Goal: Answer question/provide support

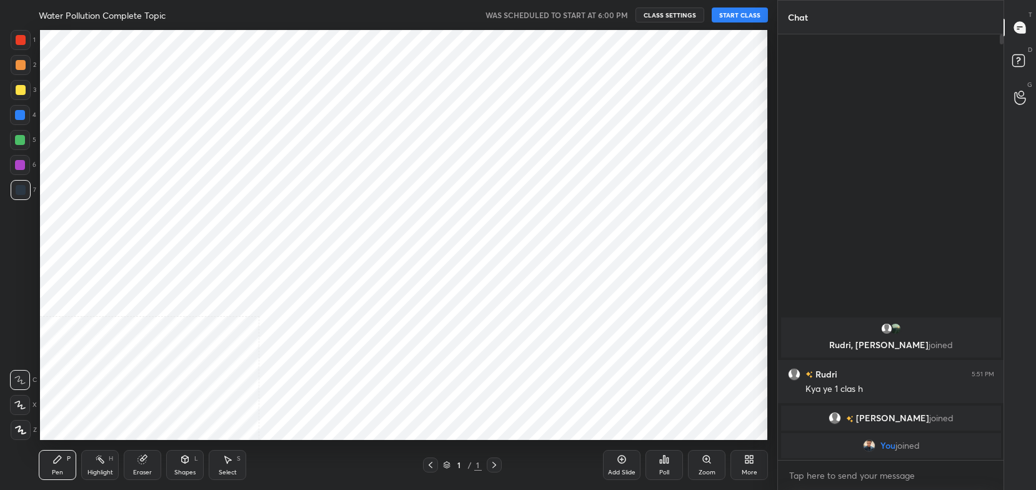
scroll to position [62090, 61773]
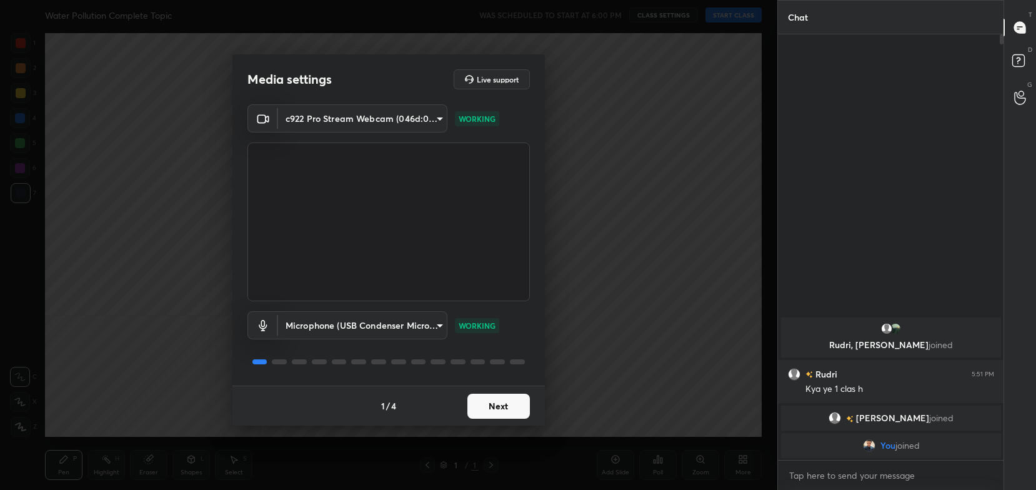
click at [492, 403] on button "Next" at bounding box center [499, 406] width 63 height 25
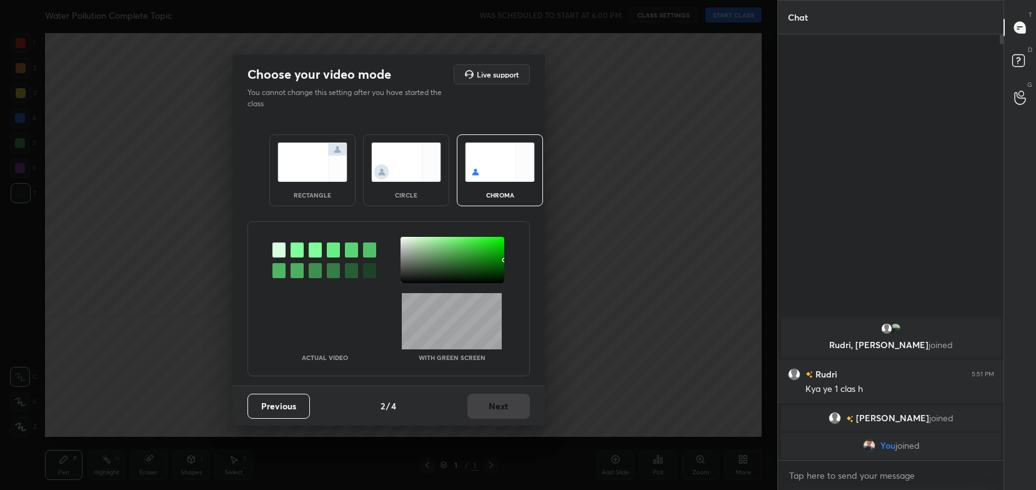
click at [299, 184] on div "rectangle" at bounding box center [312, 170] width 86 height 72
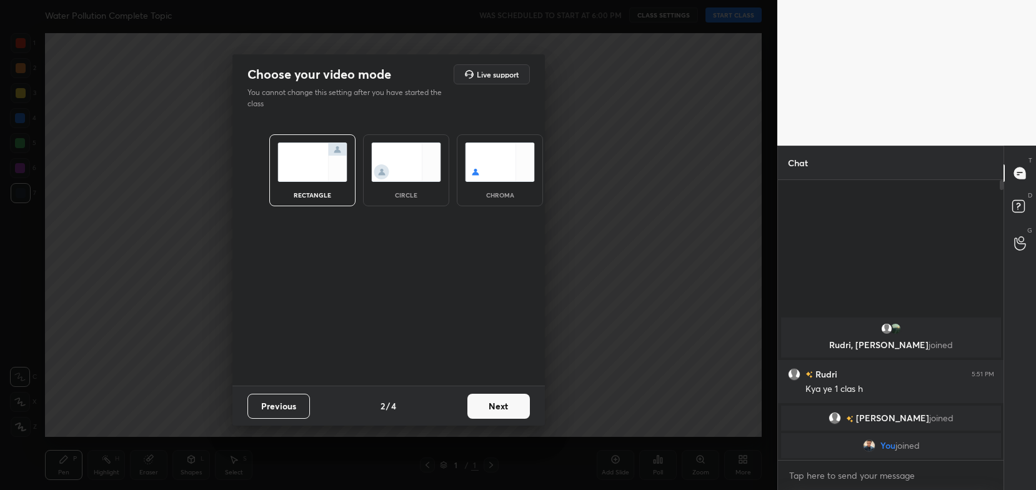
scroll to position [173, 223]
click at [521, 406] on button "Next" at bounding box center [499, 406] width 63 height 25
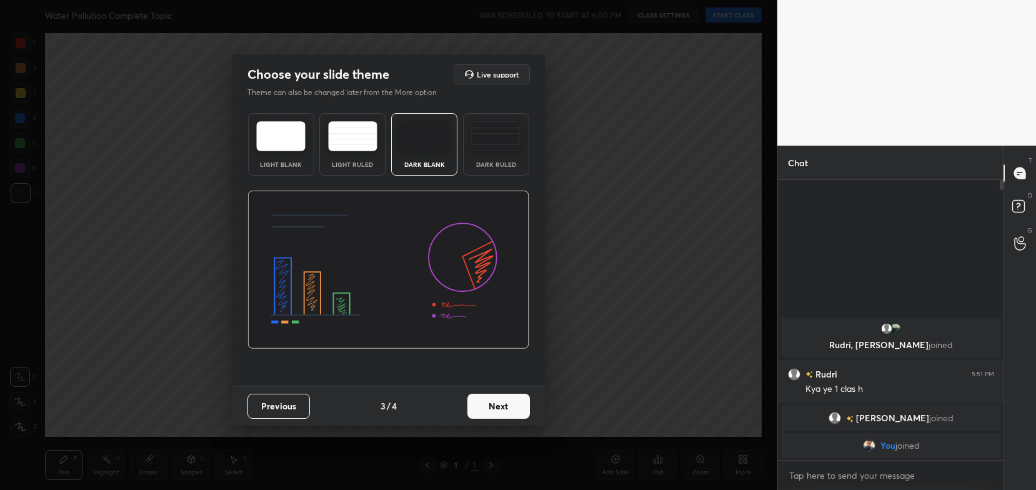
click at [521, 406] on button "Next" at bounding box center [499, 406] width 63 height 25
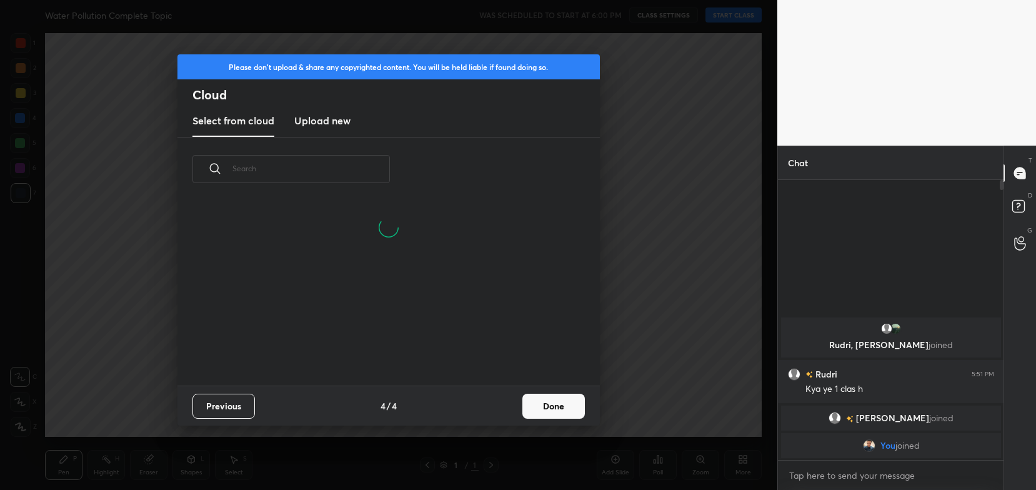
scroll to position [185, 401]
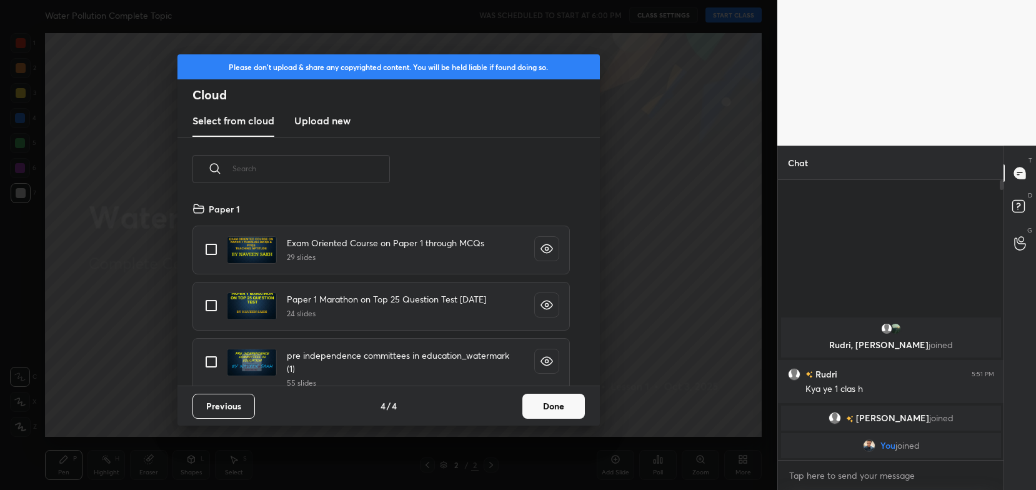
click at [559, 401] on button "Done" at bounding box center [554, 406] width 63 height 25
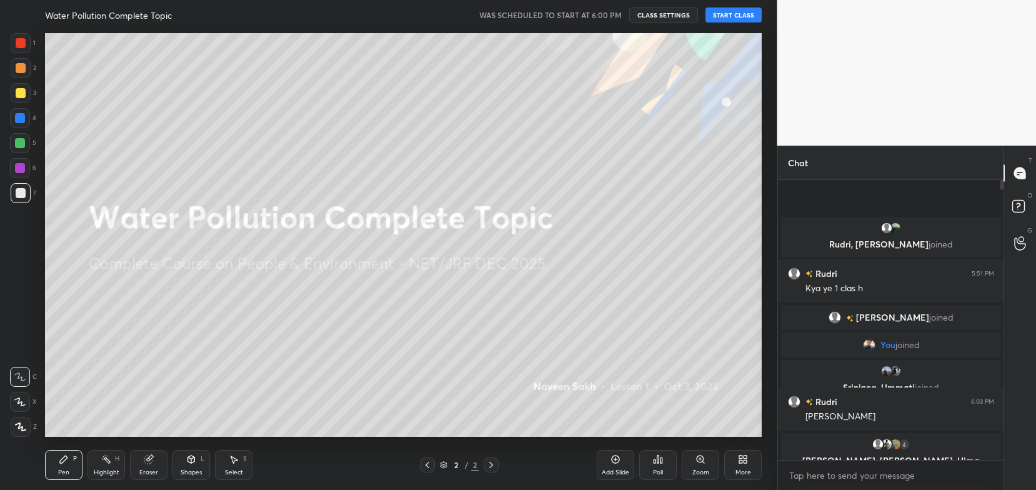
click at [732, 15] on button "START CLASS" at bounding box center [734, 15] width 56 height 15
type textarea "x"
click at [746, 18] on button "START CLASS" at bounding box center [734, 15] width 56 height 15
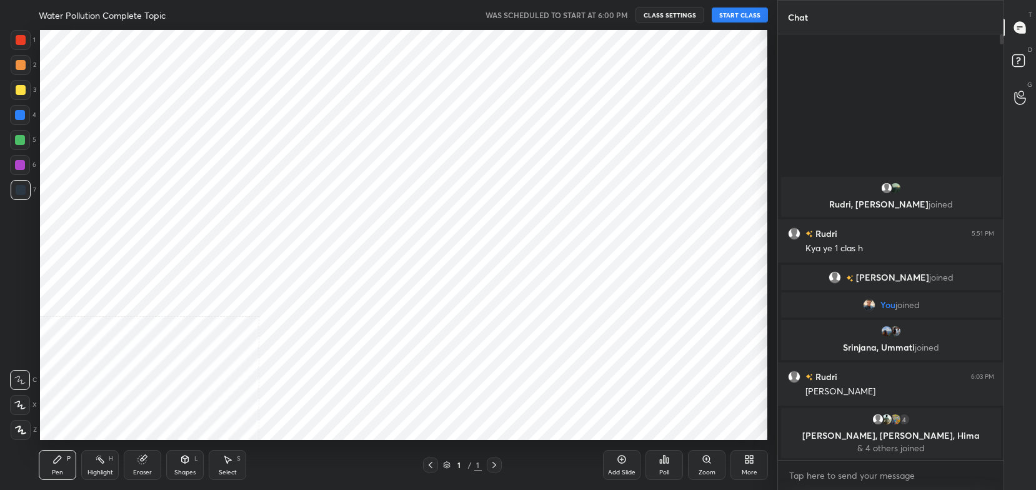
scroll to position [62090, 61740]
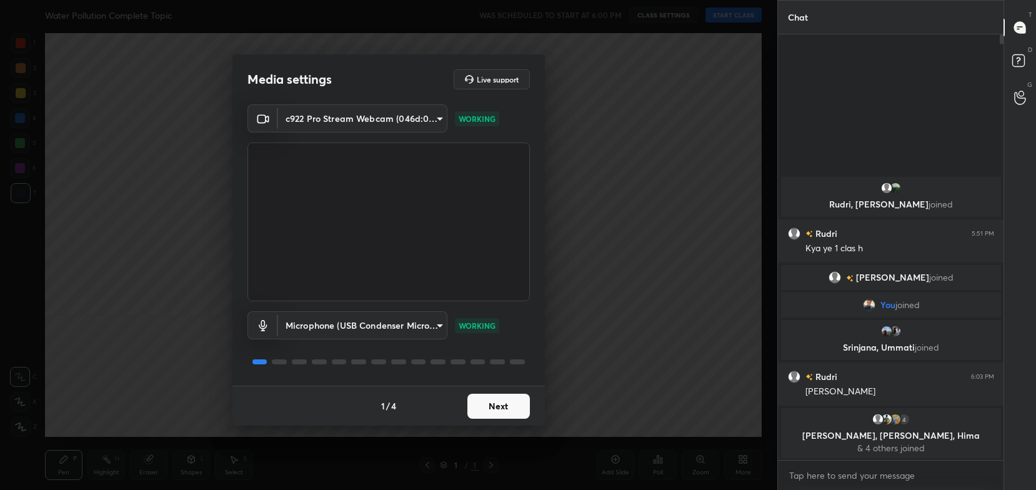
click at [506, 402] on button "Next" at bounding box center [499, 406] width 63 height 25
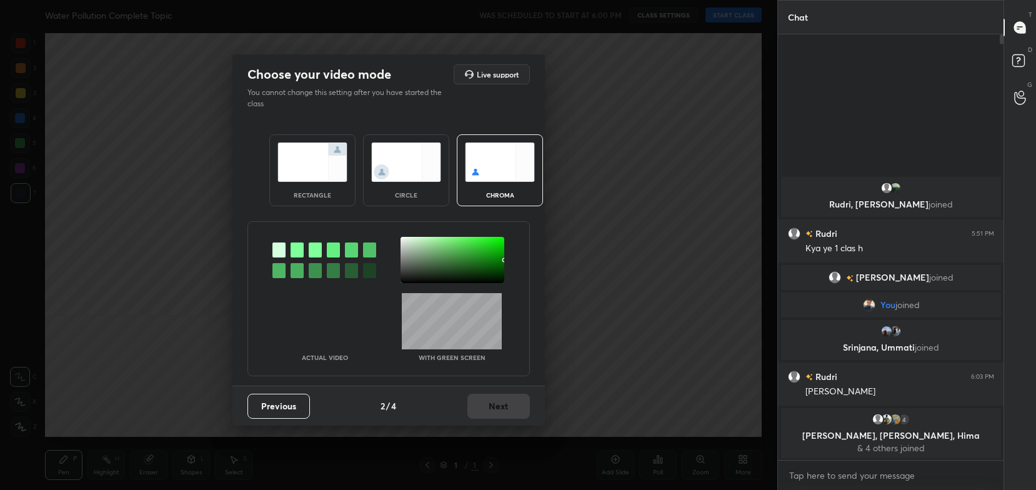
click at [308, 163] on img at bounding box center [313, 162] width 70 height 39
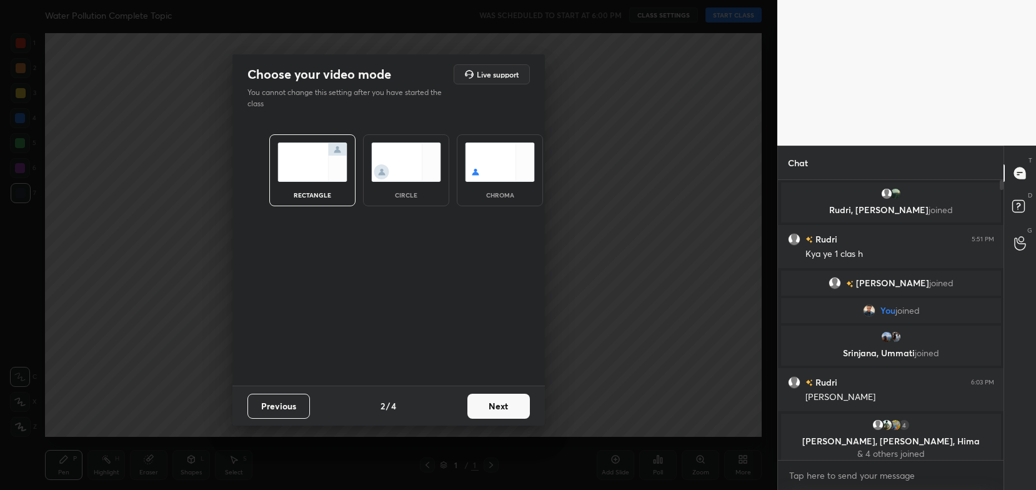
scroll to position [173, 223]
click at [518, 404] on button "Next" at bounding box center [499, 406] width 63 height 25
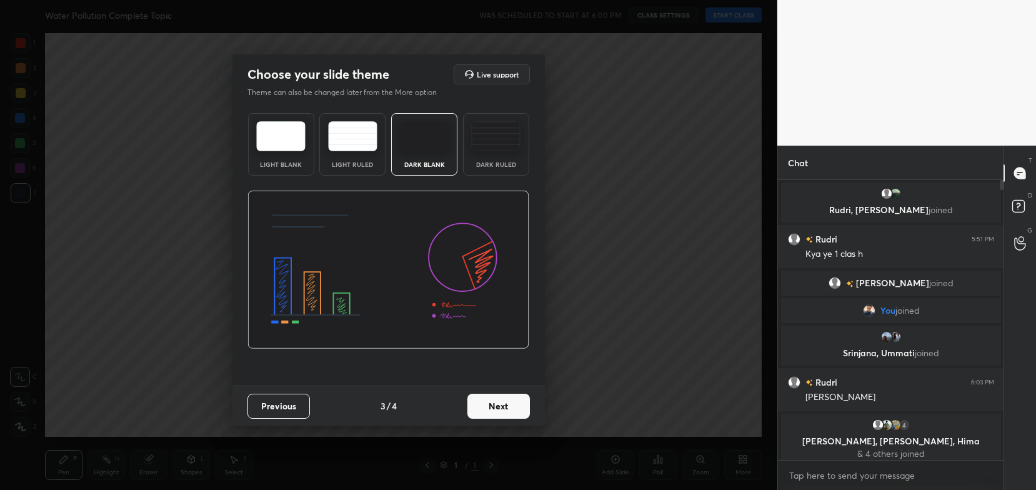
click at [521, 404] on button "Next" at bounding box center [499, 406] width 63 height 25
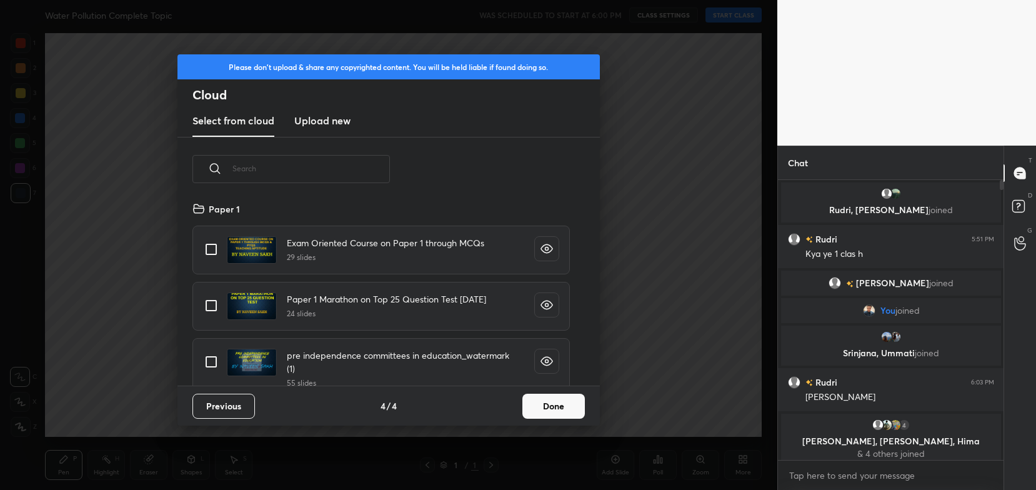
scroll to position [185, 401]
click at [543, 403] on button "Done" at bounding box center [554, 406] width 63 height 25
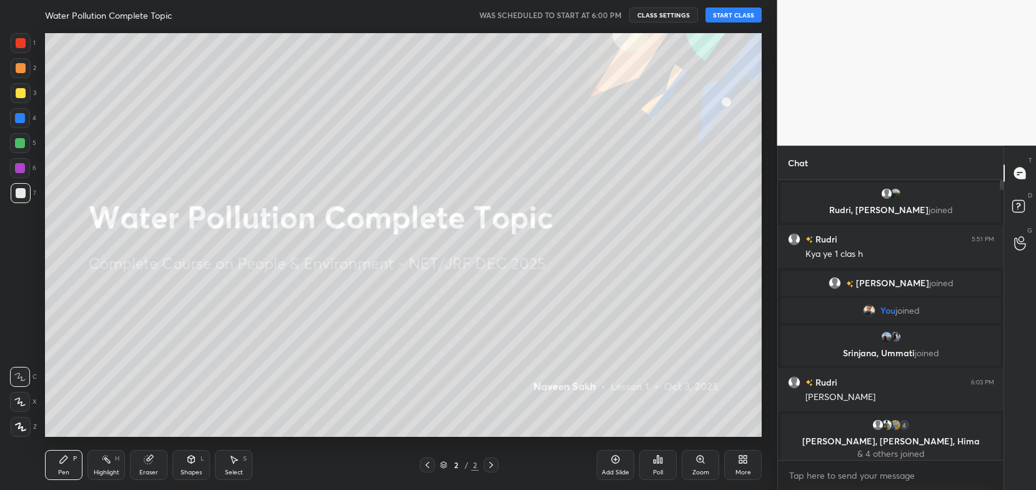
click at [733, 18] on button "START CLASS" at bounding box center [734, 15] width 56 height 15
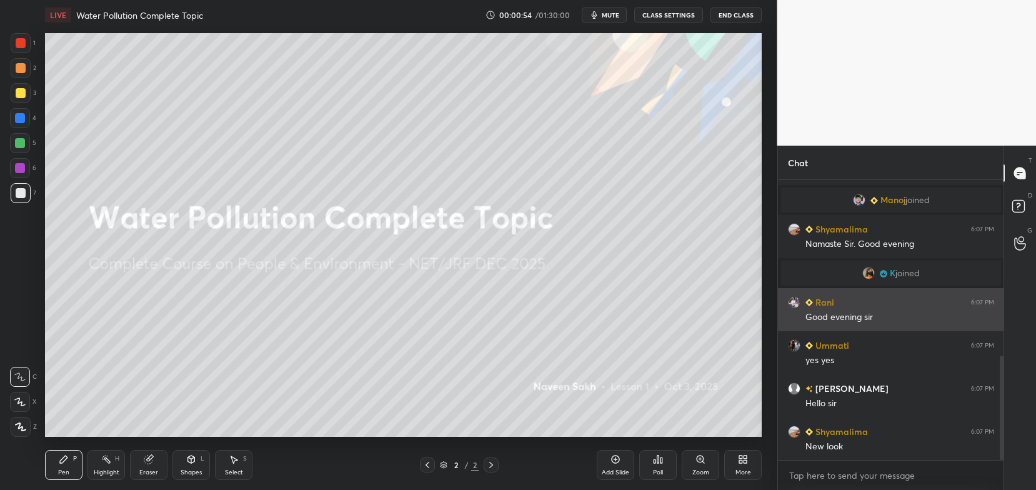
scroll to position [513, 0]
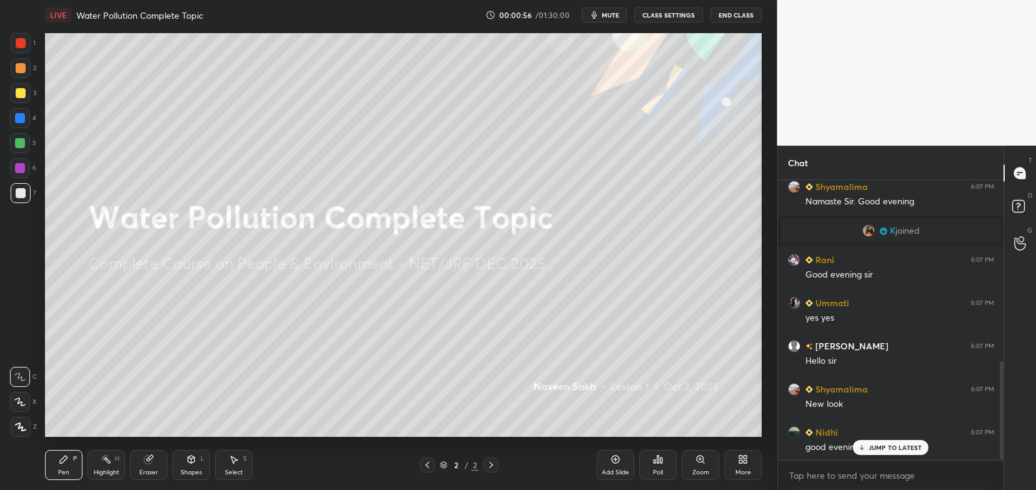
click at [870, 450] on p "JUMP TO LATEST" at bounding box center [896, 448] width 54 height 8
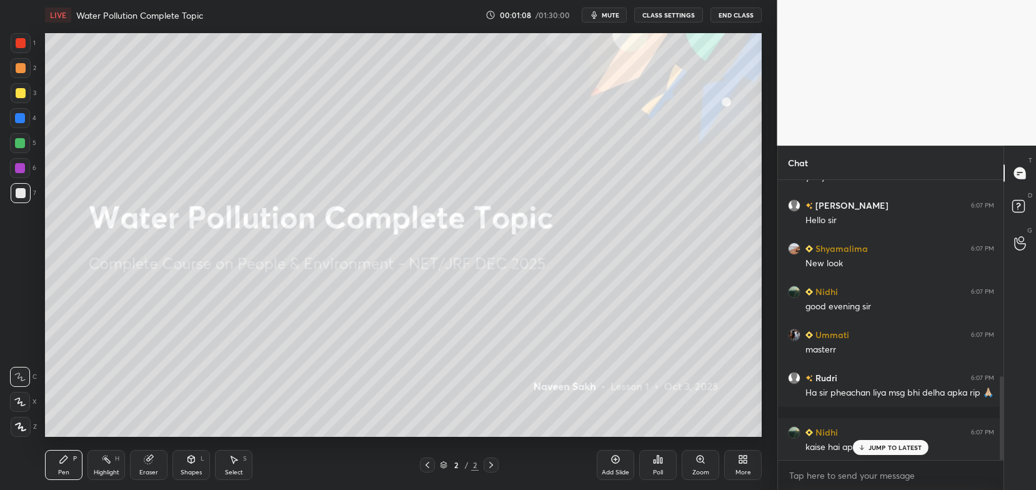
scroll to position [697, 0]
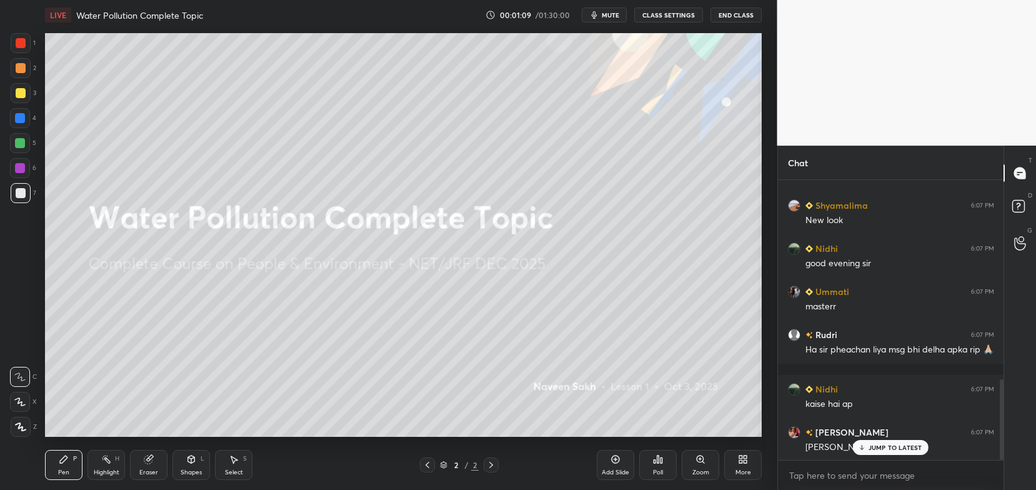
click at [886, 448] on p "JUMP TO LATEST" at bounding box center [896, 448] width 54 height 8
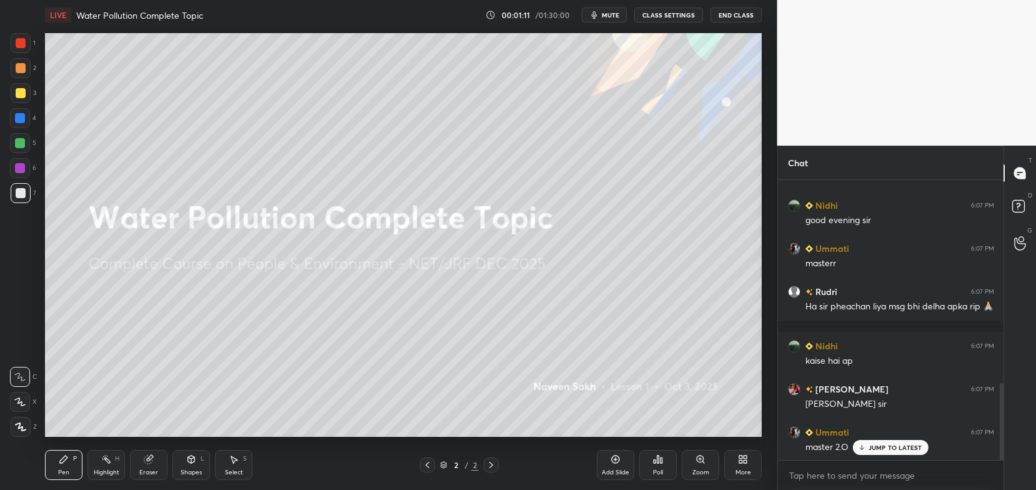
click at [886, 448] on p "JUMP TO LATEST" at bounding box center [896, 448] width 54 height 8
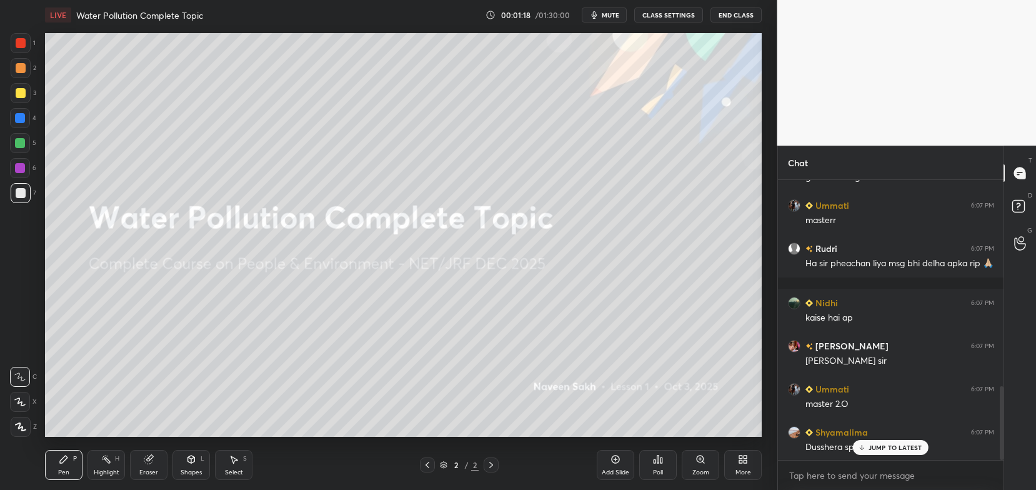
click at [886, 448] on p "JUMP TO LATEST" at bounding box center [896, 448] width 54 height 8
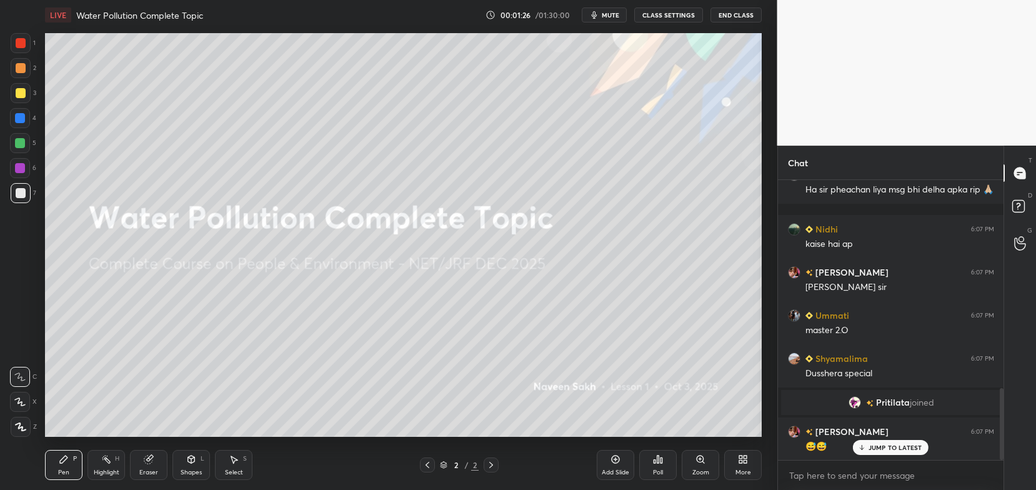
scroll to position [808, 0]
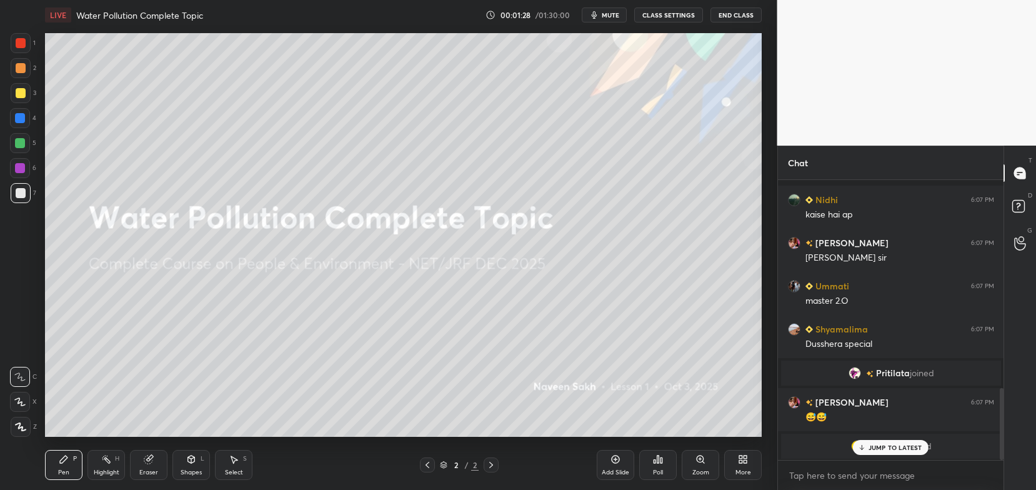
click at [886, 448] on p "JUMP TO LATEST" at bounding box center [896, 448] width 54 height 8
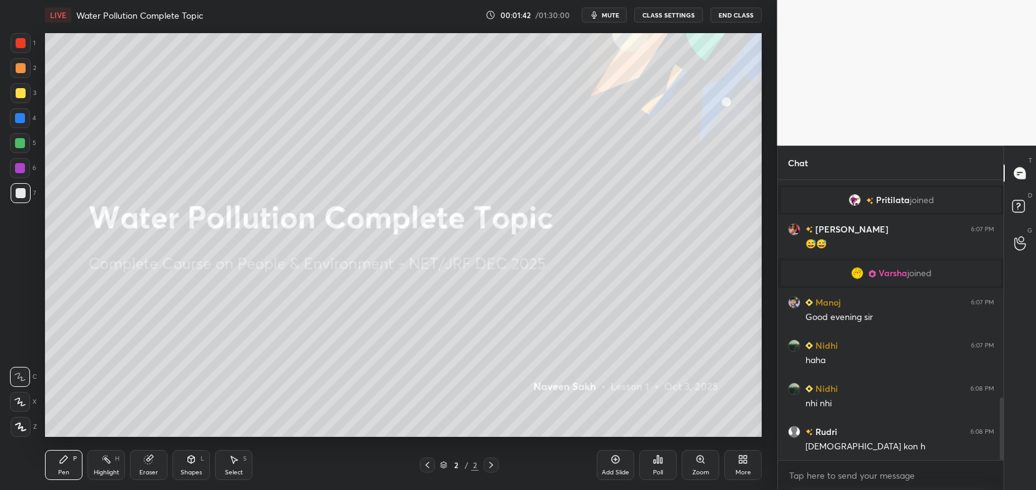
scroll to position [1013, 0]
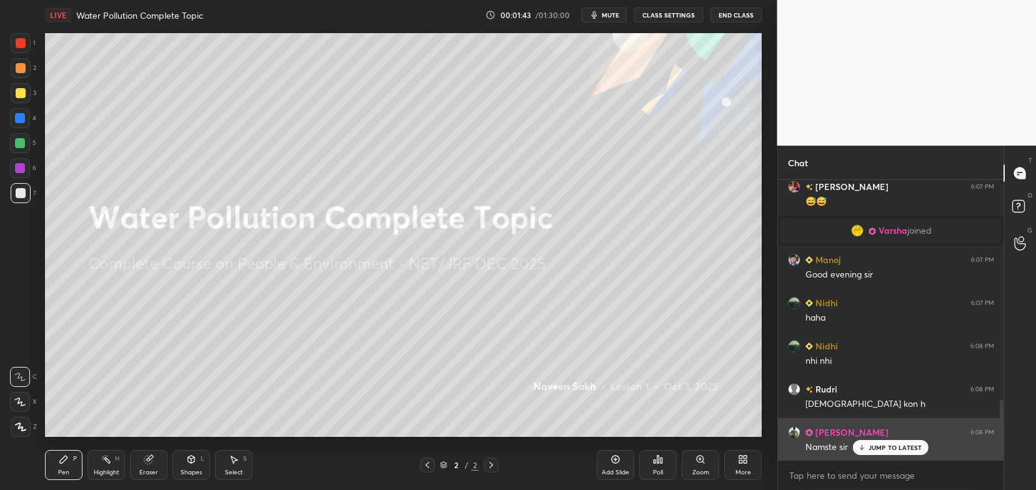
click at [883, 445] on p "JUMP TO LATEST" at bounding box center [896, 448] width 54 height 8
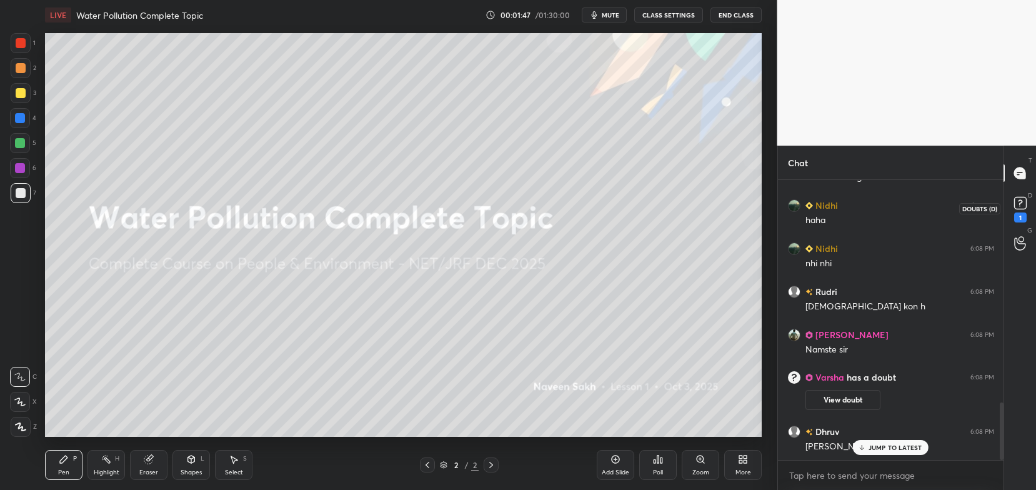
scroll to position [1083, 0]
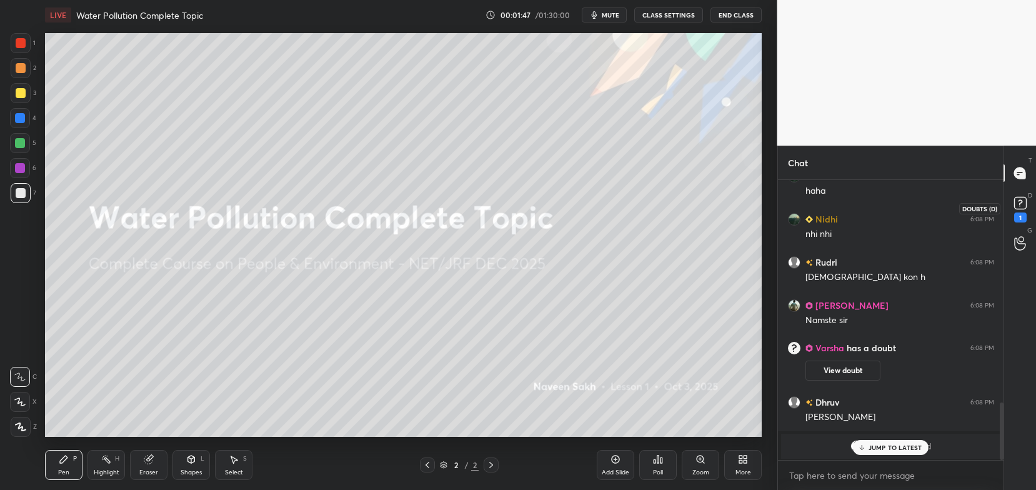
click at [1019, 208] on rect at bounding box center [1020, 204] width 12 height 12
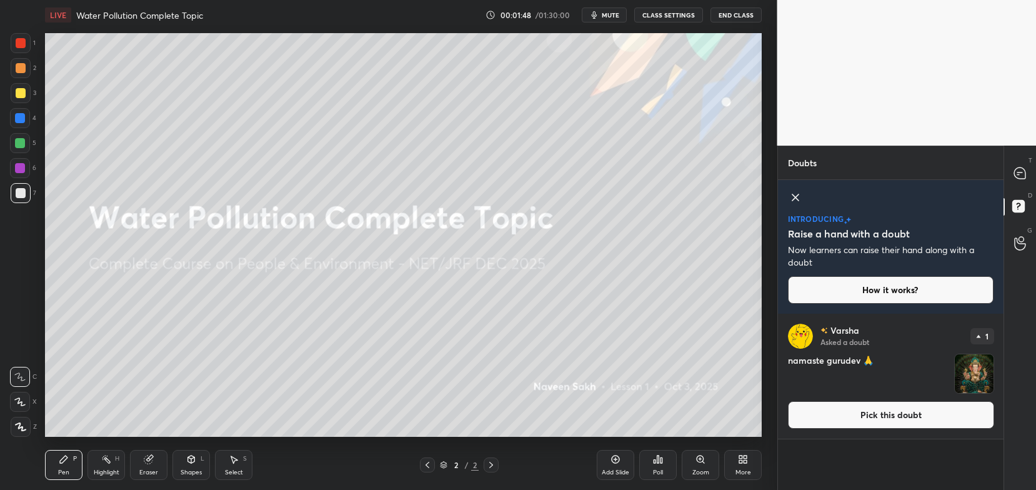
click at [931, 416] on button "Pick this doubt" at bounding box center [891, 415] width 206 height 28
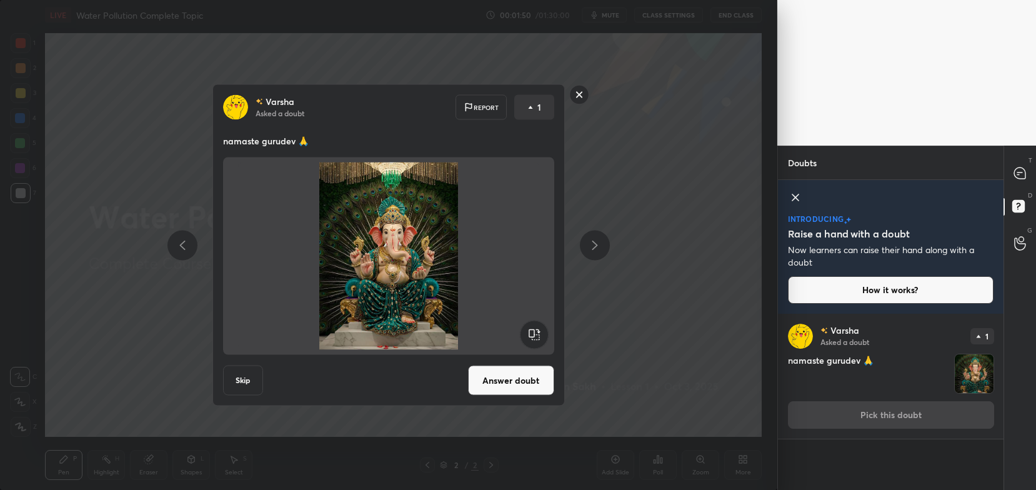
click at [513, 381] on button "Answer doubt" at bounding box center [511, 381] width 86 height 30
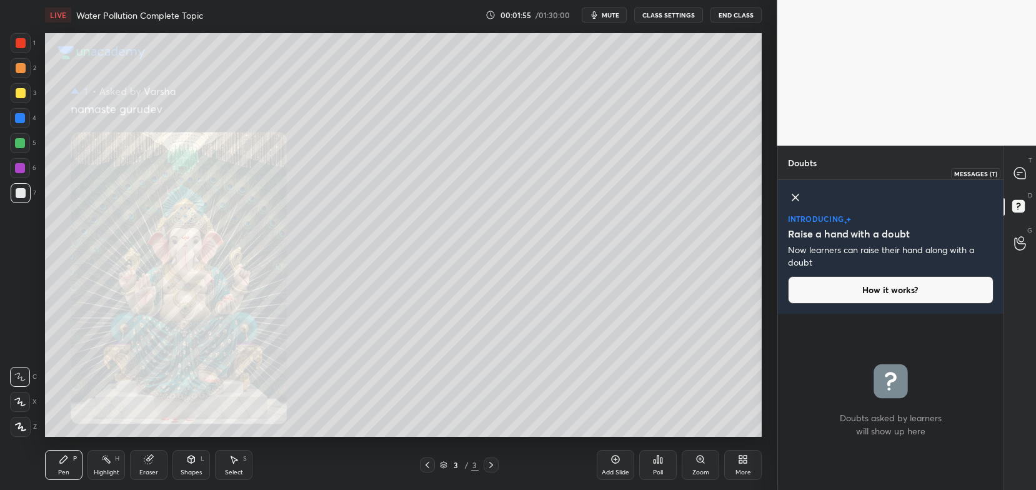
click at [1026, 173] on icon at bounding box center [1019, 173] width 11 height 11
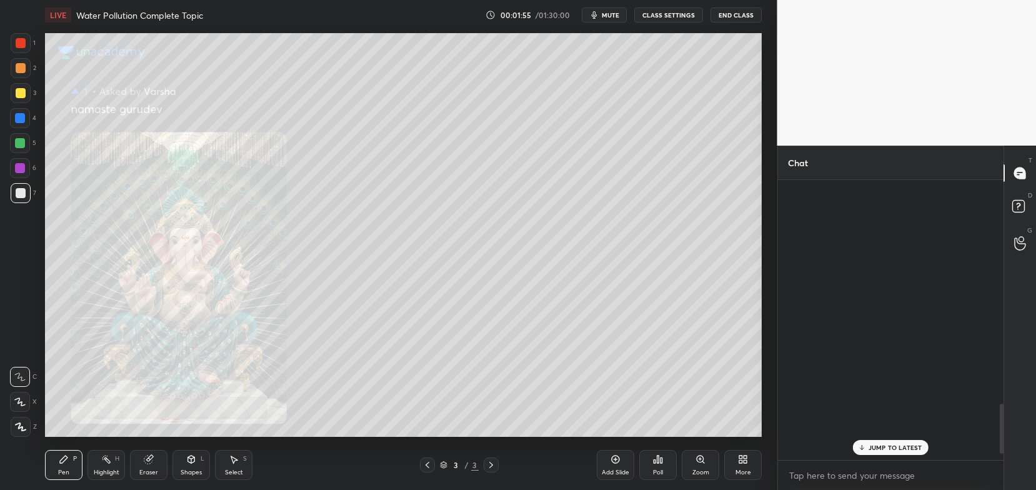
scroll to position [276, 223]
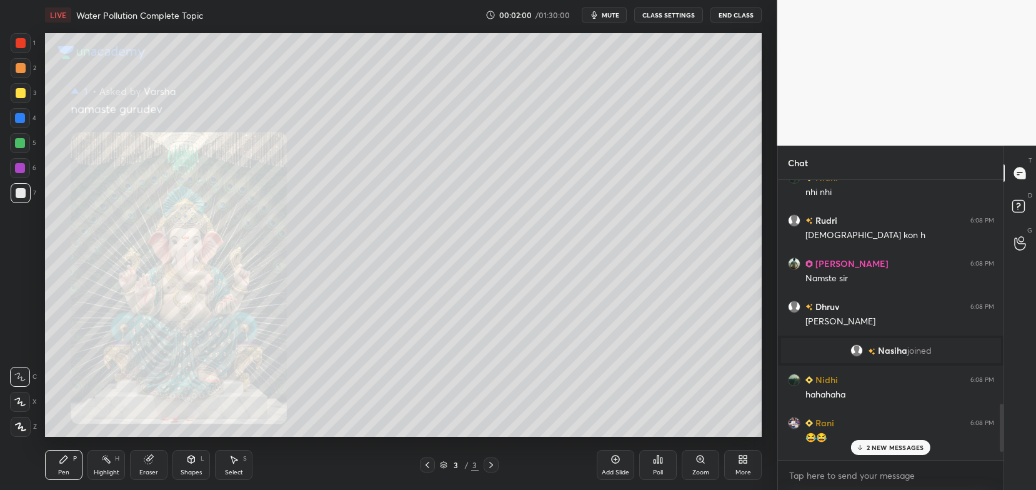
click at [20, 404] on icon at bounding box center [19, 402] width 11 height 9
click at [883, 443] on div "5 NEW MESSAGES" at bounding box center [890, 447] width 79 height 15
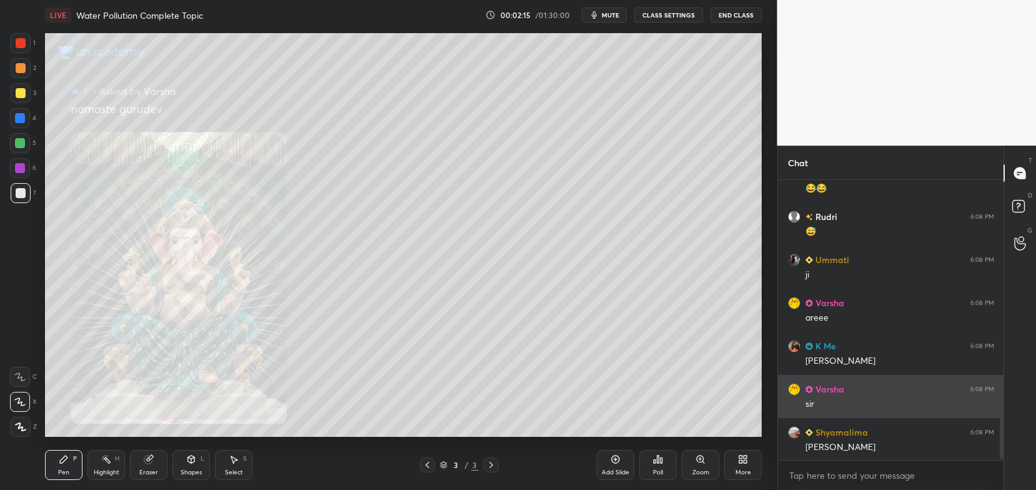
scroll to position [1551, 0]
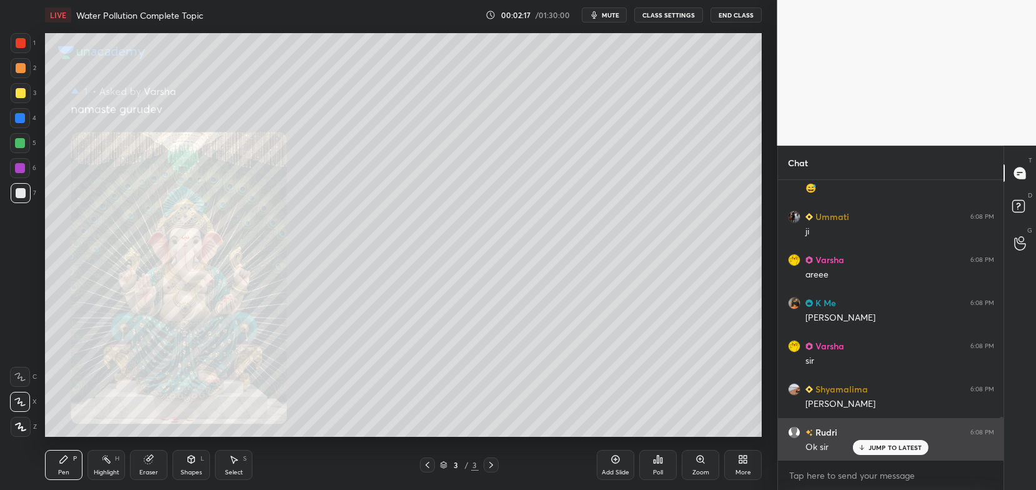
click at [864, 446] on icon at bounding box center [862, 448] width 8 height 8
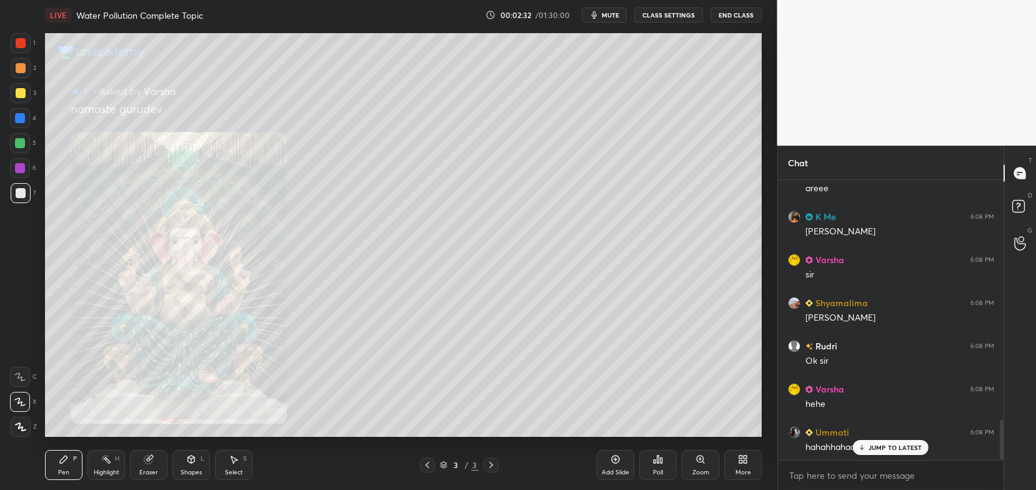
scroll to position [1681, 0]
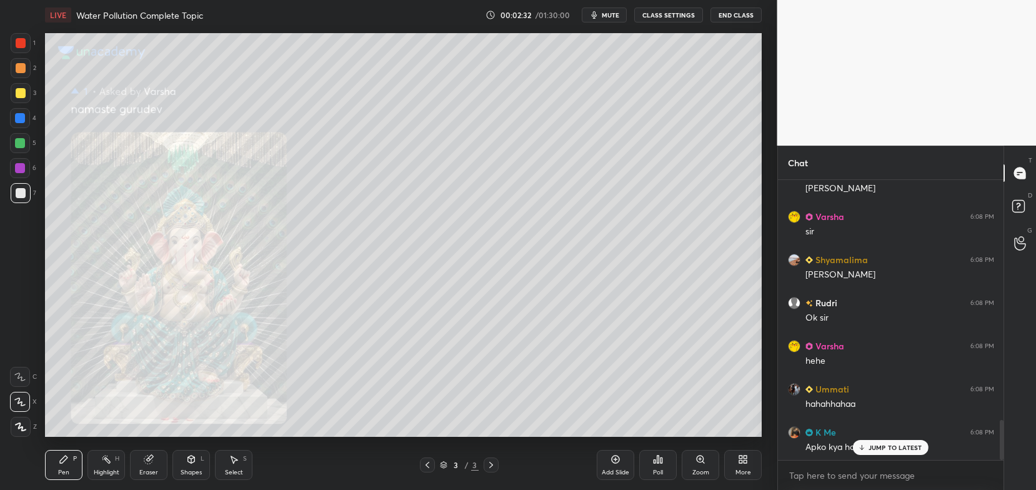
click at [880, 449] on p "JUMP TO LATEST" at bounding box center [896, 448] width 54 height 8
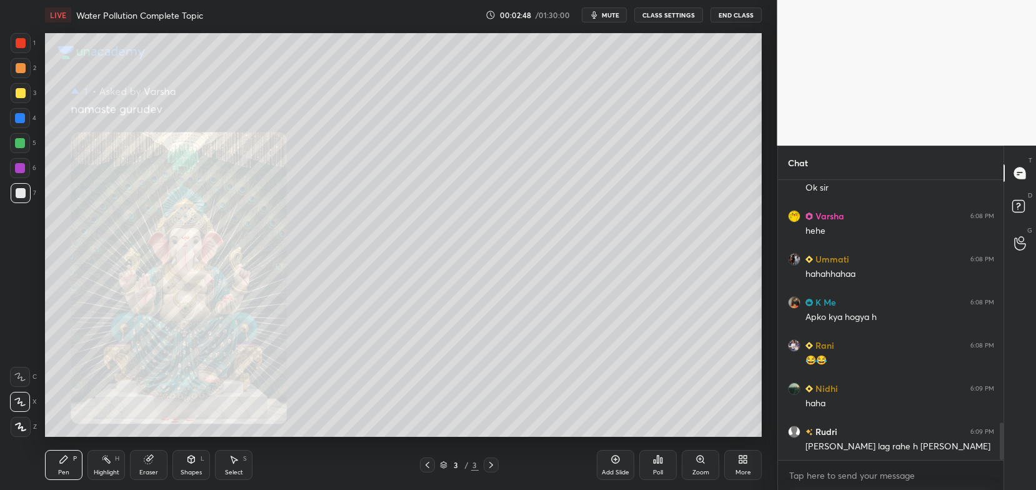
scroll to position [1854, 0]
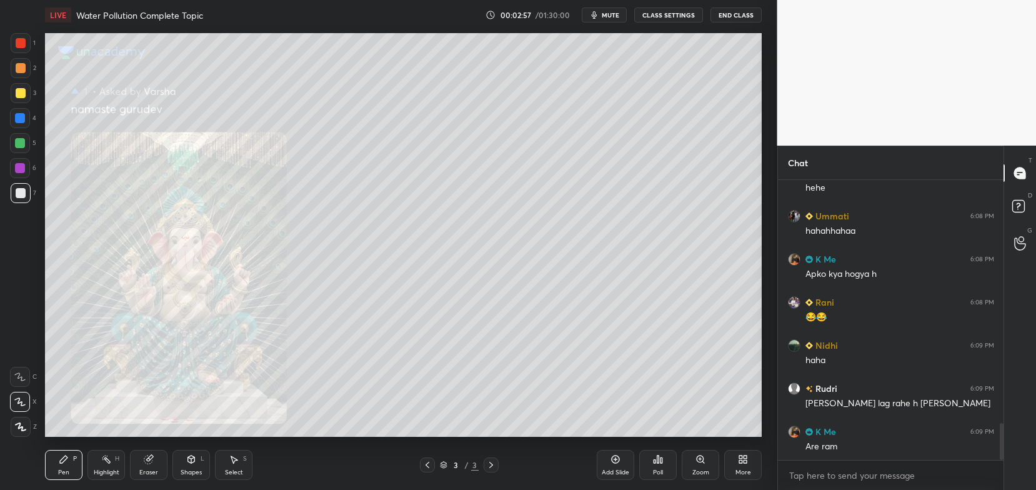
click at [744, 468] on div "More" at bounding box center [743, 465] width 38 height 30
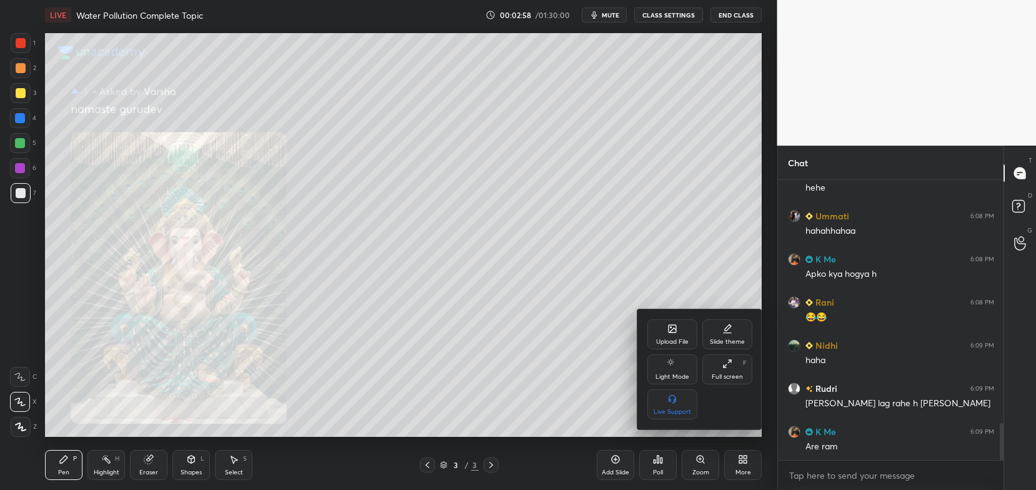
click at [677, 337] on div "Upload File" at bounding box center [673, 334] width 50 height 30
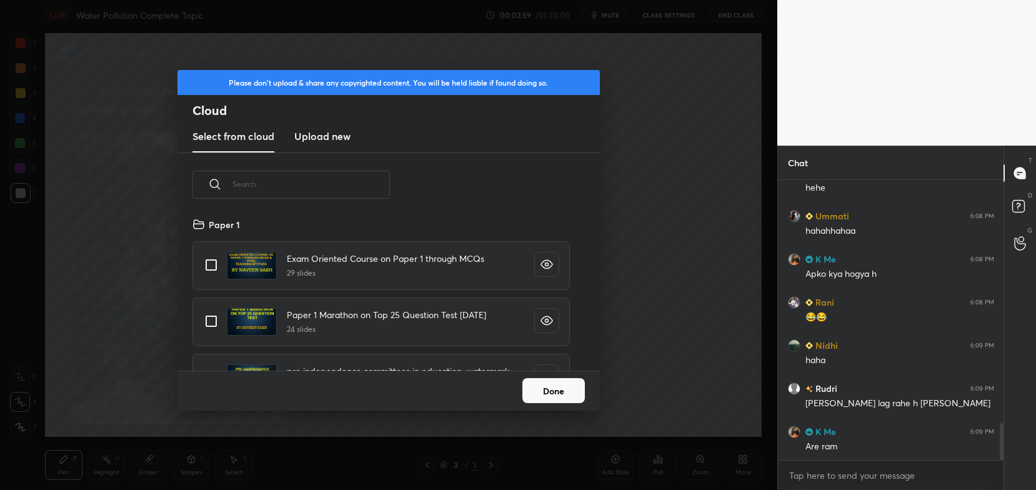
scroll to position [154, 401]
click at [318, 131] on h3 "Upload new" at bounding box center [322, 136] width 56 height 15
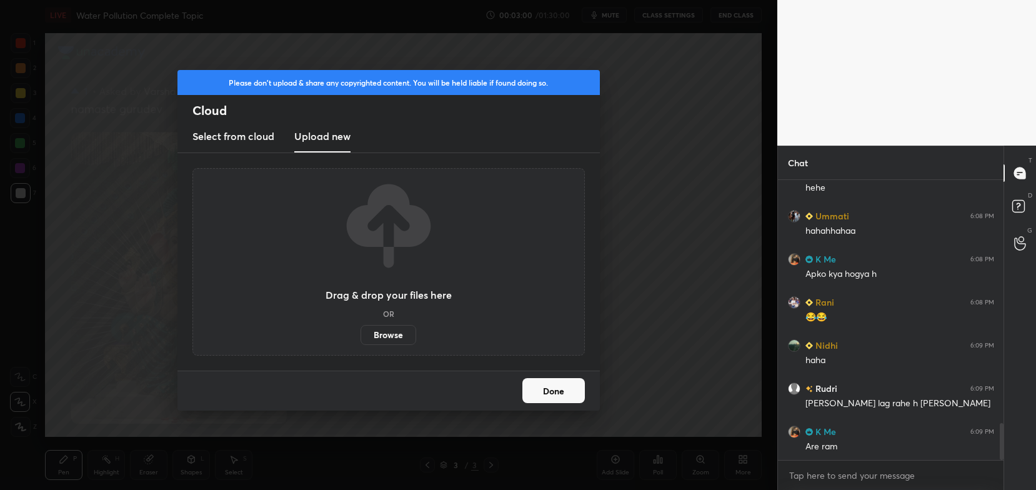
scroll to position [1883, 0]
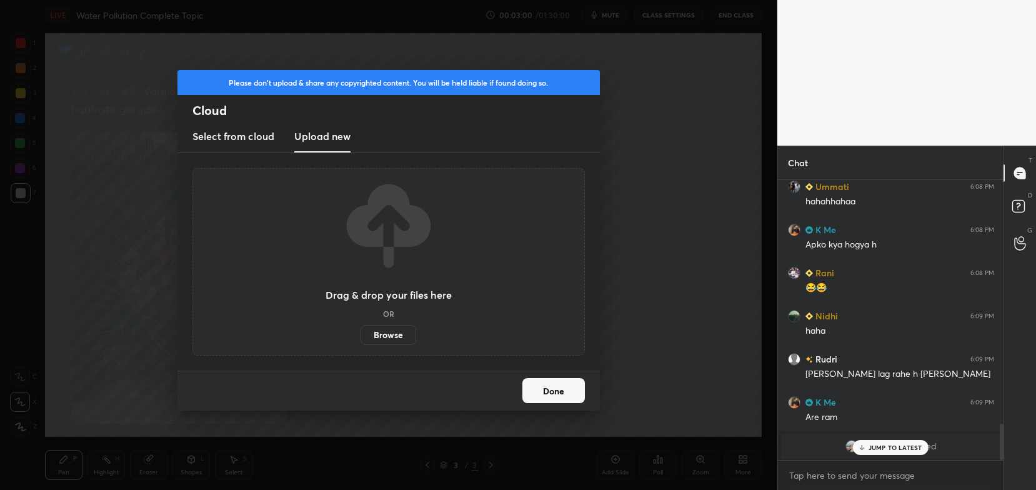
click at [392, 332] on label "Browse" at bounding box center [389, 335] width 56 height 20
click at [361, 332] on input "Browse" at bounding box center [361, 335] width 0 height 20
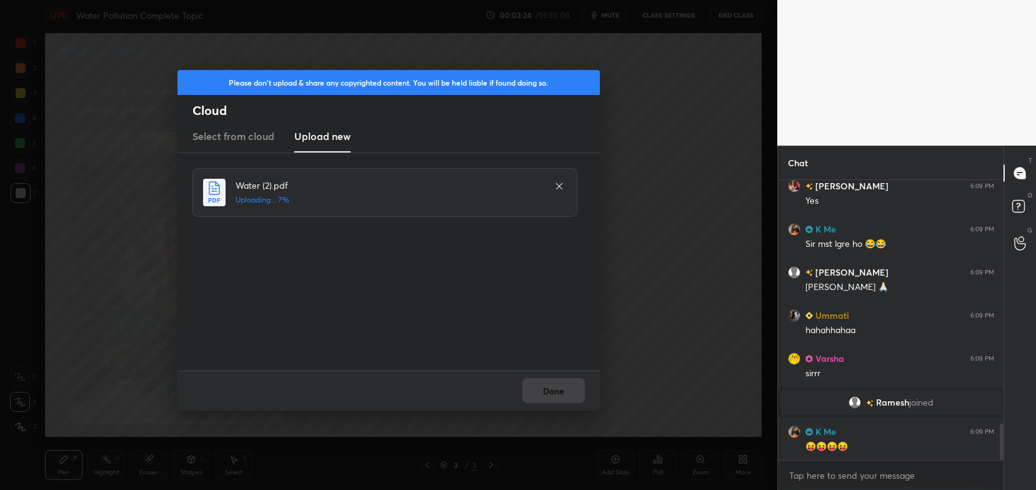
scroll to position [1896, 0]
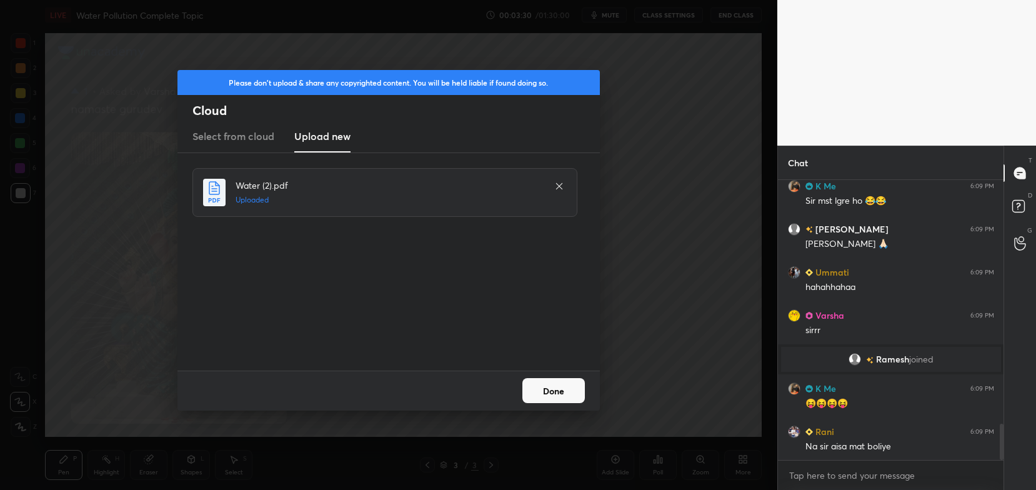
click at [575, 389] on button "Done" at bounding box center [554, 390] width 63 height 25
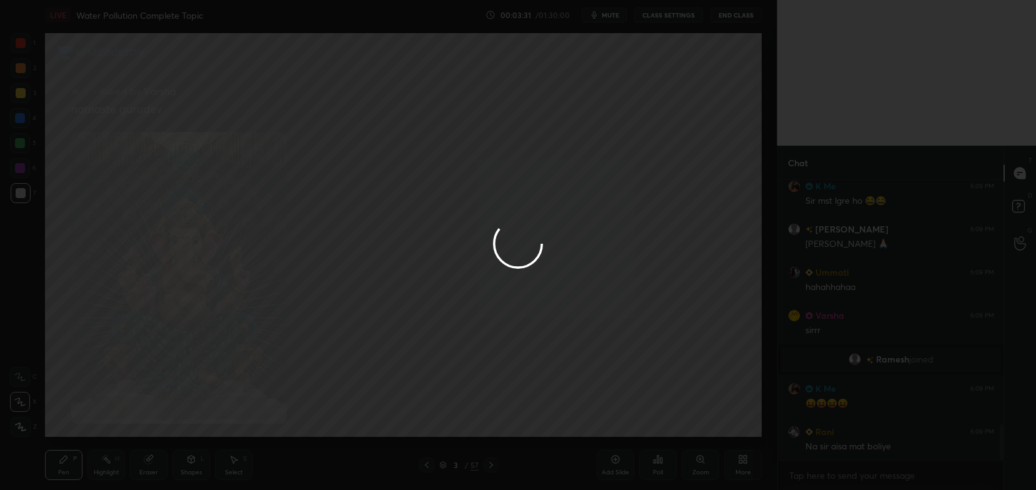
scroll to position [1939, 0]
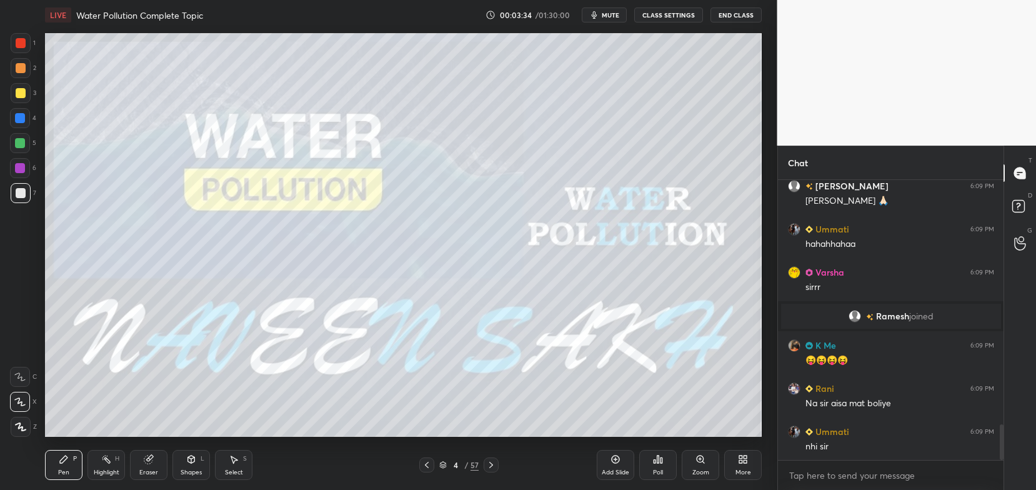
click at [23, 69] on div at bounding box center [21, 68] width 10 height 10
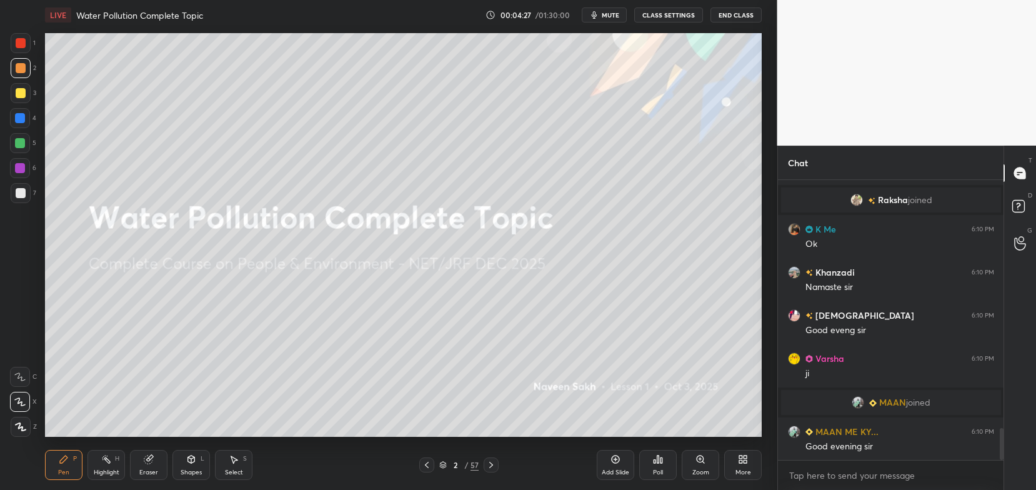
scroll to position [2244, 0]
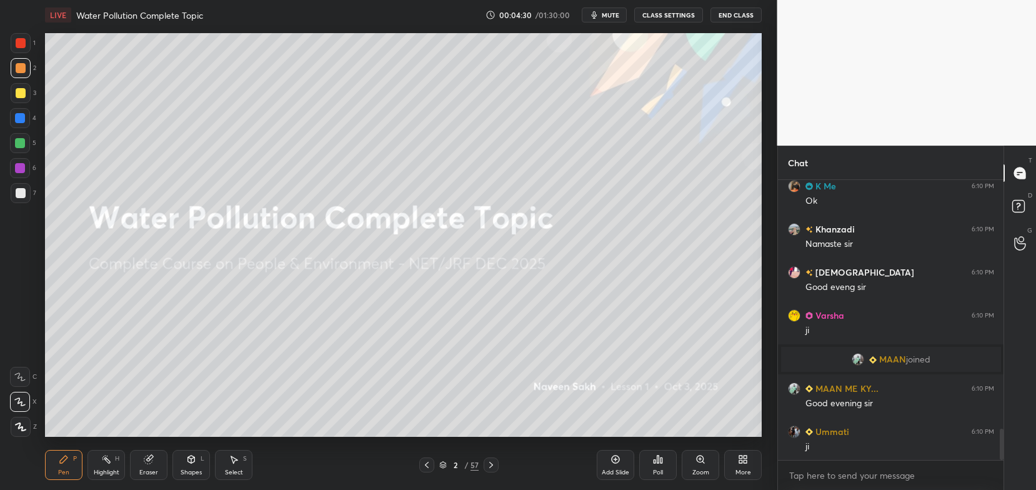
click at [491, 464] on icon at bounding box center [491, 465] width 4 height 6
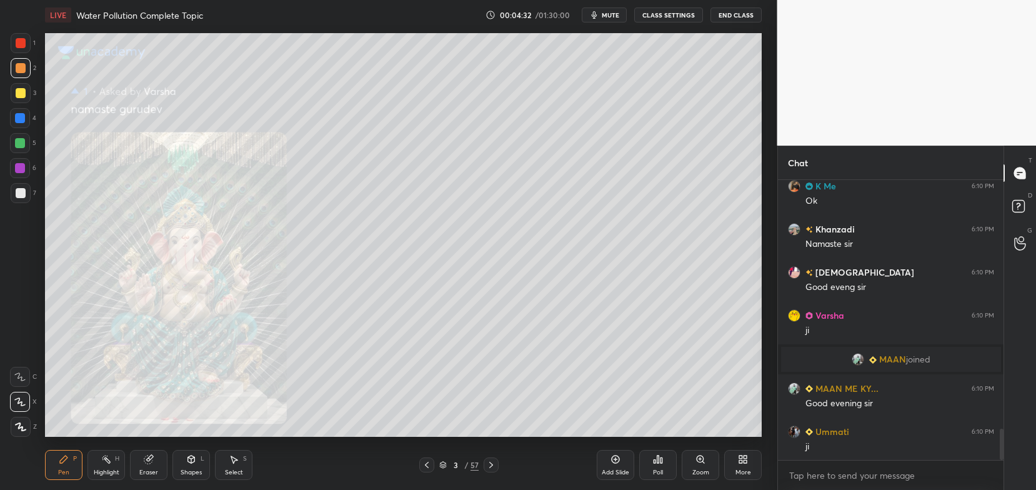
click at [146, 464] on icon at bounding box center [149, 459] width 10 height 10
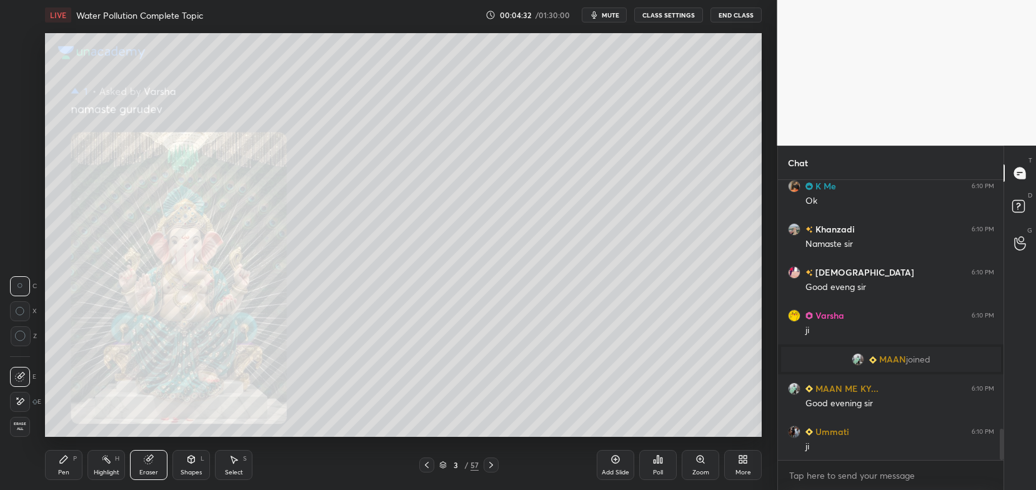
click at [21, 426] on span "Erase all" at bounding box center [20, 426] width 19 height 9
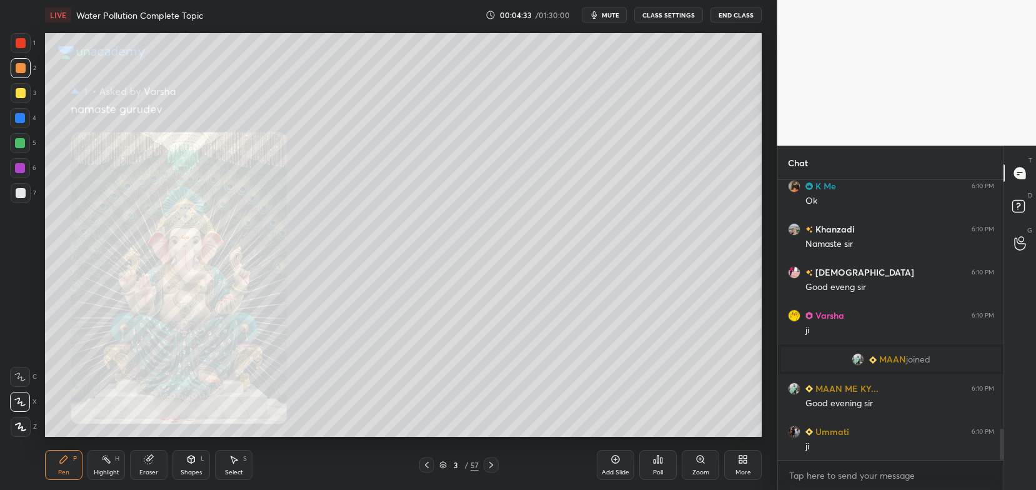
scroll to position [2274, 0]
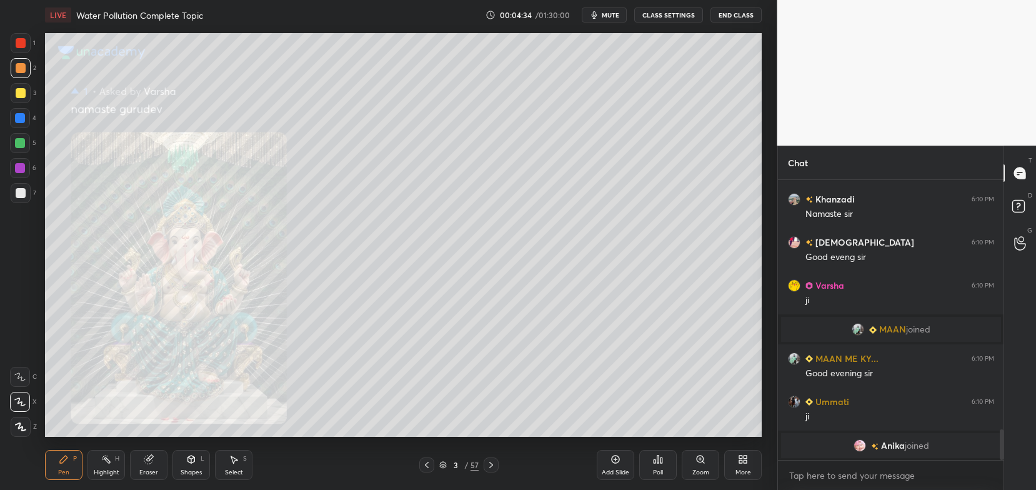
click at [23, 47] on div at bounding box center [21, 43] width 10 height 10
click at [26, 74] on div at bounding box center [21, 68] width 20 height 20
click at [23, 401] on icon at bounding box center [19, 402] width 11 height 9
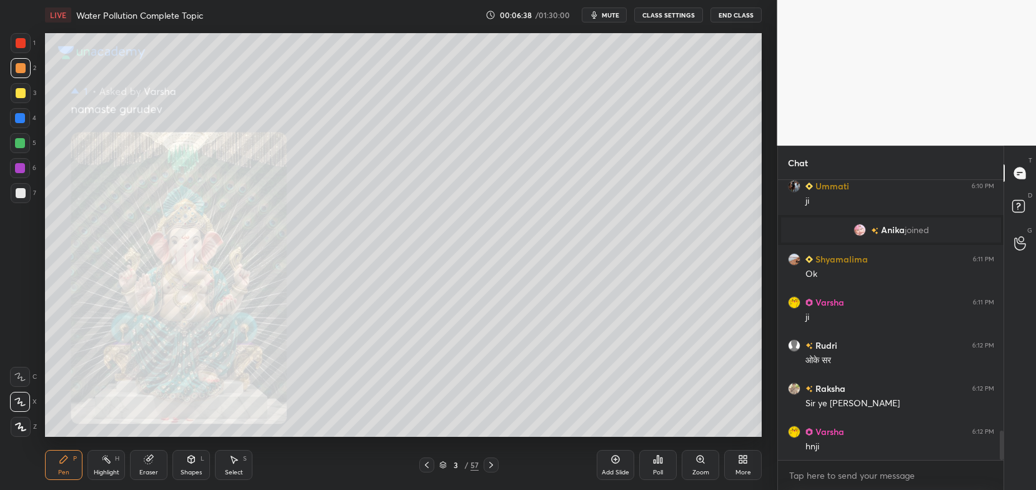
scroll to position [2450, 0]
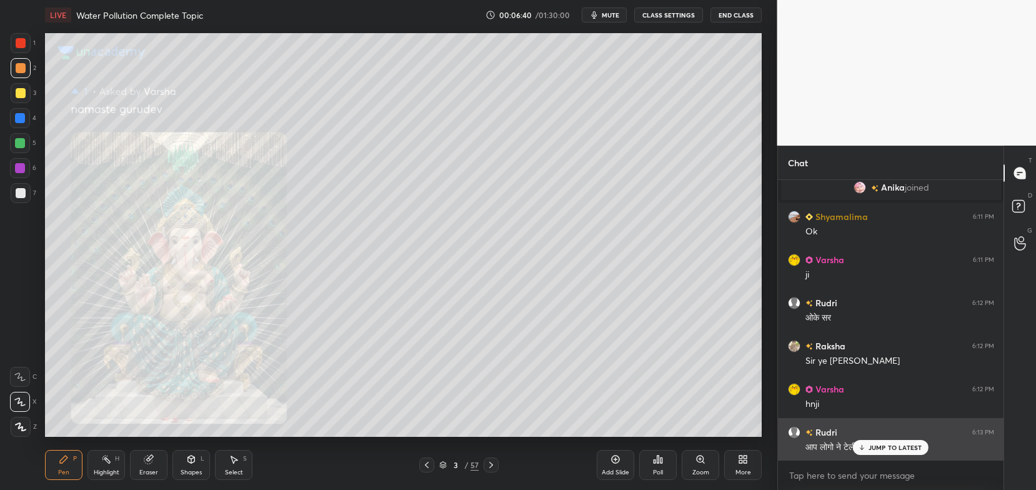
click at [871, 451] on p "JUMP TO LATEST" at bounding box center [896, 448] width 54 height 8
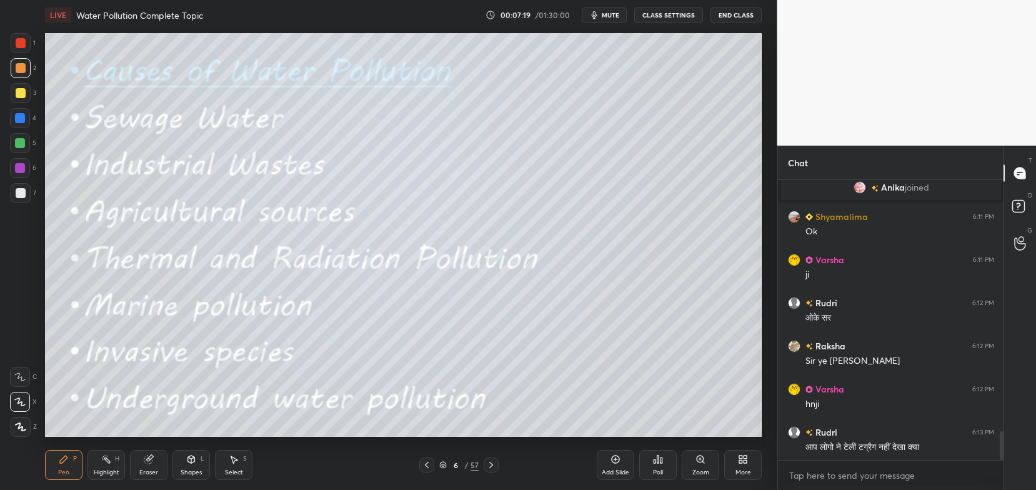
click at [20, 196] on div at bounding box center [21, 193] width 10 height 10
click at [491, 466] on icon at bounding box center [491, 465] width 4 height 6
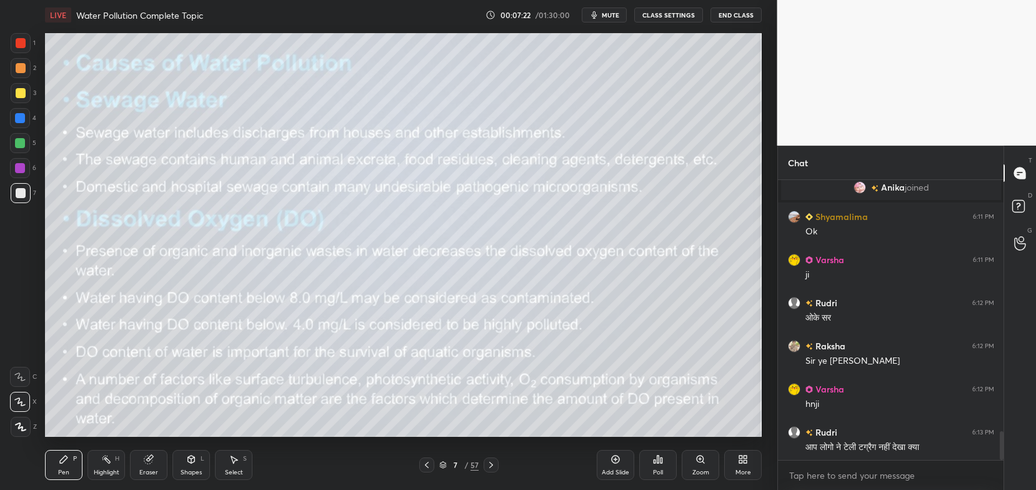
scroll to position [2493, 0]
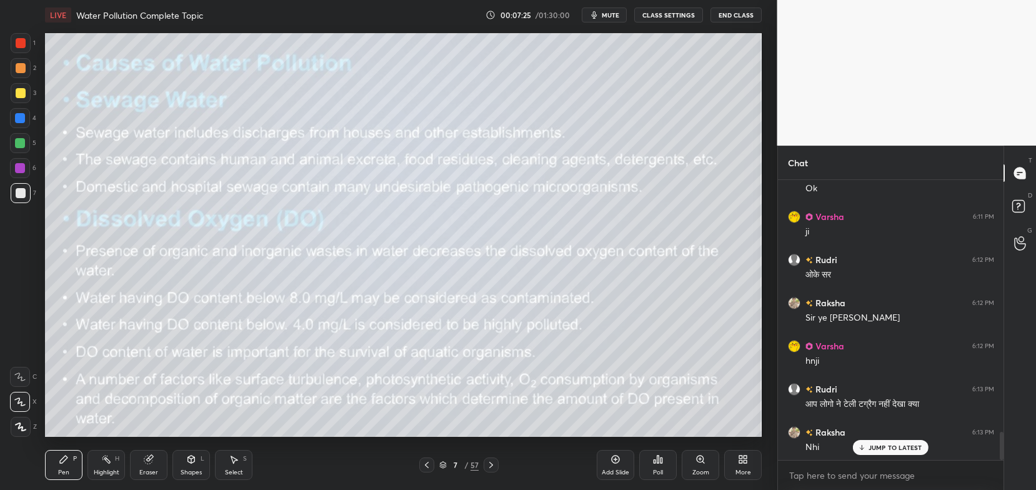
click at [494, 466] on icon at bounding box center [491, 465] width 10 height 10
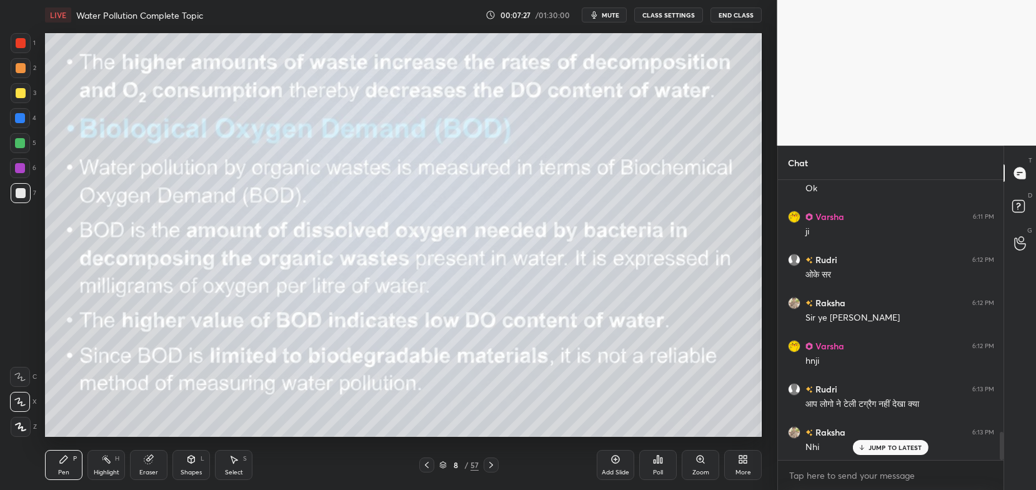
click at [487, 460] on icon at bounding box center [491, 465] width 10 height 10
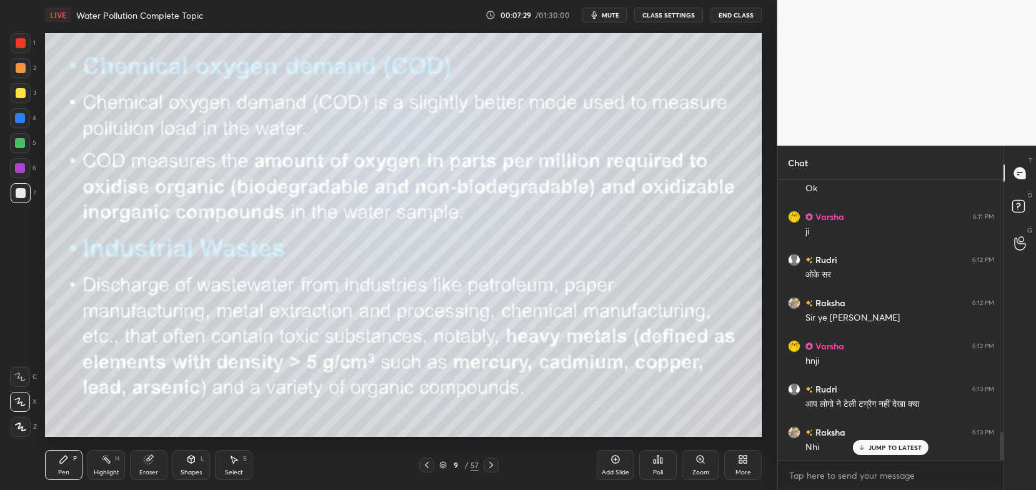
click at [489, 465] on icon at bounding box center [491, 465] width 10 height 10
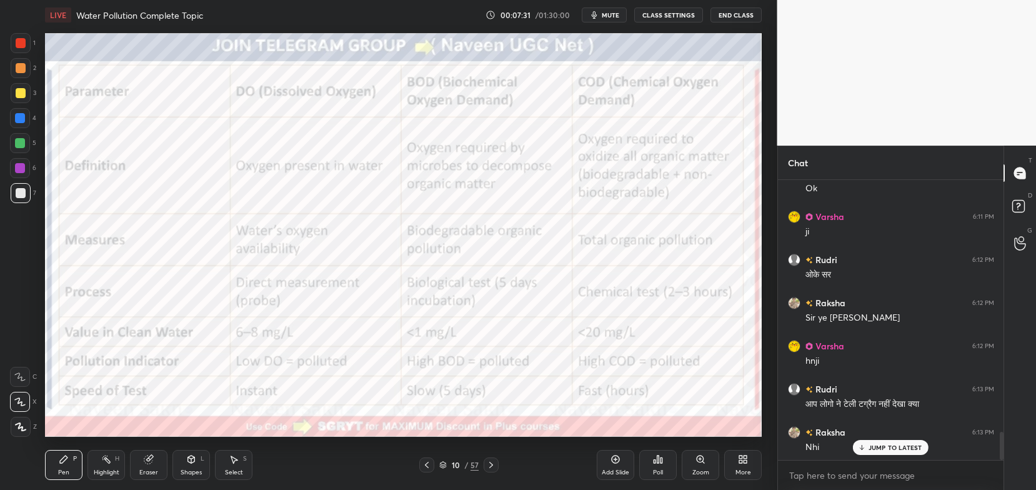
click at [31, 43] on div "1" at bounding box center [23, 43] width 25 height 20
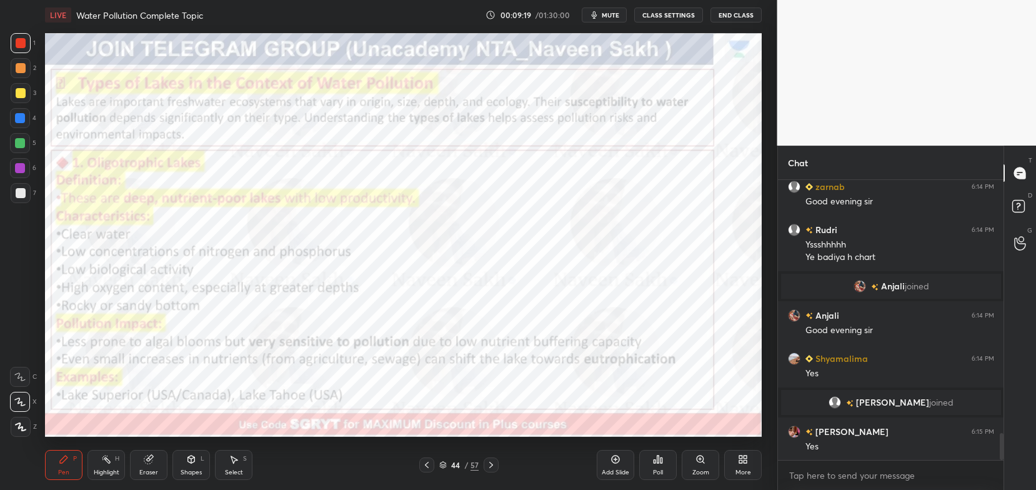
scroll to position [2716, 0]
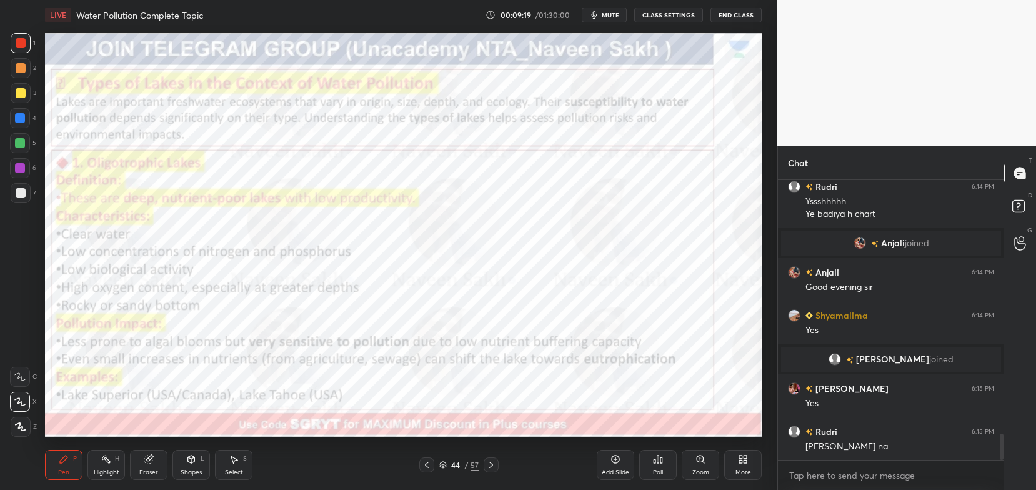
click at [493, 465] on icon at bounding box center [491, 465] width 10 height 10
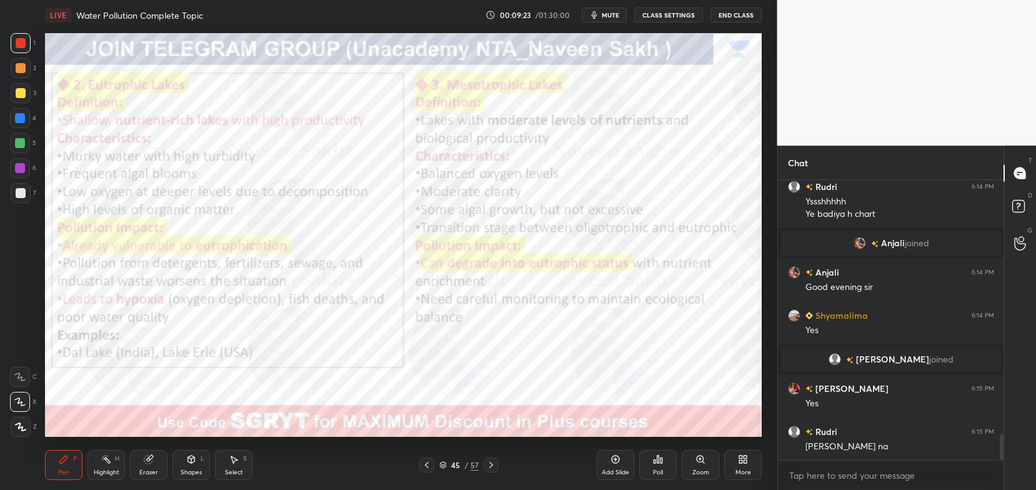
click at [492, 463] on icon at bounding box center [491, 465] width 10 height 10
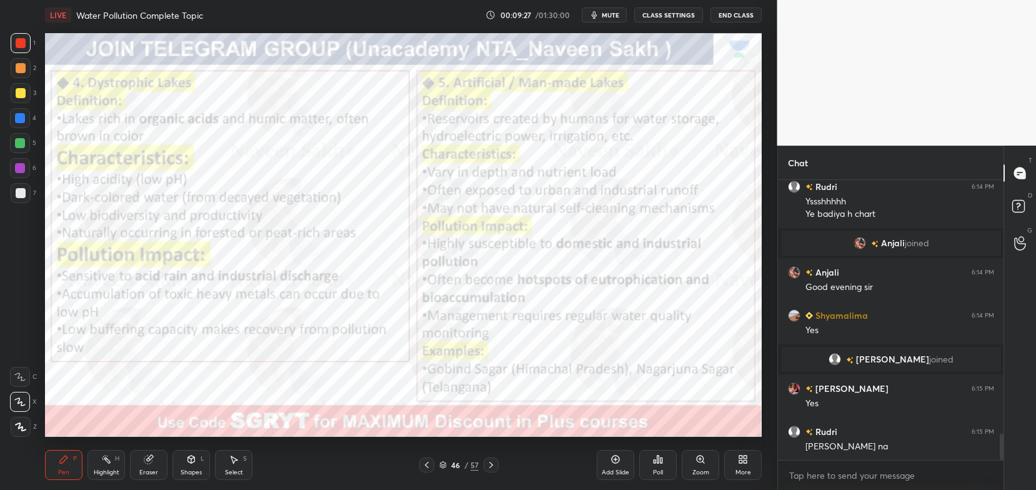
click at [491, 464] on icon at bounding box center [491, 465] width 10 height 10
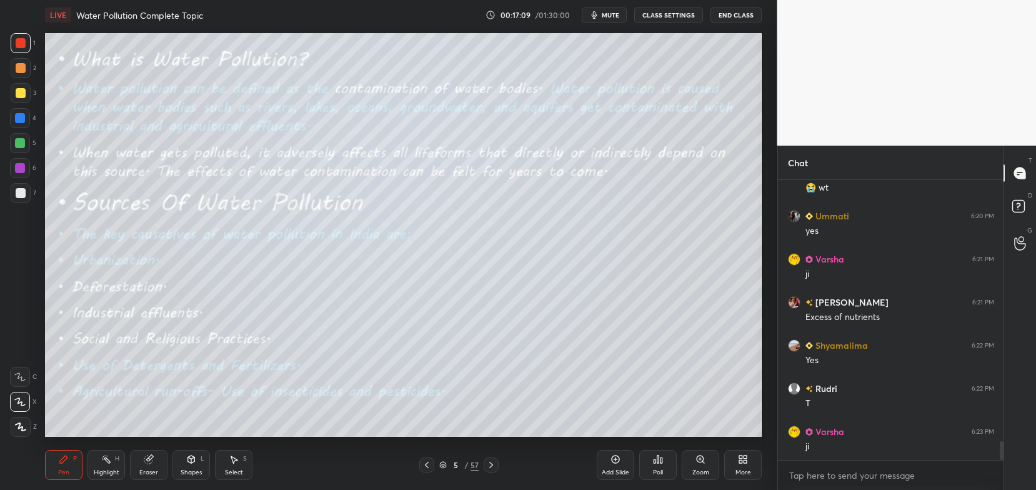
scroll to position [3902, 0]
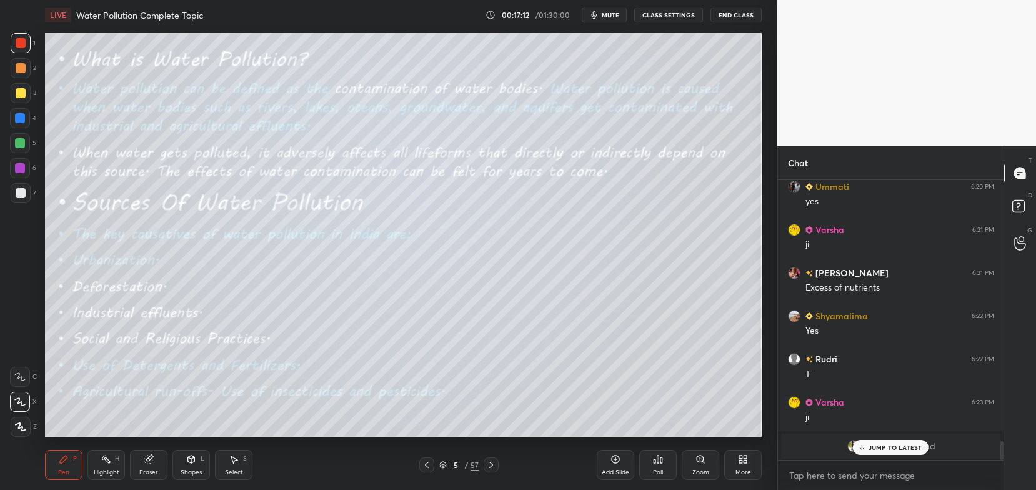
click at [873, 449] on p "JUMP TO LATEST" at bounding box center [896, 448] width 54 height 8
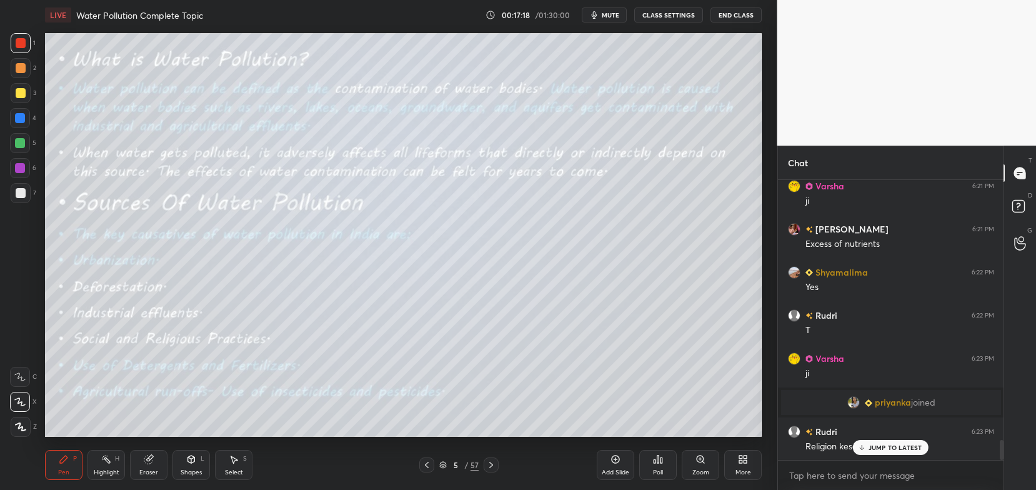
scroll to position [3638, 0]
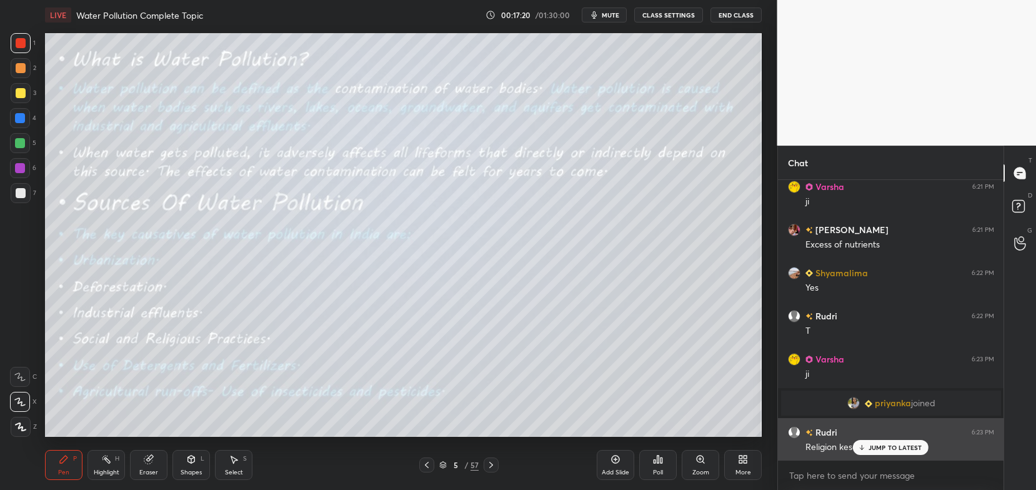
click at [871, 446] on p "JUMP TO LATEST" at bounding box center [896, 448] width 54 height 8
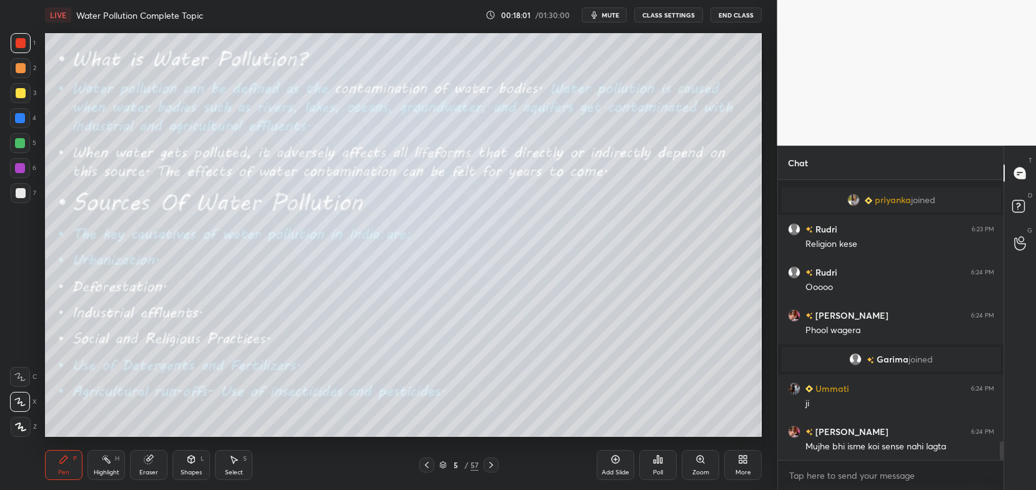
scroll to position [3884, 0]
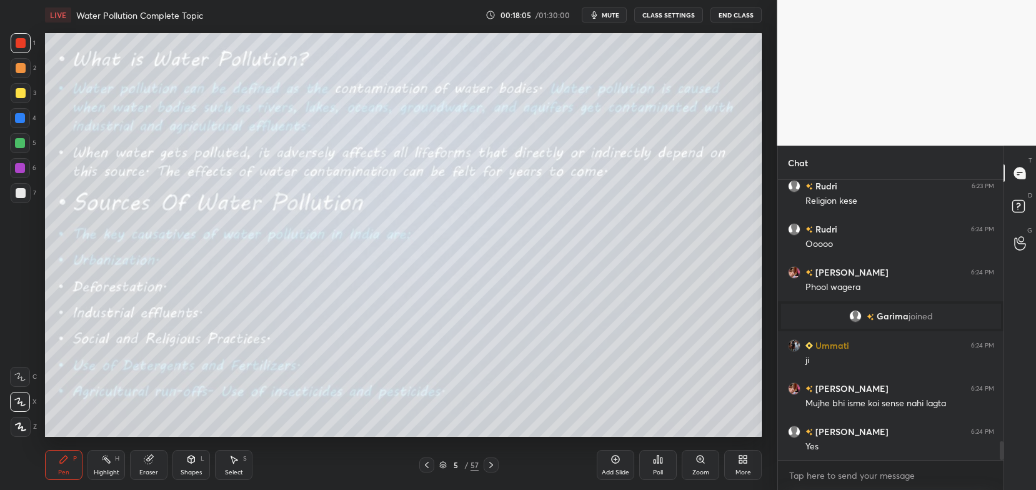
click at [154, 465] on div "Eraser" at bounding box center [149, 465] width 38 height 30
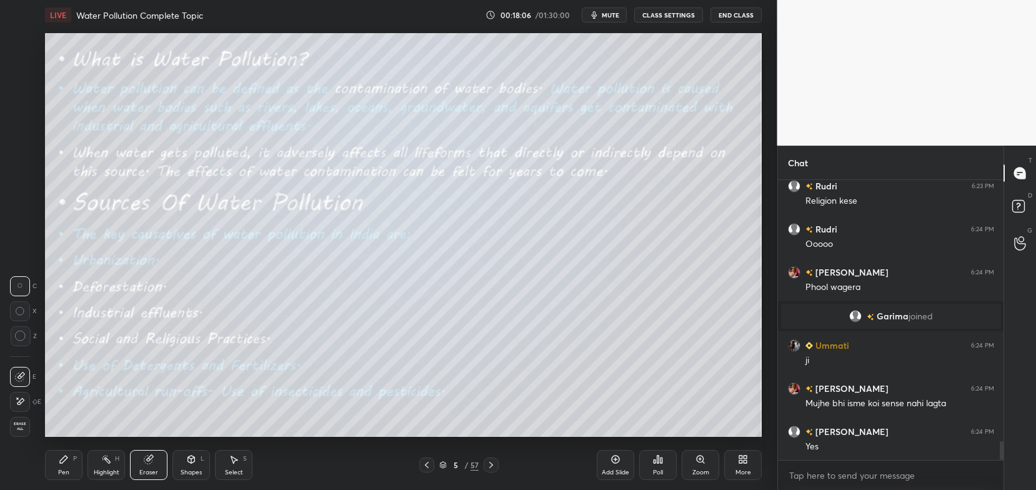
click at [23, 427] on span "Erase all" at bounding box center [20, 426] width 19 height 9
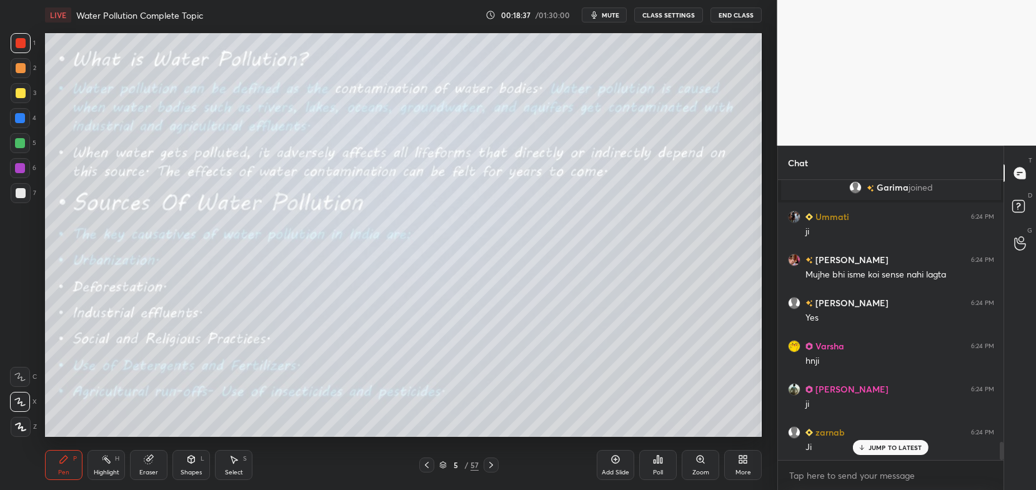
scroll to position [4056, 0]
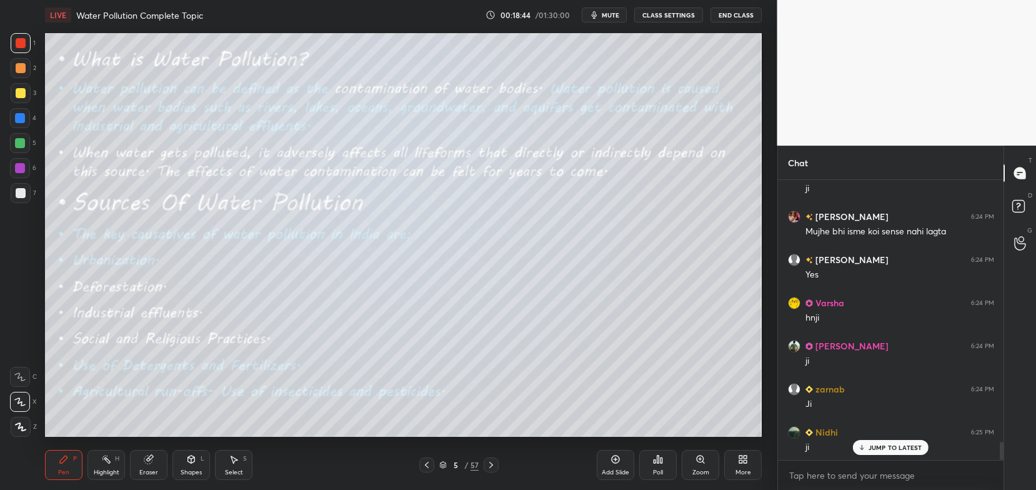
click at [141, 473] on div "Eraser" at bounding box center [148, 472] width 19 height 6
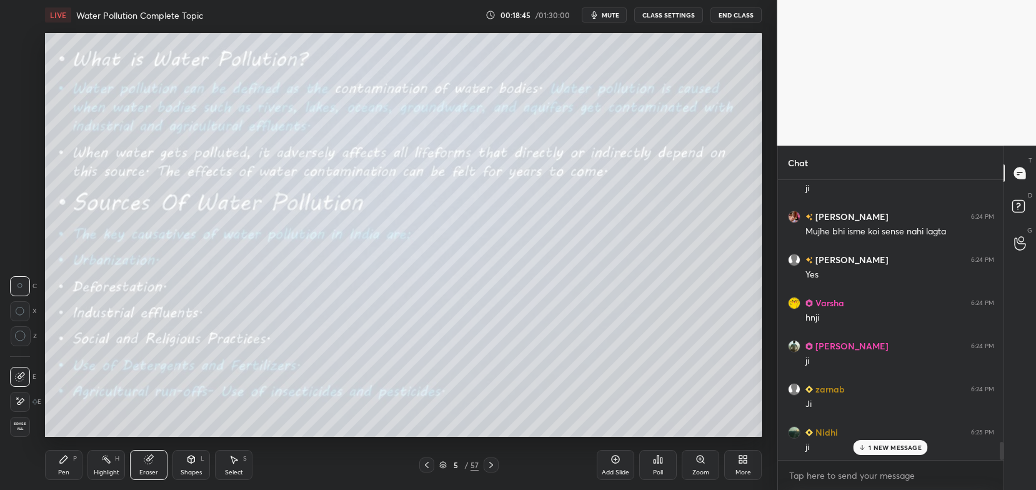
scroll to position [4099, 0]
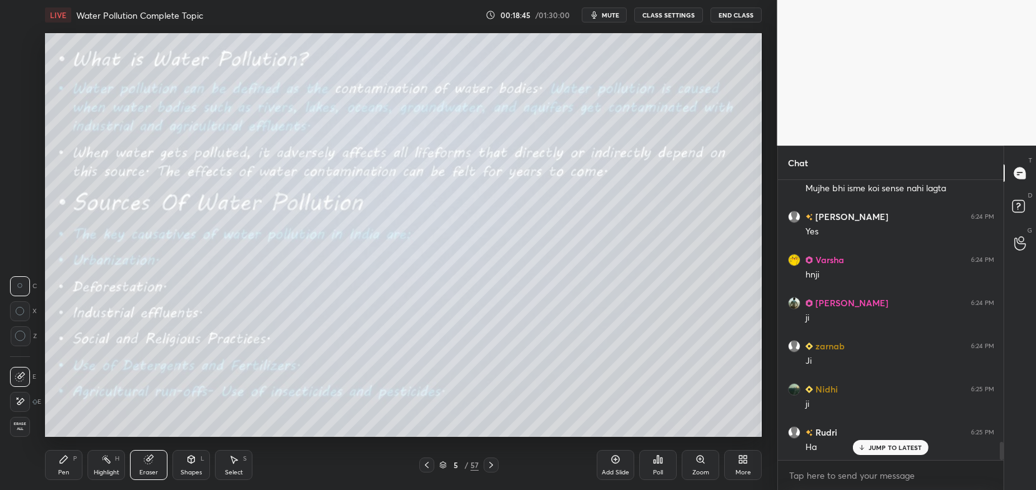
click at [25, 431] on span "Erase all" at bounding box center [20, 426] width 19 height 9
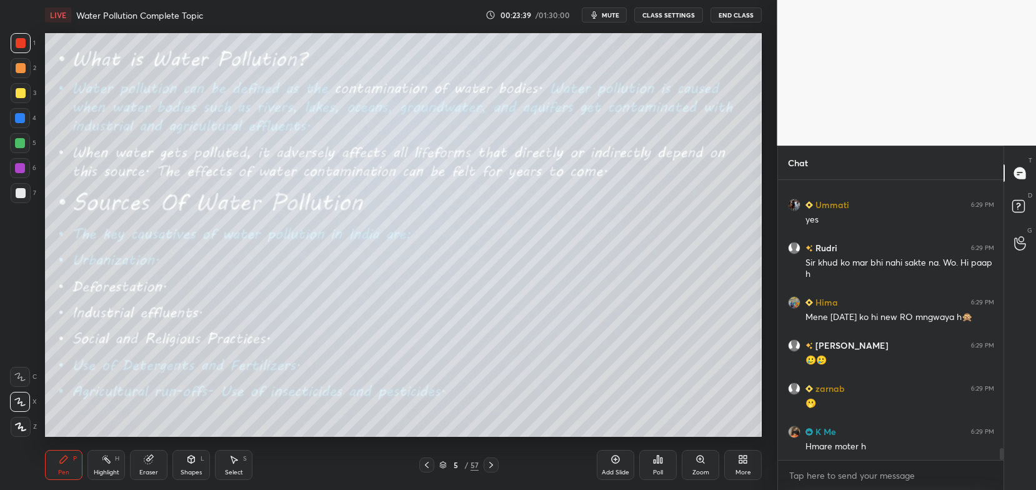
scroll to position [6493, 0]
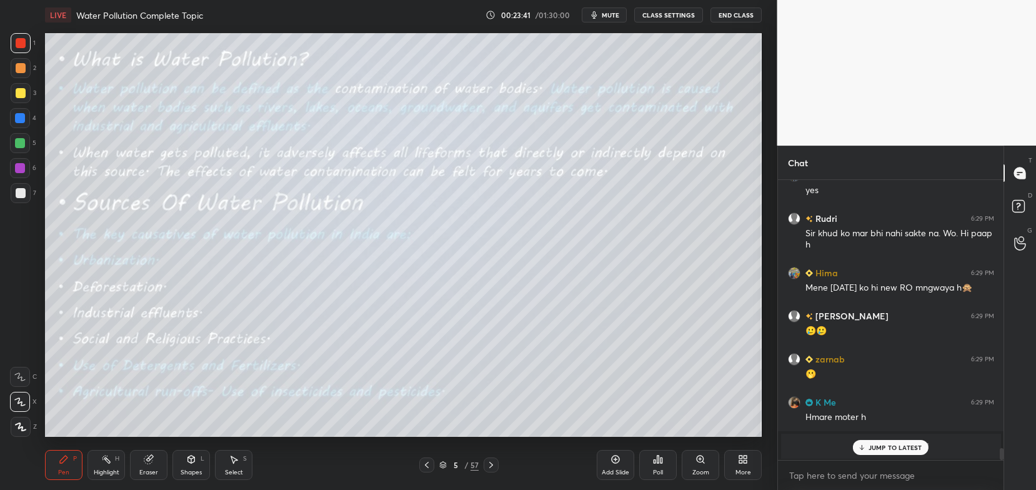
click at [879, 450] on p "JUMP TO LATEST" at bounding box center [896, 448] width 54 height 8
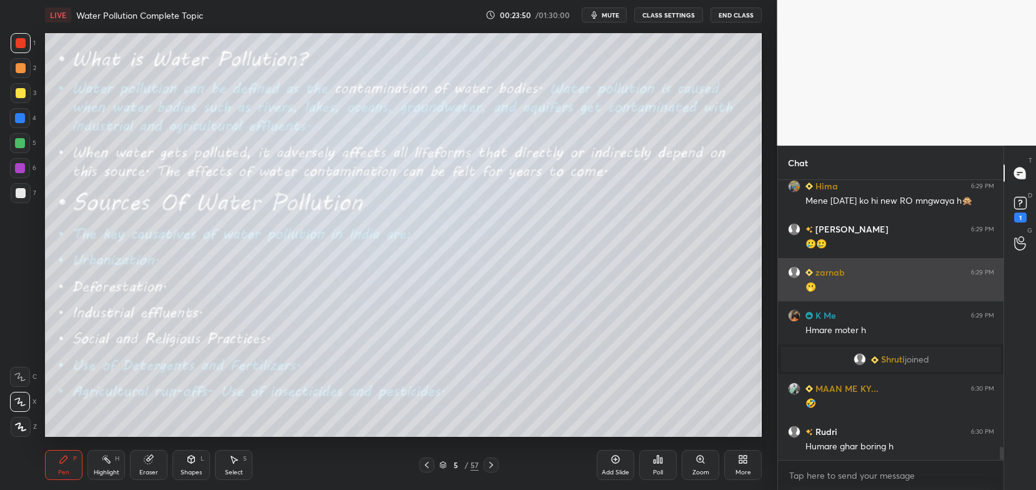
scroll to position [5841, 0]
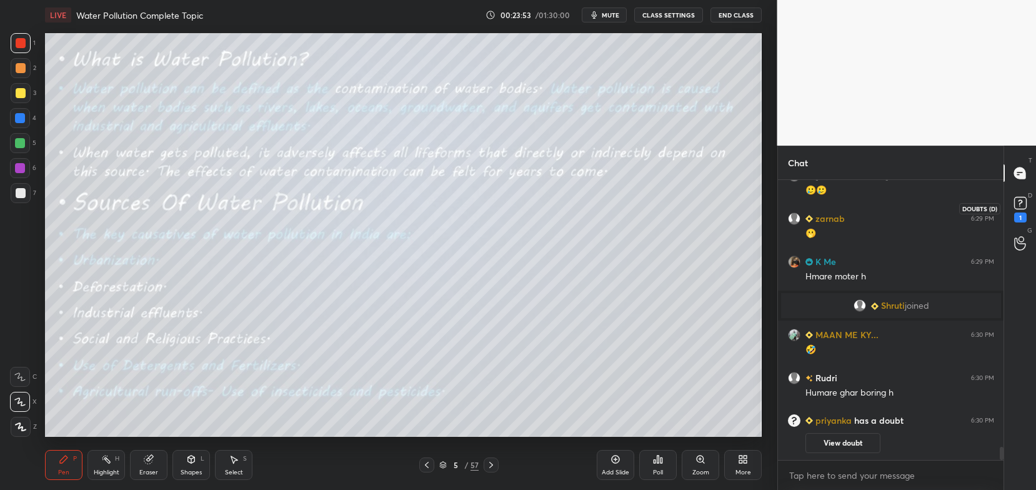
click at [1019, 212] on icon at bounding box center [1020, 203] width 19 height 19
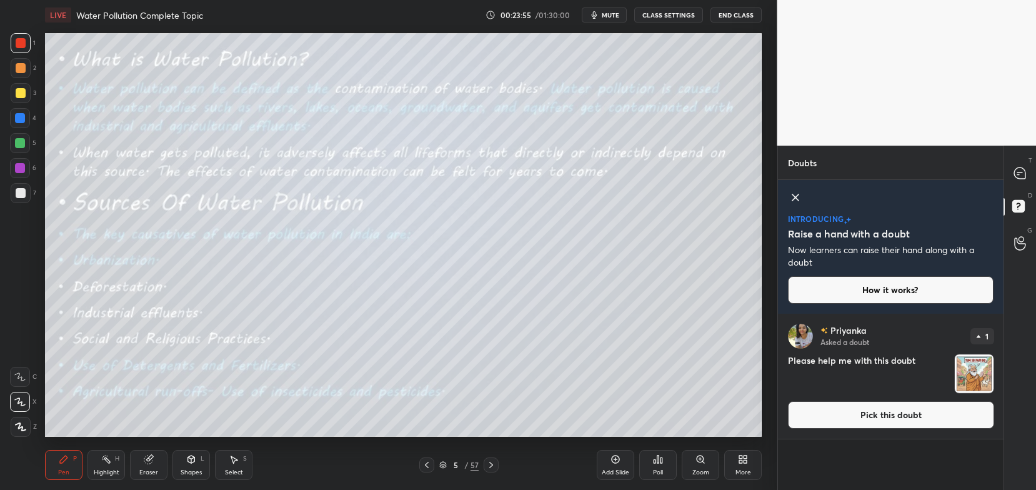
click at [950, 410] on button "Pick this doubt" at bounding box center [891, 415] width 206 height 28
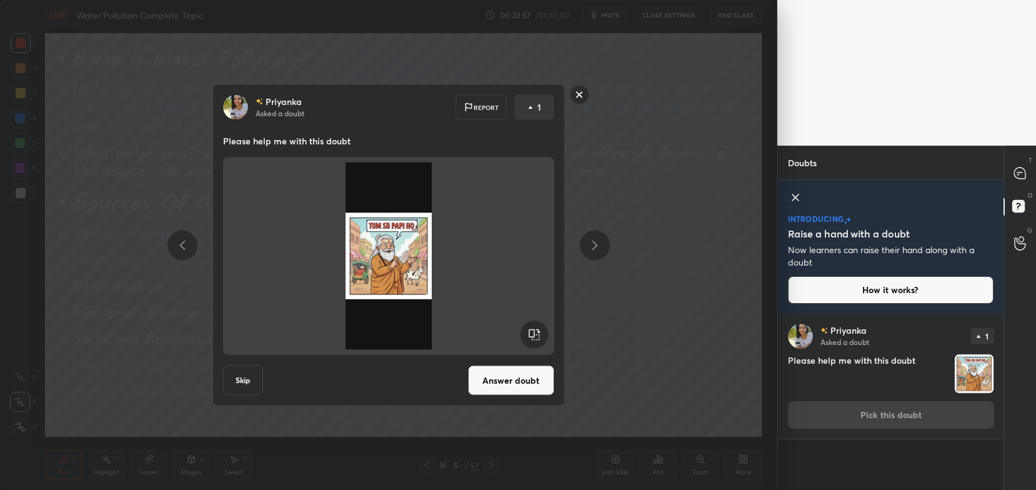
click at [529, 384] on button "Answer doubt" at bounding box center [511, 381] width 86 height 30
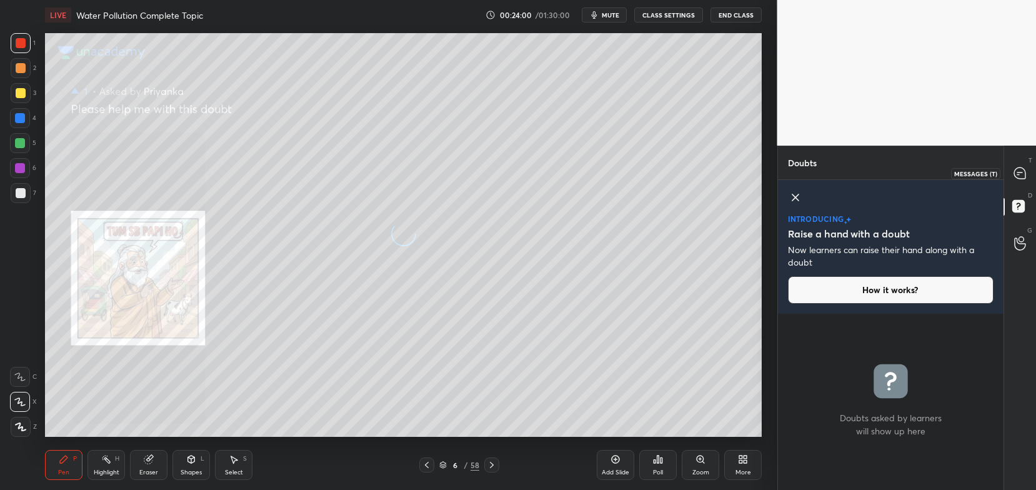
click at [1021, 181] on div at bounding box center [1020, 173] width 25 height 23
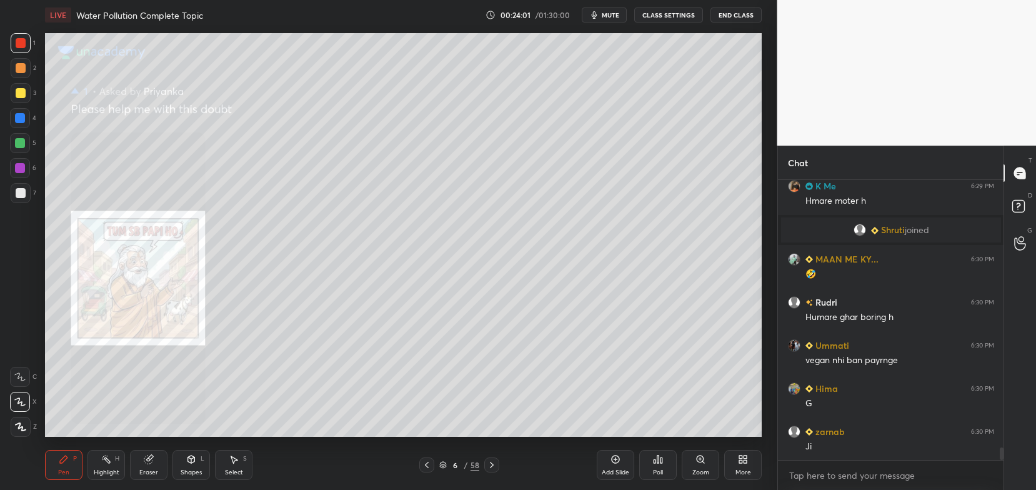
scroll to position [5986, 0]
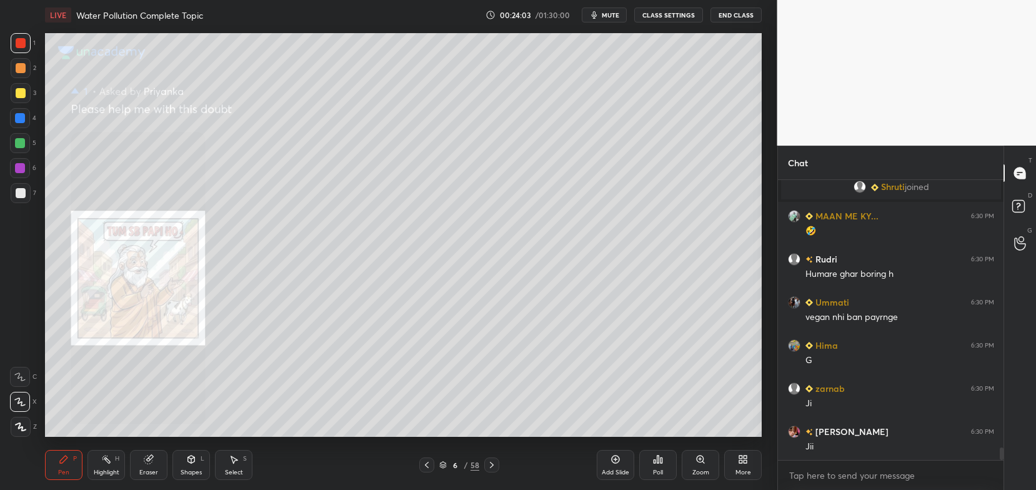
click at [698, 472] on div "Zoom" at bounding box center [701, 472] width 17 height 6
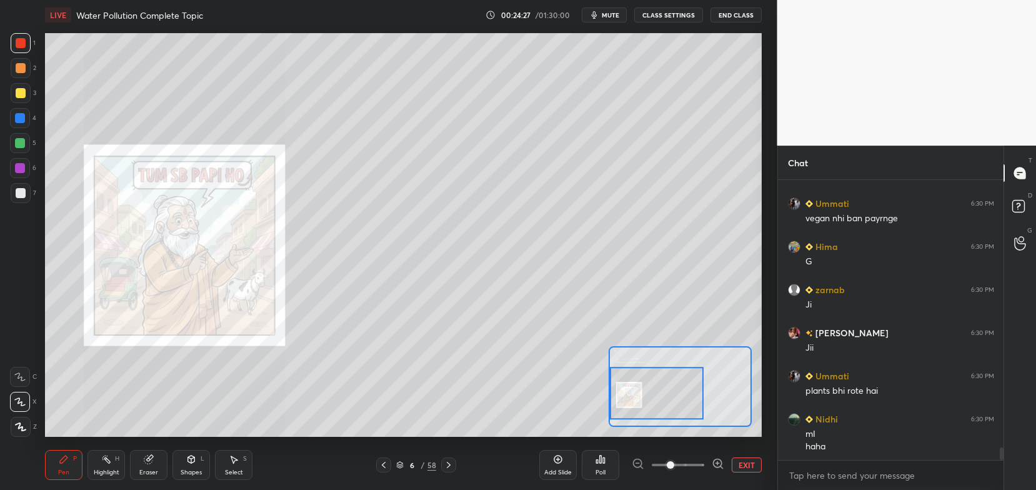
scroll to position [6199, 0]
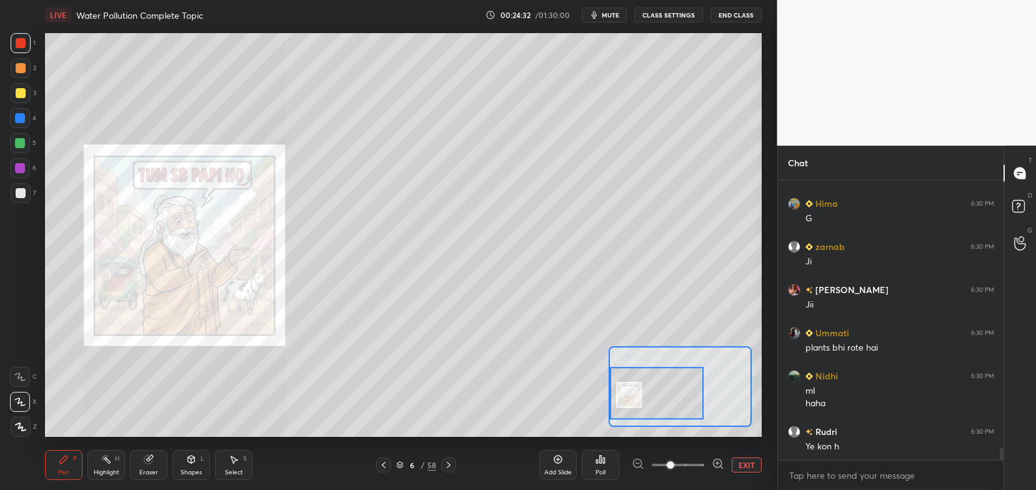
click at [748, 467] on button "EXIT" at bounding box center [747, 465] width 30 height 15
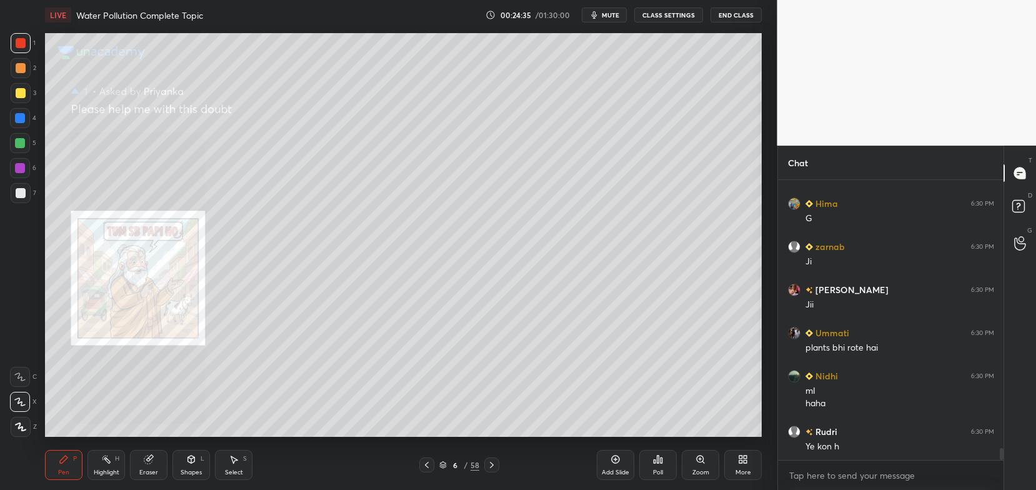
click at [423, 468] on icon at bounding box center [427, 465] width 10 height 10
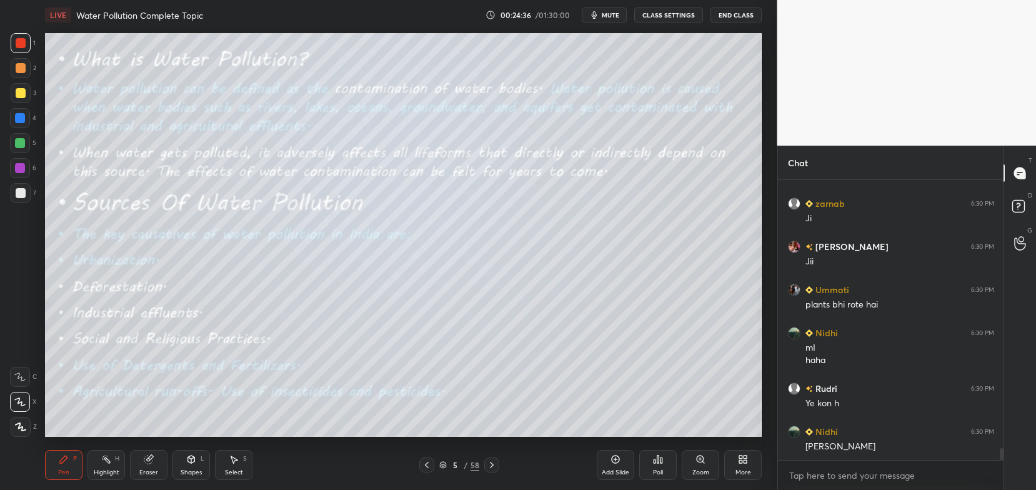
scroll to position [6286, 0]
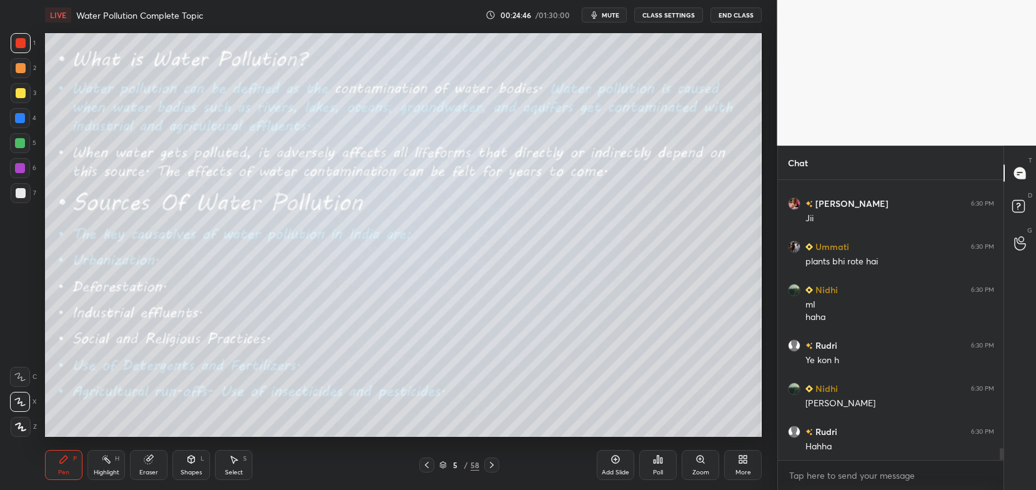
click at [493, 463] on icon at bounding box center [492, 465] width 10 height 10
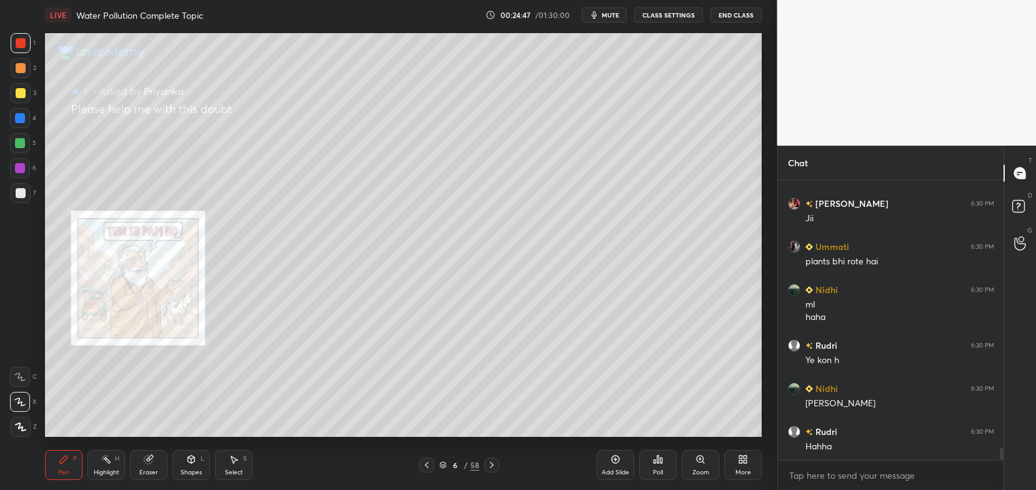
click at [492, 463] on icon at bounding box center [492, 465] width 10 height 10
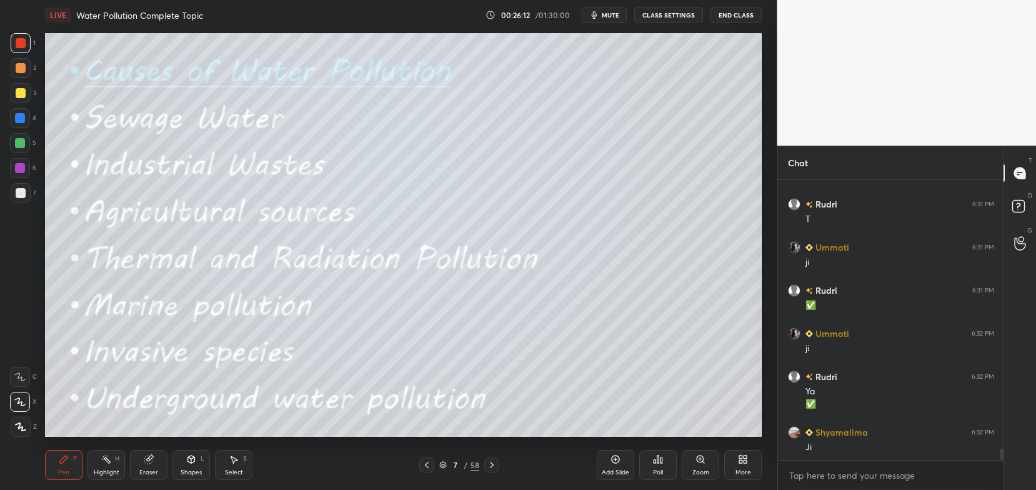
scroll to position [6599, 0]
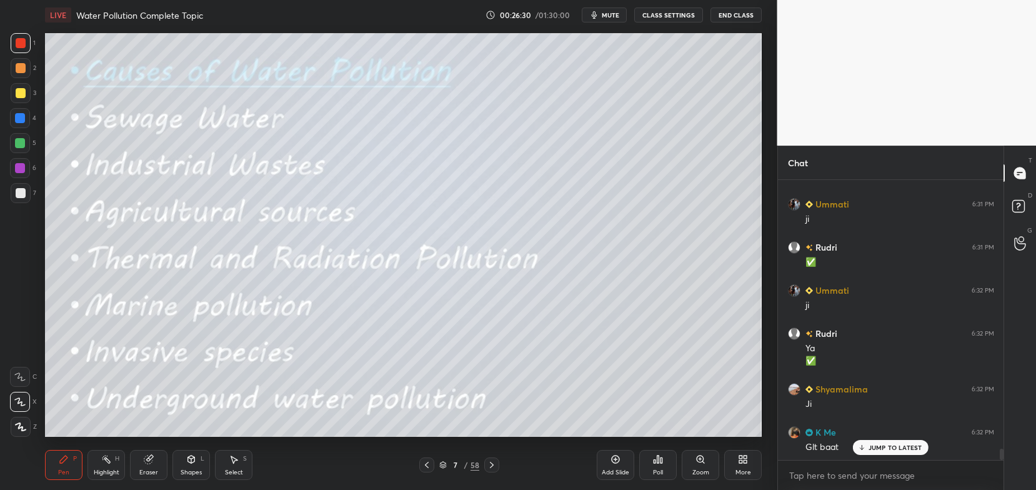
click at [490, 454] on div "Pen P Highlight H Eraser Shapes L Select S 7 / 58 Add Slide Poll Zoom More" at bounding box center [403, 465] width 717 height 50
click at [491, 463] on icon at bounding box center [492, 465] width 10 height 10
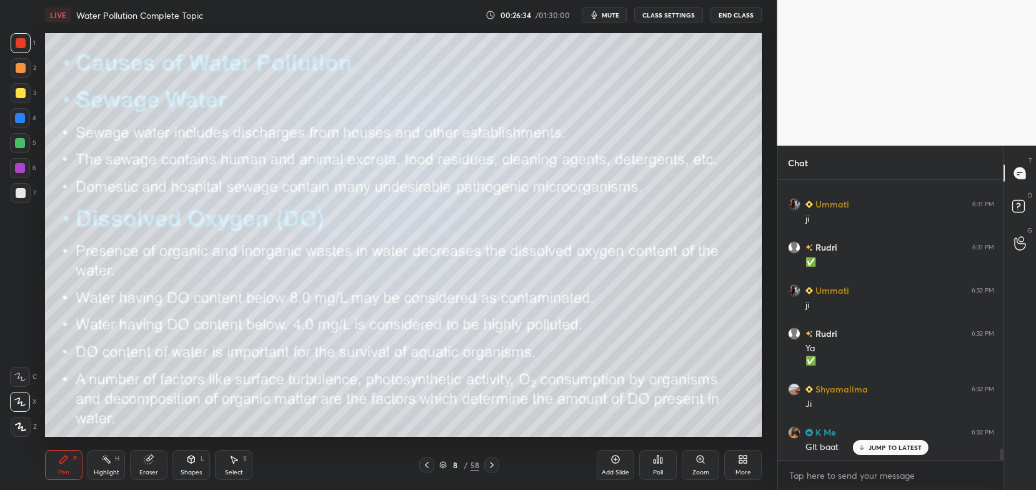
scroll to position [6654, 0]
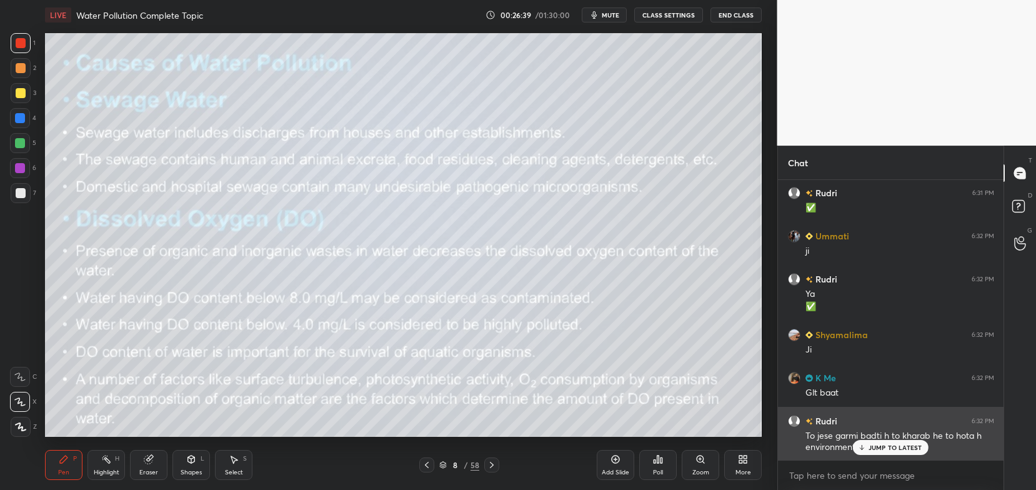
click at [873, 445] on p "JUMP TO LATEST" at bounding box center [896, 448] width 54 height 8
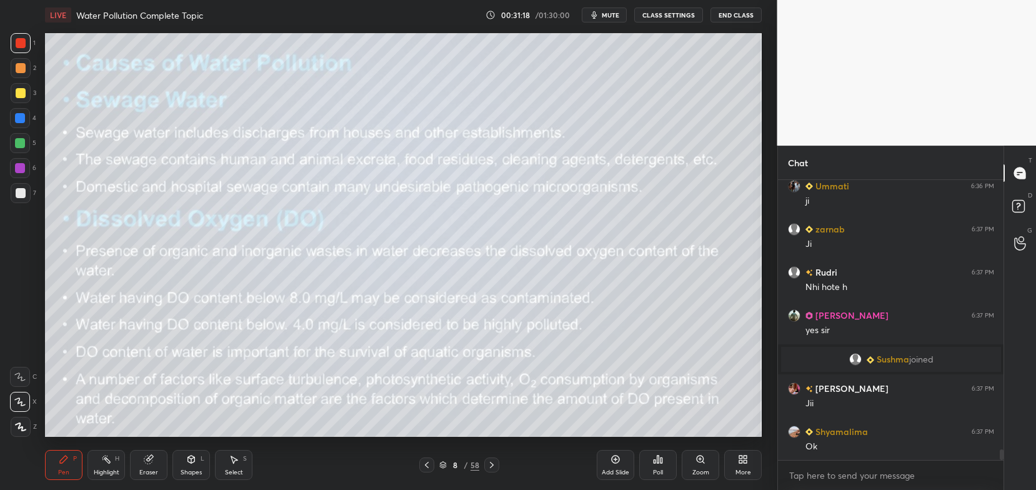
scroll to position [7061, 0]
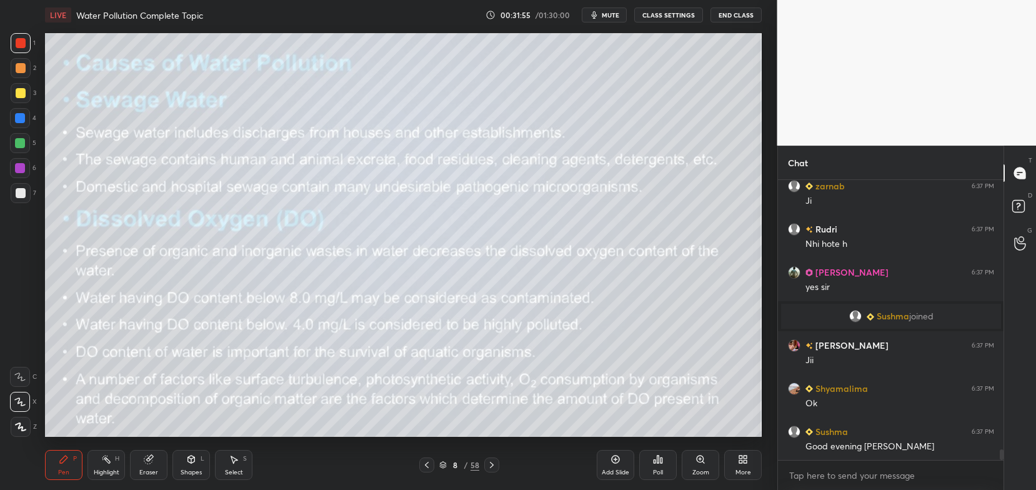
click at [488, 463] on icon at bounding box center [492, 465] width 10 height 10
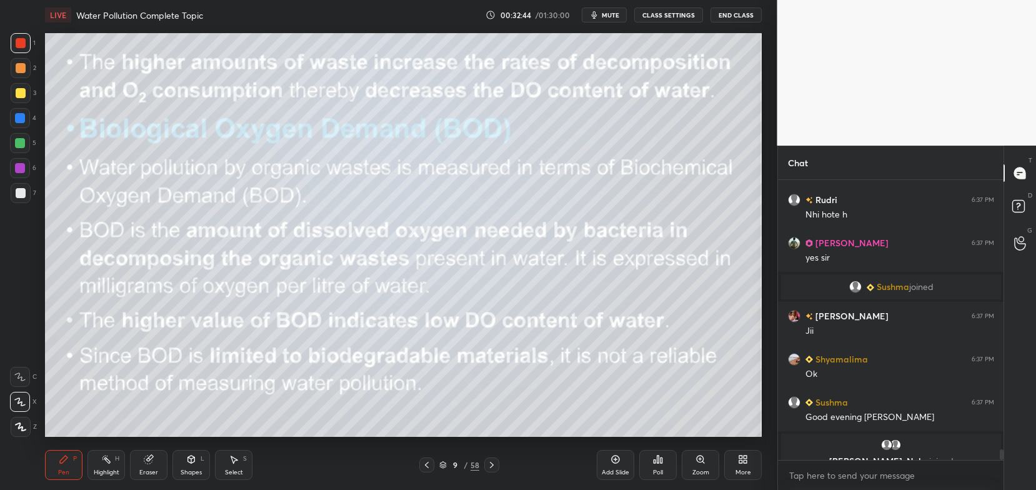
scroll to position [7124, 0]
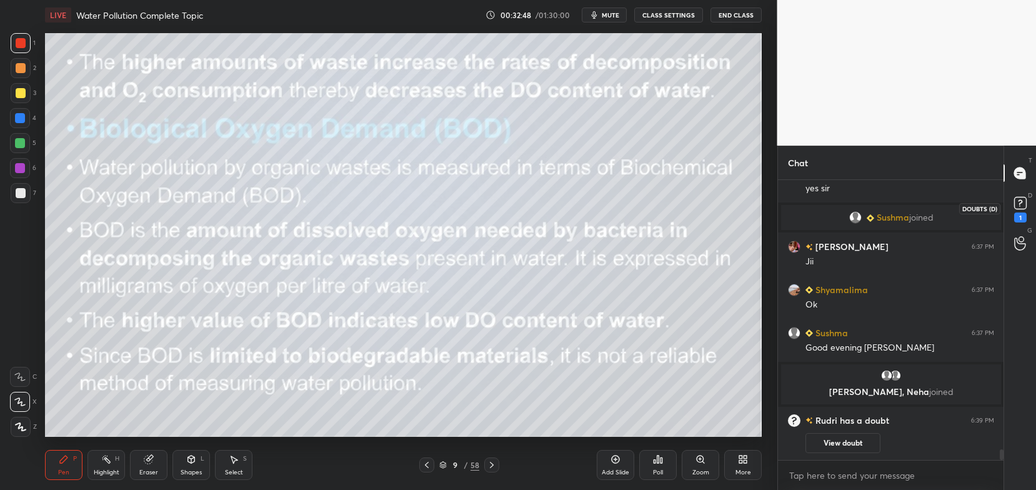
click at [1019, 206] on rect at bounding box center [1020, 204] width 12 height 12
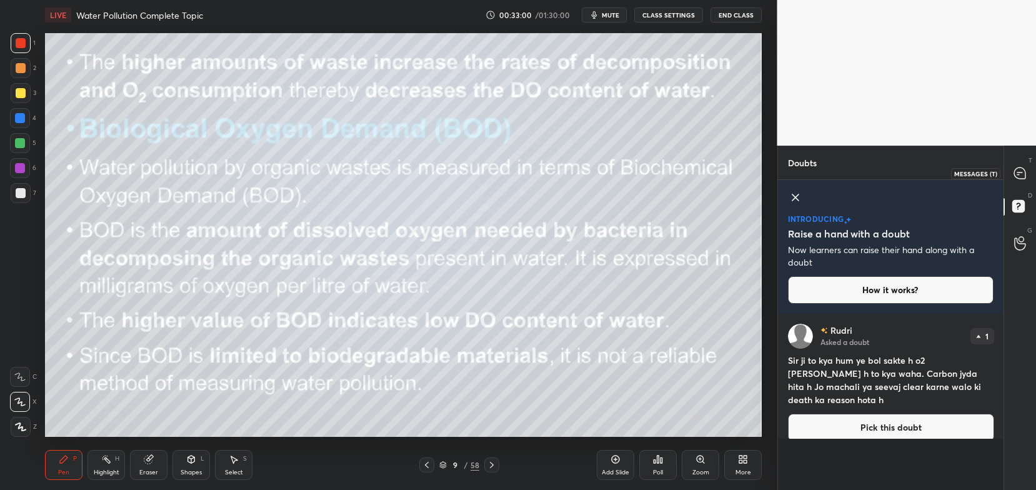
click at [1021, 173] on icon at bounding box center [1020, 173] width 5 height 0
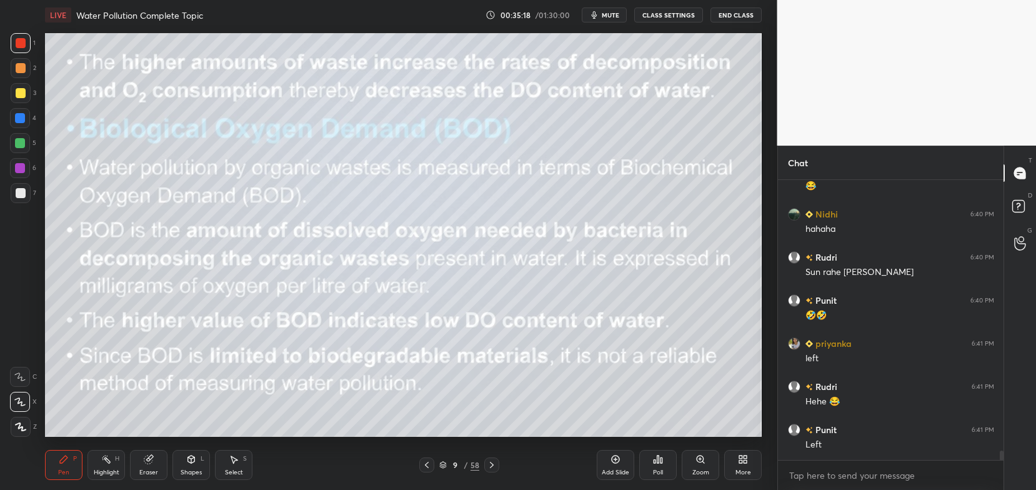
scroll to position [7876, 0]
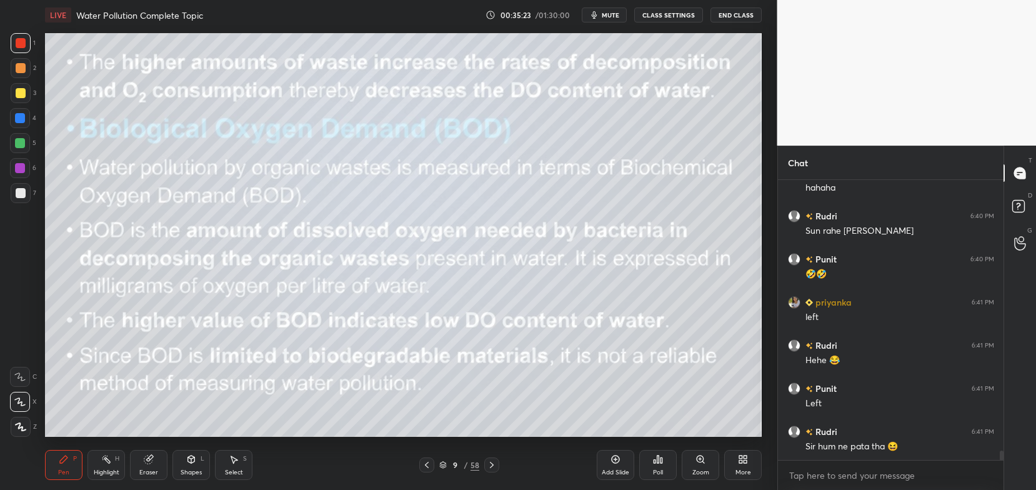
click at [1034, 202] on div "D Doubts (D)" at bounding box center [1020, 208] width 32 height 35
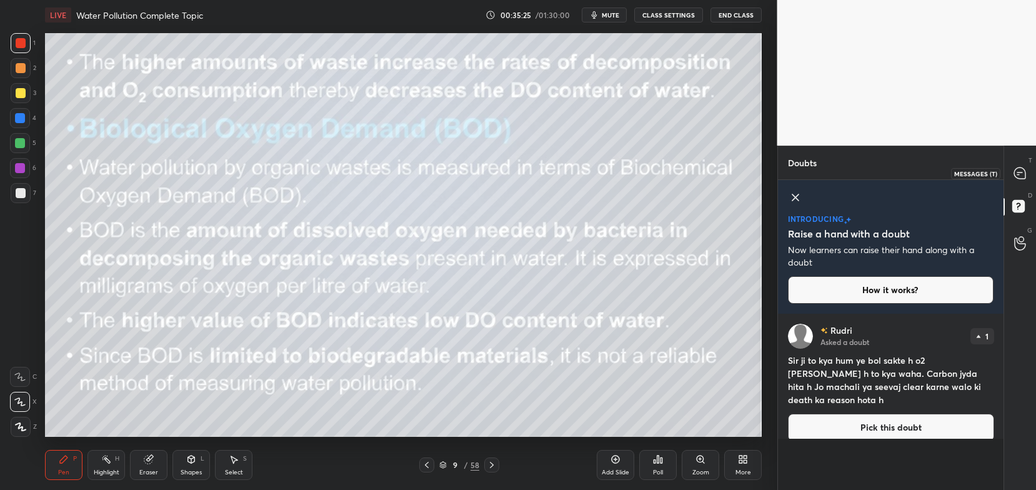
click at [1029, 168] on div at bounding box center [1020, 173] width 25 height 23
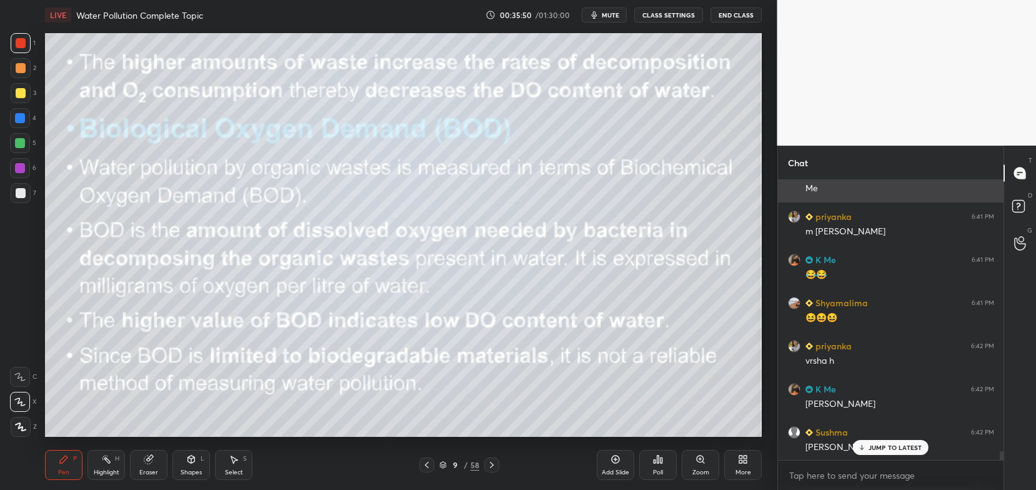
scroll to position [8465, 0]
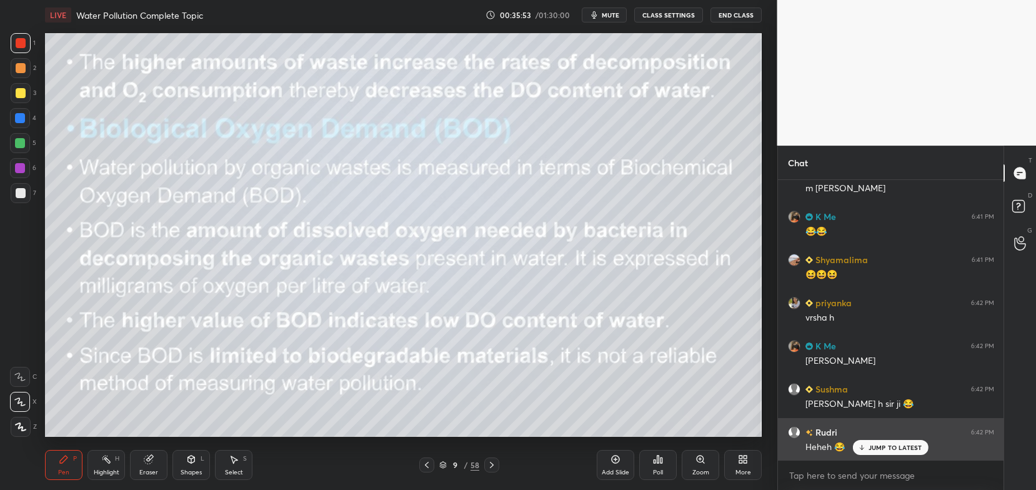
click at [881, 449] on p "JUMP TO LATEST" at bounding box center [896, 448] width 54 height 8
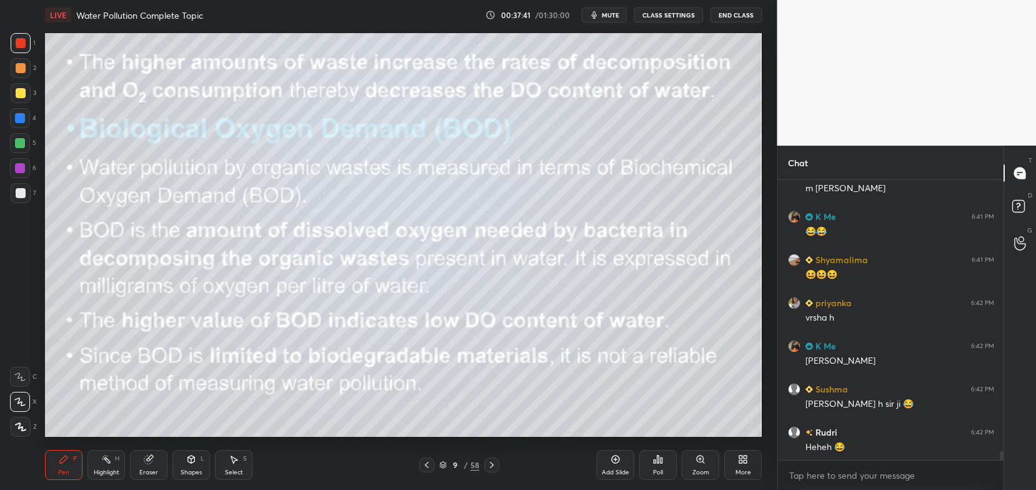
click at [616, 461] on icon at bounding box center [616, 459] width 10 height 10
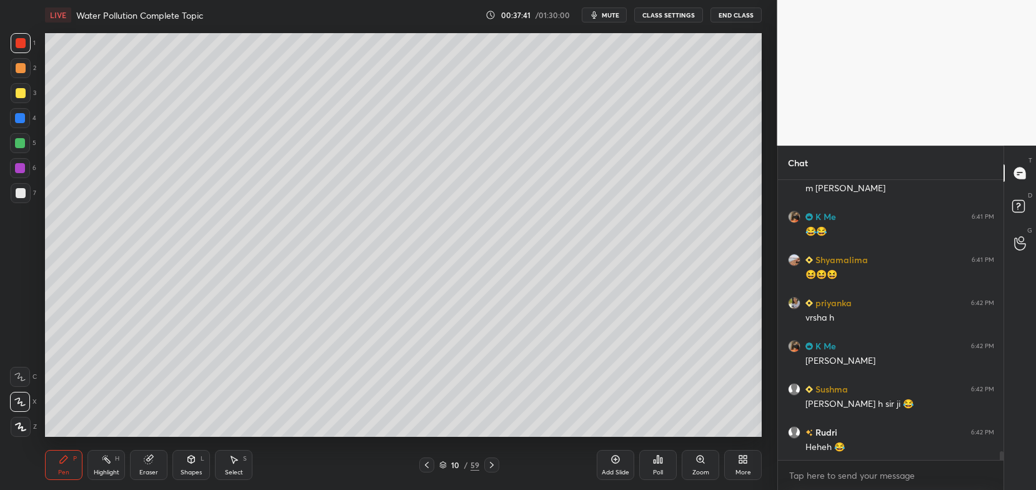
click at [24, 194] on div at bounding box center [21, 193] width 10 height 10
click at [19, 98] on div at bounding box center [21, 93] width 10 height 10
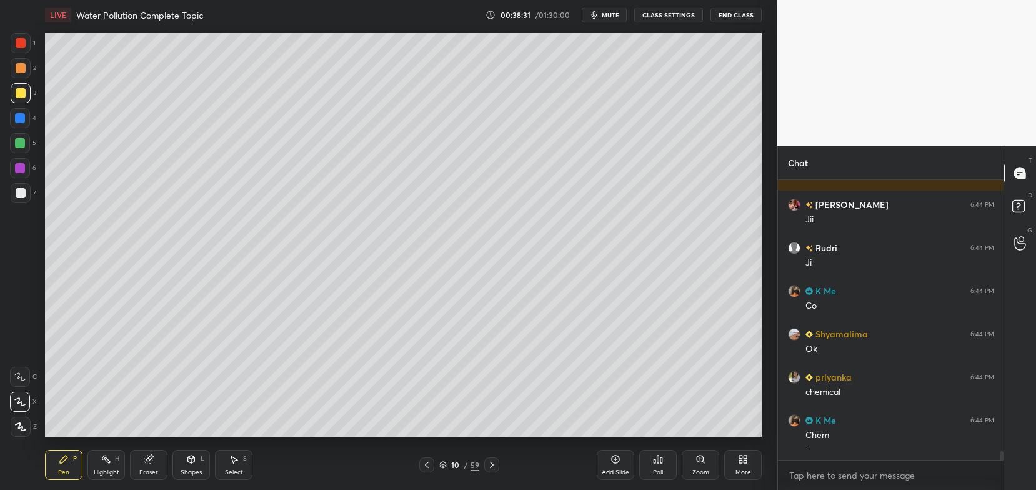
scroll to position [8865, 0]
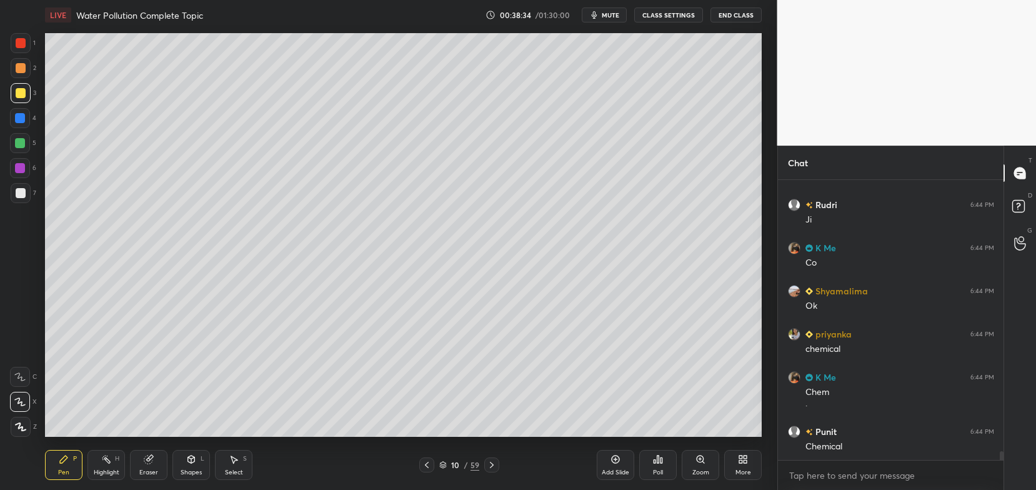
click at [144, 459] on icon at bounding box center [149, 459] width 10 height 10
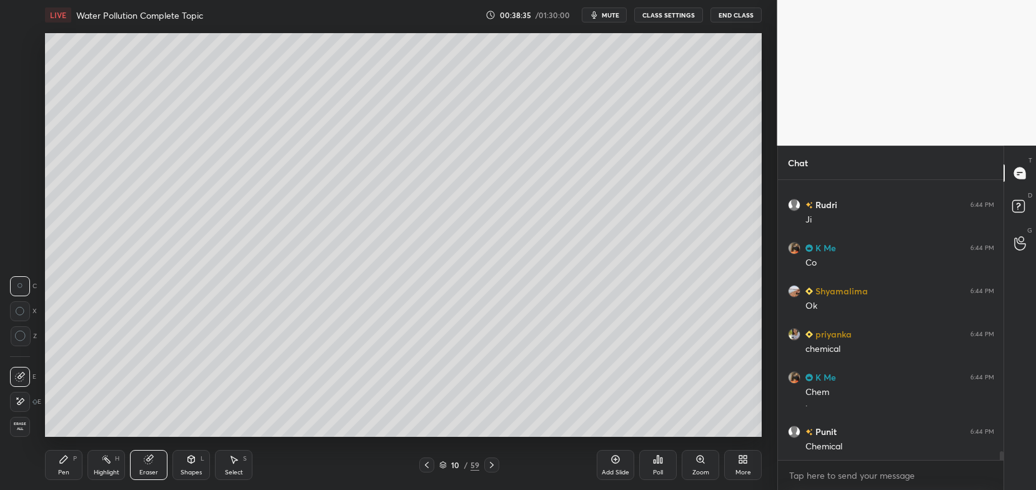
click at [23, 421] on div "Erase all" at bounding box center [20, 427] width 20 height 20
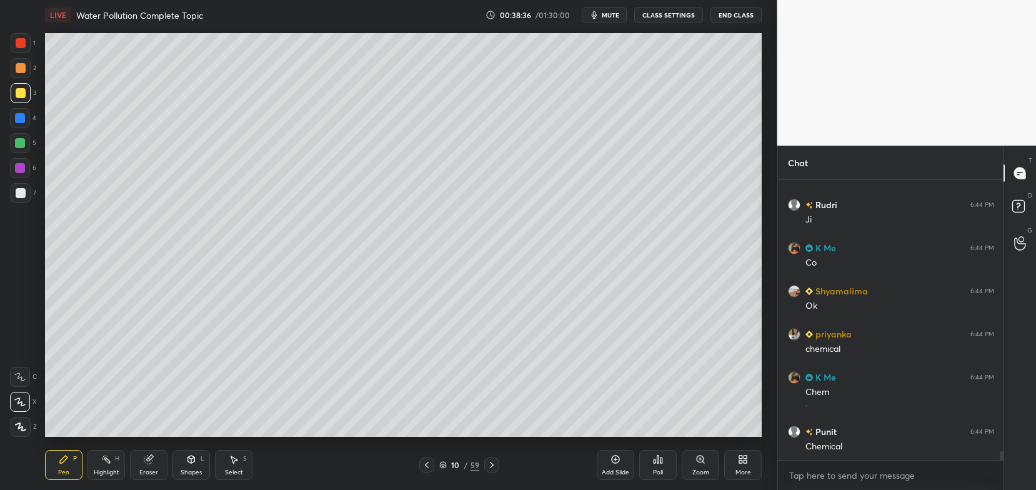
click at [59, 463] on icon at bounding box center [64, 459] width 10 height 10
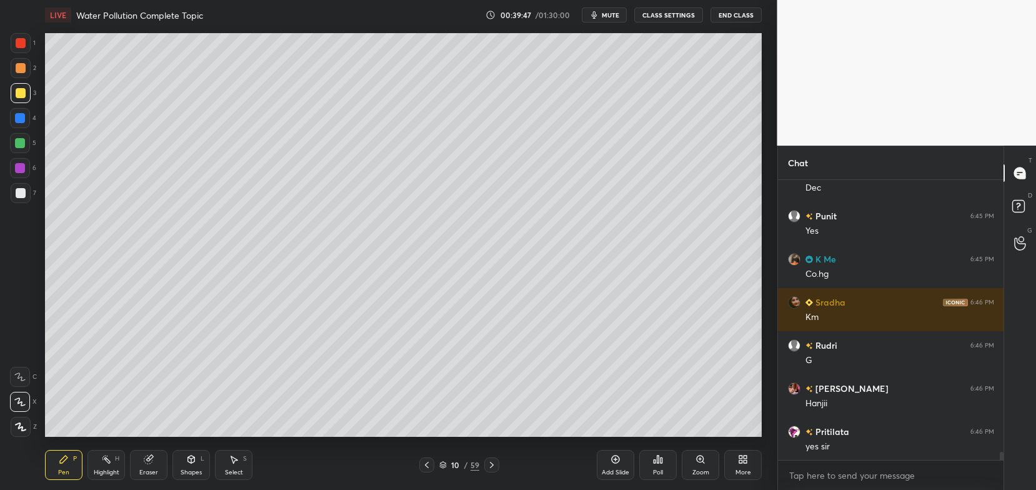
scroll to position [9676, 0]
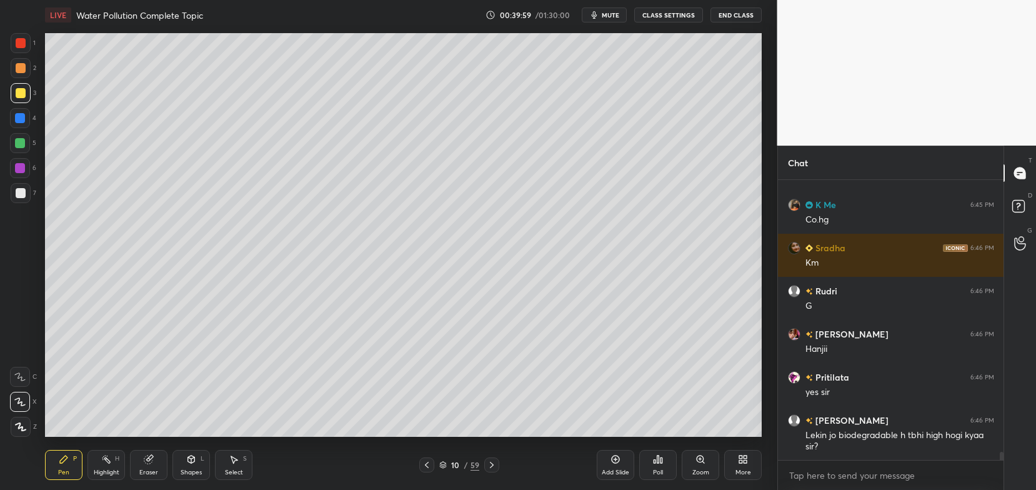
click at [425, 468] on icon at bounding box center [427, 465] width 10 height 10
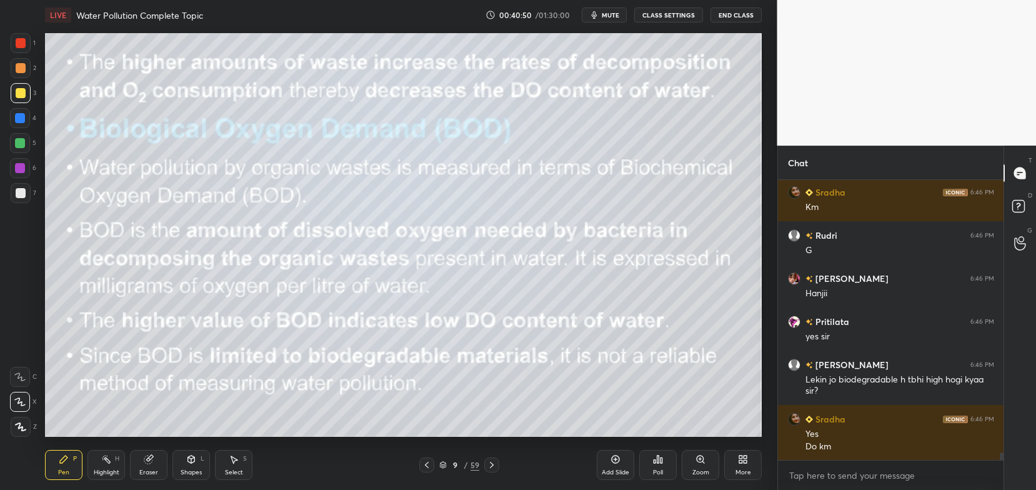
scroll to position [9775, 0]
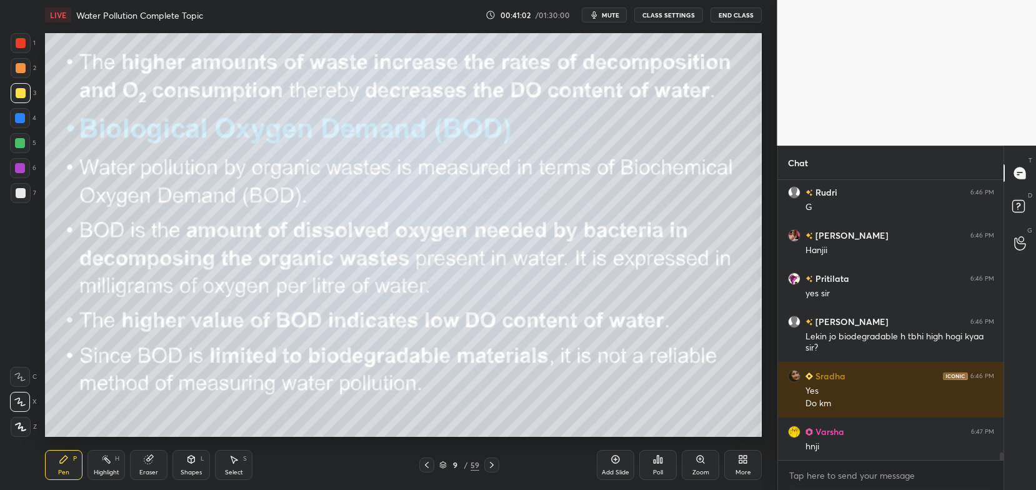
click at [495, 461] on icon at bounding box center [492, 465] width 10 height 10
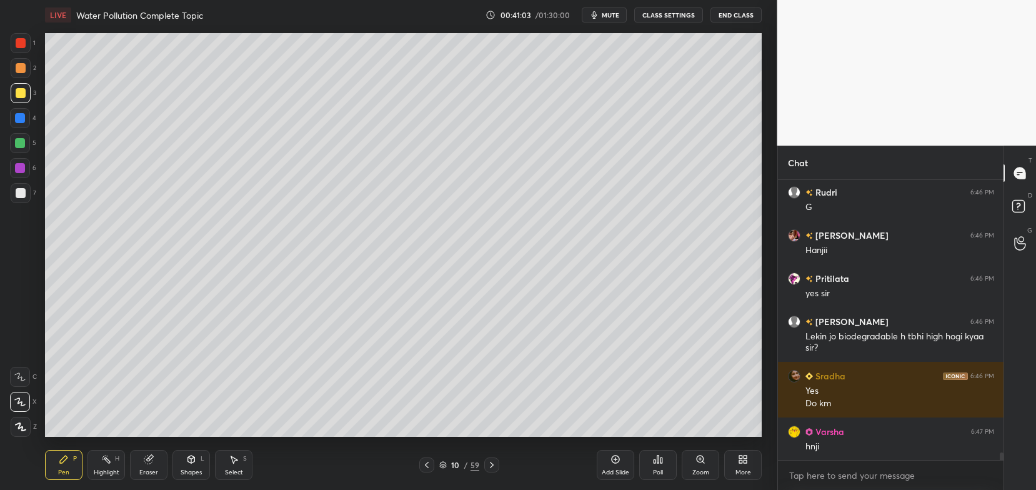
click at [492, 465] on icon at bounding box center [492, 465] width 10 height 10
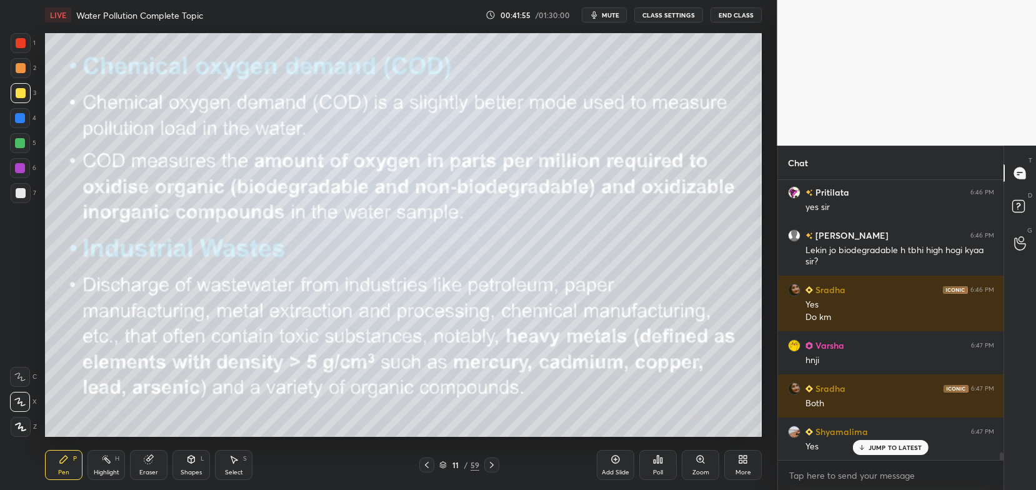
scroll to position [9937, 0]
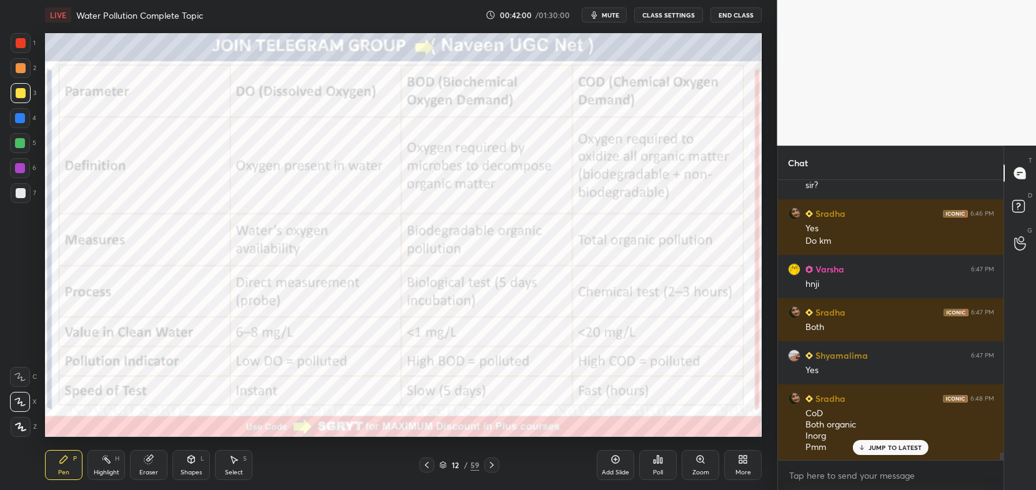
click at [23, 51] on div at bounding box center [21, 43] width 20 height 20
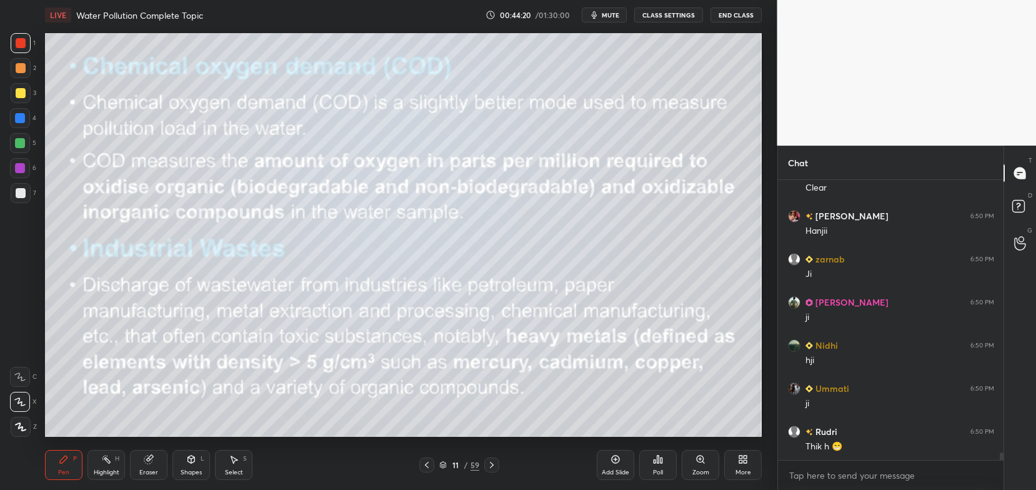
scroll to position [10369, 0]
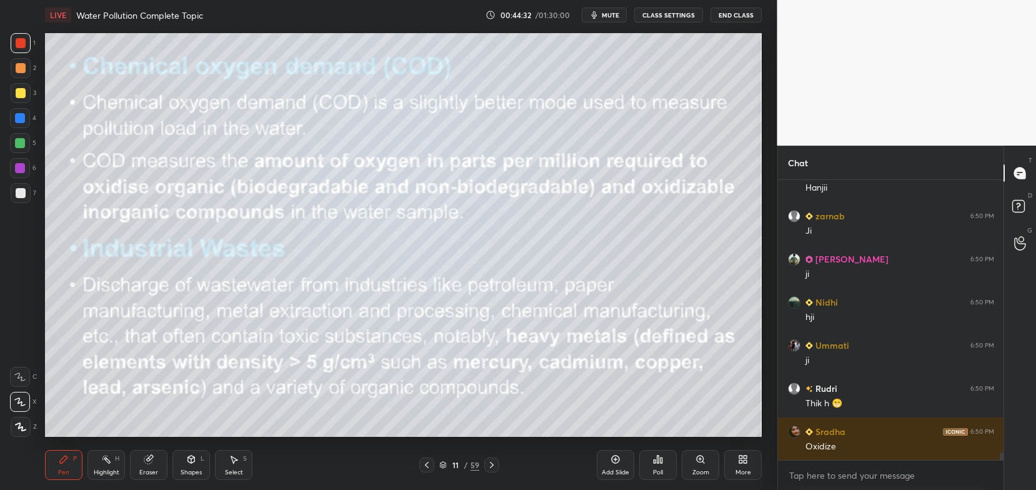
click at [444, 462] on icon at bounding box center [443, 465] width 8 height 8
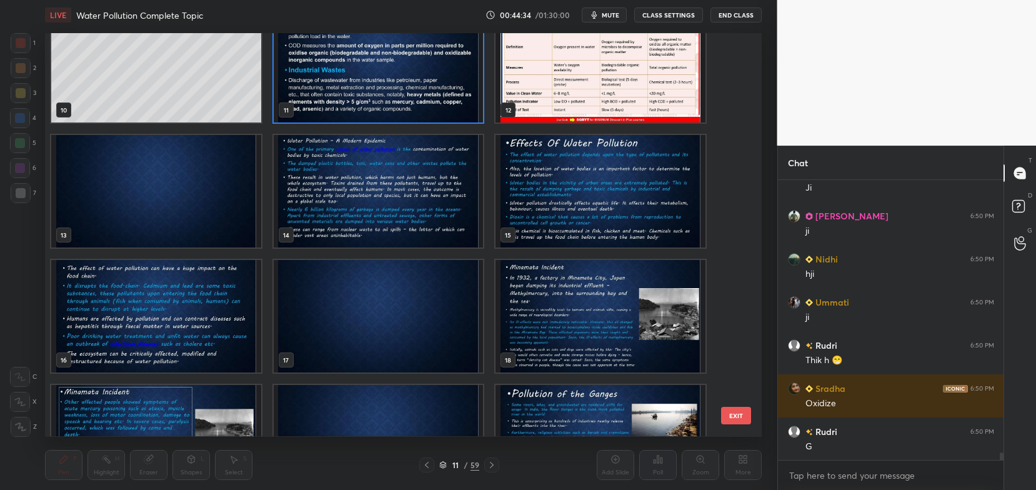
scroll to position [414, 0]
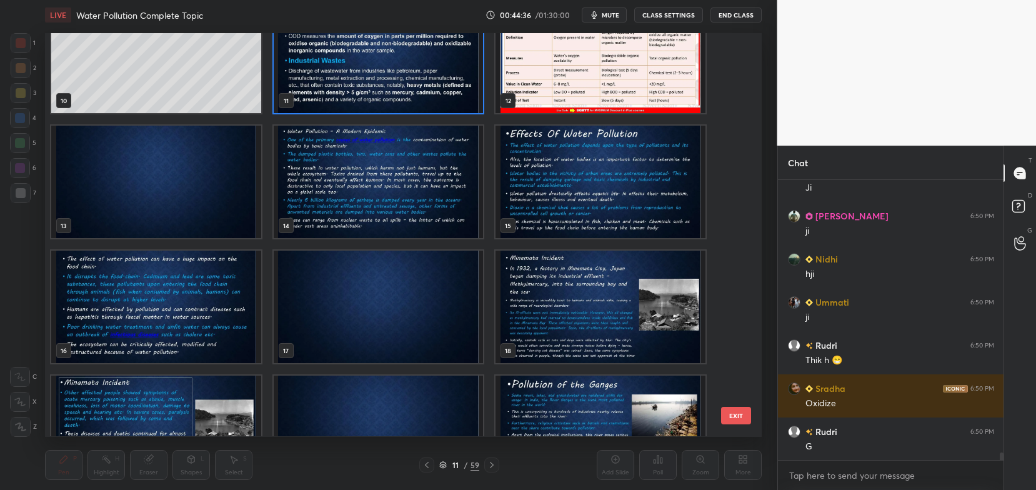
click at [434, 198] on img "grid" at bounding box center [379, 182] width 210 height 113
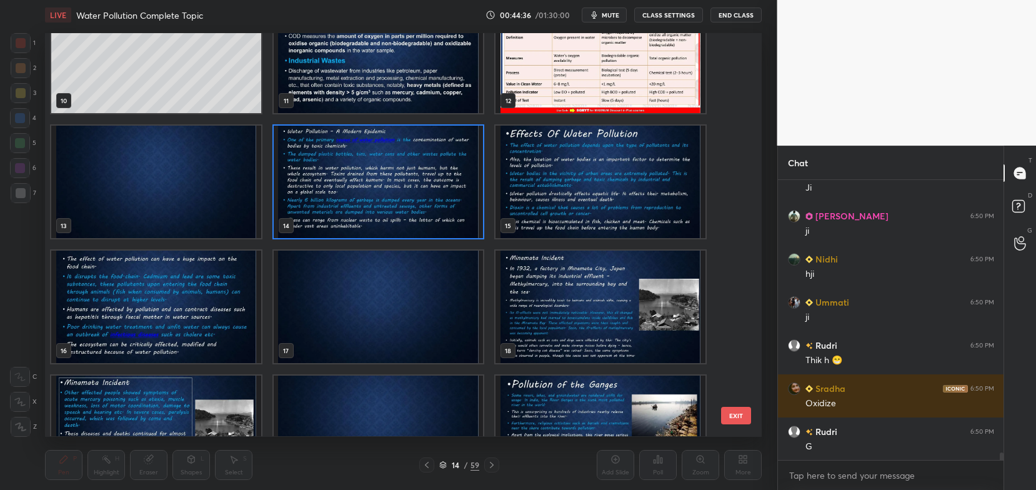
click at [430, 204] on img "grid" at bounding box center [379, 182] width 210 height 113
click at [433, 205] on img "grid" at bounding box center [379, 182] width 210 height 113
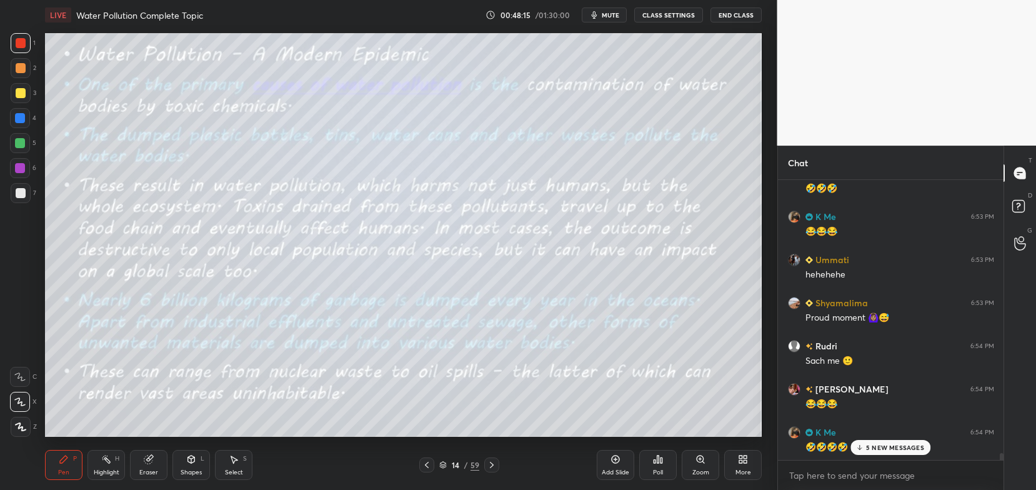
scroll to position [11822, 0]
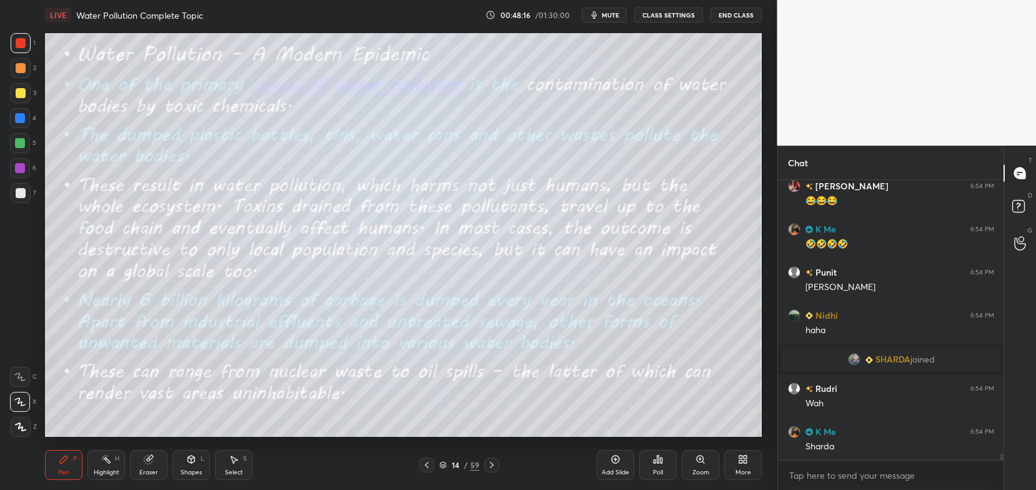
click at [737, 482] on div "Add Slide Poll Zoom More" at bounding box center [679, 465] width 165 height 70
click at [741, 467] on div "More" at bounding box center [743, 465] width 38 height 30
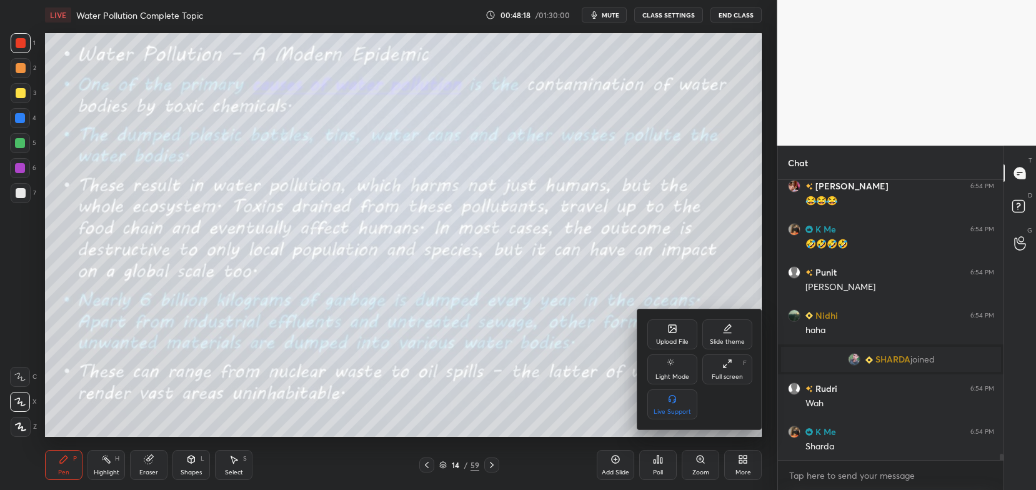
click at [677, 338] on div "Upload File" at bounding box center [673, 334] width 50 height 30
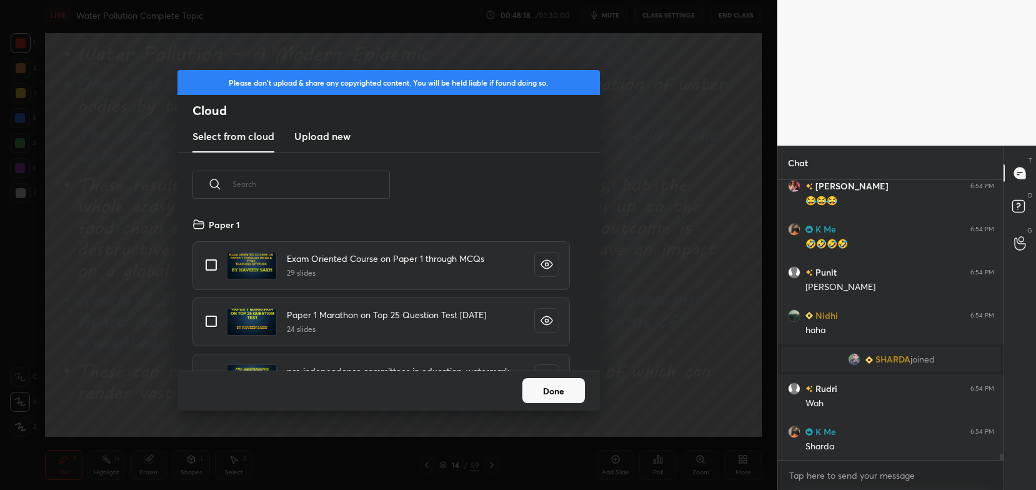
scroll to position [154, 401]
click at [341, 139] on h3 "Upload new" at bounding box center [322, 136] width 56 height 15
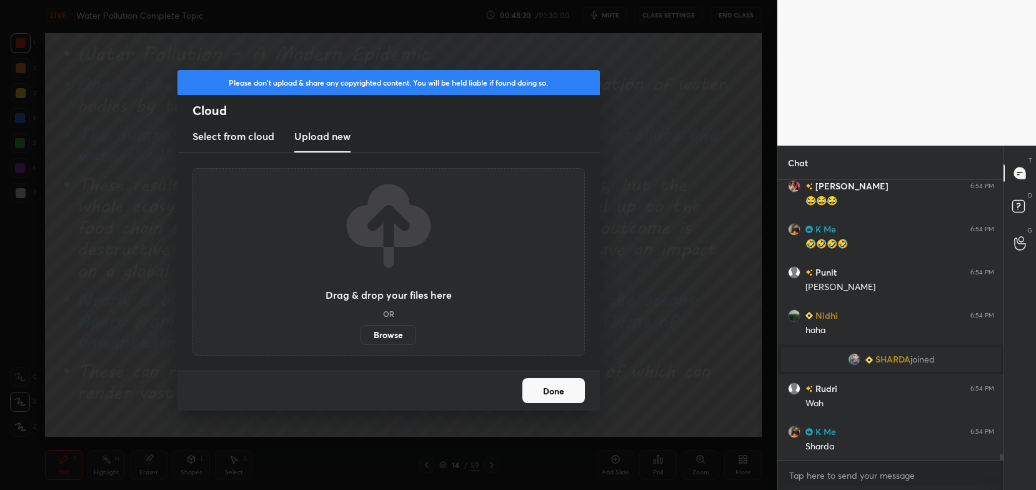
click at [393, 335] on label "Browse" at bounding box center [389, 335] width 56 height 20
click at [361, 335] on input "Browse" at bounding box center [361, 335] width 0 height 20
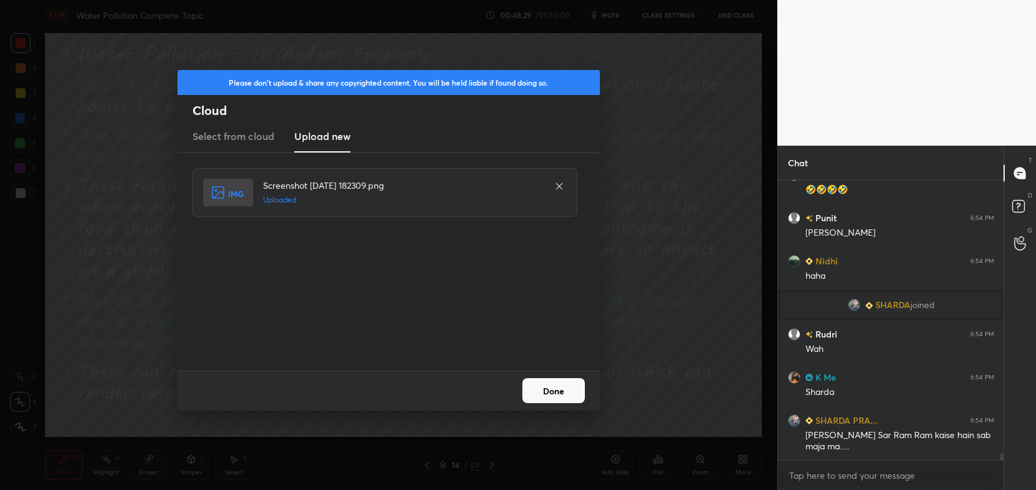
click at [559, 187] on icon at bounding box center [559, 186] width 6 height 6
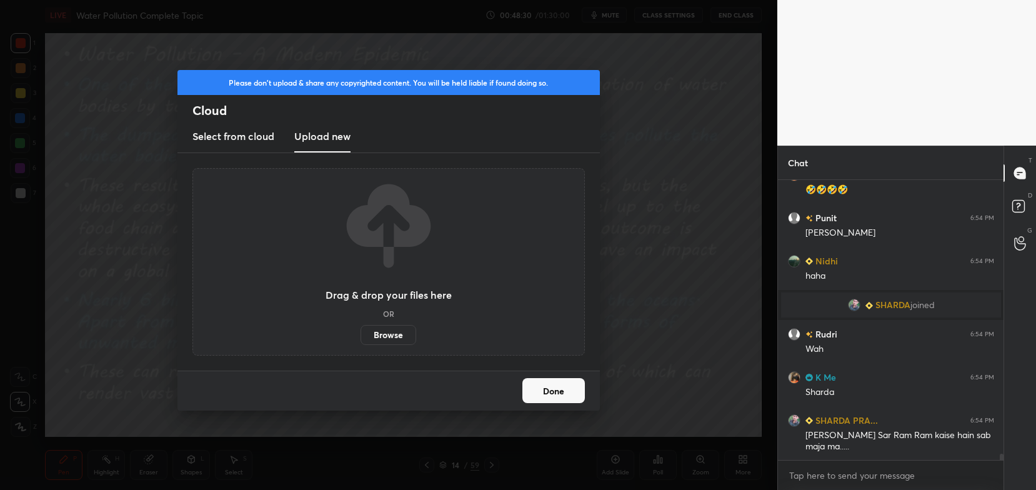
click at [397, 332] on label "Browse" at bounding box center [389, 335] width 56 height 20
click at [361, 332] on input "Browse" at bounding box center [361, 335] width 0 height 20
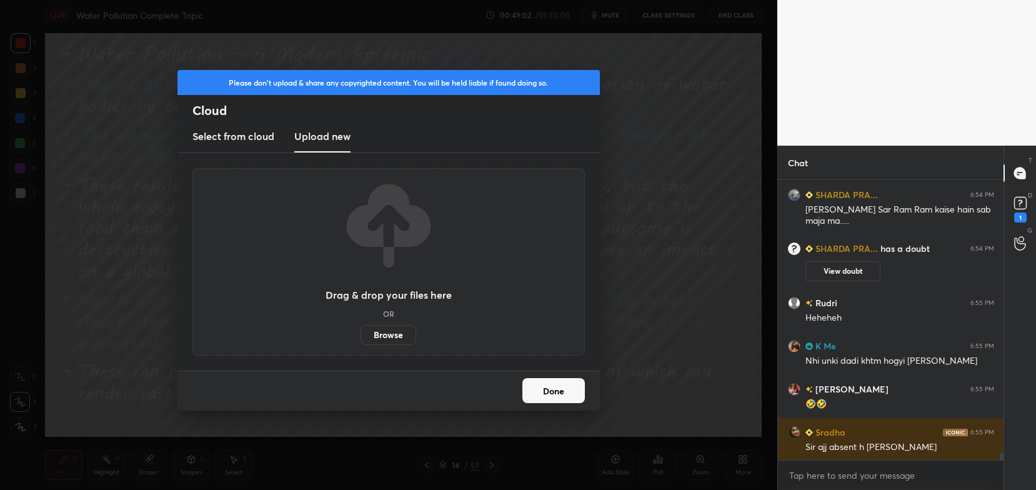
scroll to position [10626, 0]
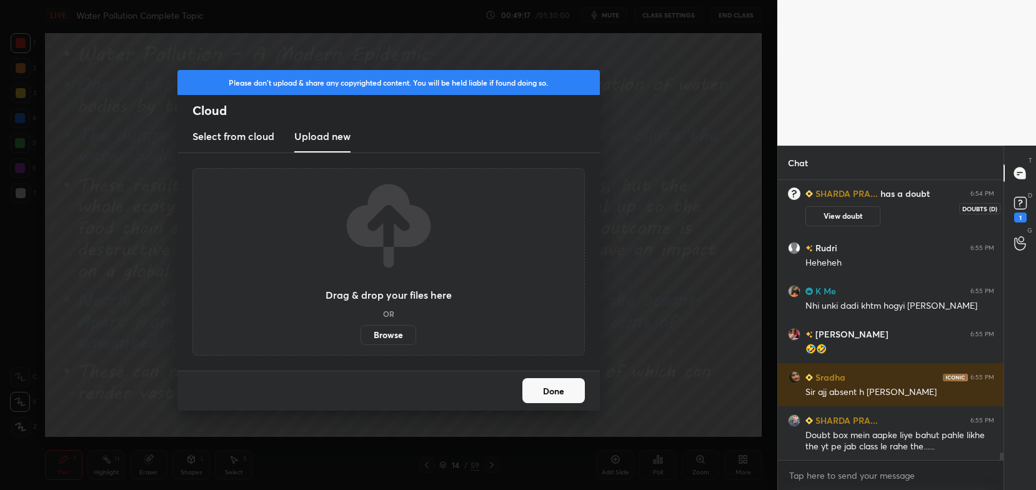
click at [1024, 209] on rect at bounding box center [1020, 204] width 12 height 12
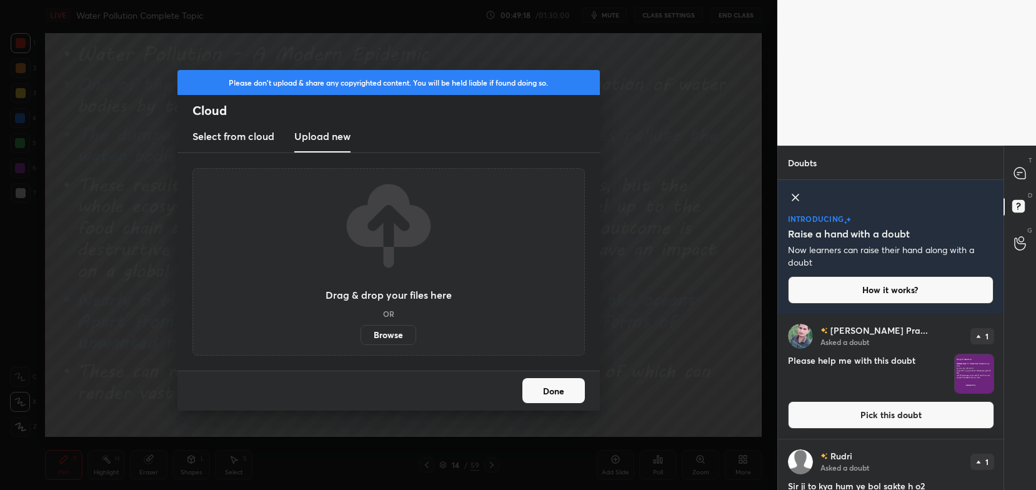
click at [908, 414] on button "Pick this doubt" at bounding box center [891, 415] width 206 height 28
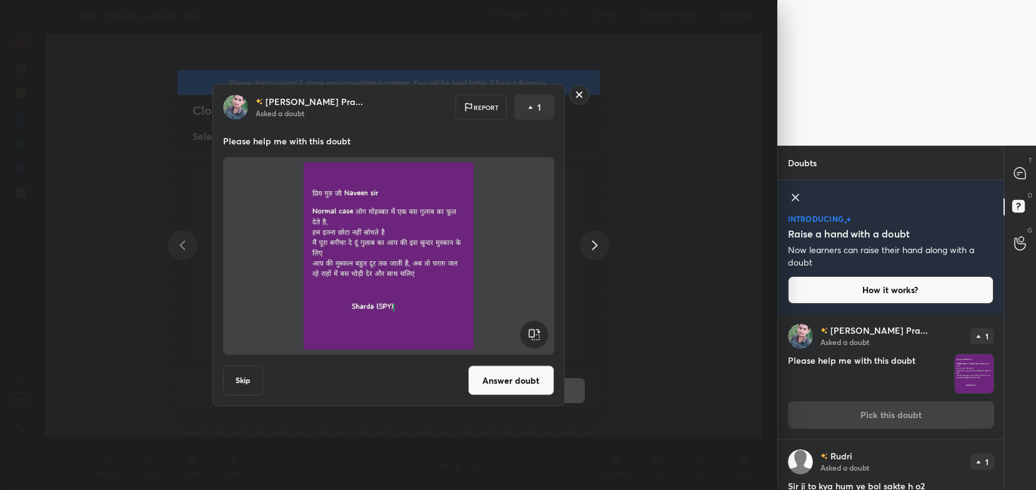
click at [243, 376] on button "Skip" at bounding box center [243, 381] width 40 height 30
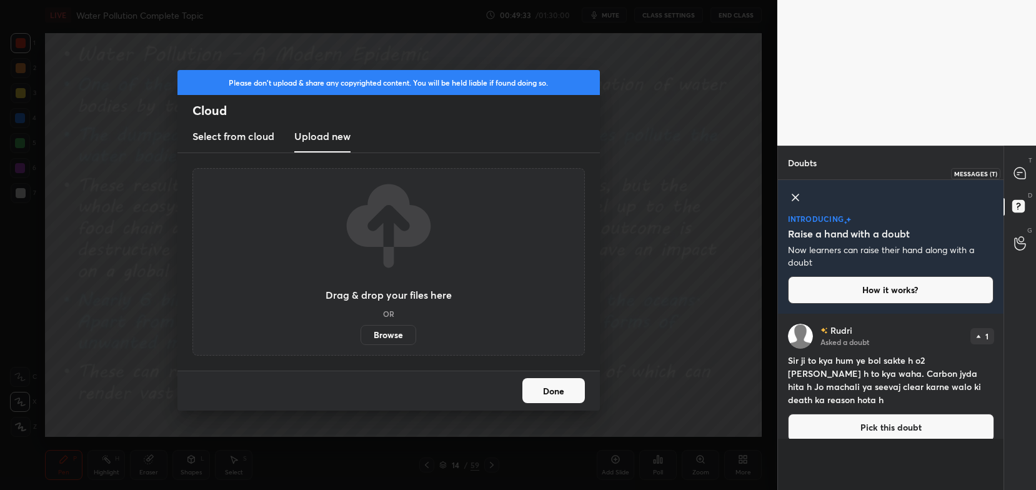
click at [1023, 176] on icon at bounding box center [1019, 173] width 11 height 11
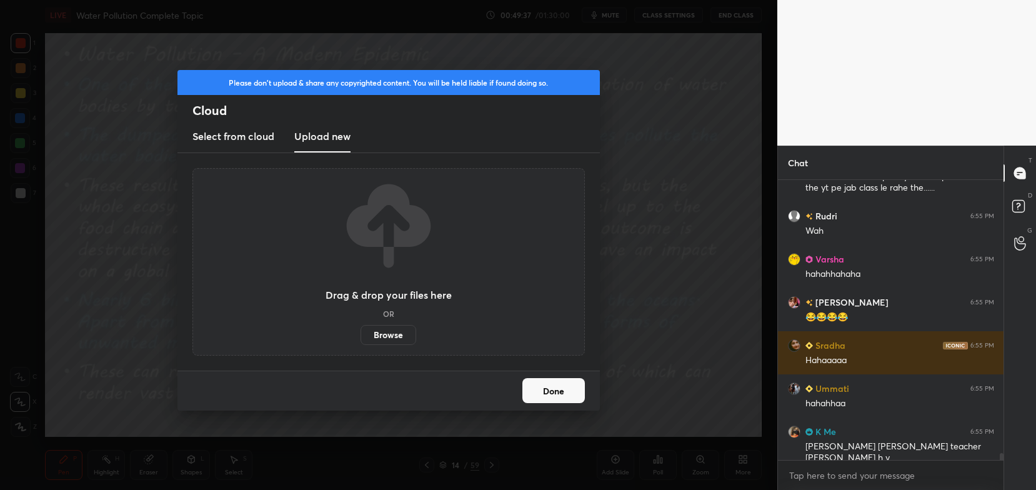
scroll to position [11031, 0]
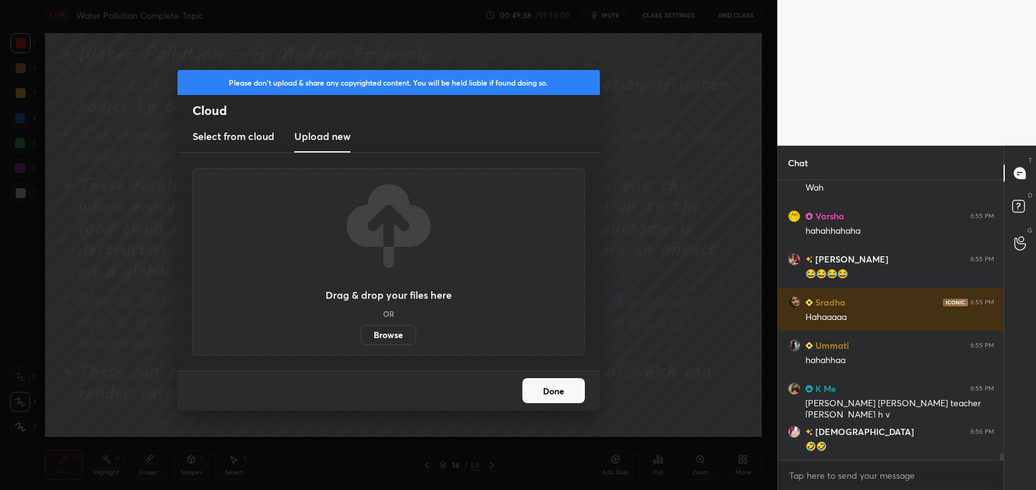
click at [555, 388] on button "Done" at bounding box center [554, 390] width 63 height 25
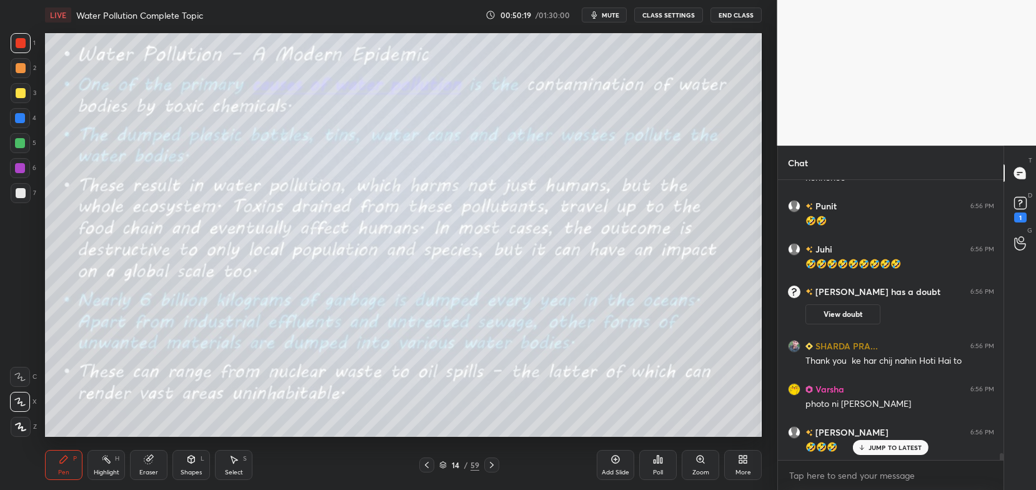
scroll to position [11260, 0]
click at [742, 465] on div "More" at bounding box center [743, 465] width 38 height 30
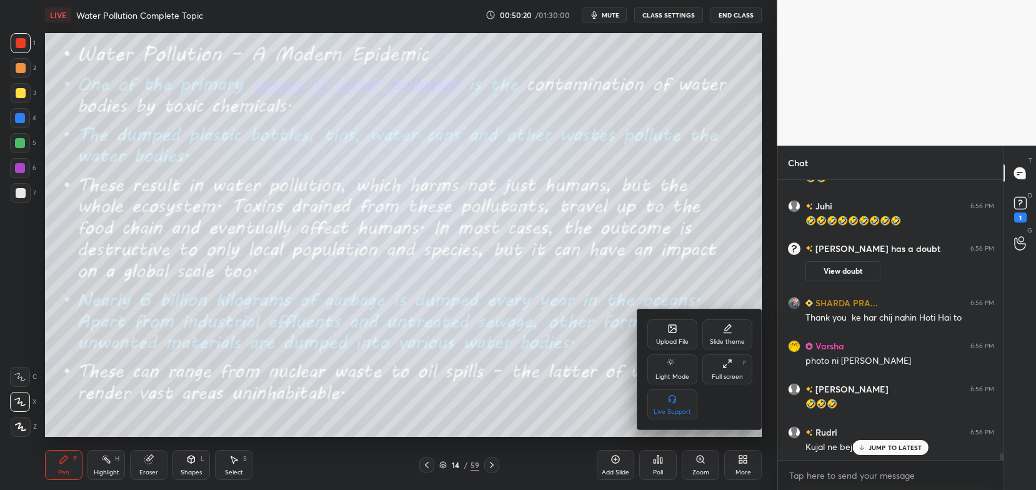
click at [676, 333] on icon at bounding box center [673, 329] width 8 height 8
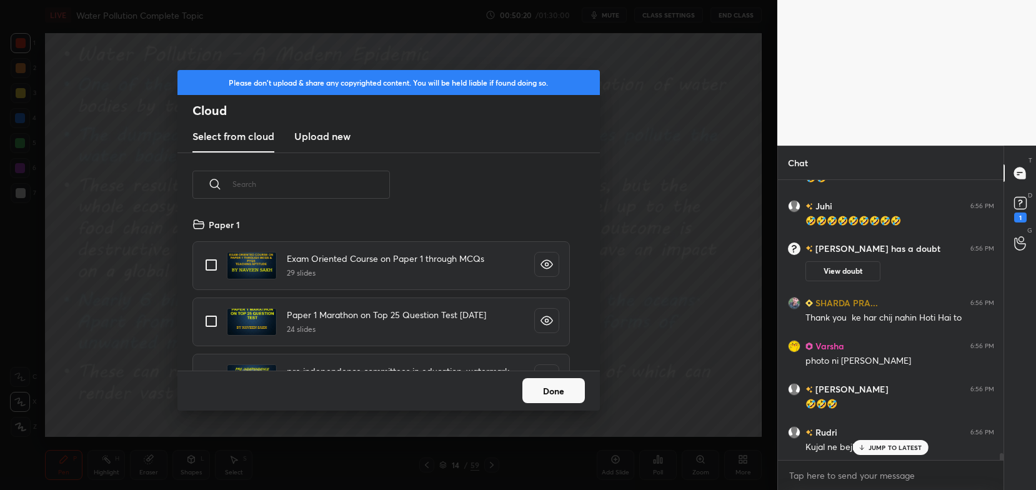
scroll to position [154, 401]
click at [327, 136] on h3 "Upload new" at bounding box center [322, 136] width 56 height 15
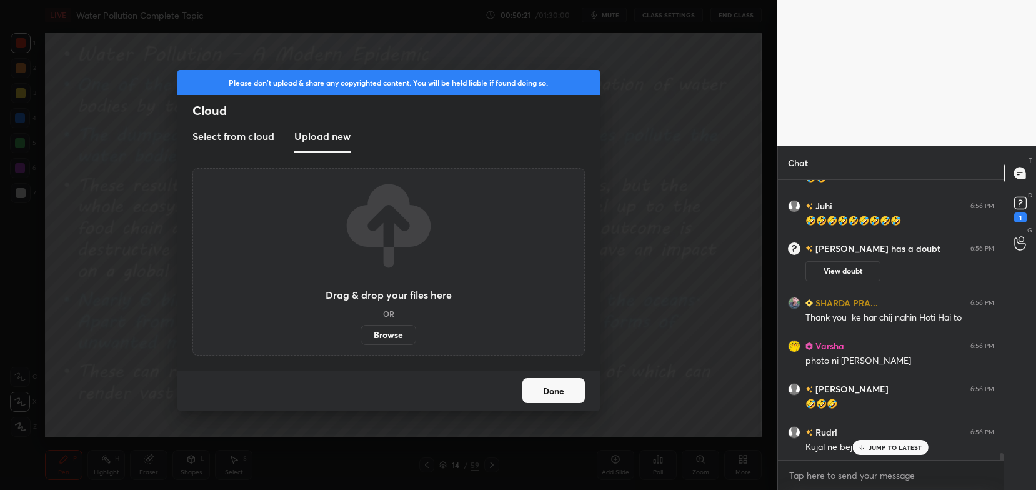
click at [394, 344] on label "Browse" at bounding box center [389, 335] width 56 height 20
click at [361, 344] on input "Browse" at bounding box center [361, 335] width 0 height 20
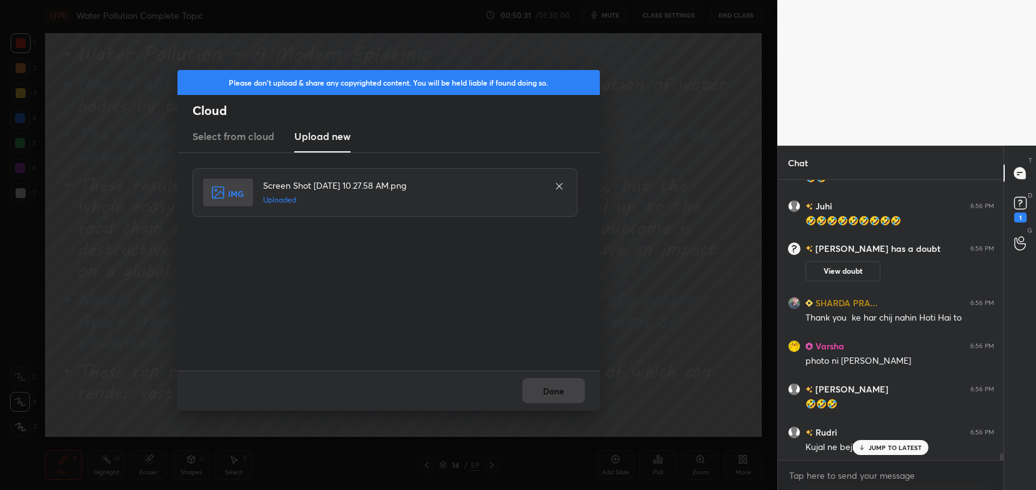
scroll to position [11303, 0]
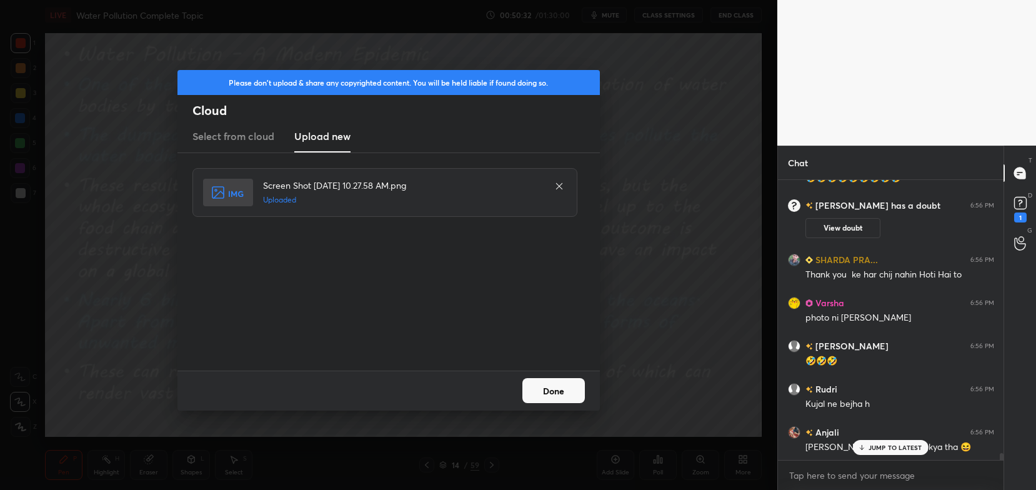
click at [563, 392] on button "Done" at bounding box center [554, 390] width 63 height 25
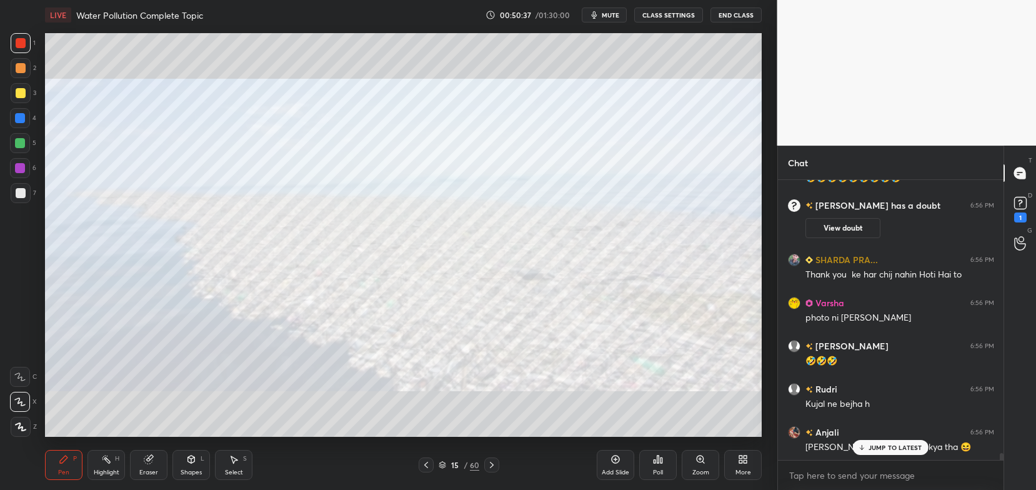
click at [1035, 211] on div "D Doubts (D) 1" at bounding box center [1020, 208] width 32 height 35
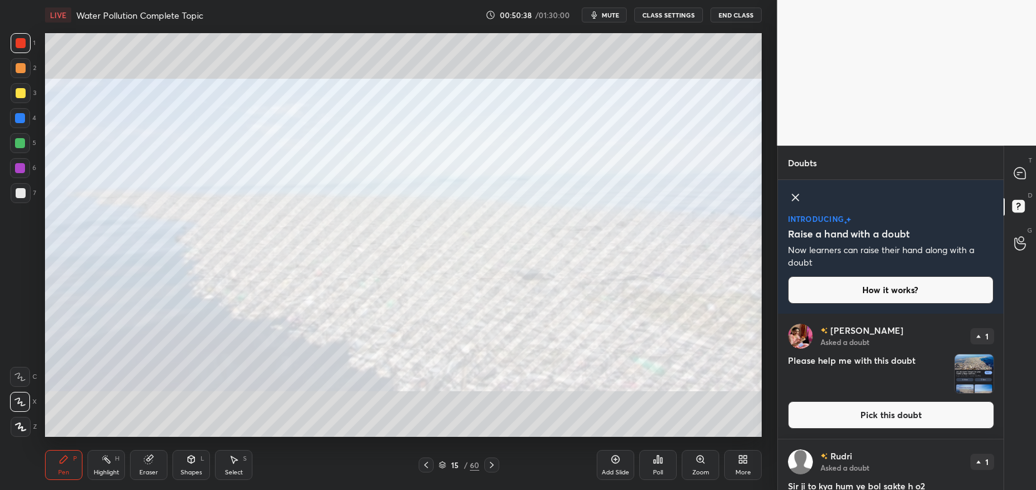
click at [919, 416] on button "Pick this doubt" at bounding box center [891, 415] width 206 height 28
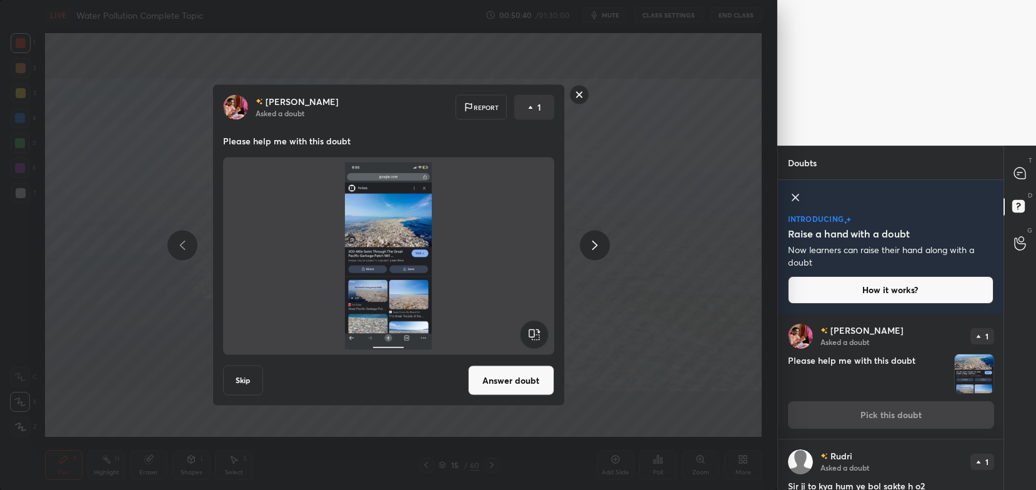
click at [503, 386] on button "Answer doubt" at bounding box center [511, 381] width 86 height 30
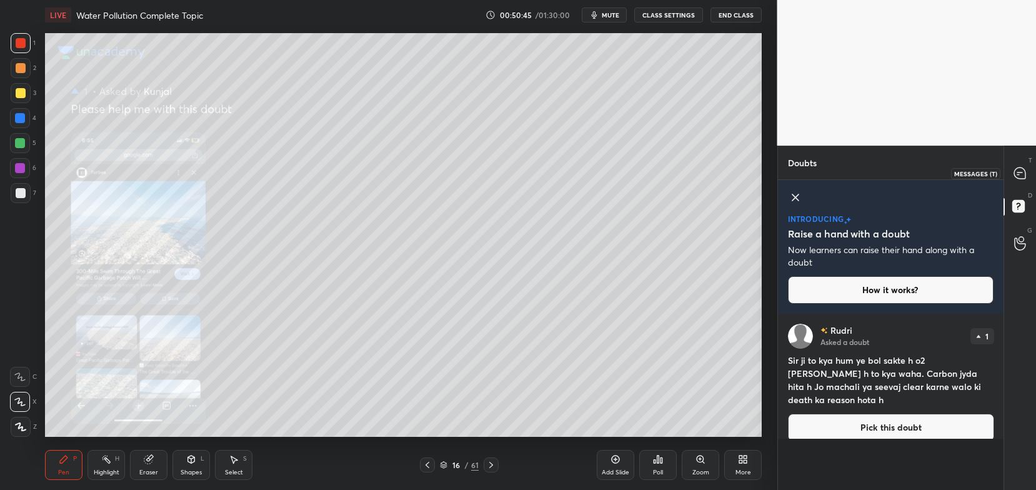
click at [1014, 176] on icon at bounding box center [1020, 173] width 13 height 13
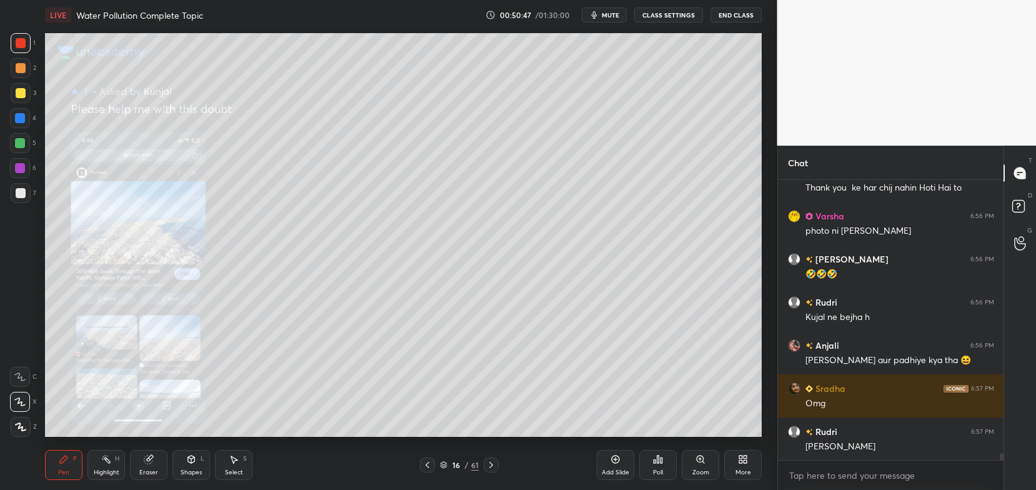
scroll to position [11536, 0]
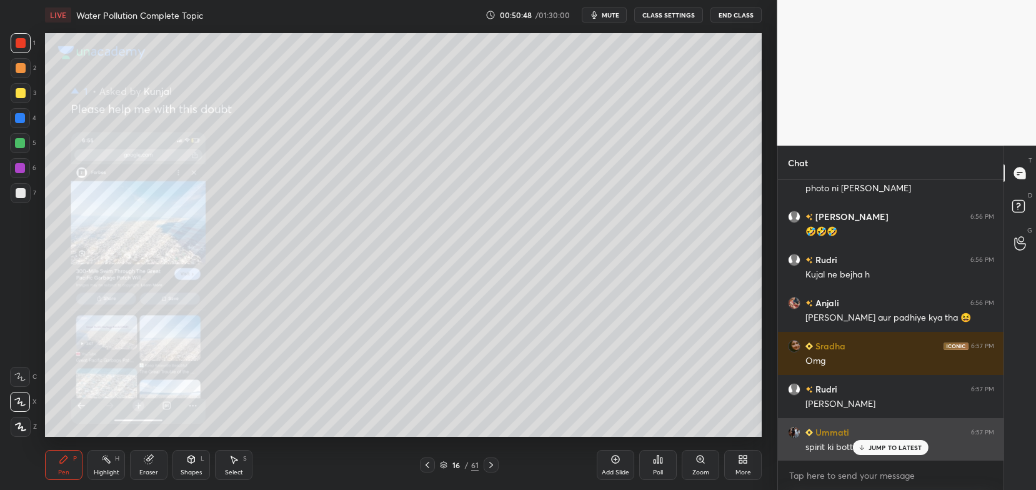
click at [890, 447] on p "JUMP TO LATEST" at bounding box center [896, 448] width 54 height 8
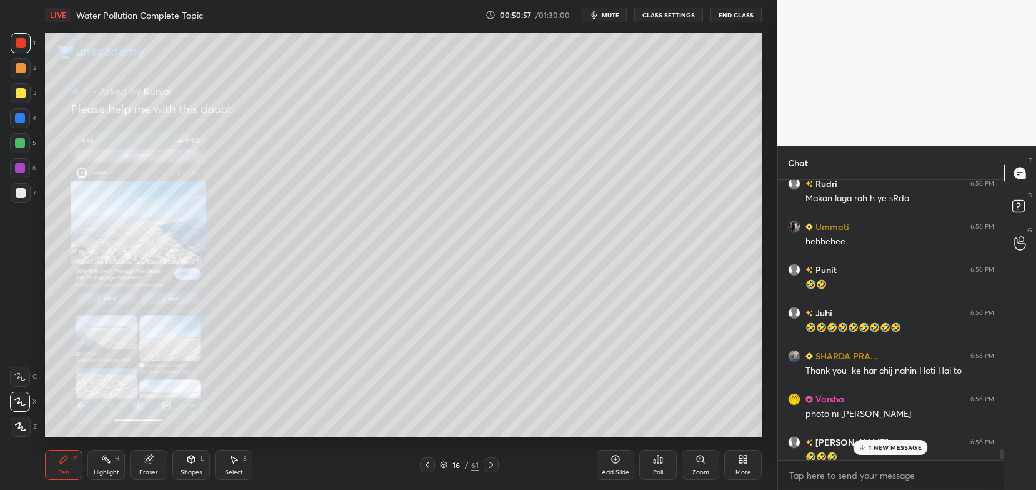
scroll to position [11293, 0]
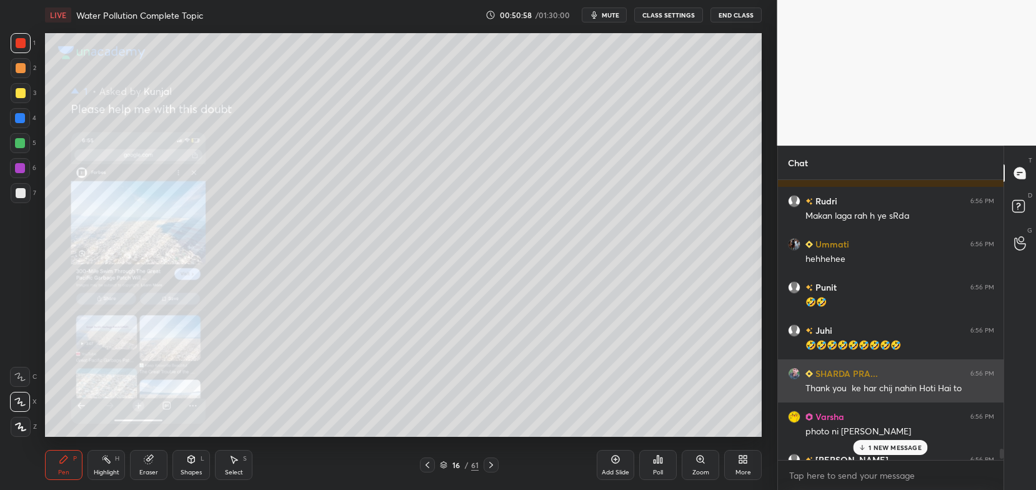
click at [896, 383] on div "Thank you ke har chij nahin Hoti Hai to" at bounding box center [900, 389] width 189 height 13
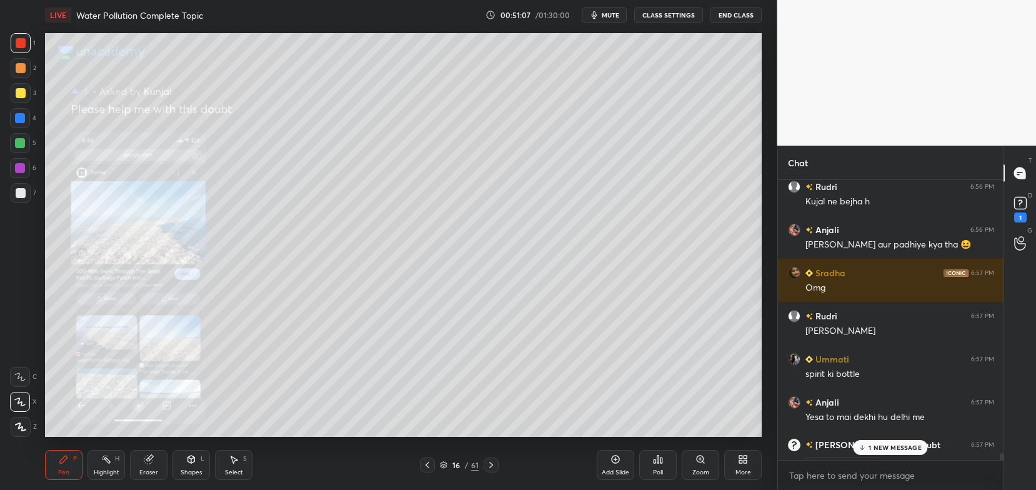
scroll to position [11763, 0]
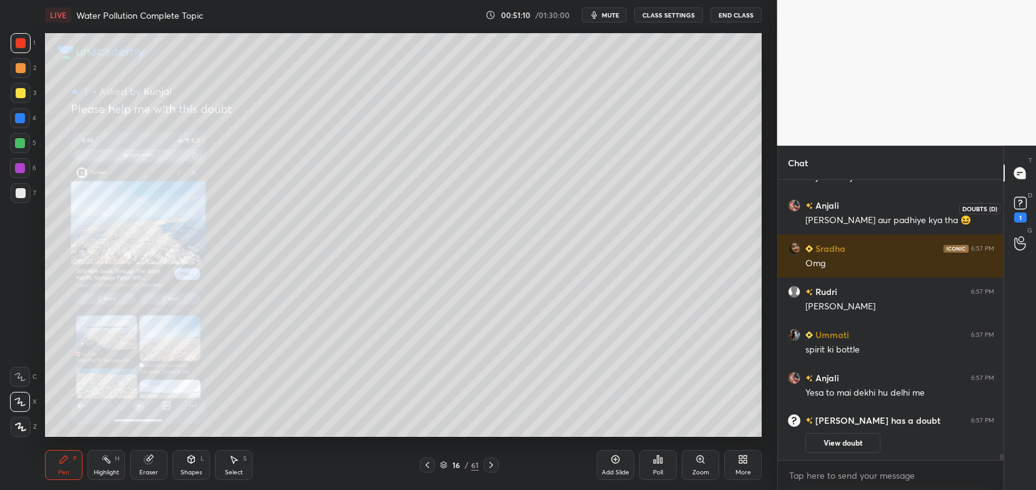
click at [1021, 207] on rect at bounding box center [1020, 204] width 12 height 12
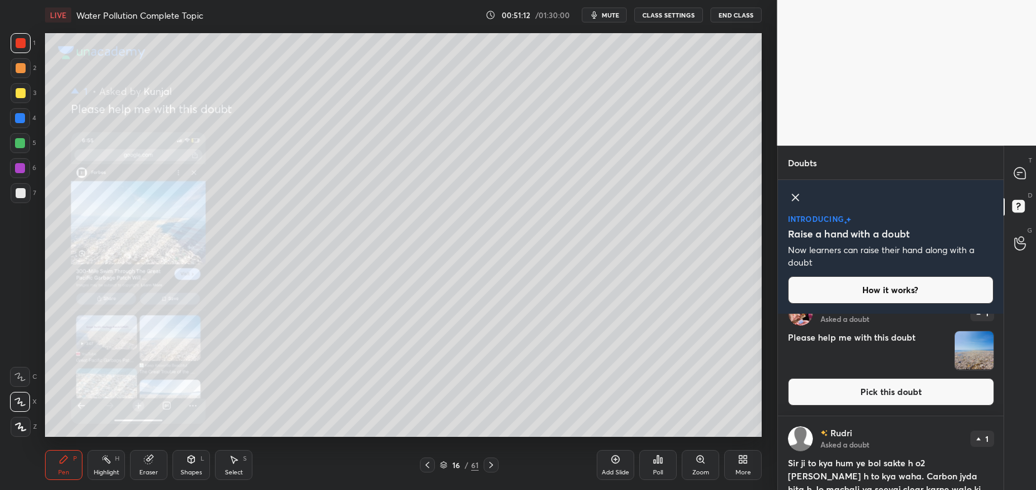
scroll to position [23, 0]
click at [922, 391] on button "Pick this doubt" at bounding box center [891, 393] width 206 height 28
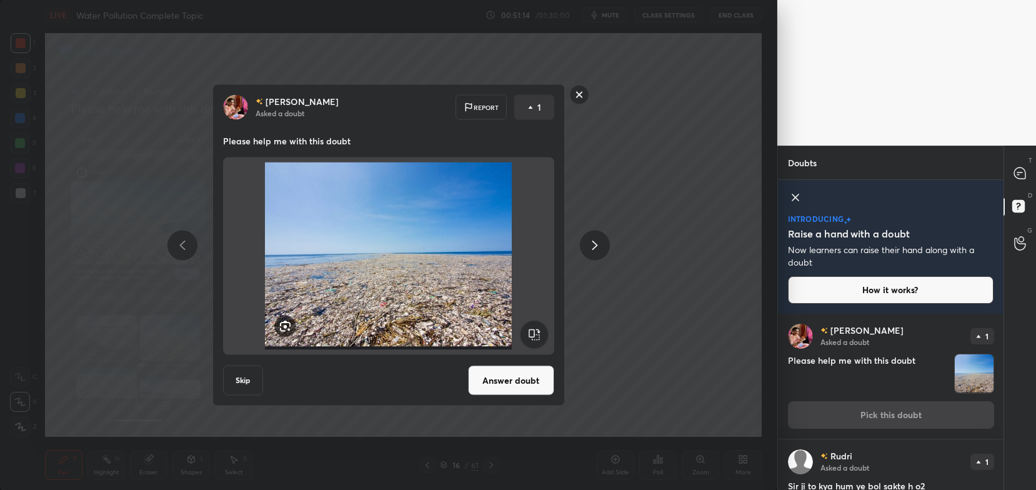
click at [528, 379] on button "Answer doubt" at bounding box center [511, 381] width 86 height 30
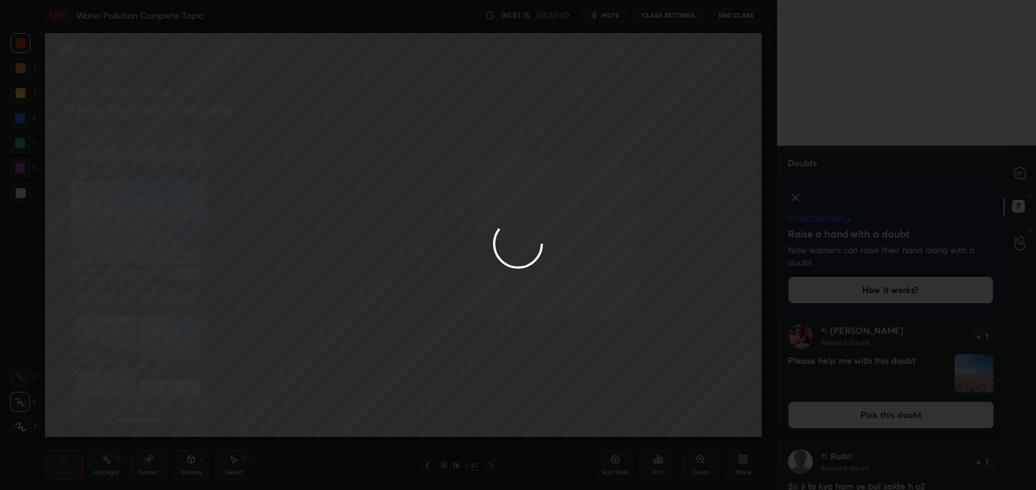
click at [1019, 176] on div at bounding box center [518, 245] width 1036 height 490
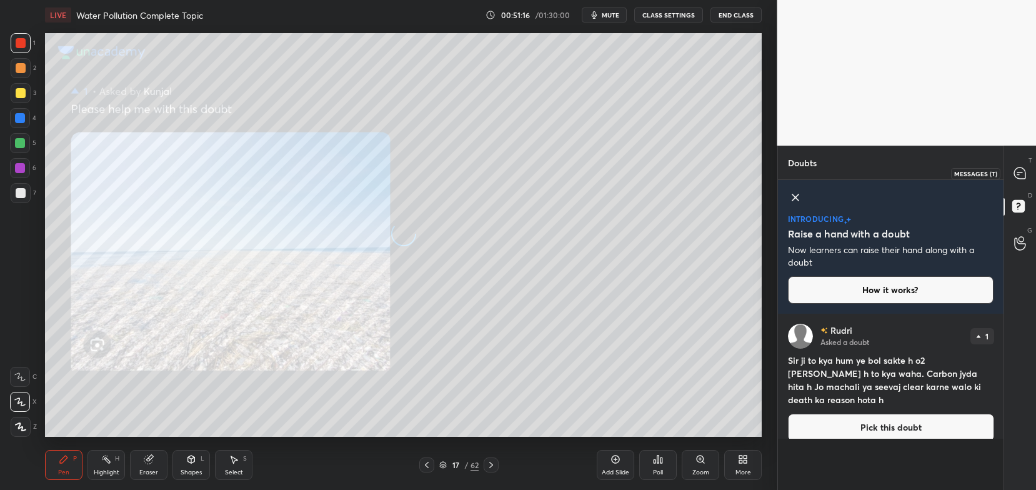
click at [1018, 178] on icon at bounding box center [1019, 173] width 11 height 11
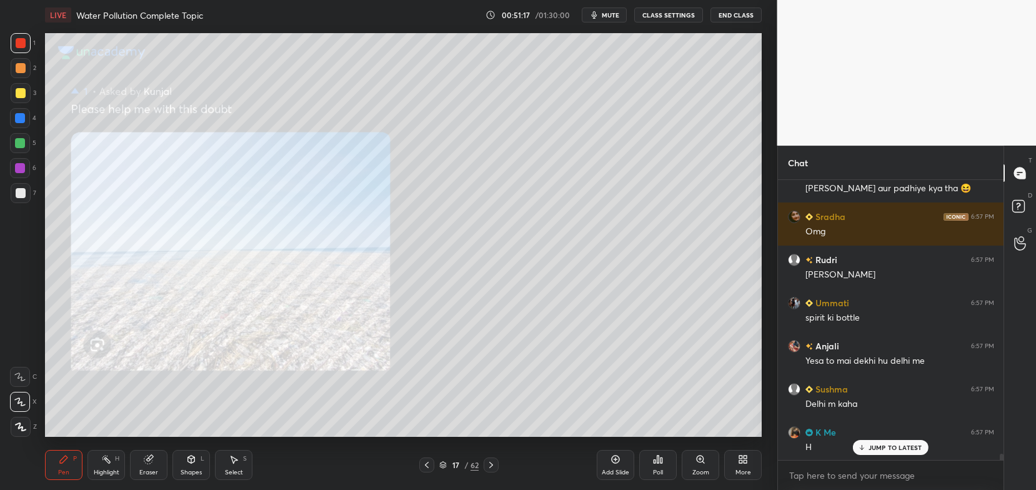
scroll to position [11838, 0]
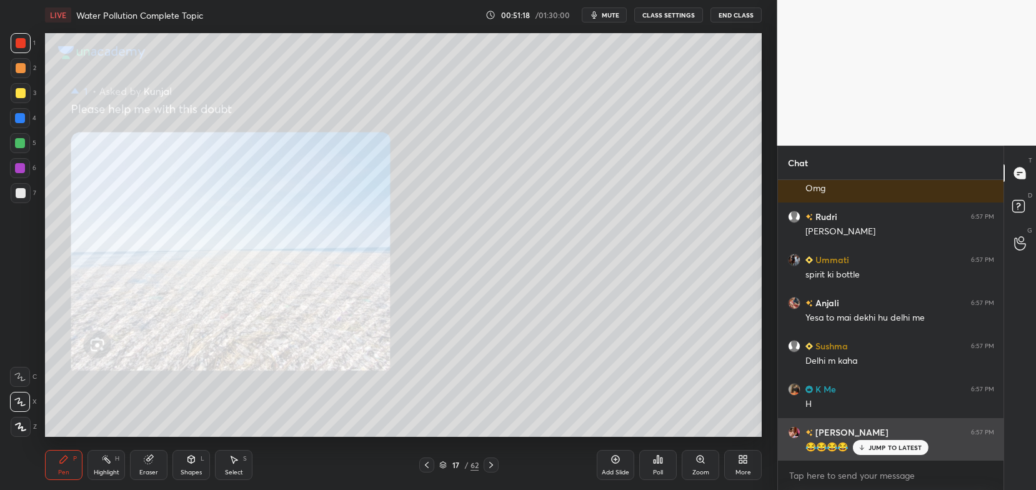
click at [884, 449] on p "JUMP TO LATEST" at bounding box center [896, 448] width 54 height 8
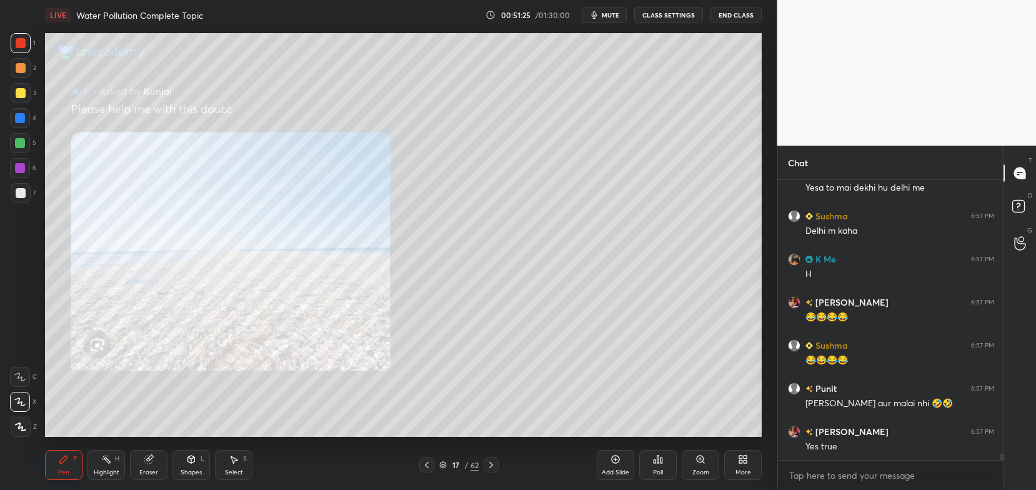
scroll to position [12011, 0]
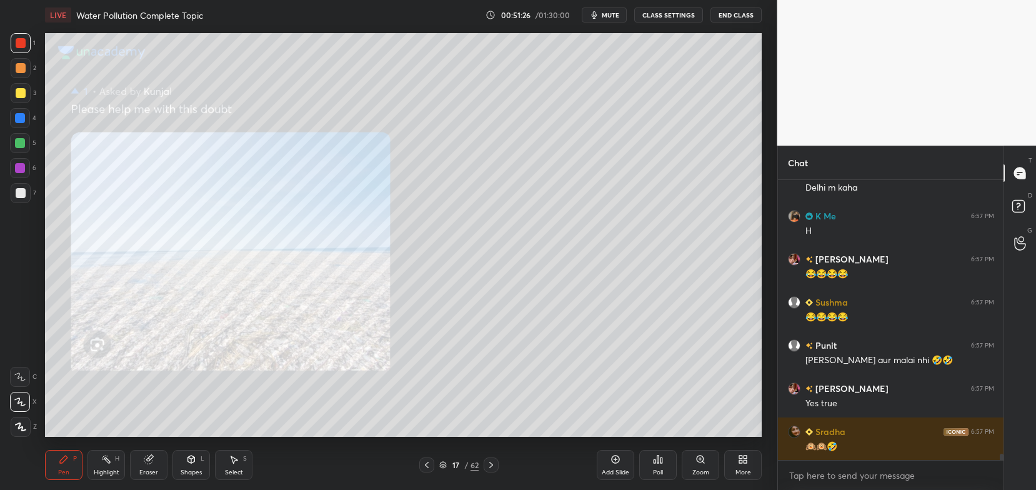
click at [17, 45] on div at bounding box center [21, 43] width 10 height 10
click at [24, 399] on icon at bounding box center [19, 402] width 11 height 9
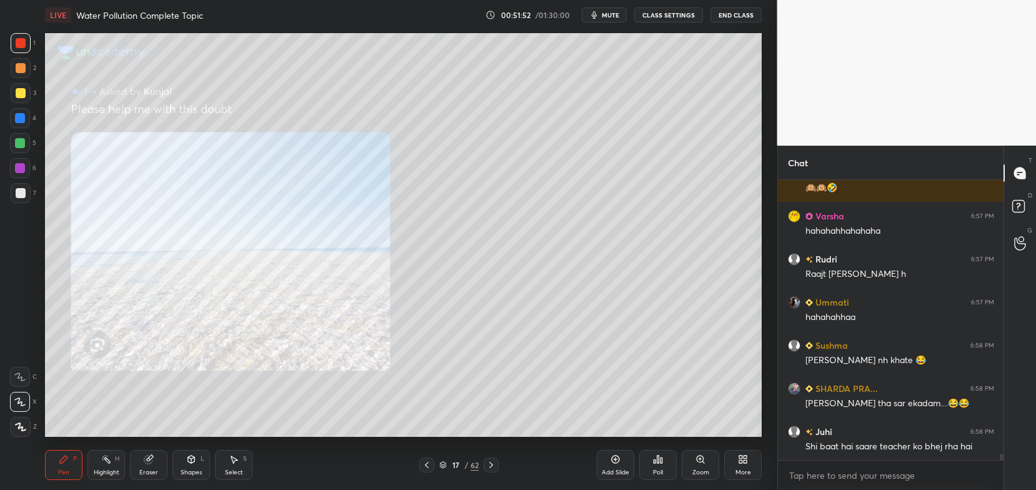
scroll to position [12313, 0]
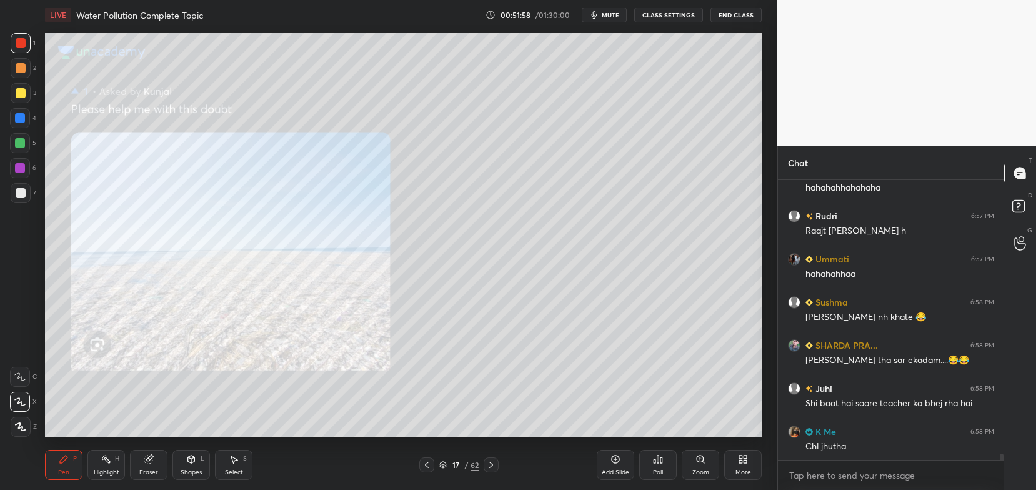
click at [425, 465] on icon at bounding box center [427, 465] width 4 height 6
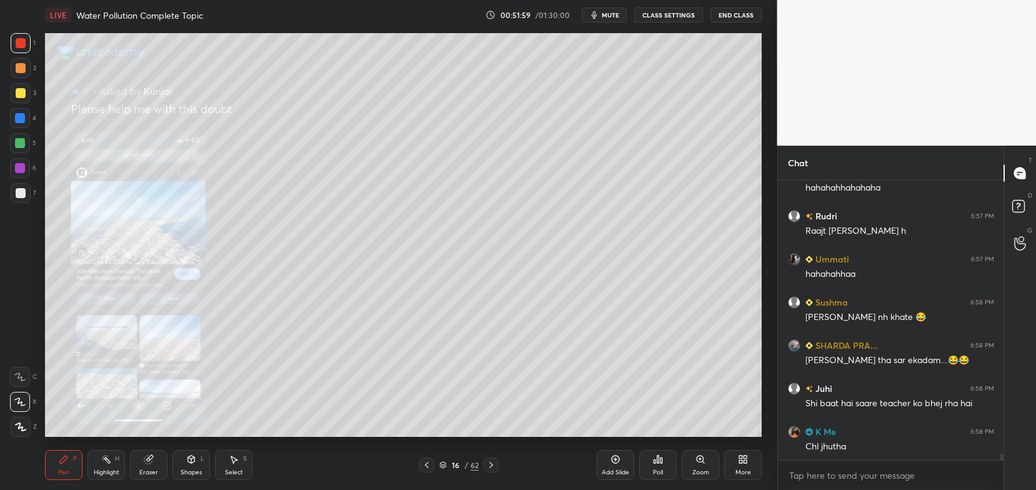
click at [425, 456] on div "Pen P Highlight H Eraser Shapes L Select S 16 / 62 Add Slide Poll Zoom More" at bounding box center [403, 465] width 717 height 50
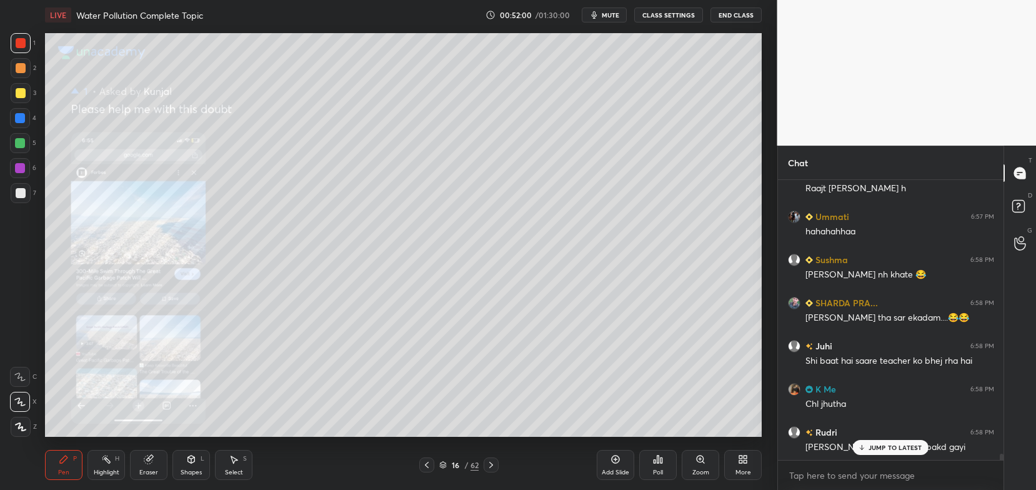
click at [422, 462] on icon at bounding box center [427, 465] width 10 height 10
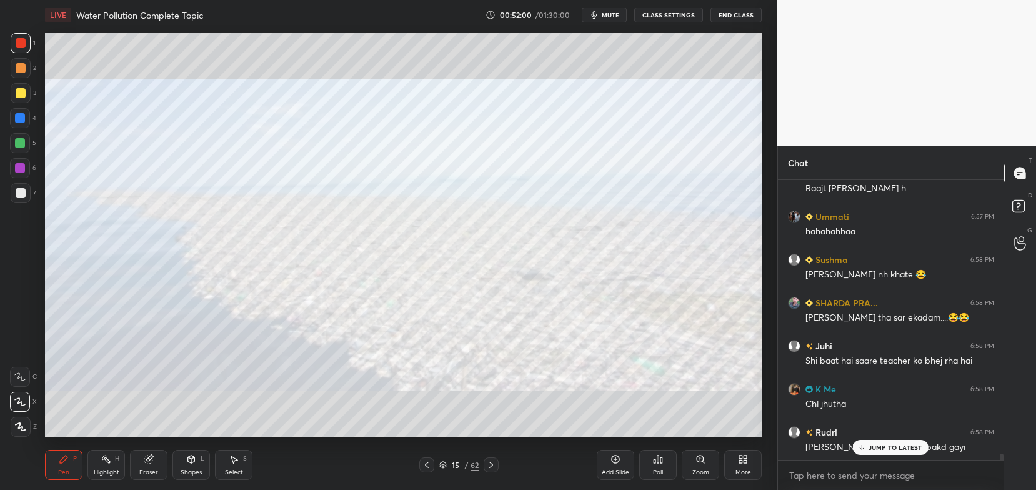
click at [421, 461] on div at bounding box center [426, 465] width 15 height 15
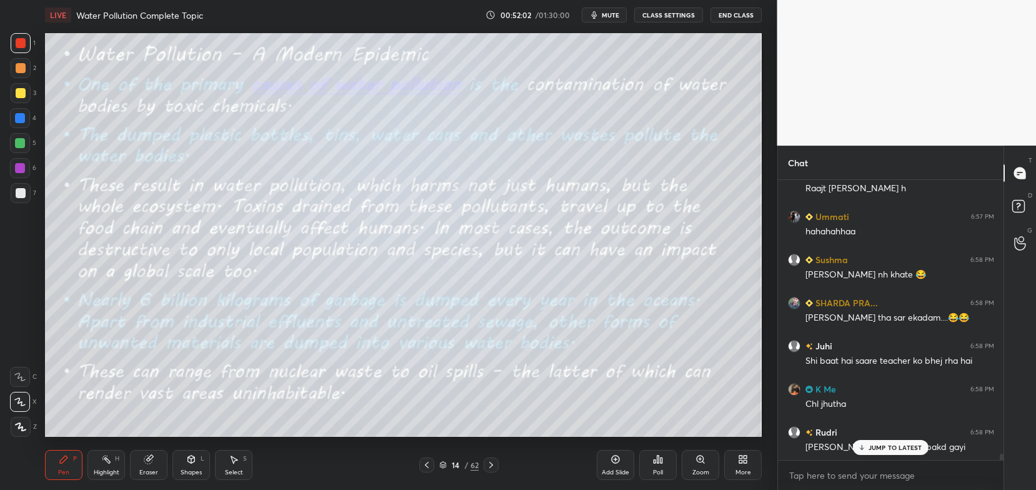
click at [489, 468] on icon at bounding box center [491, 465] width 10 height 10
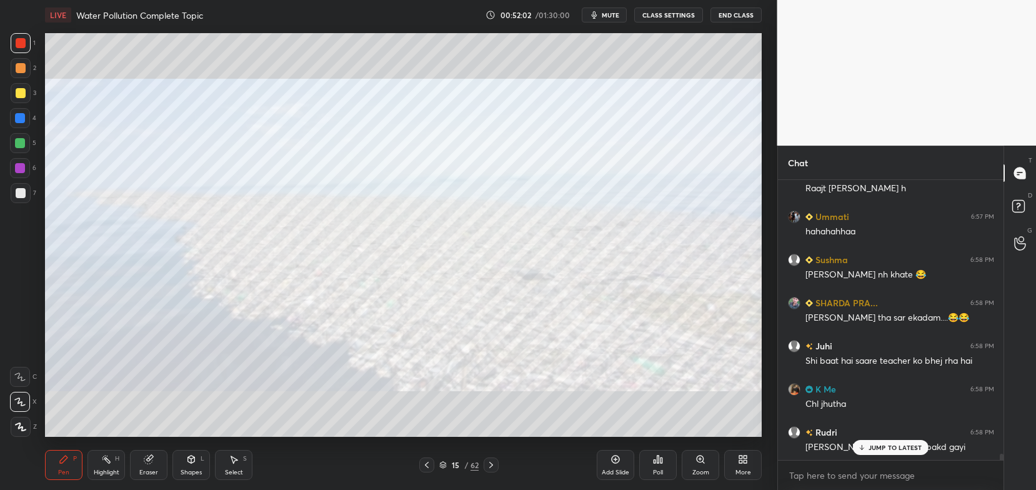
click at [489, 468] on icon at bounding box center [491, 465] width 10 height 10
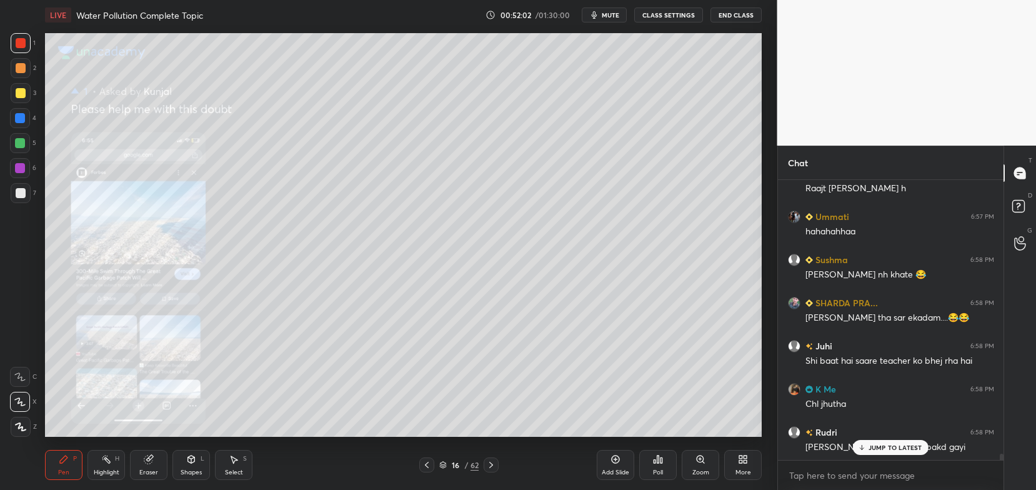
click at [489, 466] on icon at bounding box center [491, 465] width 10 height 10
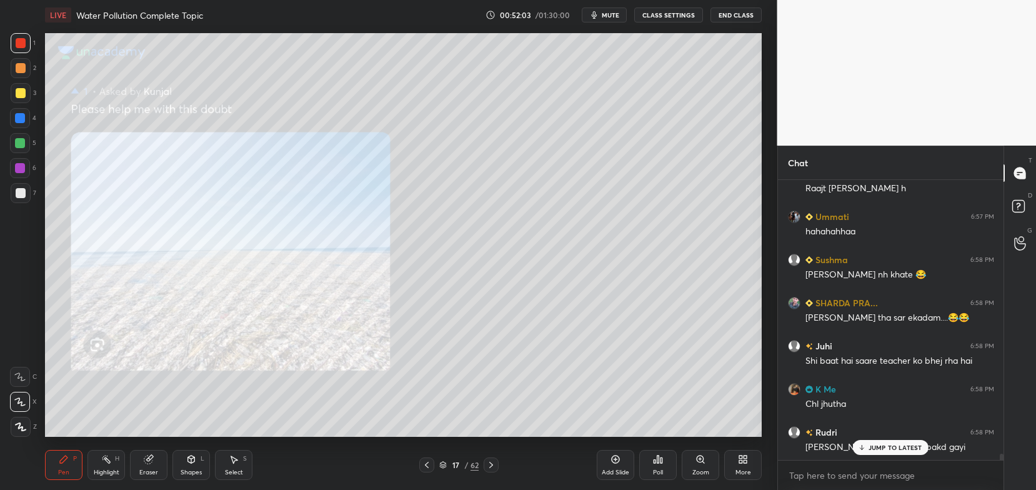
click at [489, 464] on icon at bounding box center [491, 465] width 10 height 10
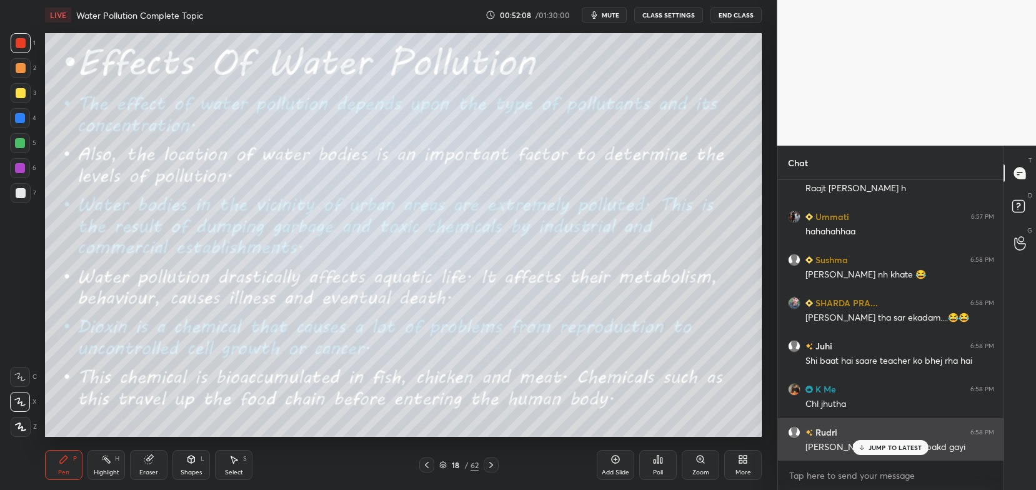
click at [904, 446] on p "JUMP TO LATEST" at bounding box center [896, 448] width 54 height 8
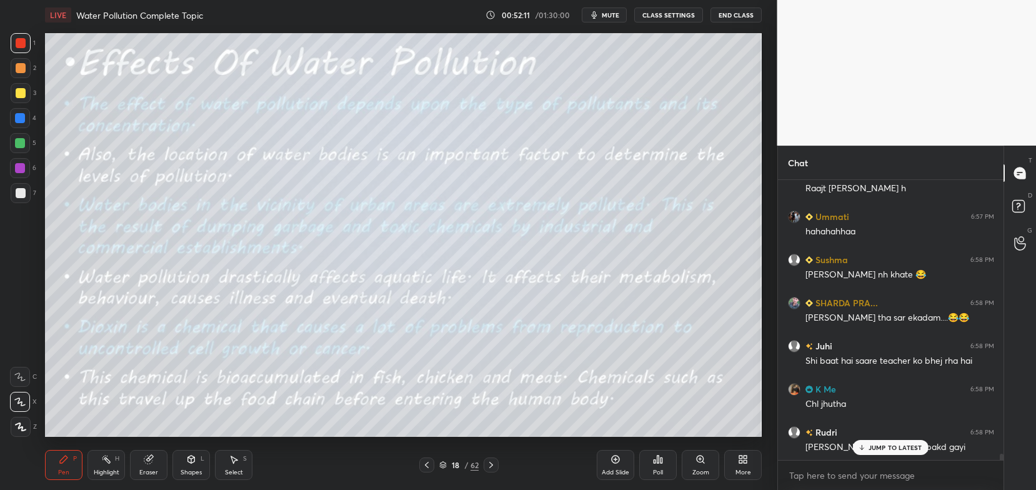
scroll to position [12421, 0]
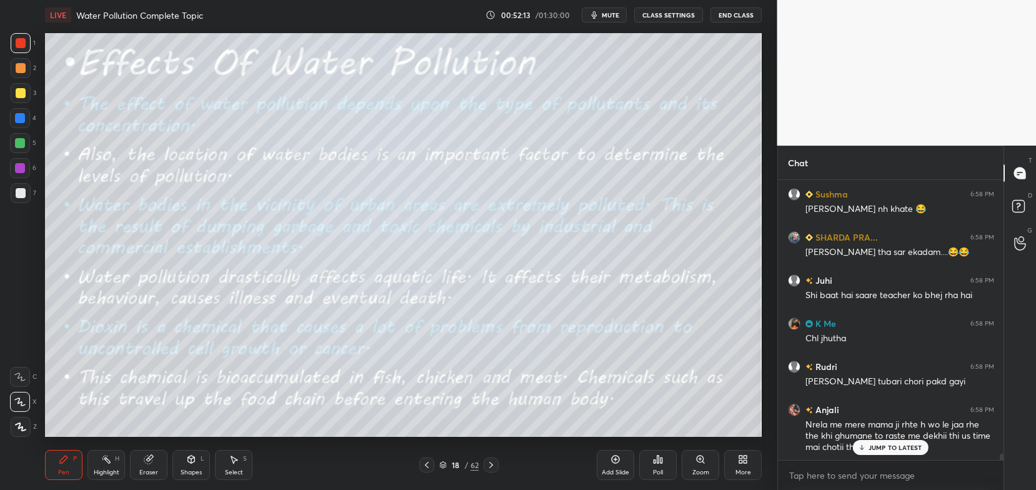
click at [873, 447] on p "JUMP TO LATEST" at bounding box center [896, 448] width 54 height 8
click at [427, 463] on icon at bounding box center [427, 465] width 10 height 10
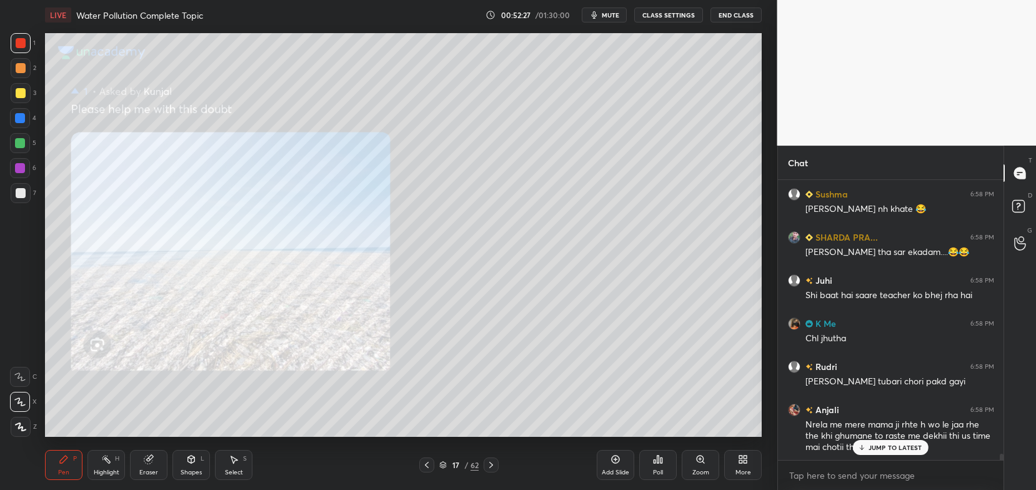
scroll to position [12465, 0]
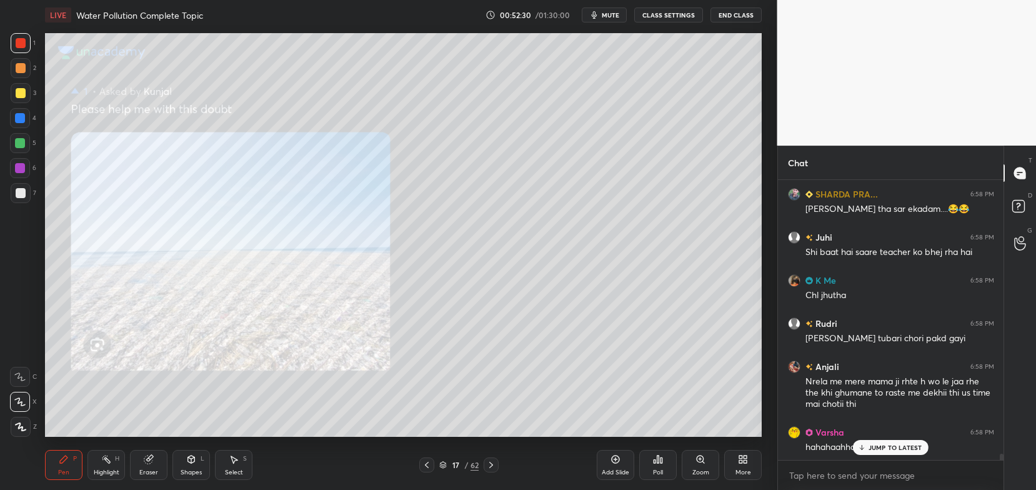
click at [876, 449] on p "JUMP TO LATEST" at bounding box center [896, 448] width 54 height 8
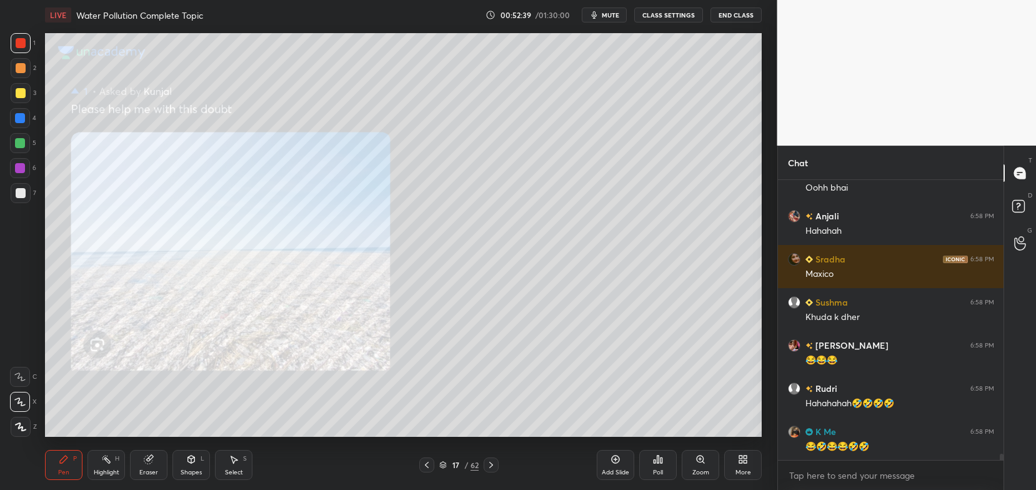
scroll to position [12810, 0]
click at [430, 464] on icon at bounding box center [427, 465] width 10 height 10
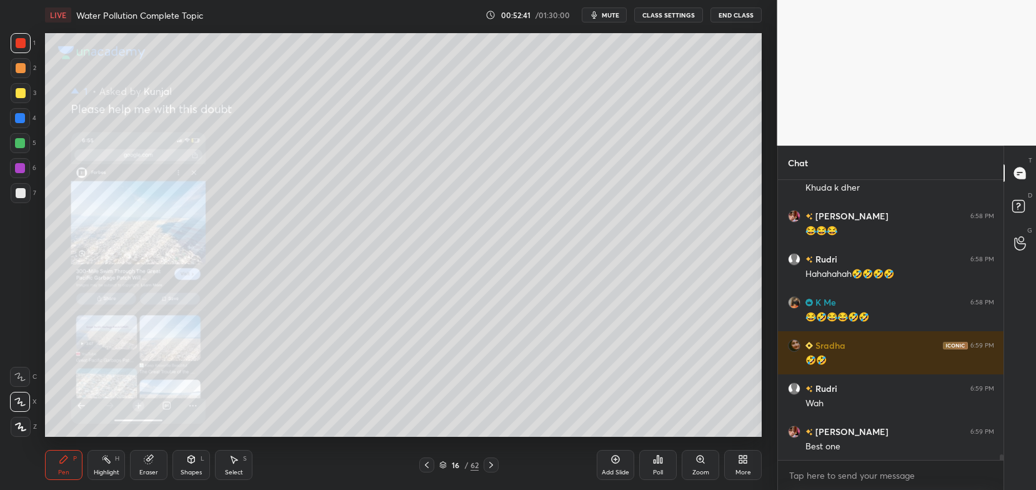
scroll to position [12940, 0]
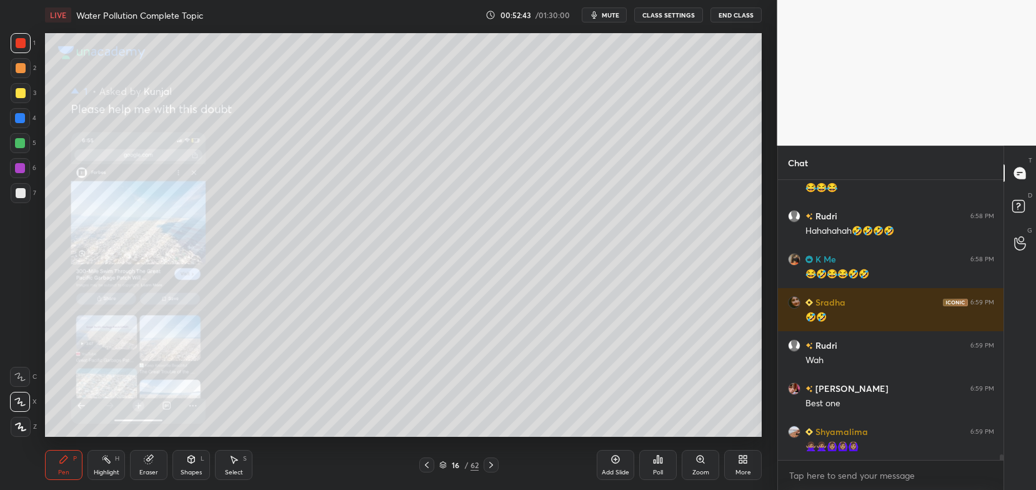
click at [484, 466] on div at bounding box center [491, 465] width 15 height 15
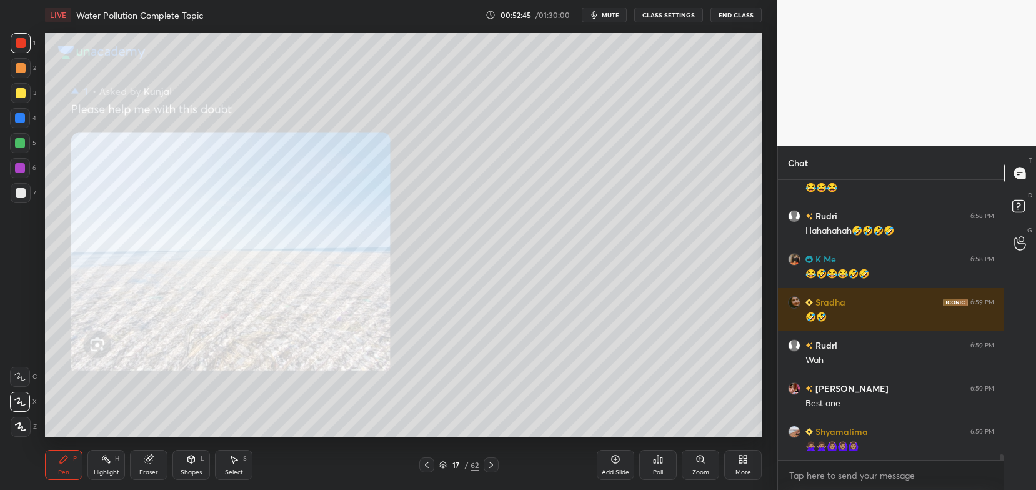
scroll to position [12983, 0]
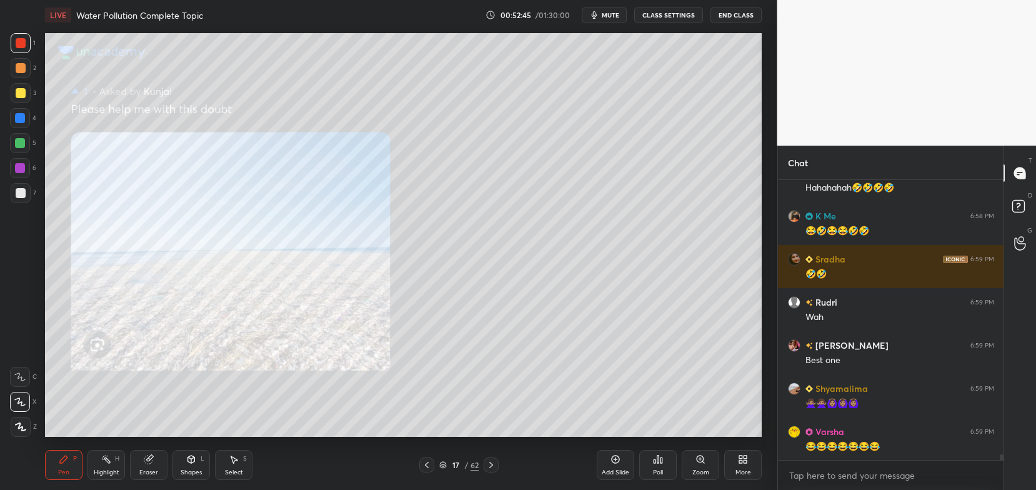
click at [496, 467] on div at bounding box center [491, 465] width 15 height 15
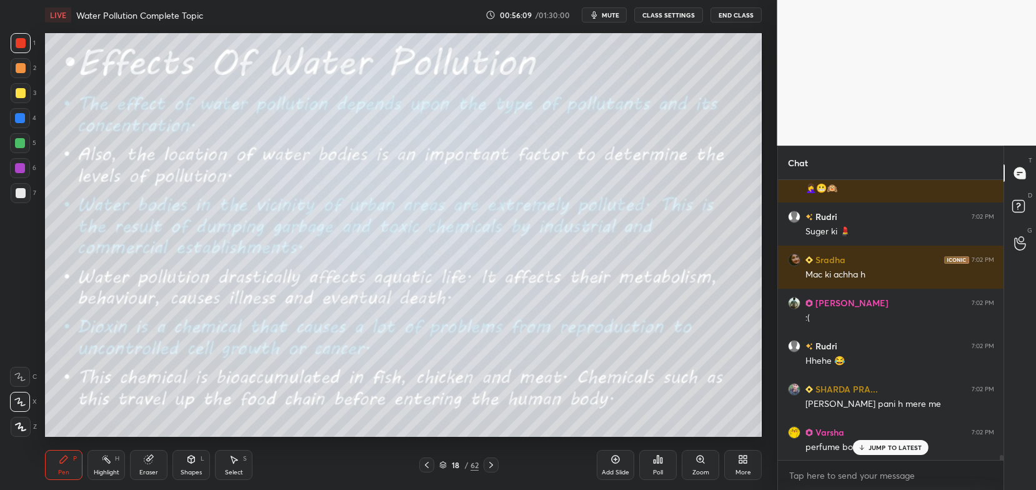
scroll to position [15245, 0]
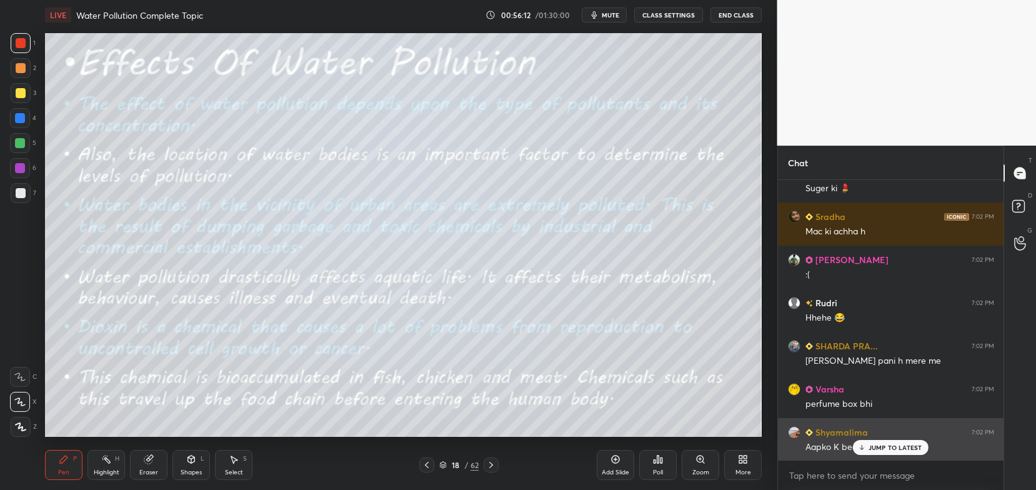
click at [893, 448] on p "JUMP TO LATEST" at bounding box center [896, 448] width 54 height 8
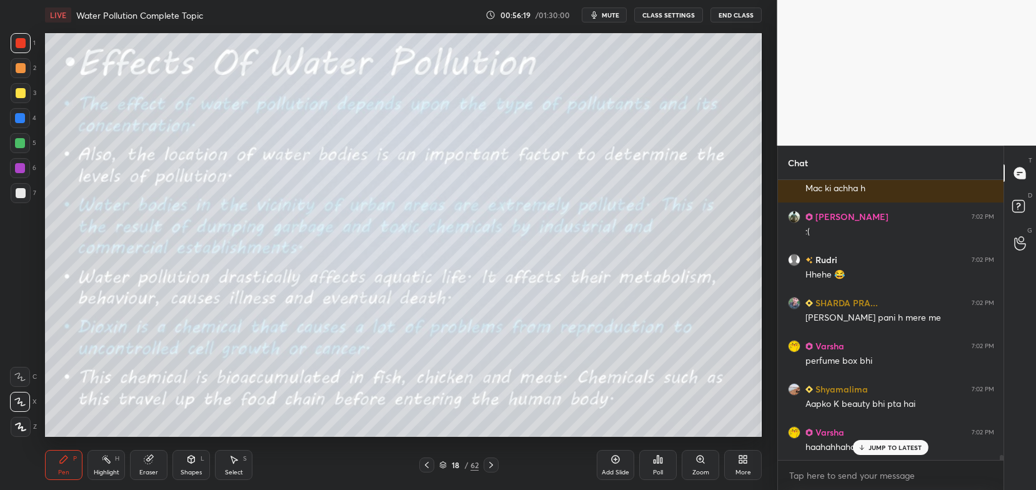
scroll to position [15331, 0]
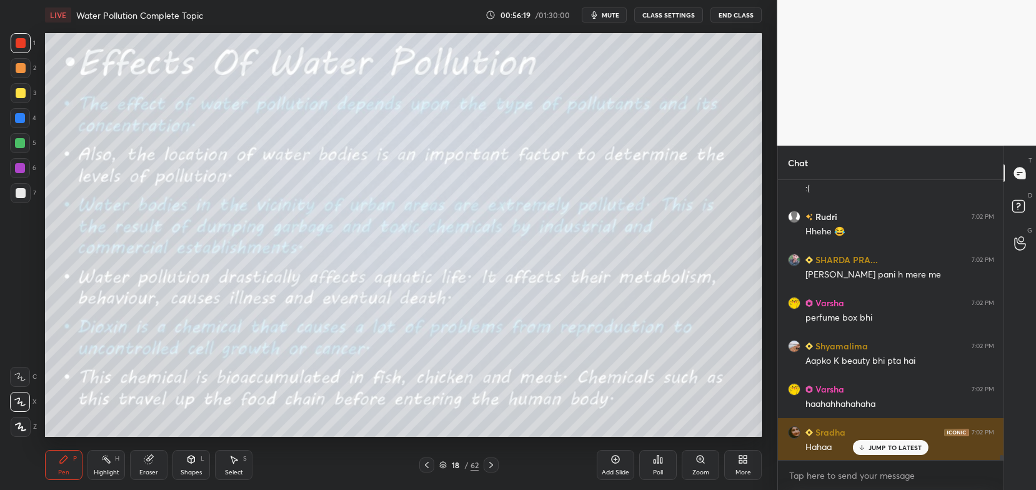
click at [896, 448] on p "JUMP TO LATEST" at bounding box center [896, 448] width 54 height 8
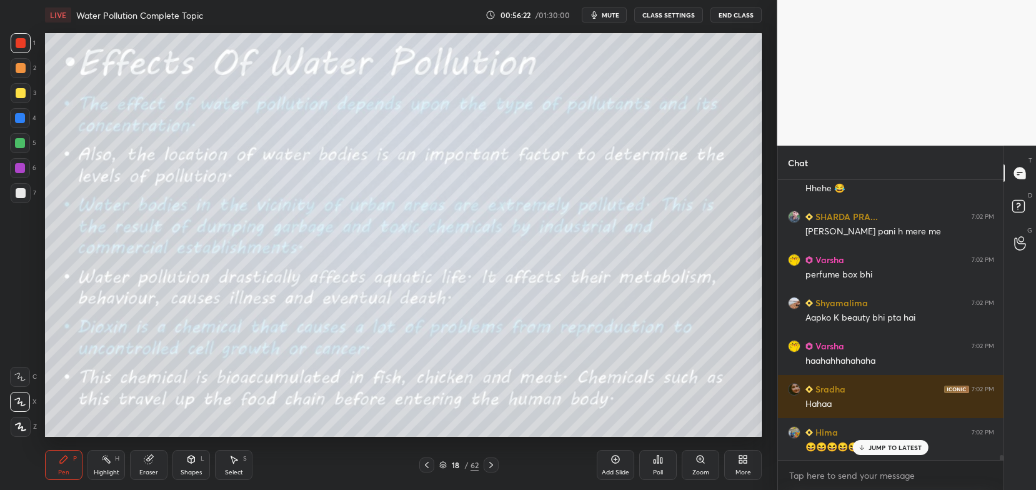
scroll to position [15418, 0]
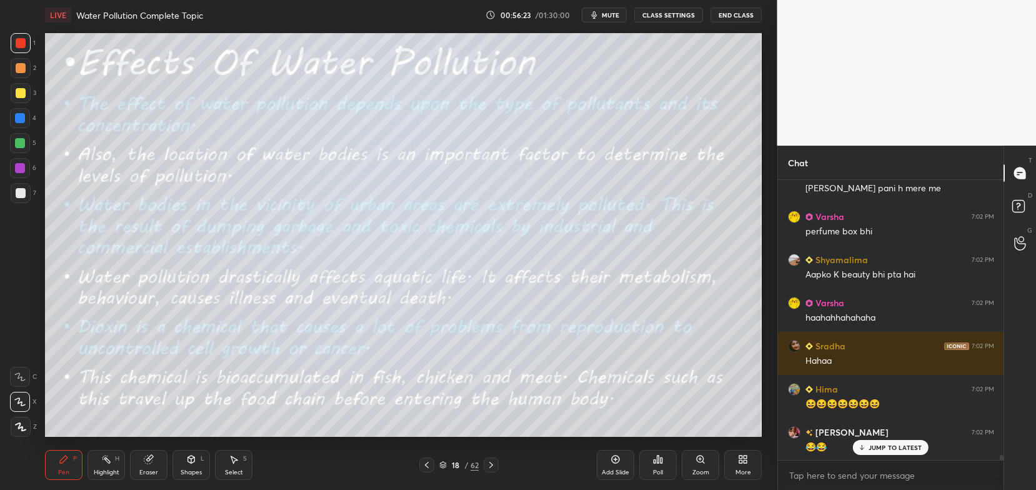
click at [884, 450] on p "JUMP TO LATEST" at bounding box center [896, 448] width 54 height 8
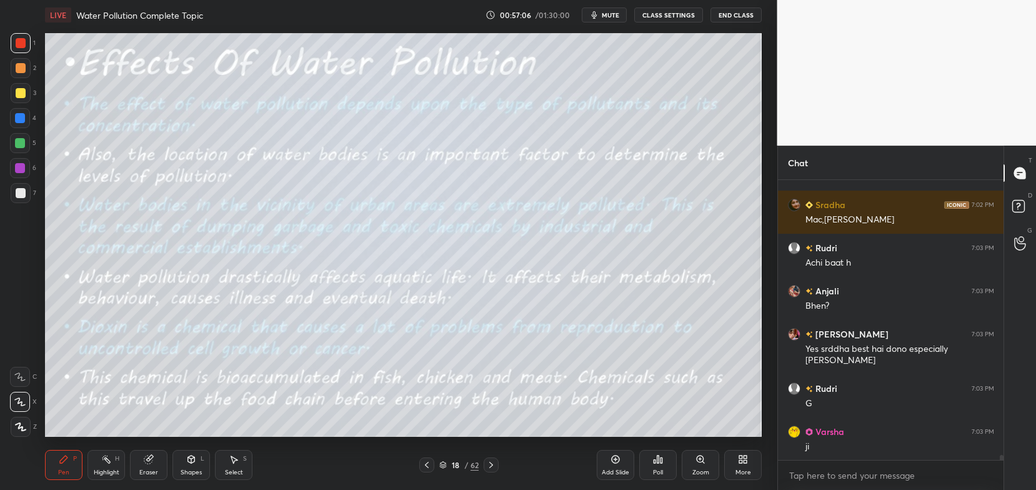
scroll to position [15861, 0]
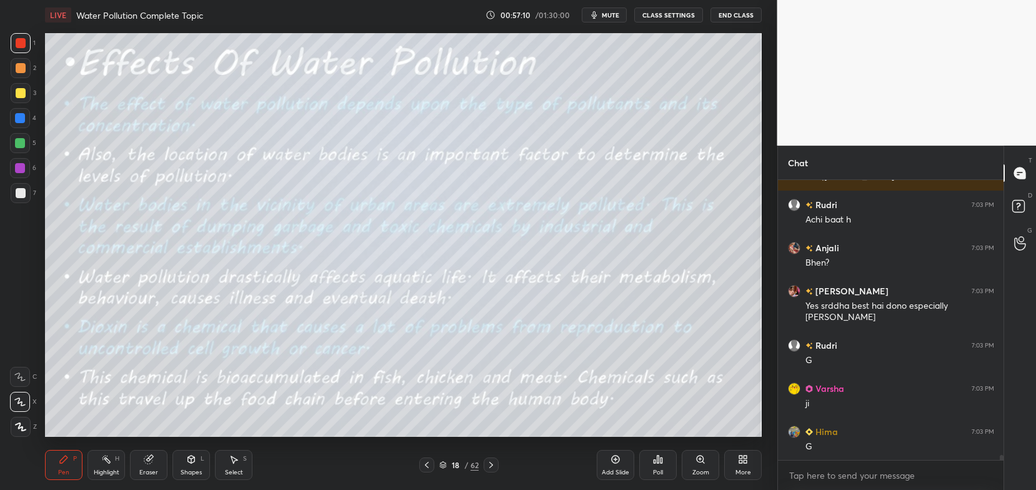
click at [492, 466] on icon at bounding box center [491, 465] width 10 height 10
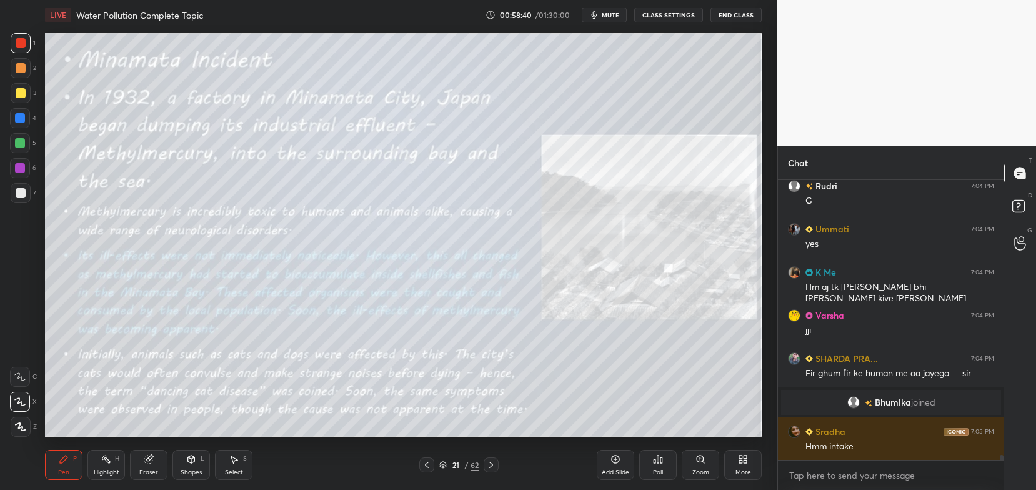
scroll to position [14760, 0]
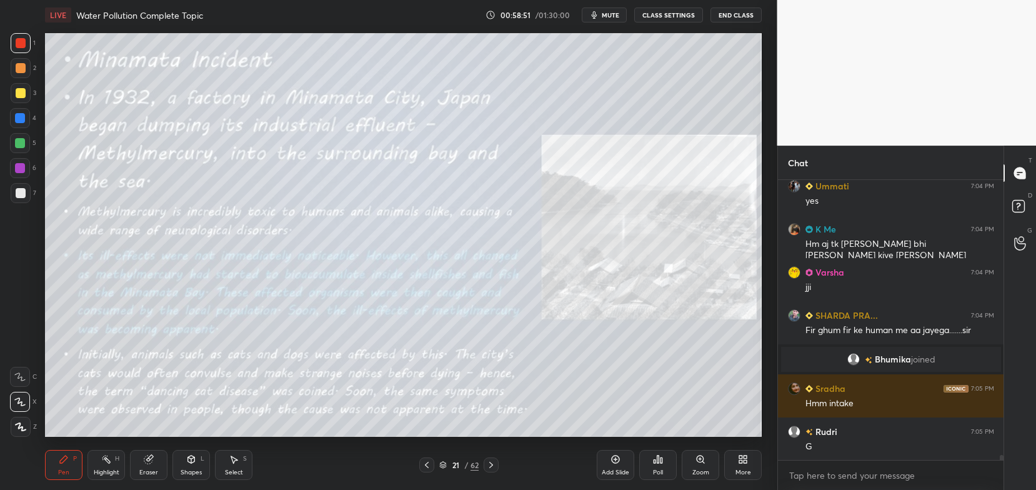
click at [491, 465] on icon at bounding box center [491, 465] width 10 height 10
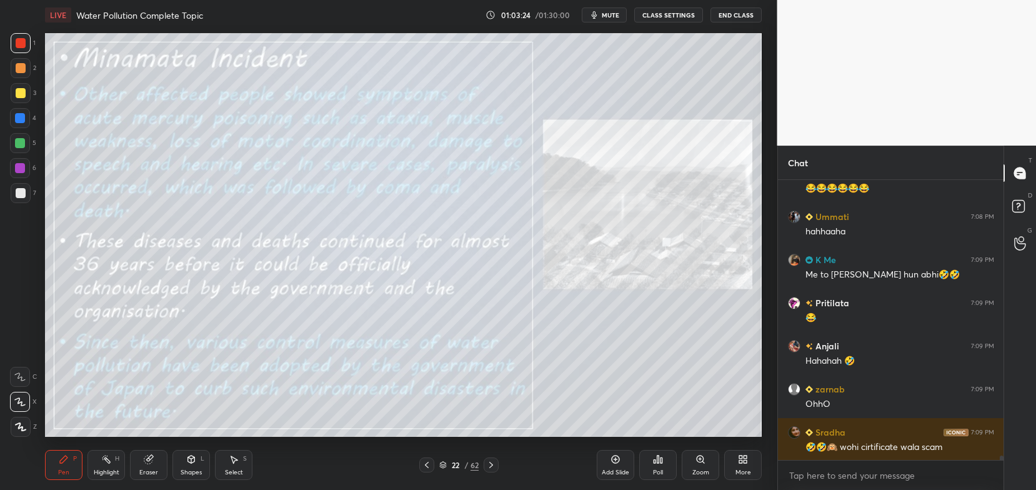
scroll to position [16973, 0]
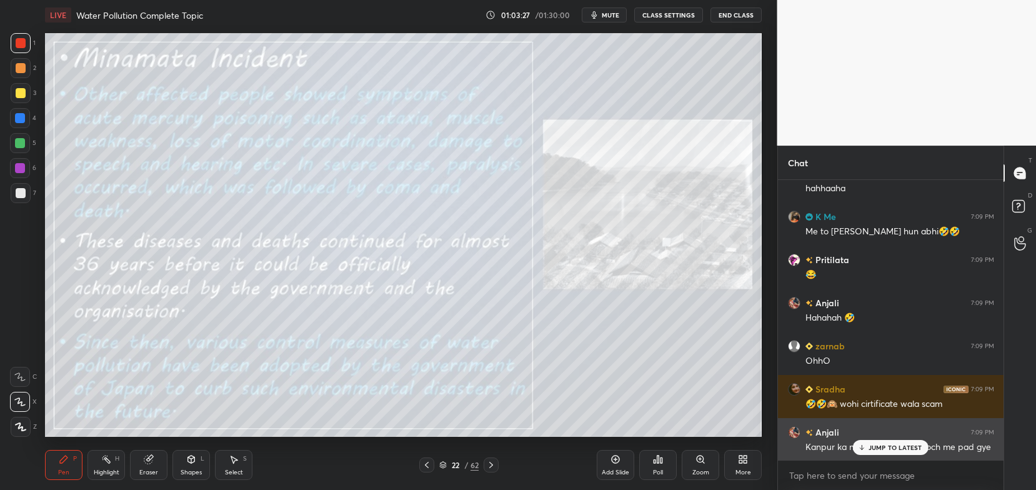
click at [899, 451] on p "JUMP TO LATEST" at bounding box center [896, 448] width 54 height 8
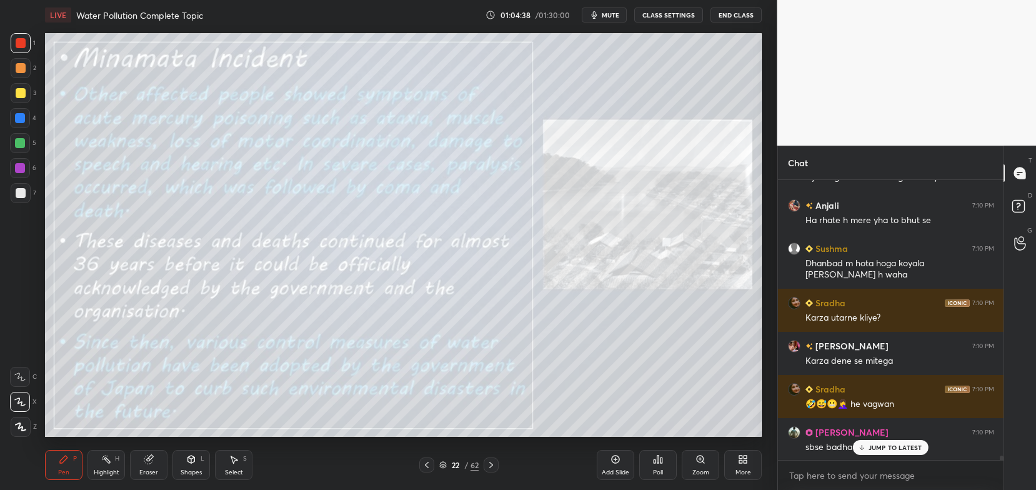
scroll to position [17623, 0]
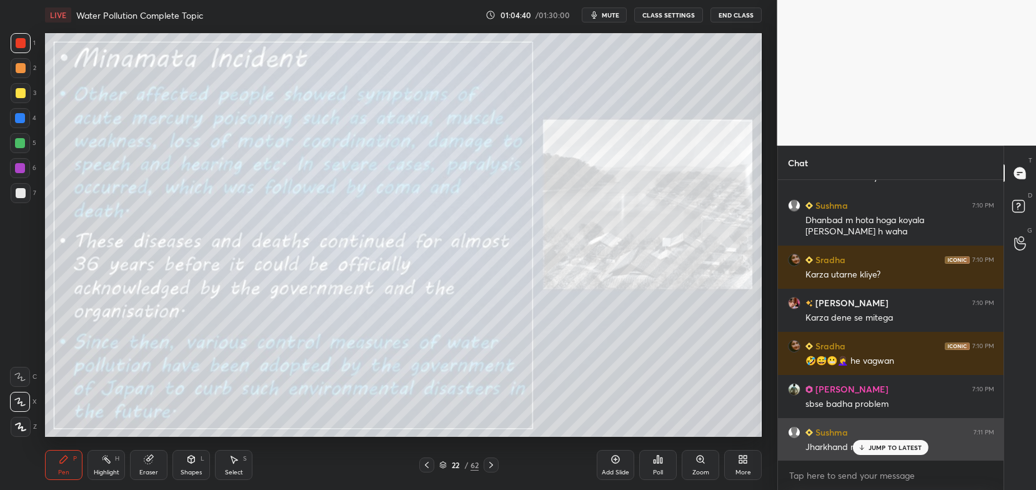
click at [880, 447] on p "JUMP TO LATEST" at bounding box center [896, 448] width 54 height 8
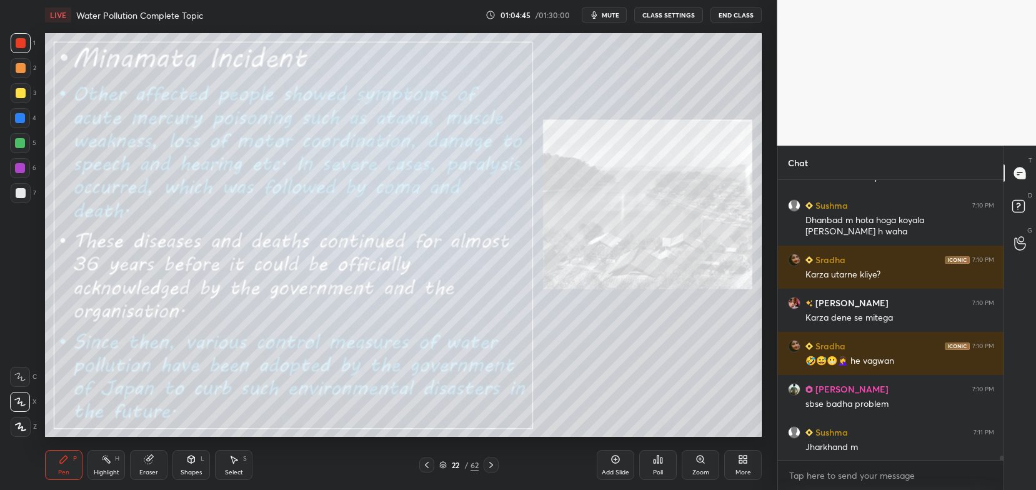
scroll to position [17666, 0]
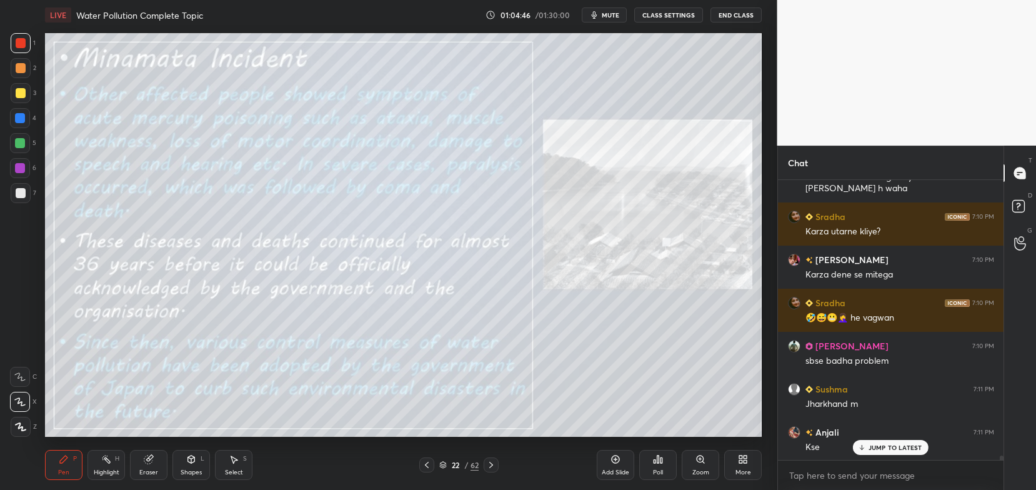
click at [494, 459] on div at bounding box center [491, 465] width 15 height 15
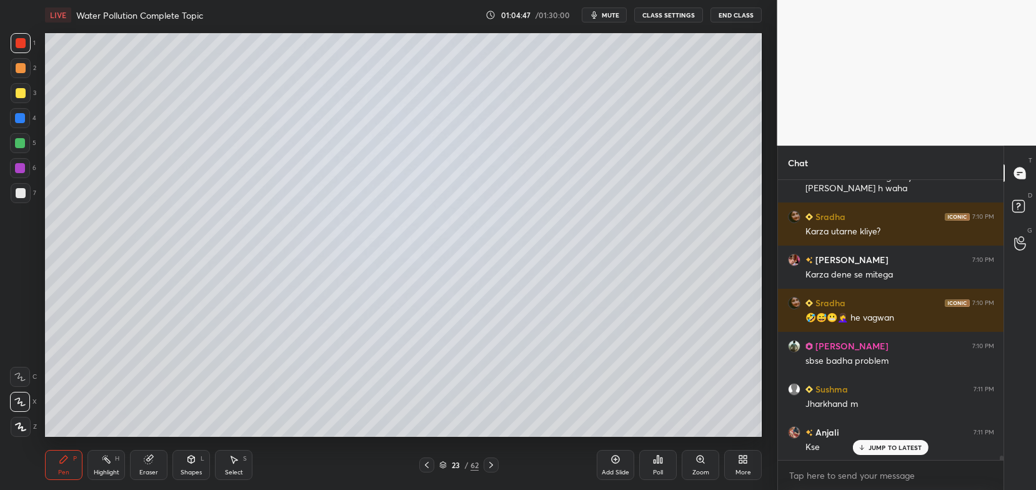
click at [497, 469] on div at bounding box center [491, 465] width 15 height 15
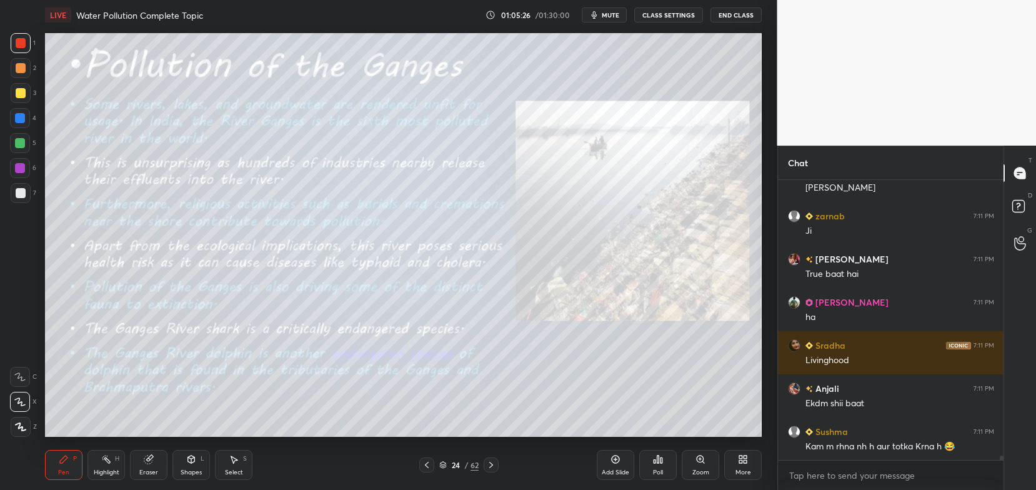
scroll to position [18152, 0]
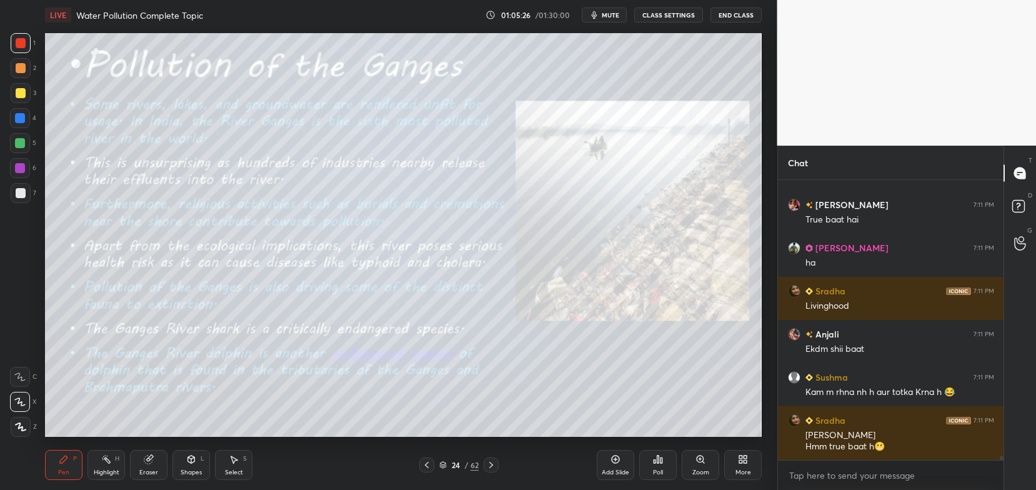
click at [154, 468] on div "Eraser" at bounding box center [149, 465] width 38 height 30
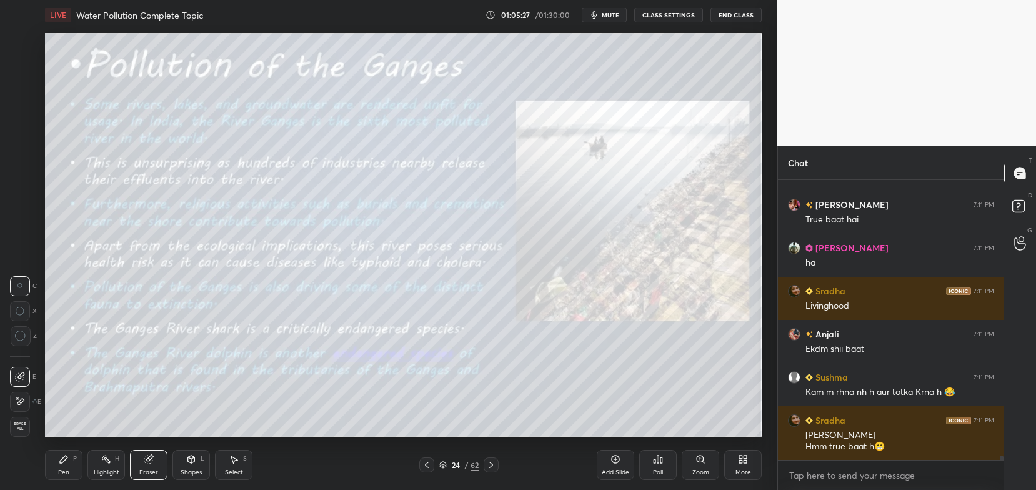
click at [31, 428] on div "Erase all" at bounding box center [21, 427] width 23 height 20
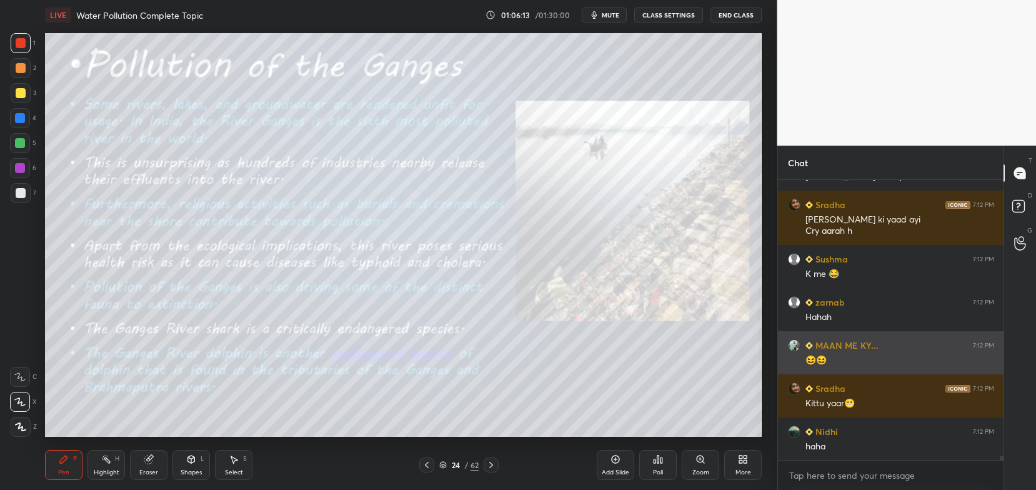
scroll to position [18606, 0]
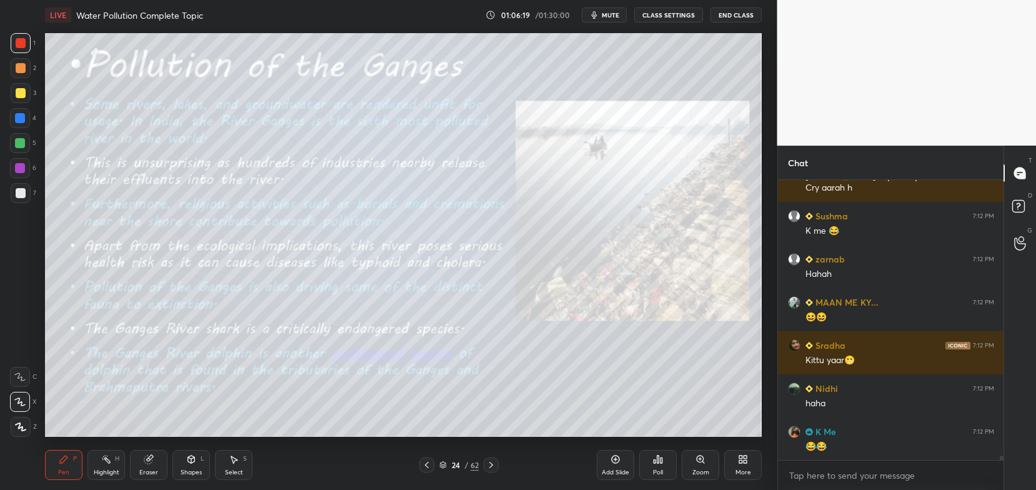
click at [159, 467] on div "Eraser" at bounding box center [149, 465] width 38 height 30
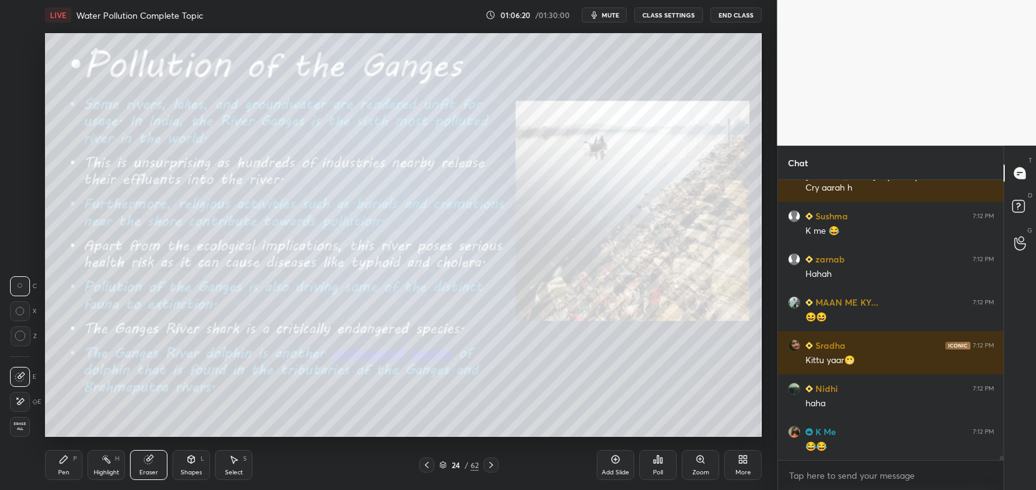
click at [21, 423] on span "Erase all" at bounding box center [20, 426] width 19 height 9
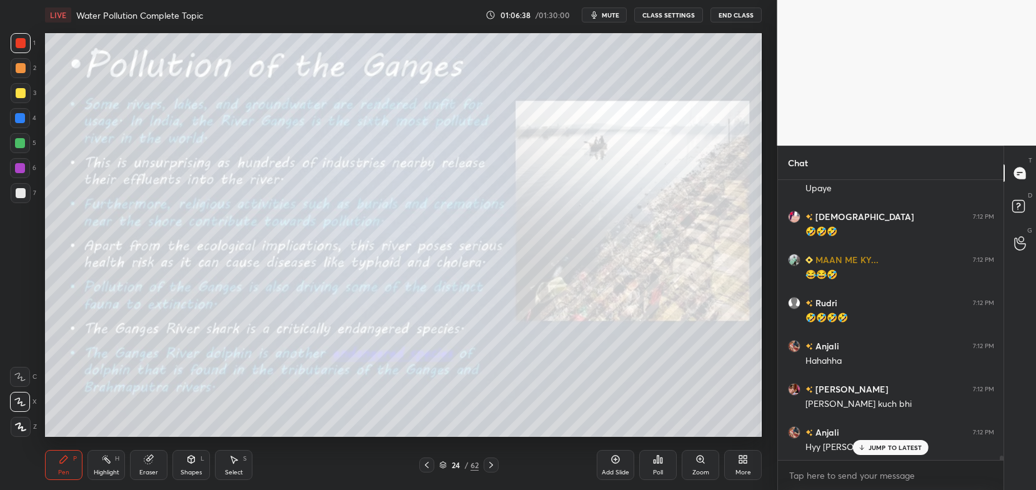
scroll to position [18993, 0]
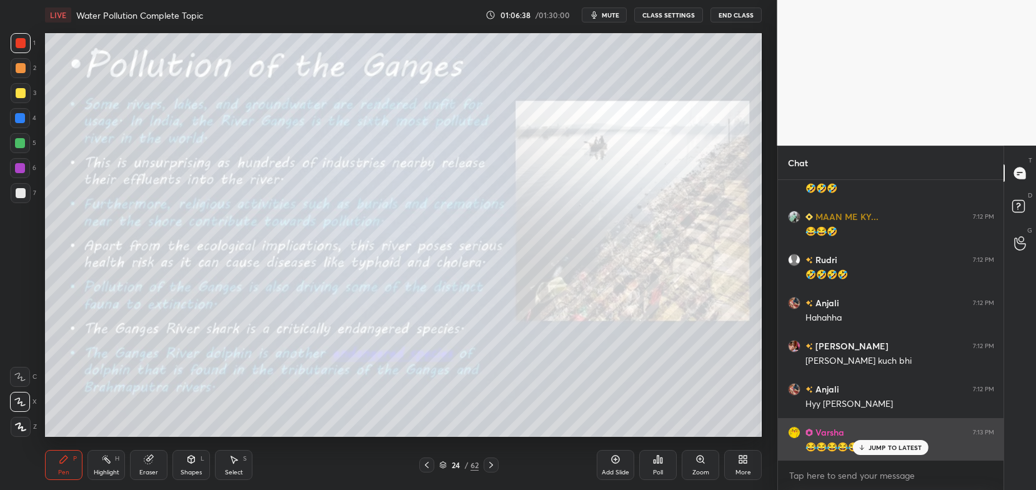
click at [897, 447] on p "JUMP TO LATEST" at bounding box center [896, 448] width 54 height 8
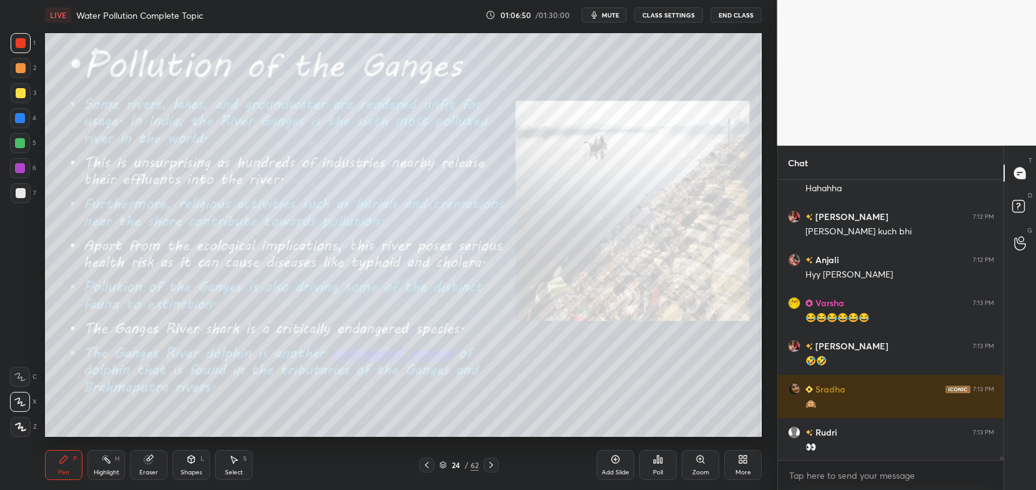
scroll to position [19166, 0]
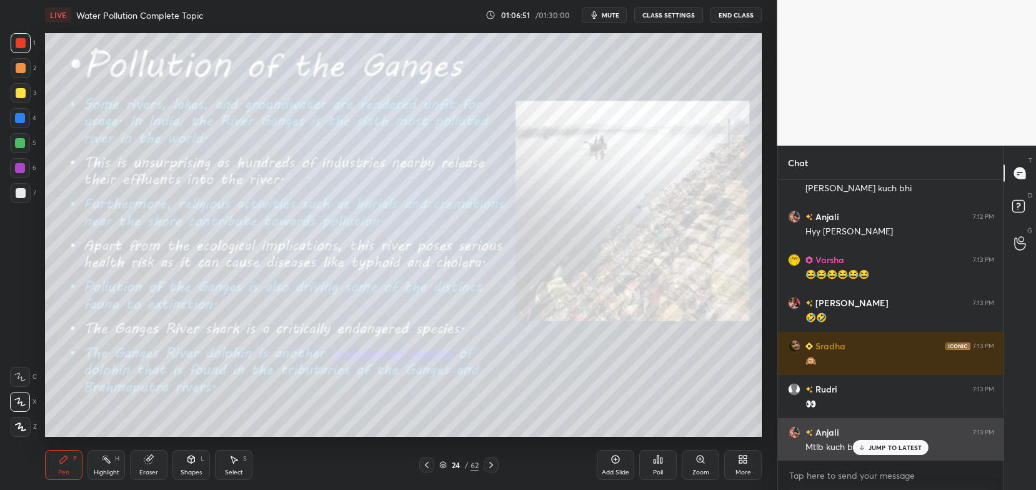
click at [878, 447] on p "JUMP TO LATEST" at bounding box center [896, 448] width 54 height 8
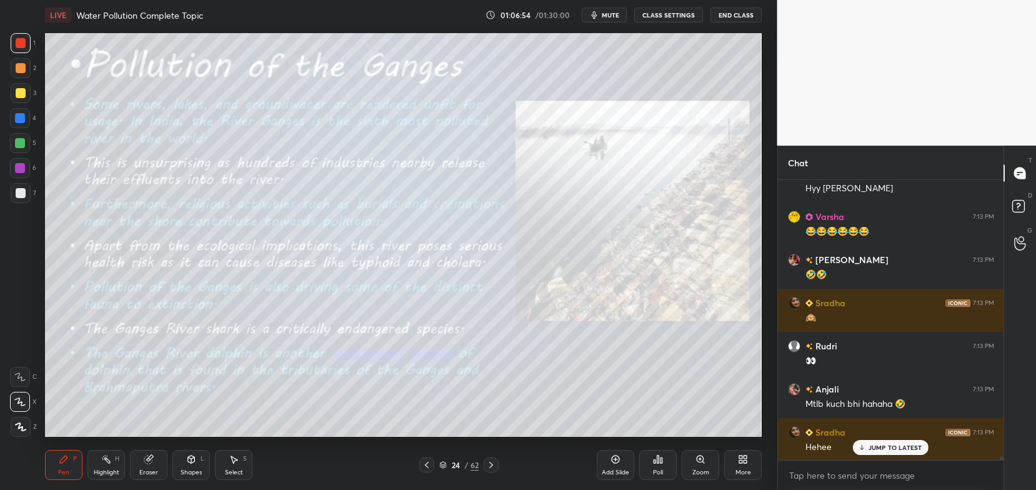
click at [872, 453] on div "JUMP TO LATEST" at bounding box center [890, 447] width 75 height 15
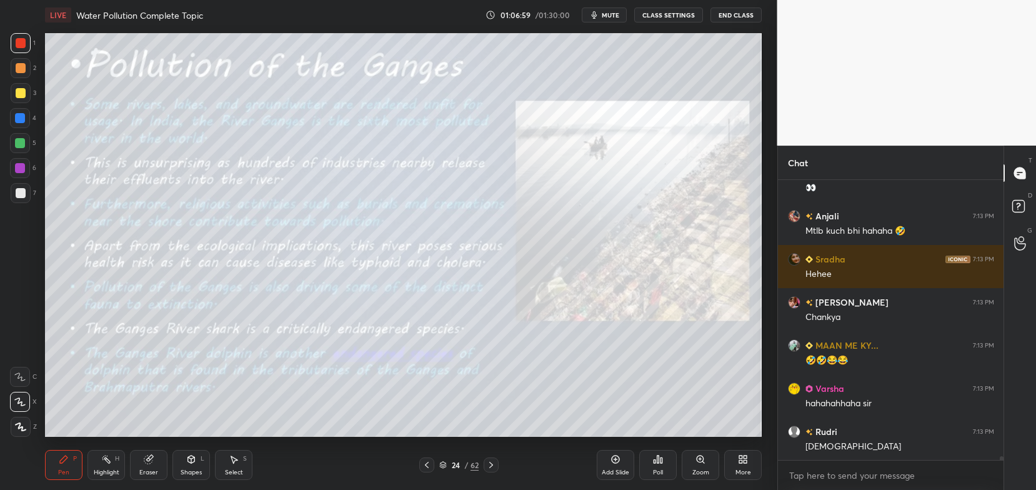
scroll to position [19425, 0]
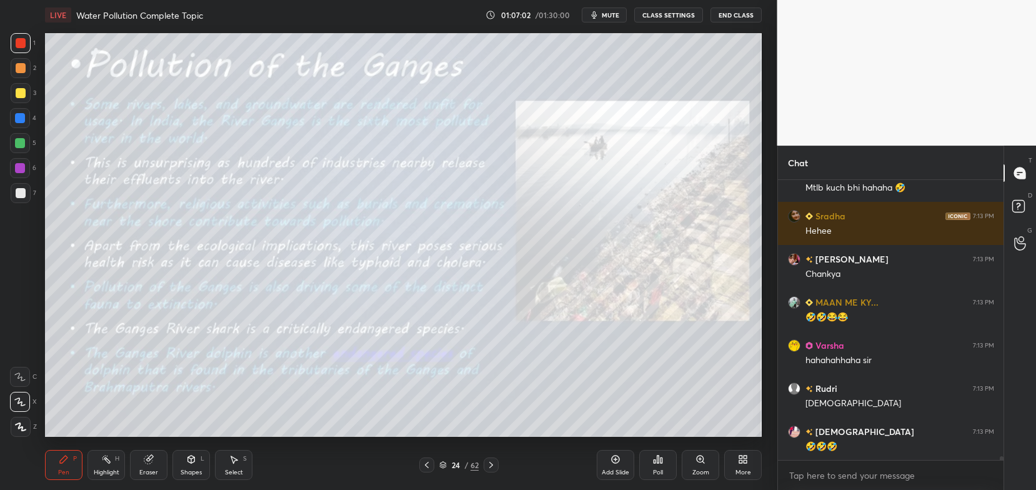
click at [445, 463] on icon at bounding box center [443, 465] width 8 height 8
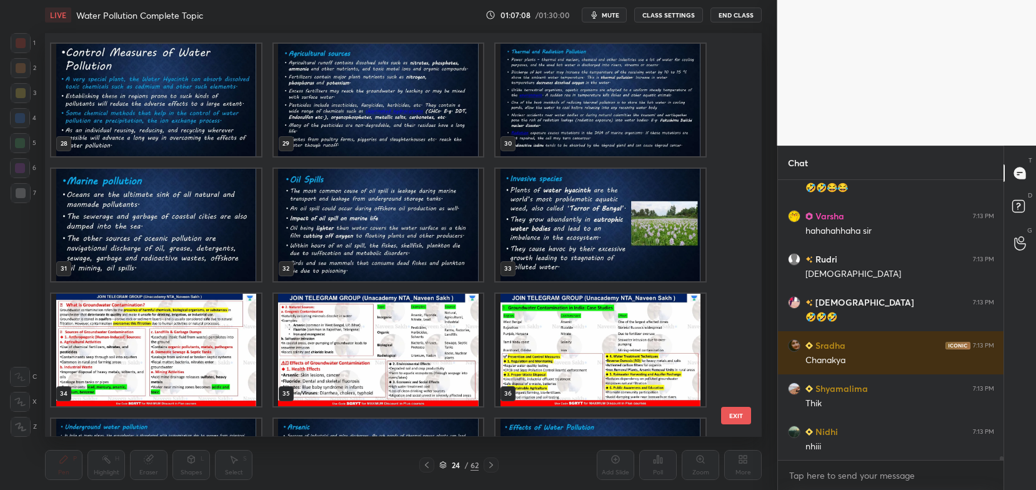
scroll to position [1153, 0]
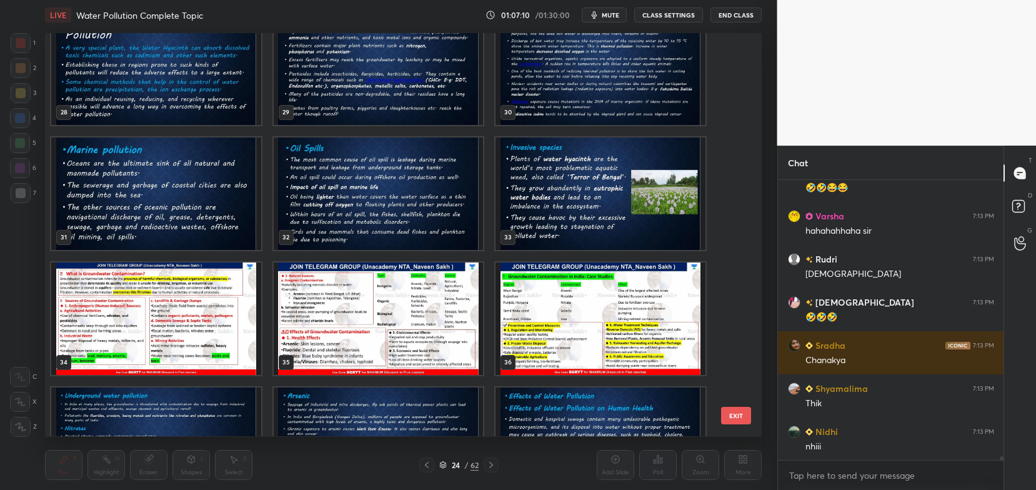
click at [217, 319] on img "grid" at bounding box center [156, 319] width 210 height 113
click at [218, 318] on img "grid" at bounding box center [156, 319] width 210 height 113
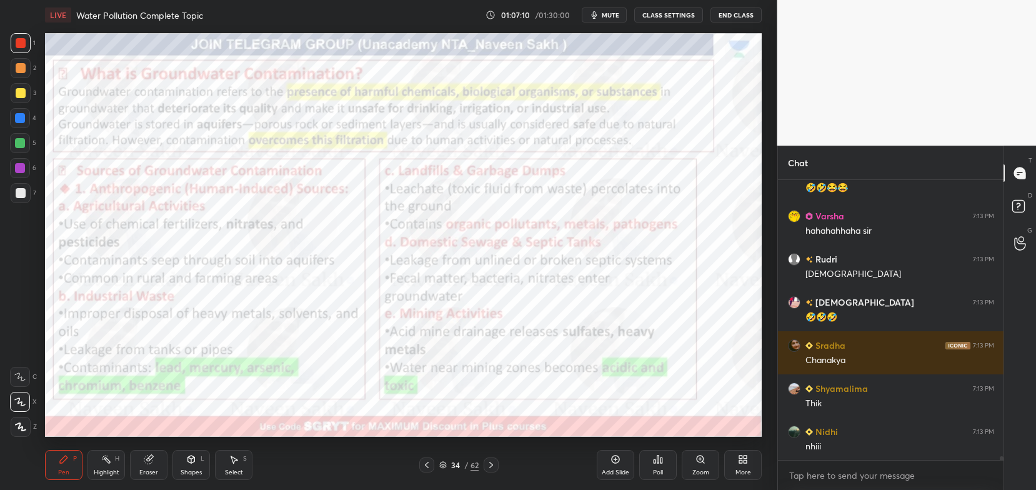
click at [219, 319] on img "grid" at bounding box center [156, 319] width 210 height 113
click at [220, 314] on img "grid" at bounding box center [156, 319] width 210 height 113
click at [151, 473] on div "Eraser" at bounding box center [148, 472] width 19 height 6
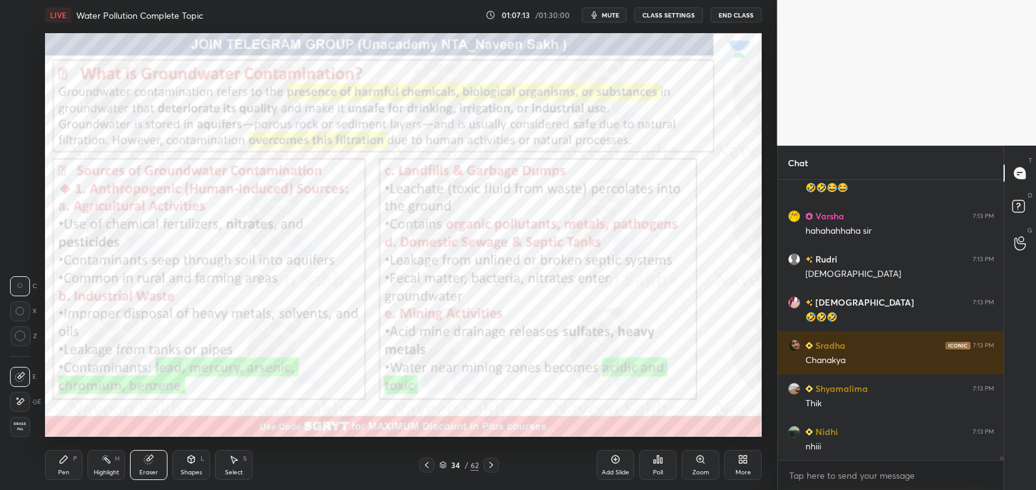
click at [19, 426] on span "Erase all" at bounding box center [20, 426] width 19 height 9
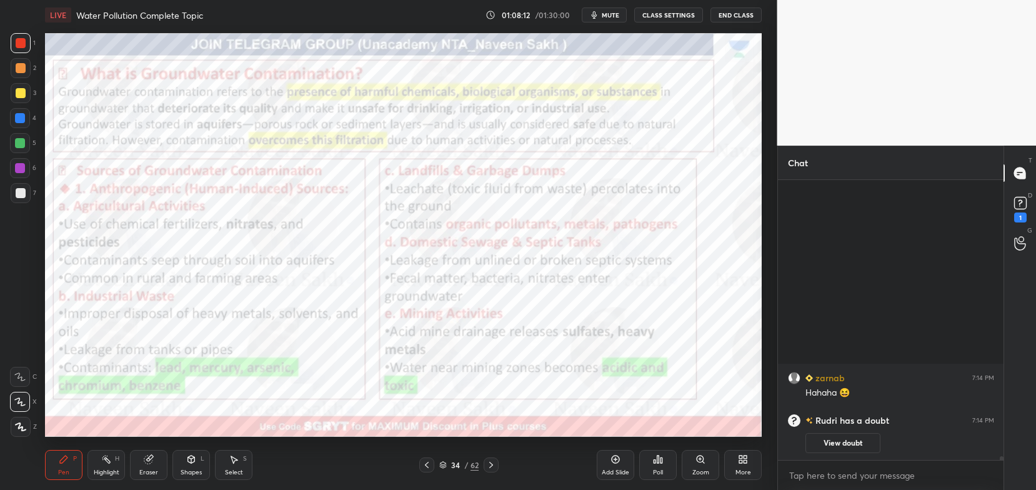
scroll to position [0, 0]
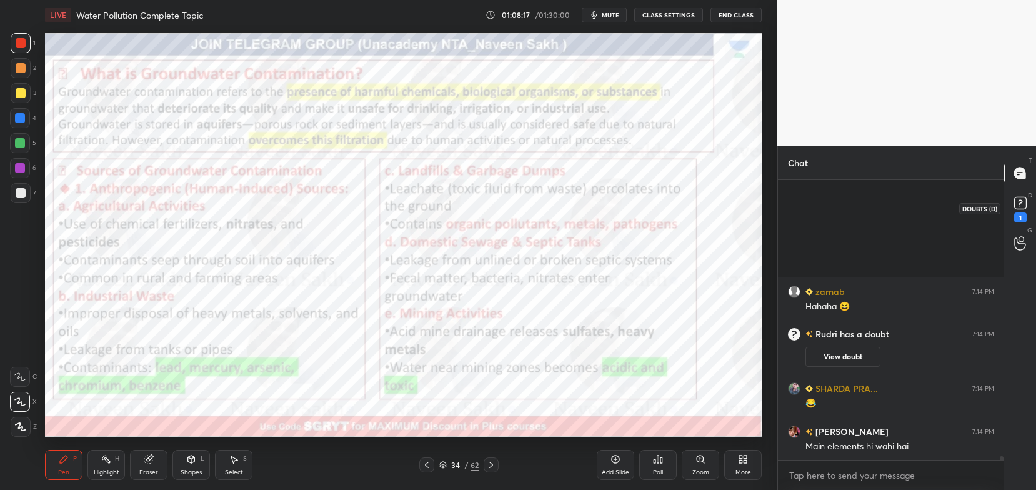
click at [1020, 210] on icon at bounding box center [1020, 203] width 19 height 19
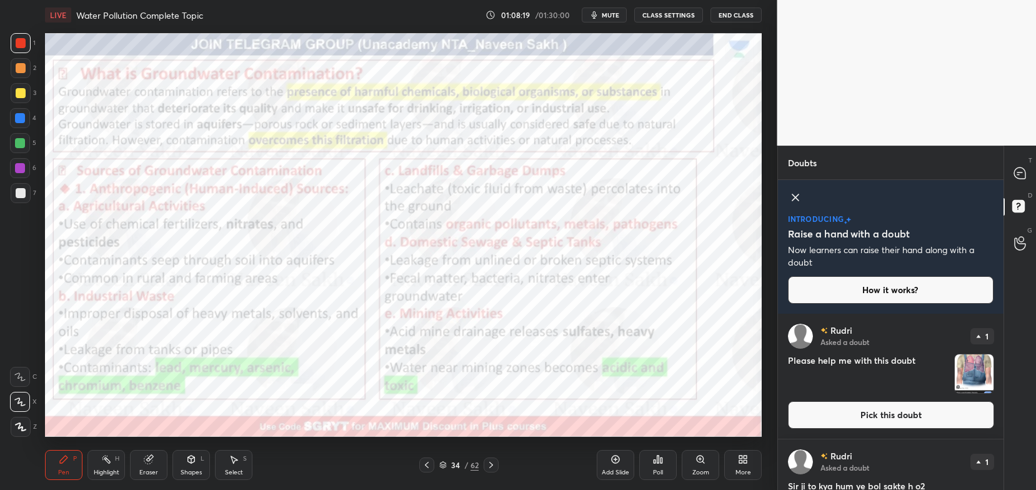
click at [919, 421] on button "Pick this doubt" at bounding box center [891, 415] width 206 height 28
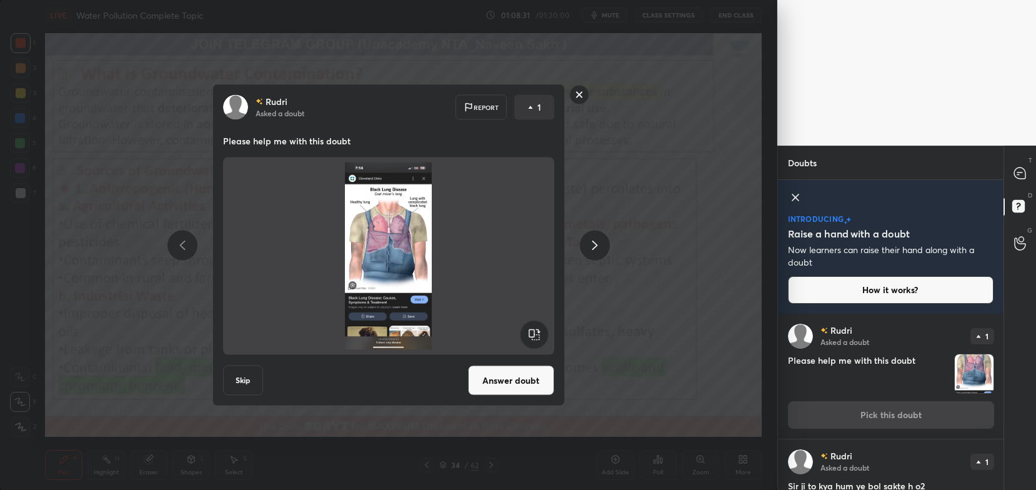
click at [579, 97] on rect at bounding box center [578, 94] width 19 height 19
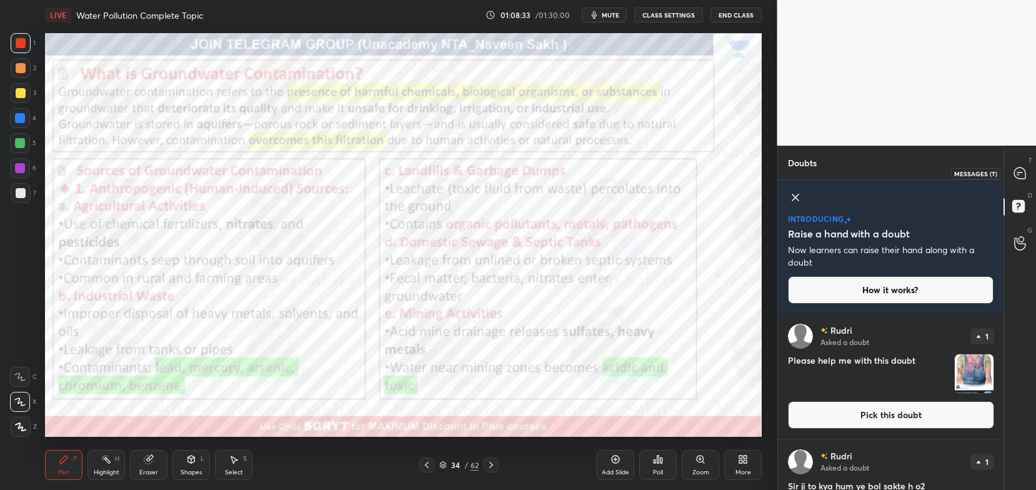
click at [1016, 174] on icon at bounding box center [1019, 173] width 11 height 11
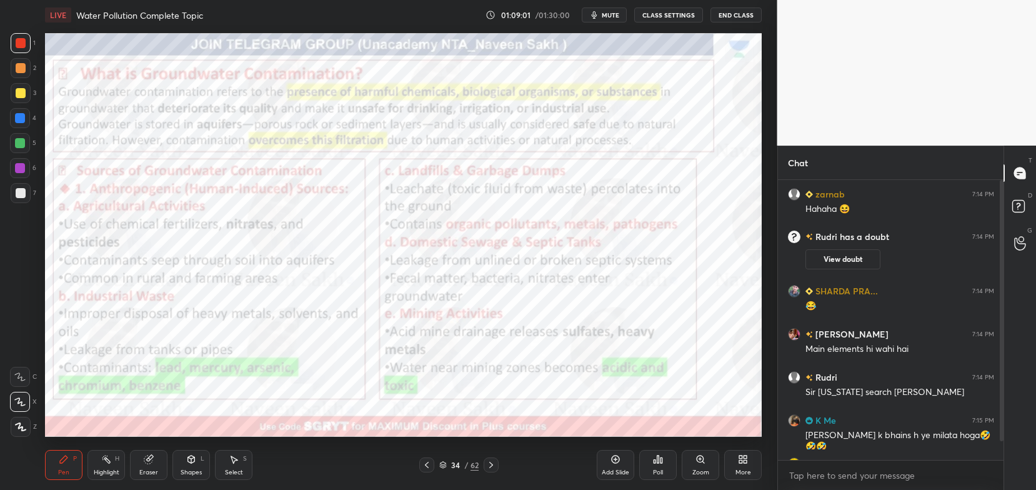
scroll to position [31, 0]
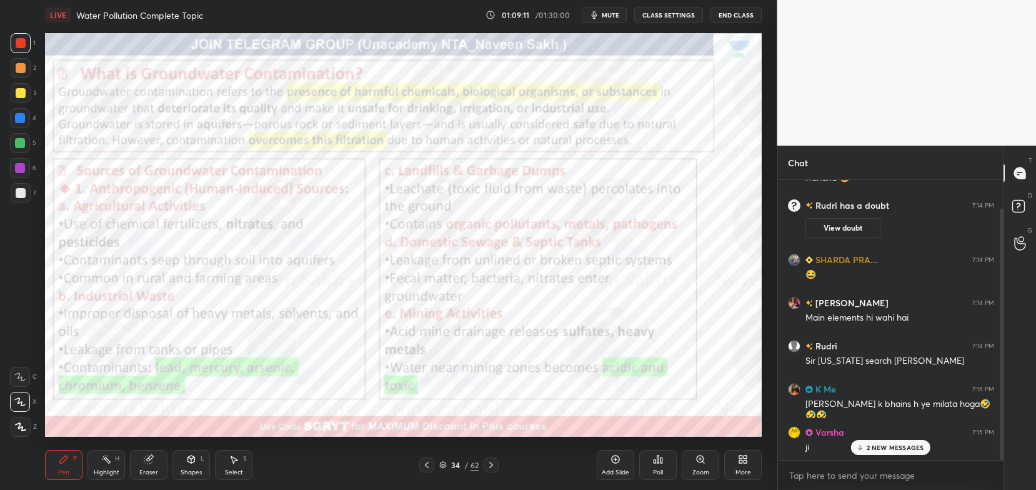
click at [489, 463] on icon at bounding box center [491, 465] width 10 height 10
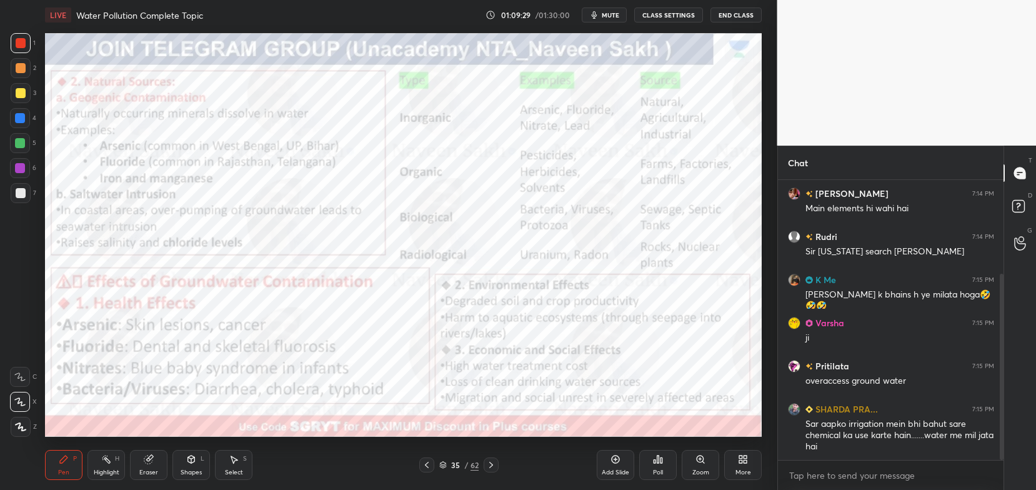
scroll to position [184, 0]
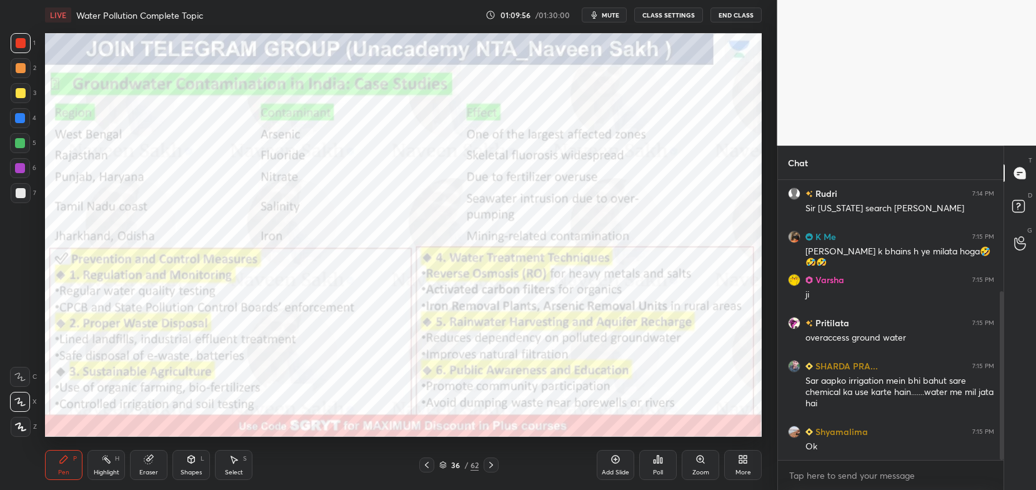
click at [146, 462] on icon at bounding box center [148, 460] width 8 height 8
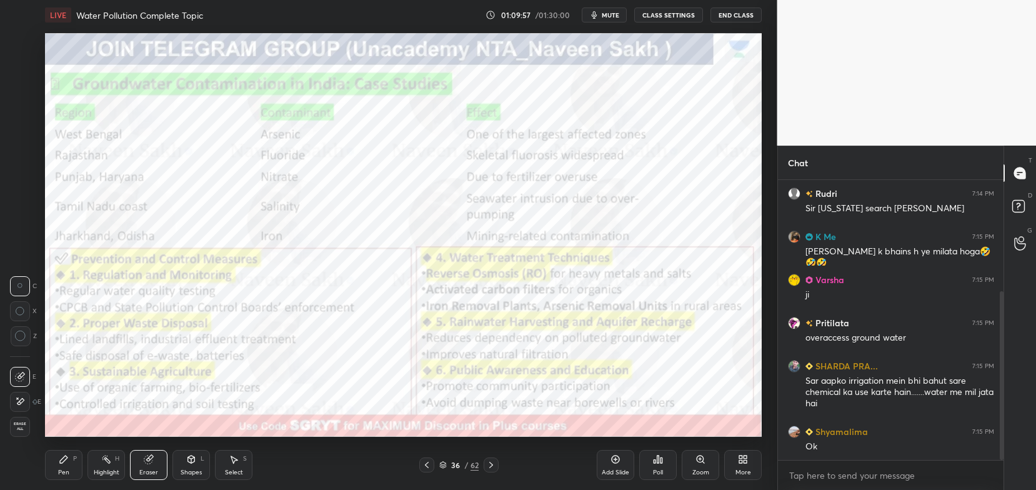
click at [23, 431] on span "Erase all" at bounding box center [20, 426] width 19 height 9
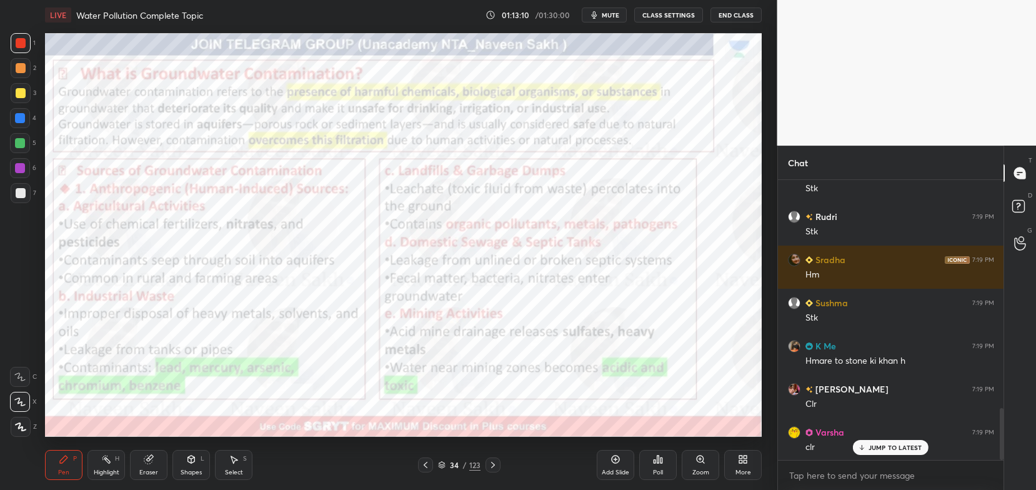
scroll to position [1241, 0]
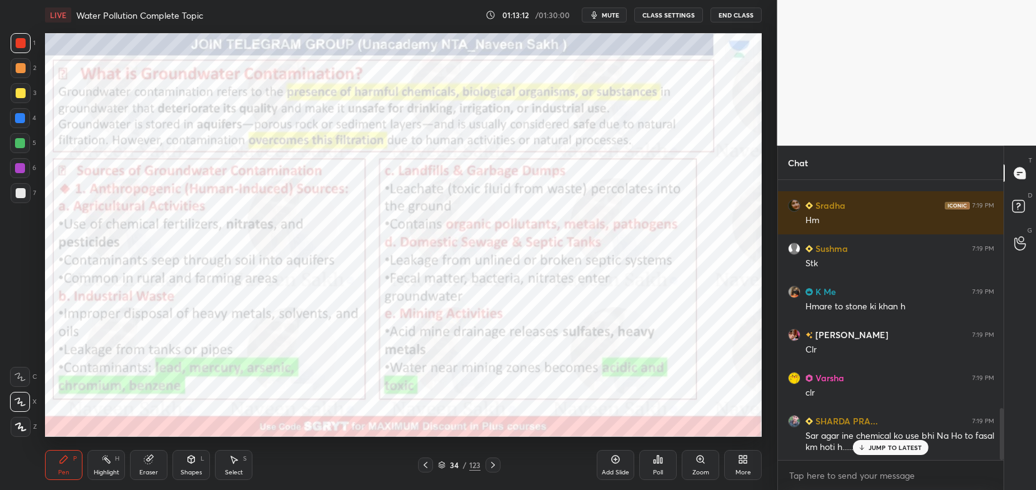
click at [889, 451] on p "JUMP TO LATEST" at bounding box center [896, 448] width 54 height 8
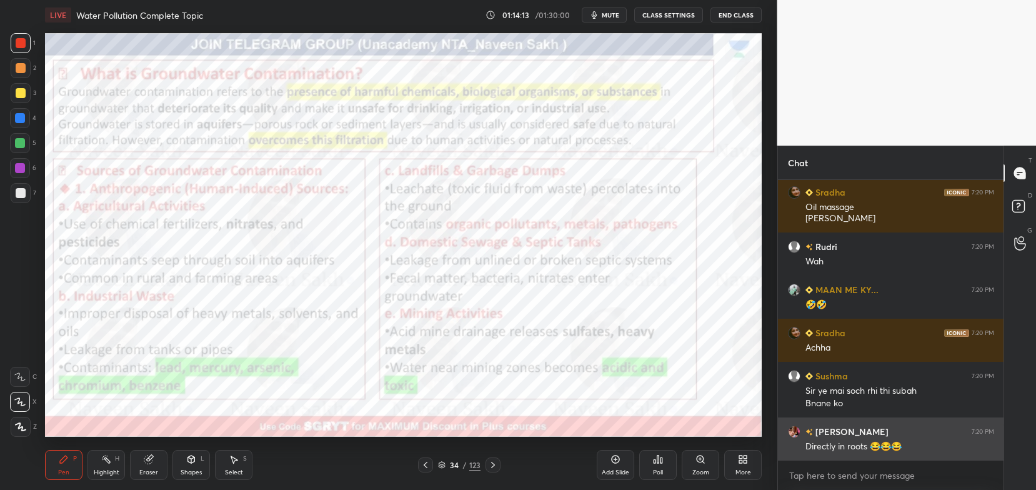
scroll to position [1968, 0]
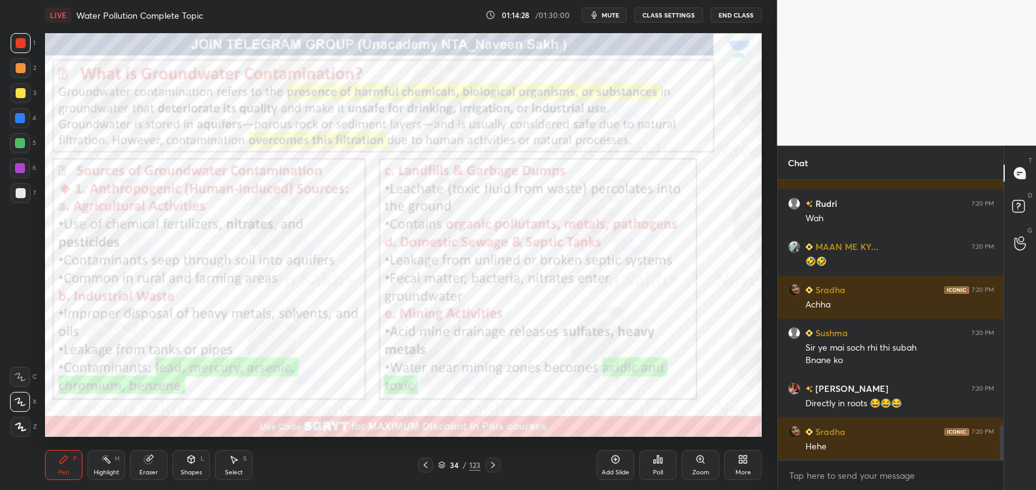
click at [493, 464] on icon at bounding box center [493, 465] width 4 height 6
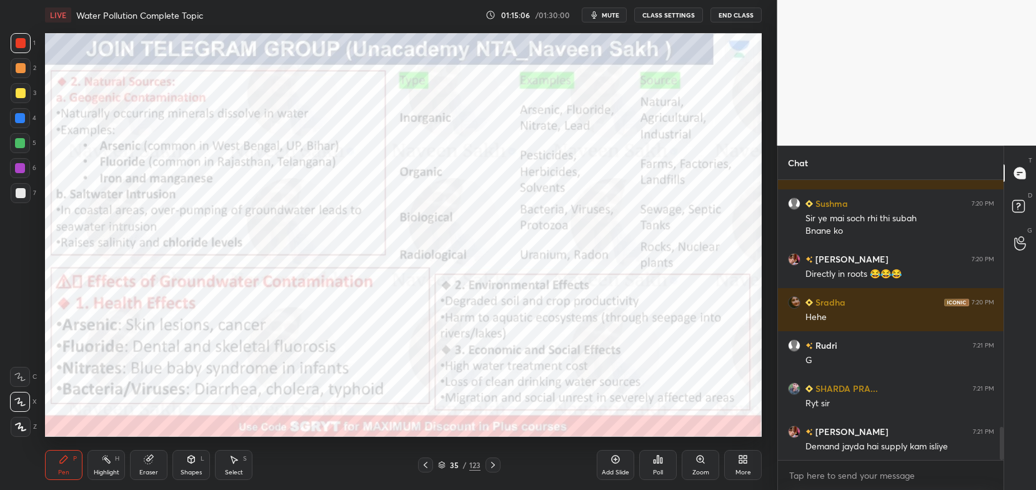
scroll to position [2140, 0]
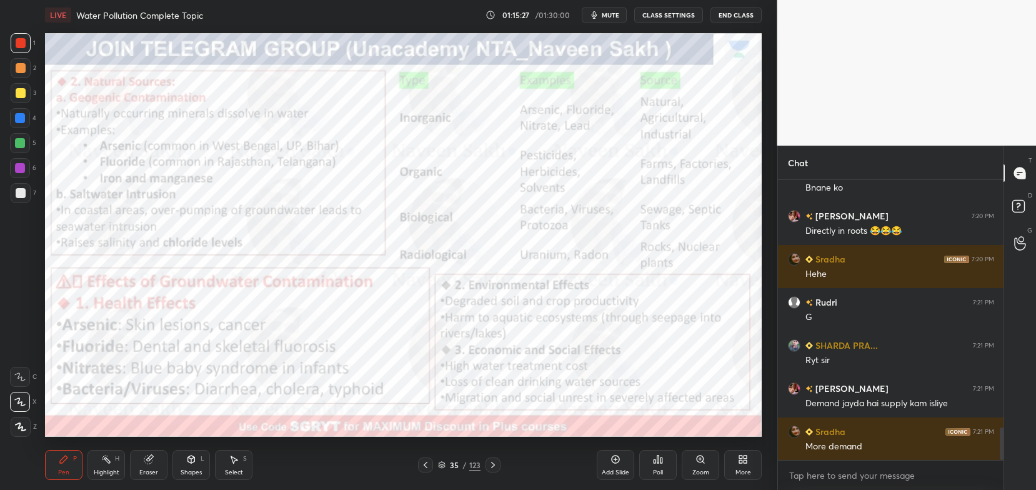
click at [146, 465] on div "Eraser" at bounding box center [149, 465] width 38 height 30
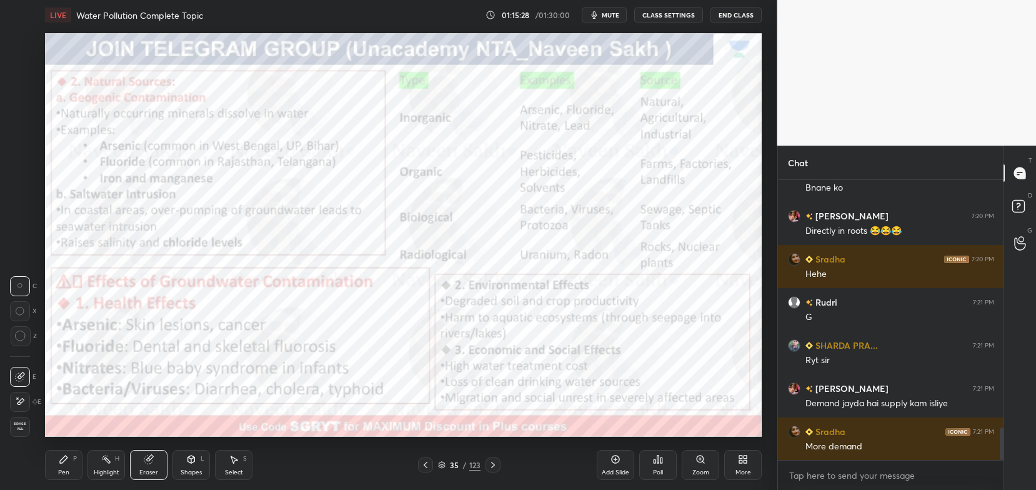
click at [17, 425] on span "Erase all" at bounding box center [20, 426] width 19 height 9
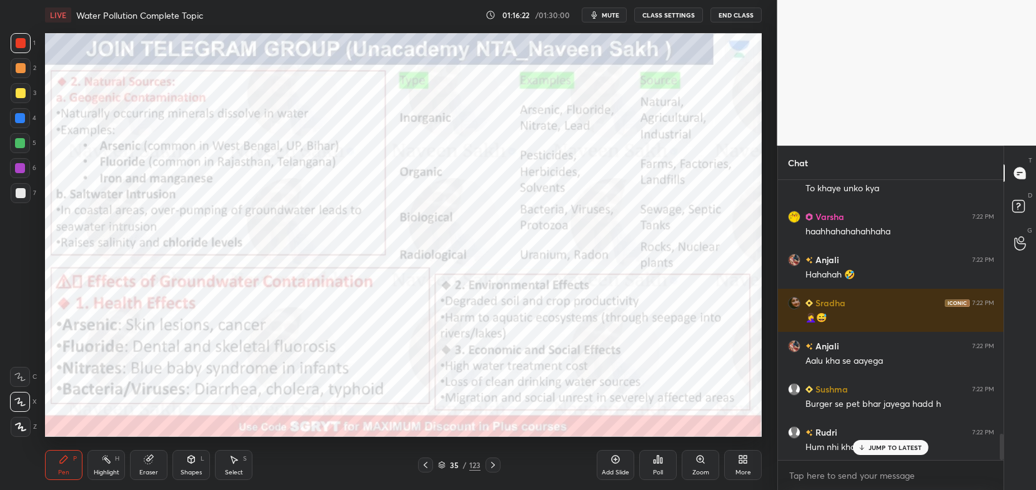
scroll to position [2768, 0]
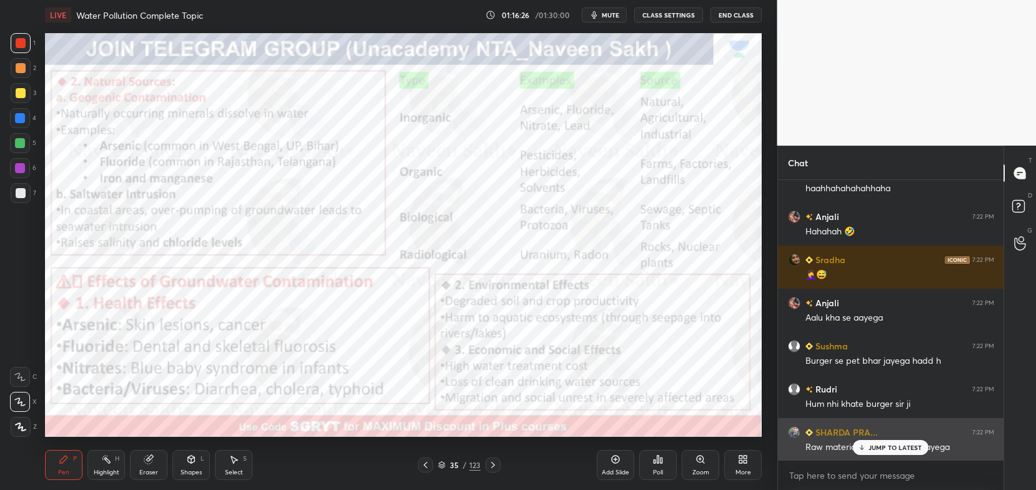
click at [911, 449] on p "JUMP TO LATEST" at bounding box center [896, 448] width 54 height 8
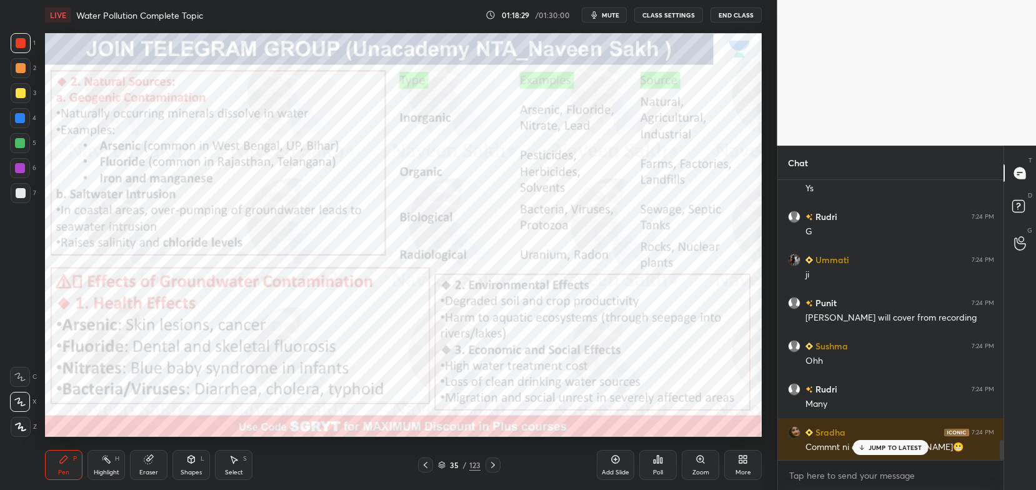
scroll to position [3654, 0]
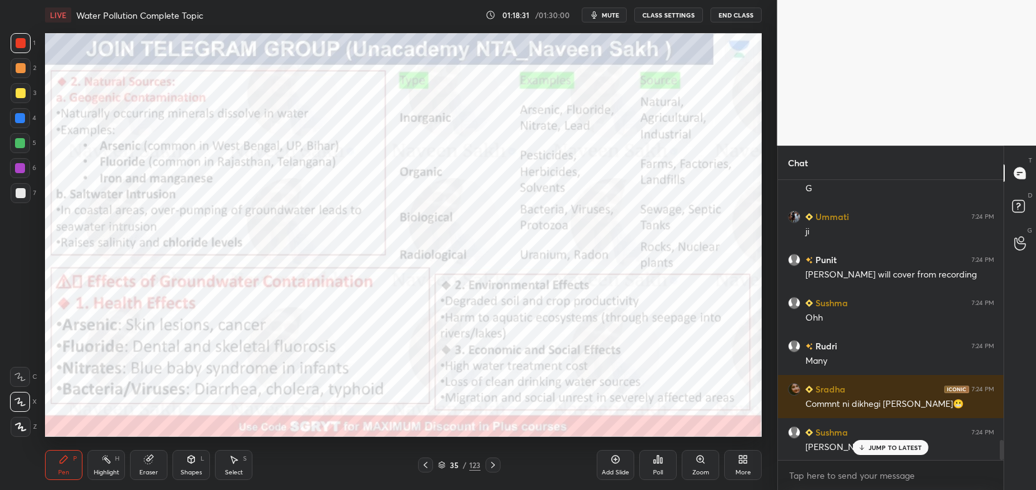
click at [149, 469] on div "Eraser" at bounding box center [148, 472] width 19 height 6
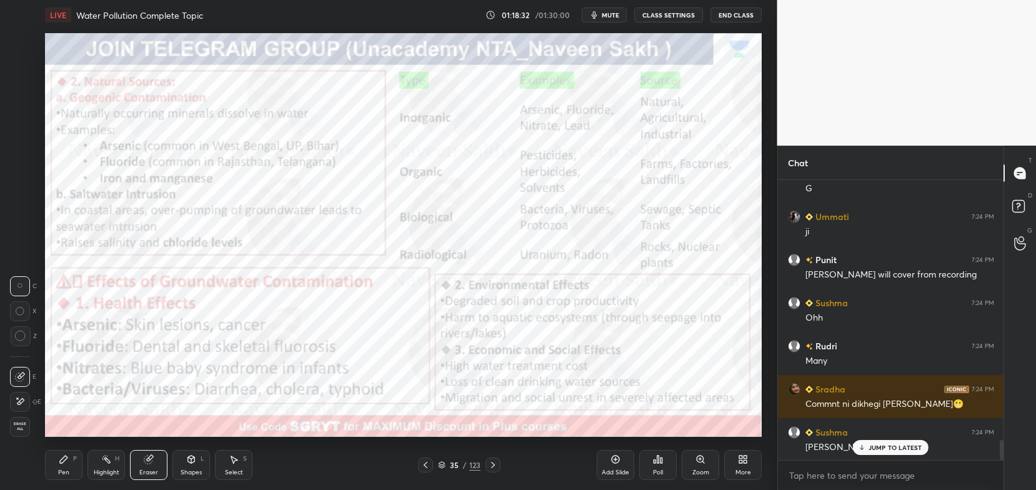
click at [23, 433] on div "Erase all" at bounding box center [20, 427] width 20 height 20
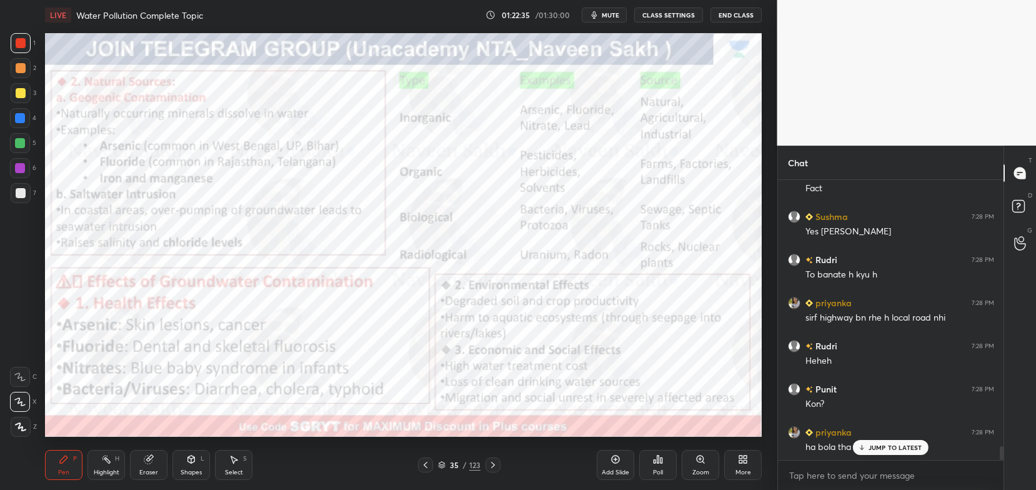
scroll to position [5370, 0]
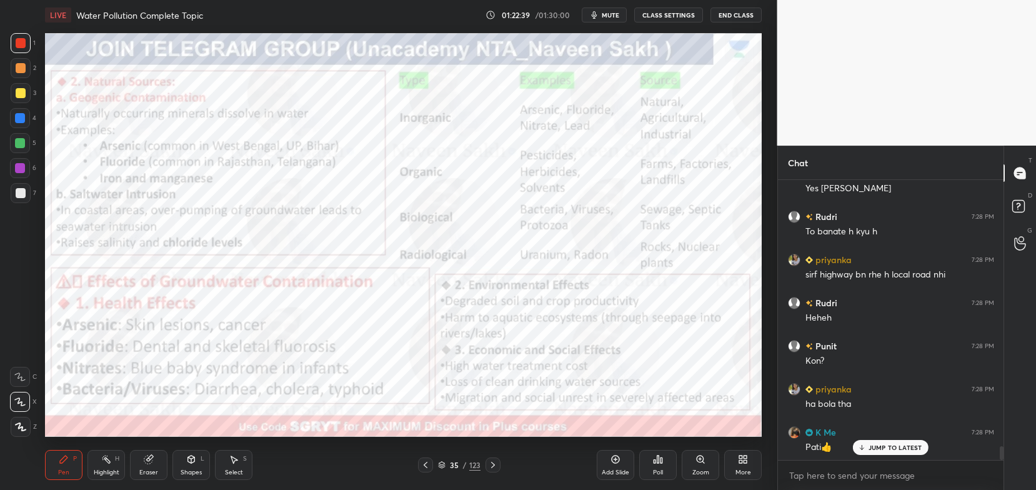
click at [498, 466] on div at bounding box center [493, 465] width 15 height 15
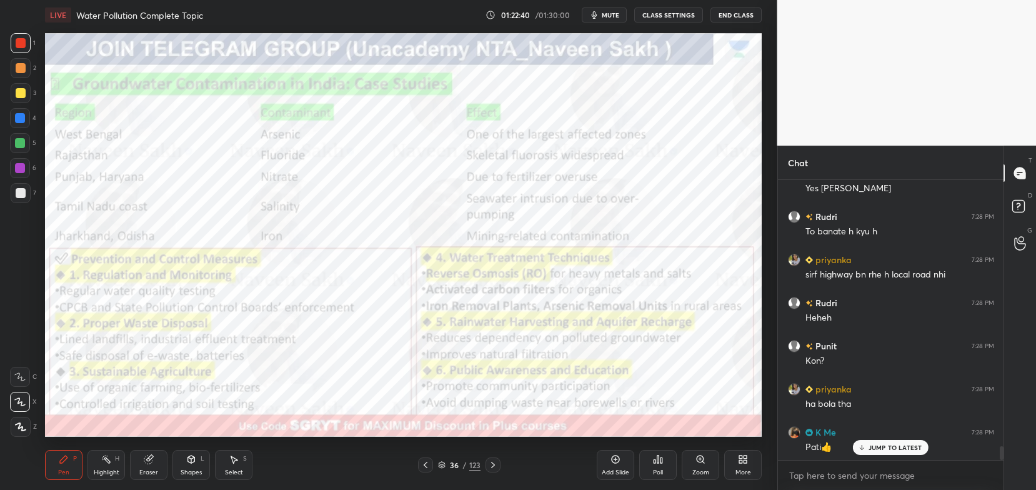
scroll to position [5413, 0]
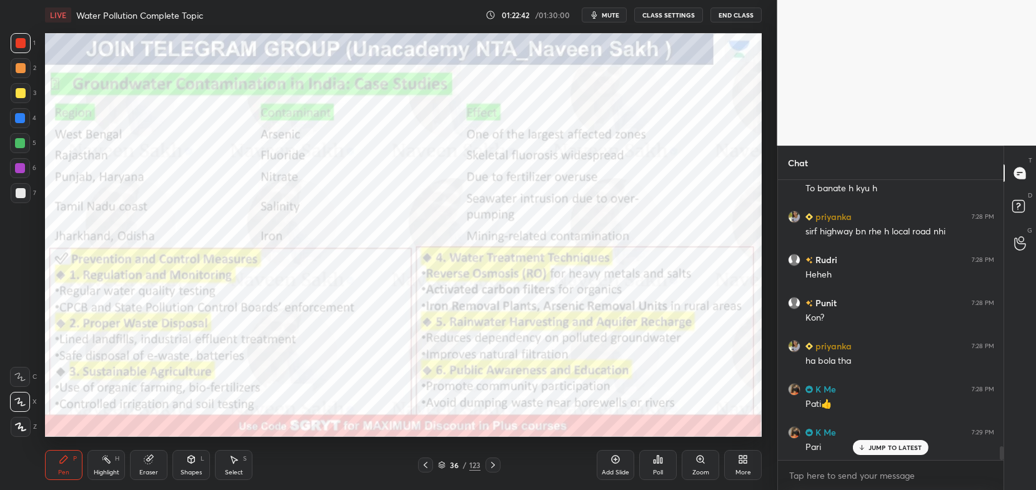
click at [147, 462] on icon at bounding box center [148, 460] width 8 height 8
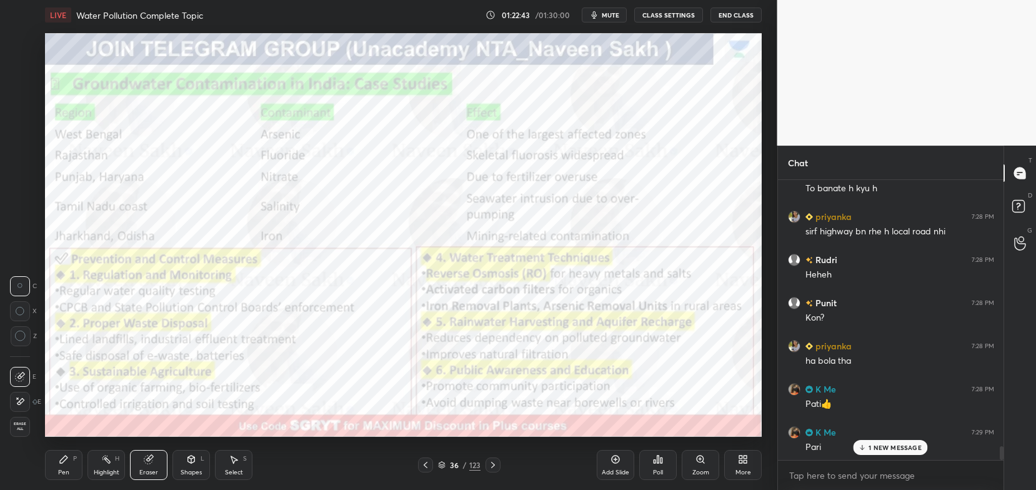
scroll to position [5468, 0]
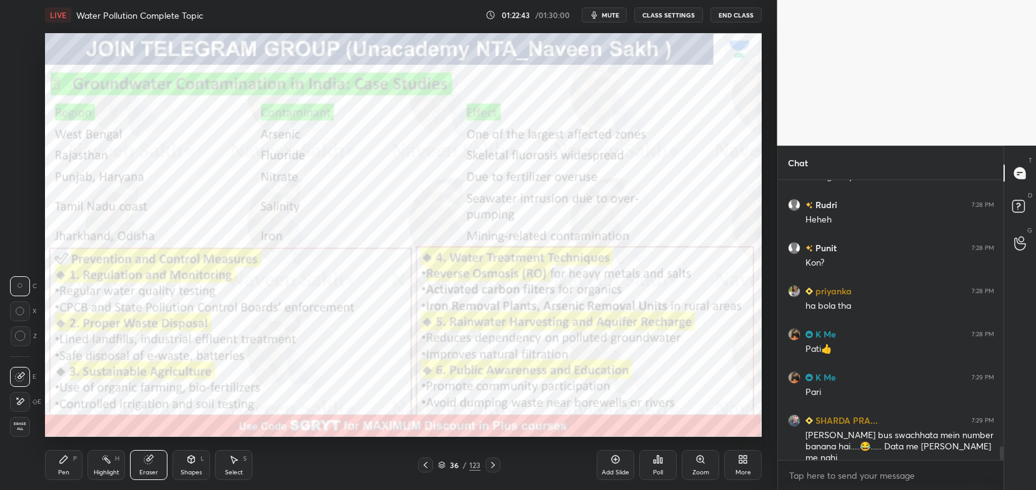
click at [23, 428] on span "Erase all" at bounding box center [20, 426] width 19 height 9
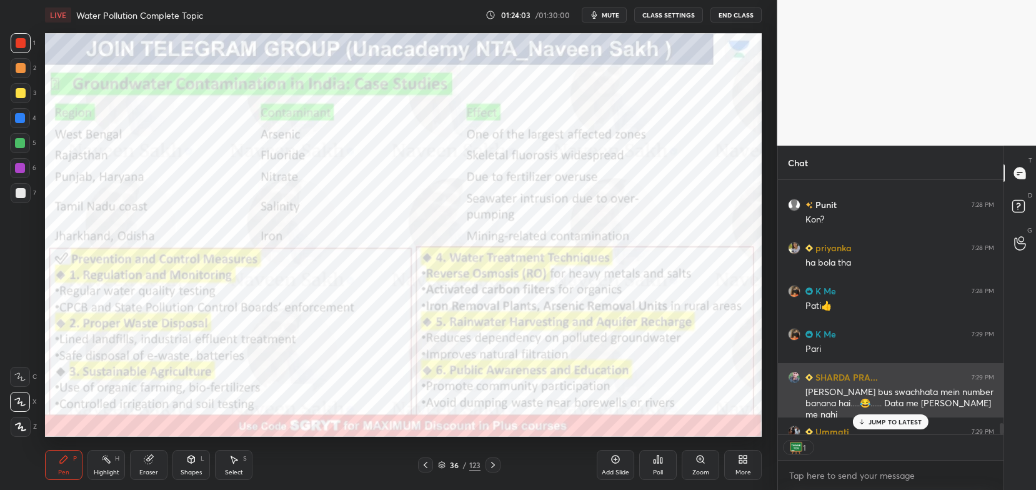
scroll to position [5536, 0]
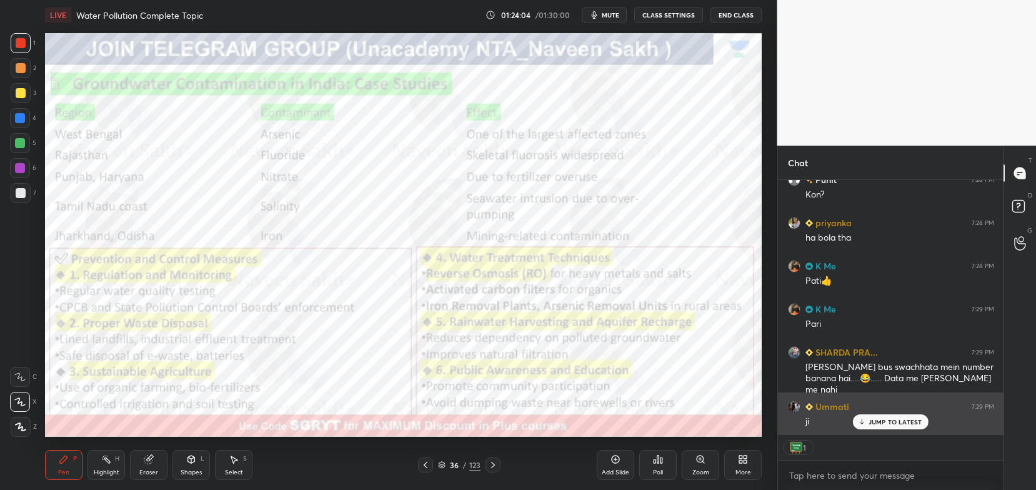
click at [863, 421] on icon at bounding box center [862, 422] width 8 height 8
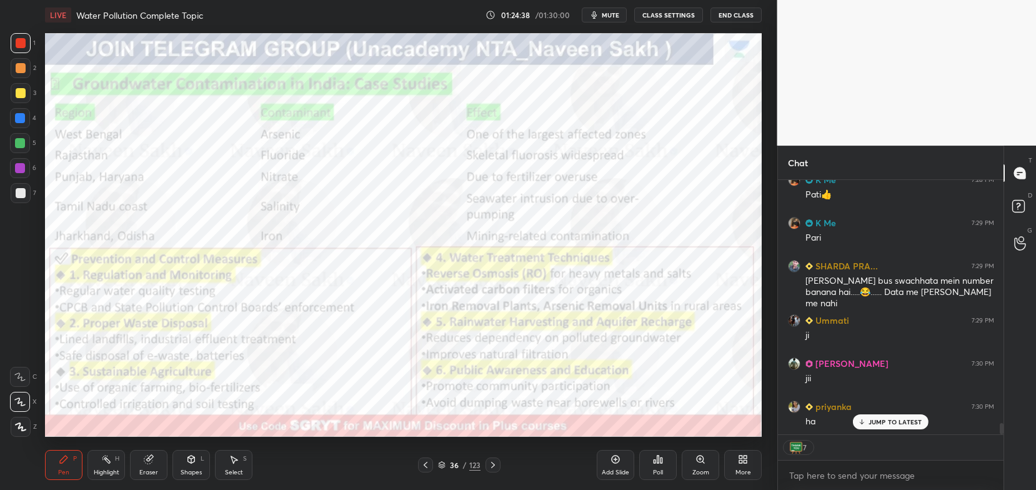
scroll to position [5666, 0]
click at [446, 463] on div "36 / 123" at bounding box center [459, 464] width 43 height 11
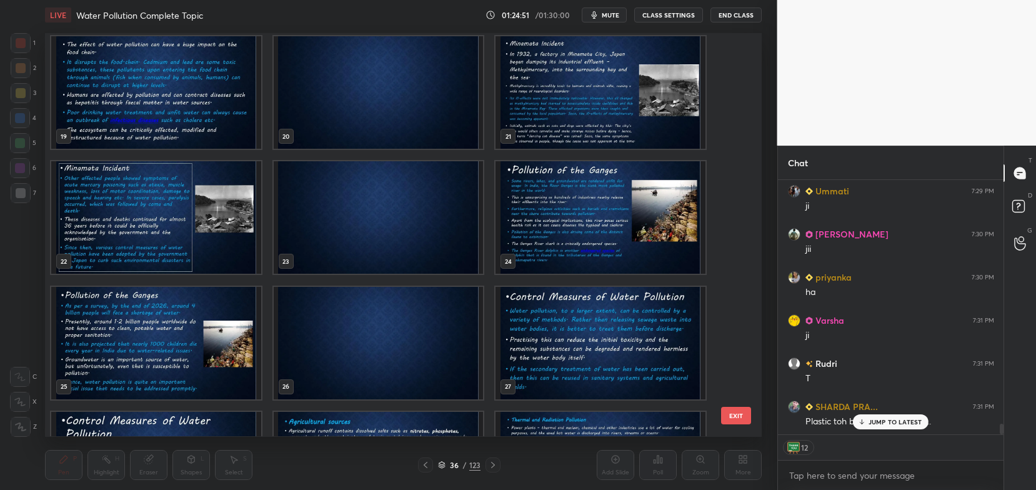
scroll to position [5795, 0]
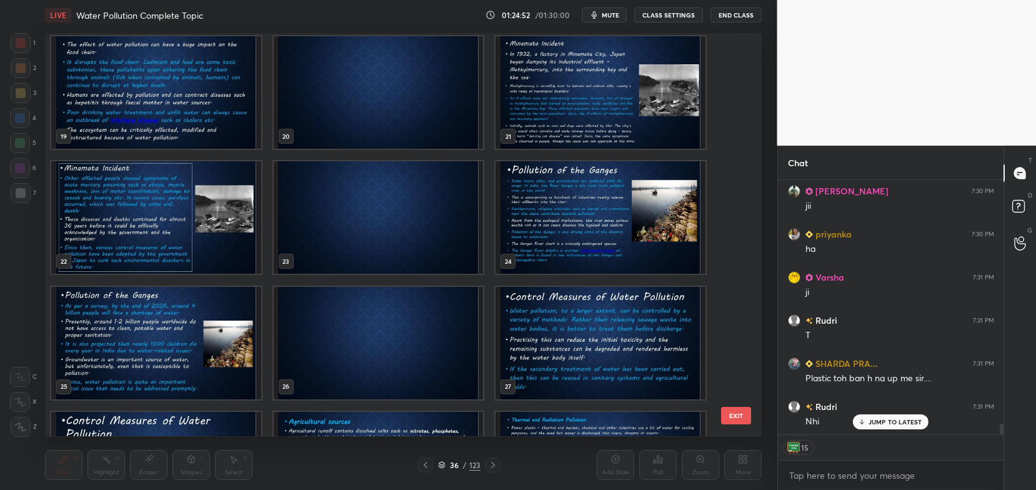
click at [576, 232] on img "grid" at bounding box center [601, 218] width 210 height 113
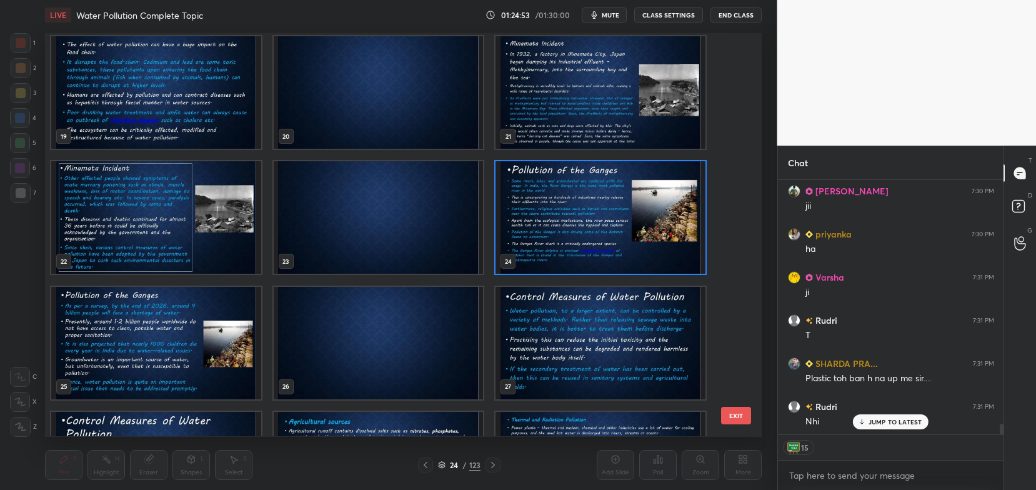
click at [578, 232] on img "grid" at bounding box center [601, 218] width 210 height 113
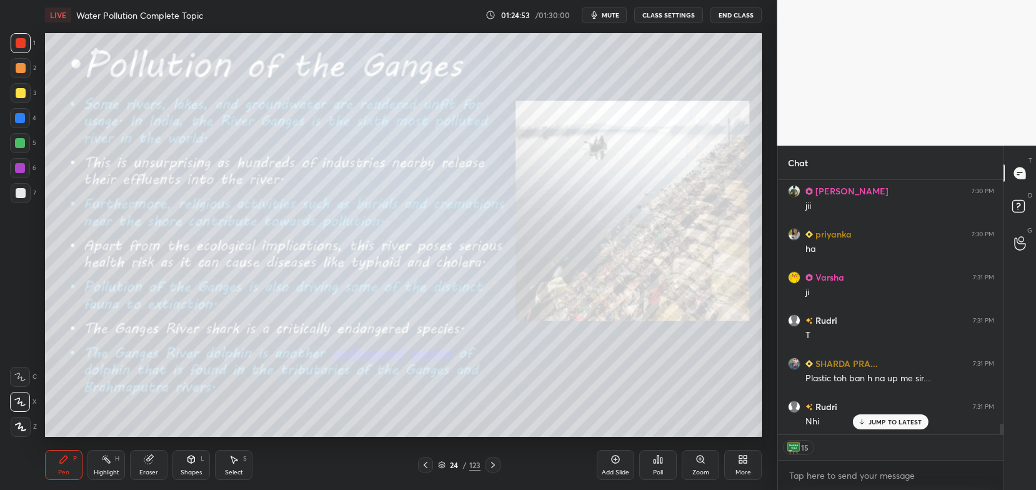
click at [579, 236] on img "grid" at bounding box center [601, 218] width 210 height 113
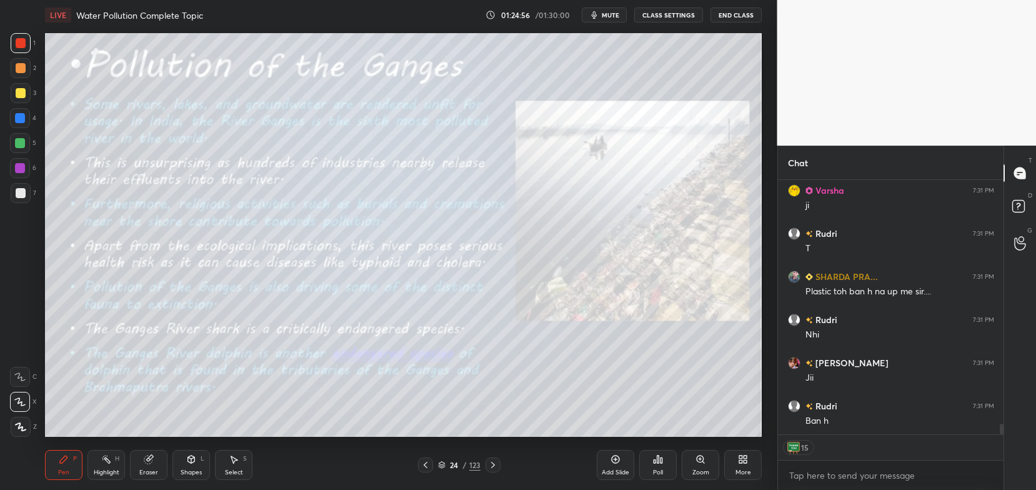
scroll to position [5925, 0]
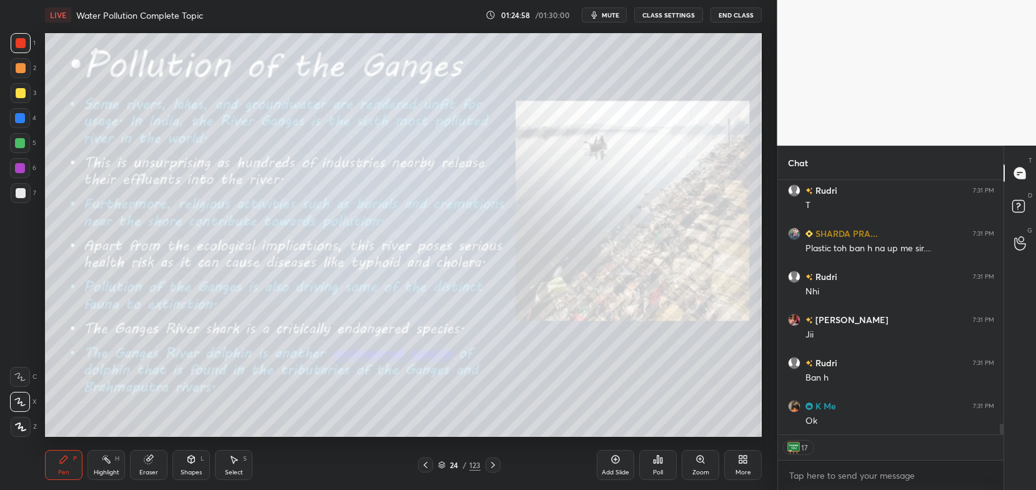
click at [746, 465] on div "More" at bounding box center [743, 465] width 38 height 30
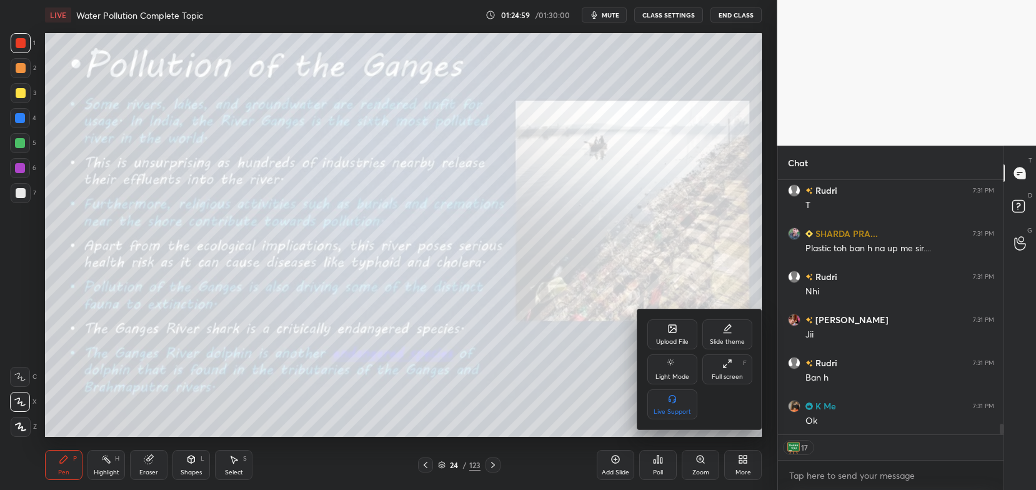
click at [679, 334] on div "Upload File" at bounding box center [673, 334] width 50 height 30
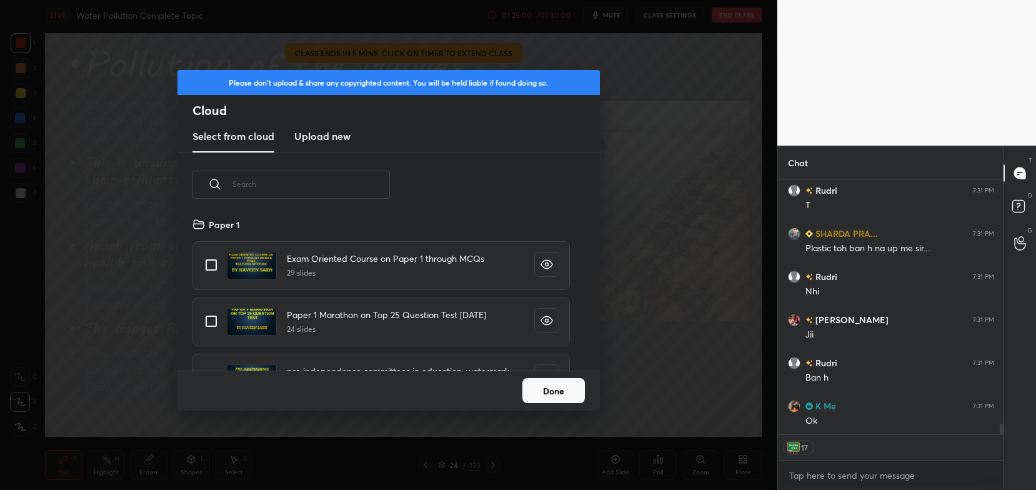
scroll to position [154, 401]
click at [338, 136] on h3 "Upload new" at bounding box center [322, 136] width 56 height 15
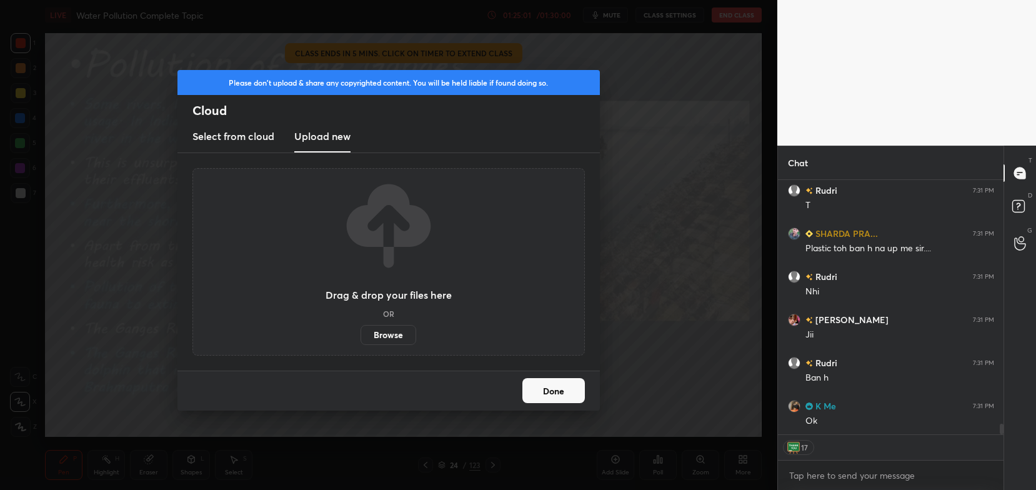
click at [385, 336] on label "Browse" at bounding box center [389, 335] width 56 height 20
click at [361, 336] on input "Browse" at bounding box center [361, 335] width 0 height 20
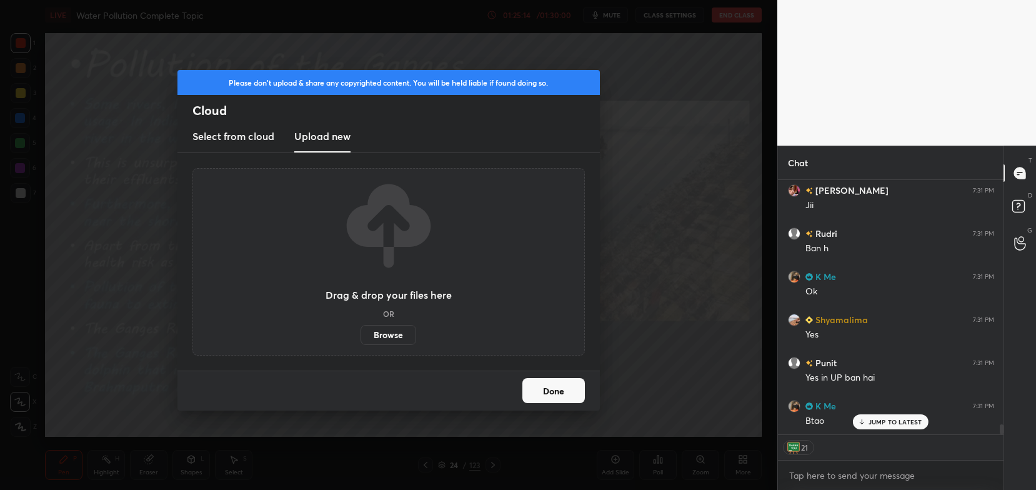
scroll to position [6084, 0]
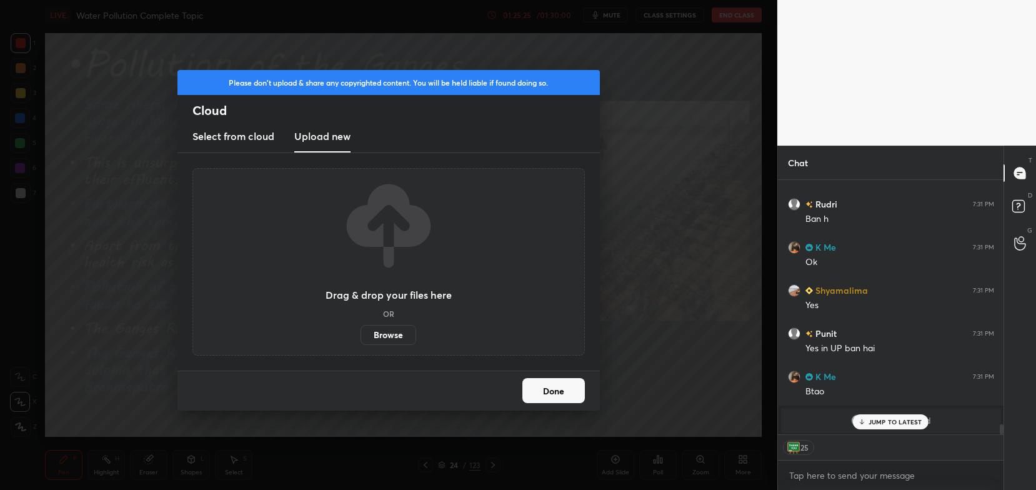
click at [559, 394] on button "Done" at bounding box center [554, 390] width 63 height 25
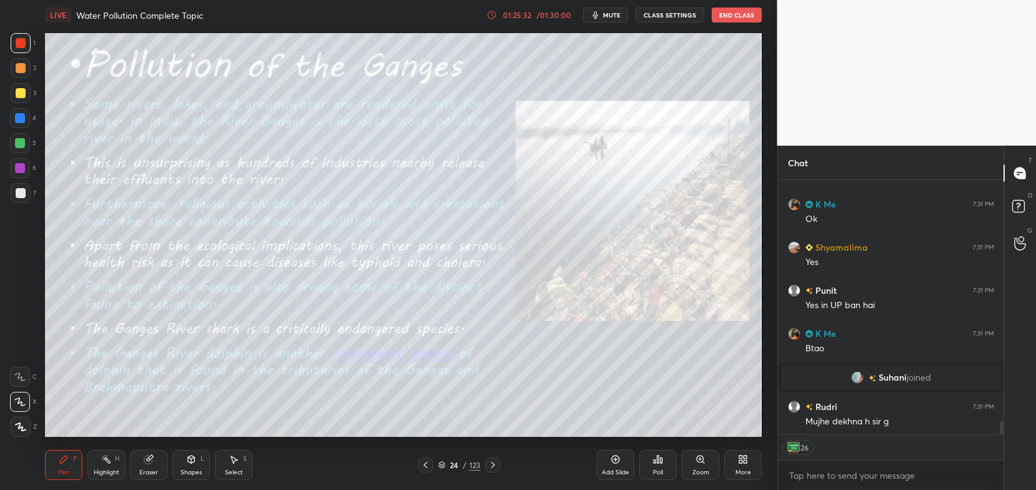
scroll to position [4500, 0]
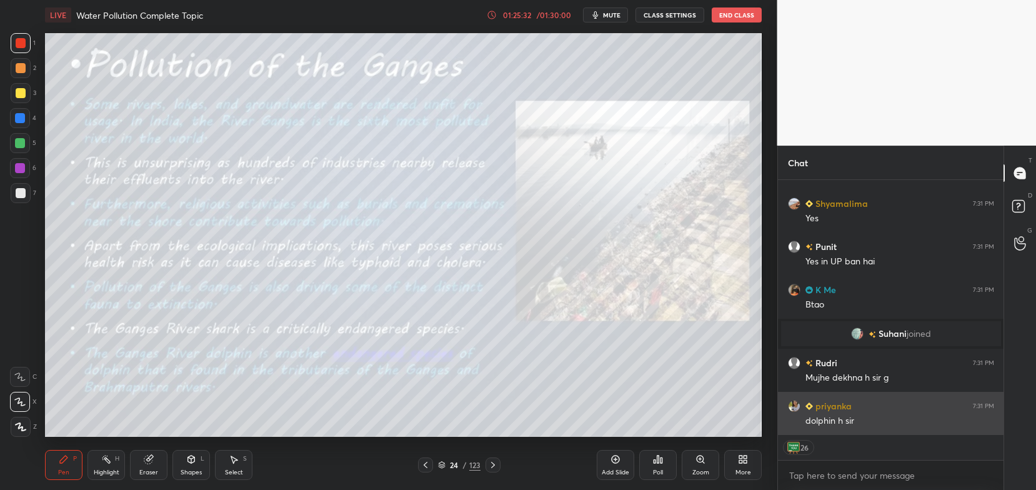
click at [893, 418] on div "dolphin h sir" at bounding box center [900, 421] width 189 height 13
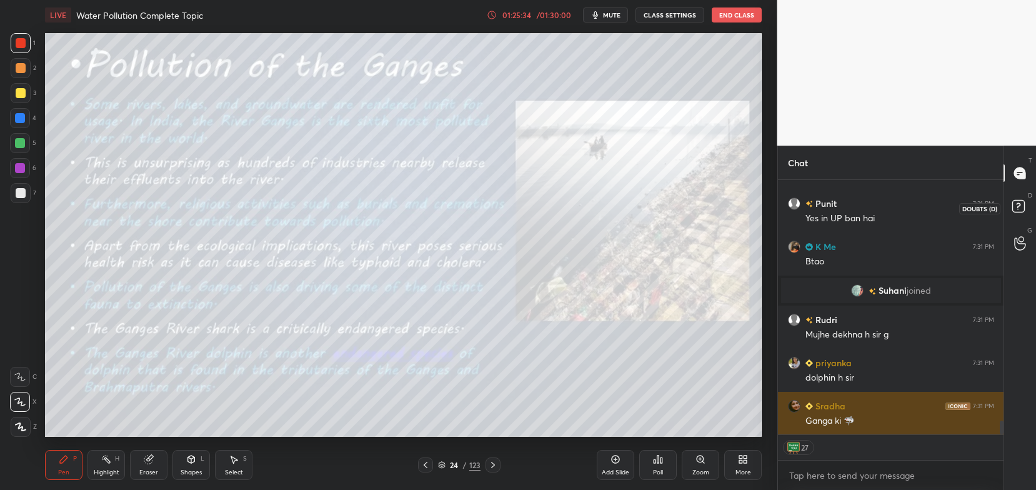
click at [1014, 210] on rect at bounding box center [1019, 207] width 12 height 12
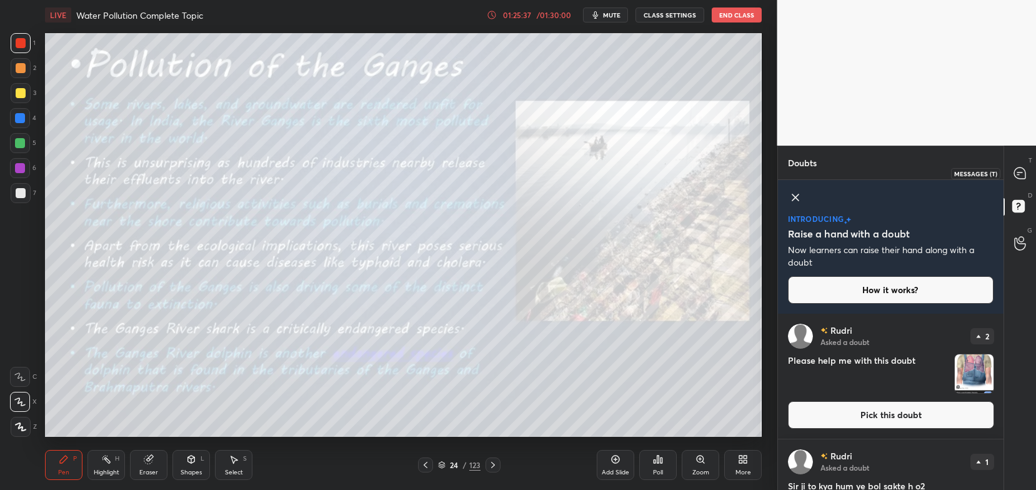
click at [1020, 172] on icon at bounding box center [1019, 173] width 11 height 11
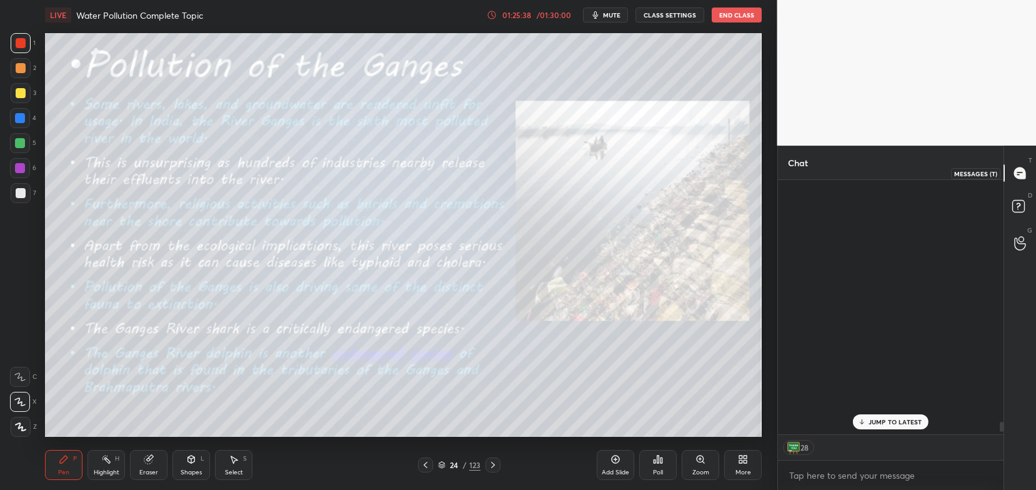
scroll to position [251, 223]
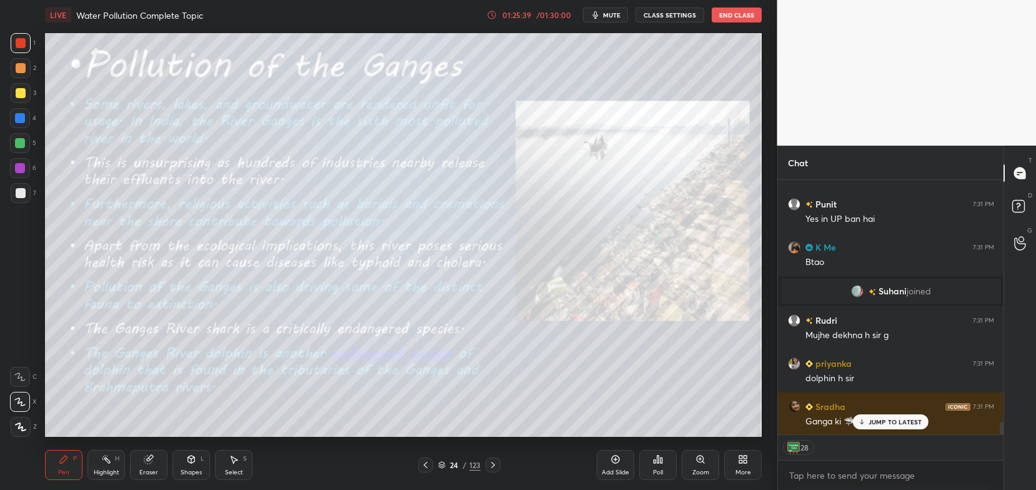
click at [606, 12] on span "mute" at bounding box center [612, 15] width 18 height 9
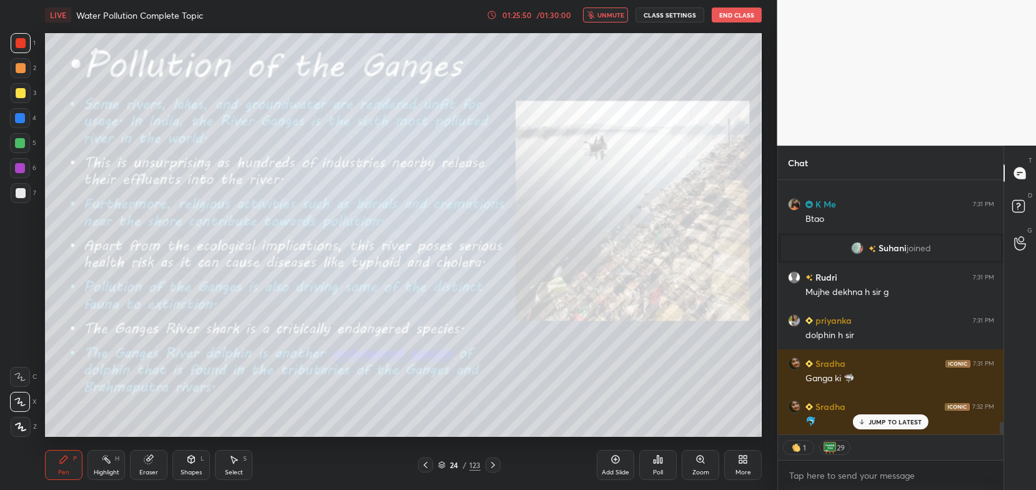
scroll to position [4899, 0]
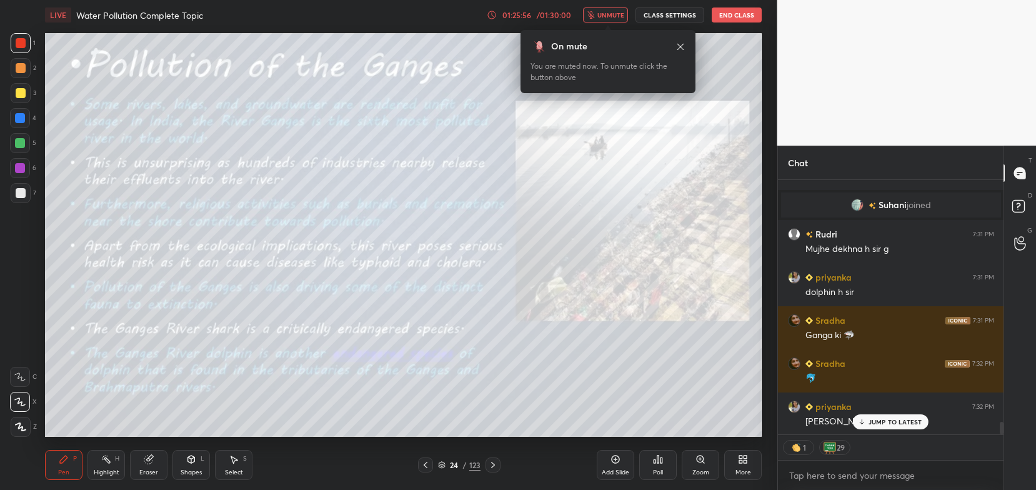
click at [613, 15] on span "unmute" at bounding box center [611, 15] width 27 height 9
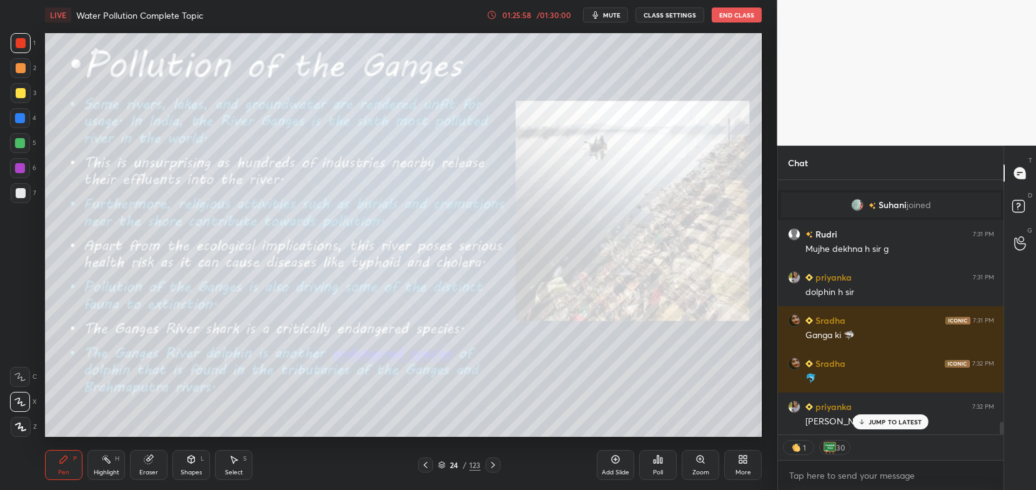
scroll to position [4942, 0]
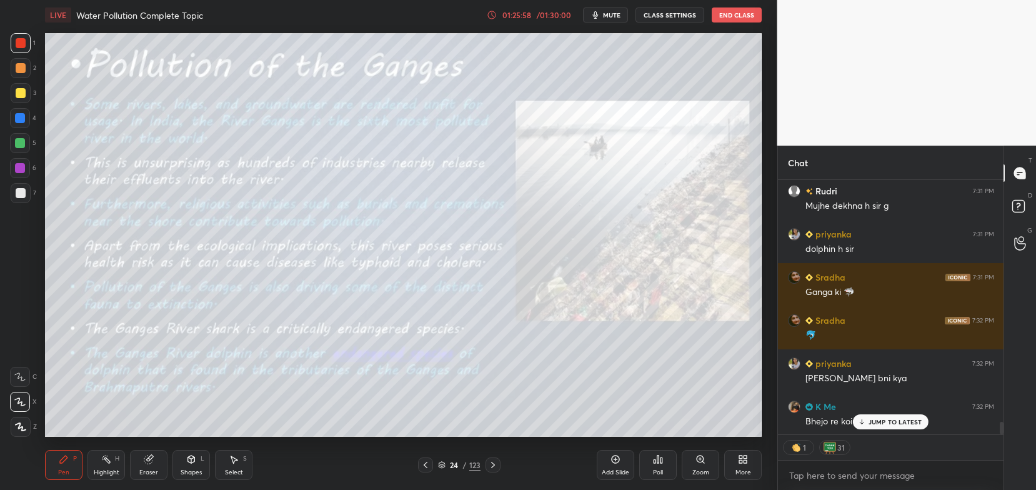
click at [876, 420] on p "JUMP TO LATEST" at bounding box center [896, 422] width 54 height 8
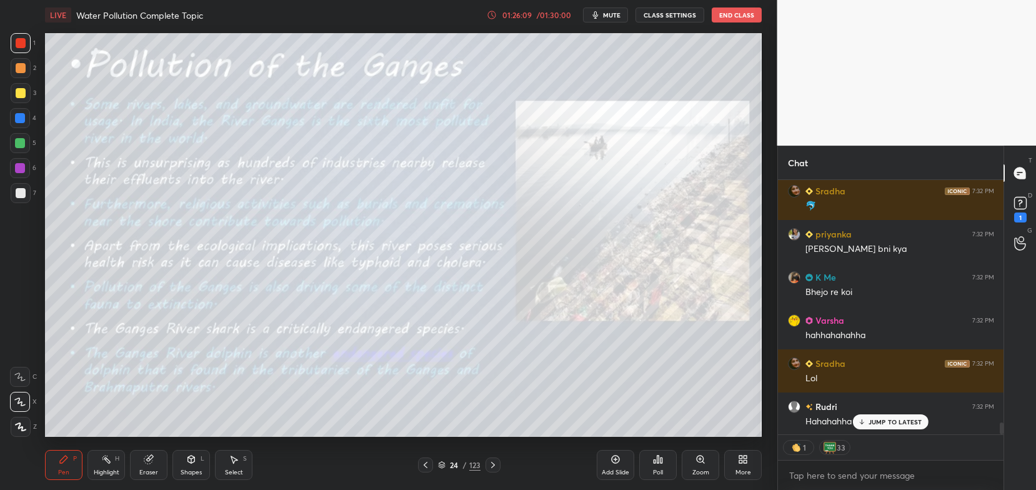
scroll to position [5158, 0]
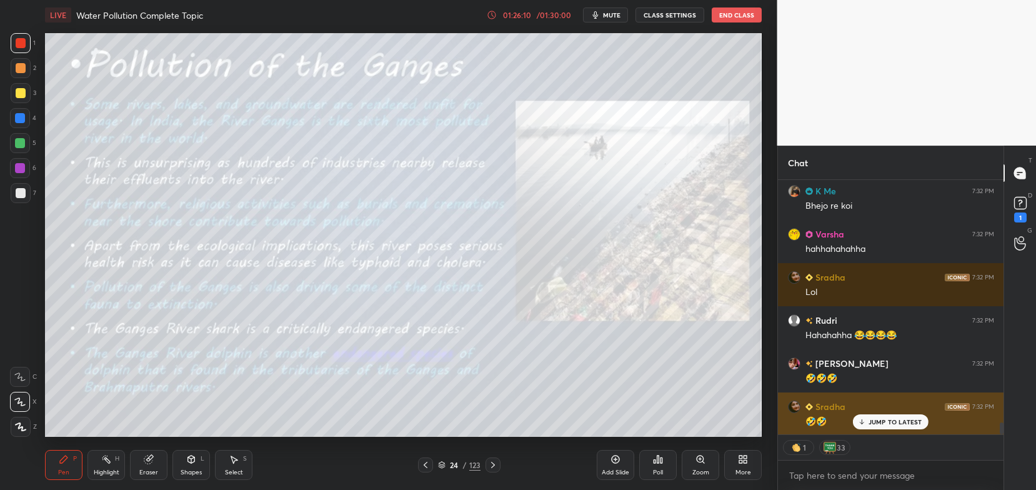
click at [879, 421] on p "JUMP TO LATEST" at bounding box center [896, 422] width 54 height 8
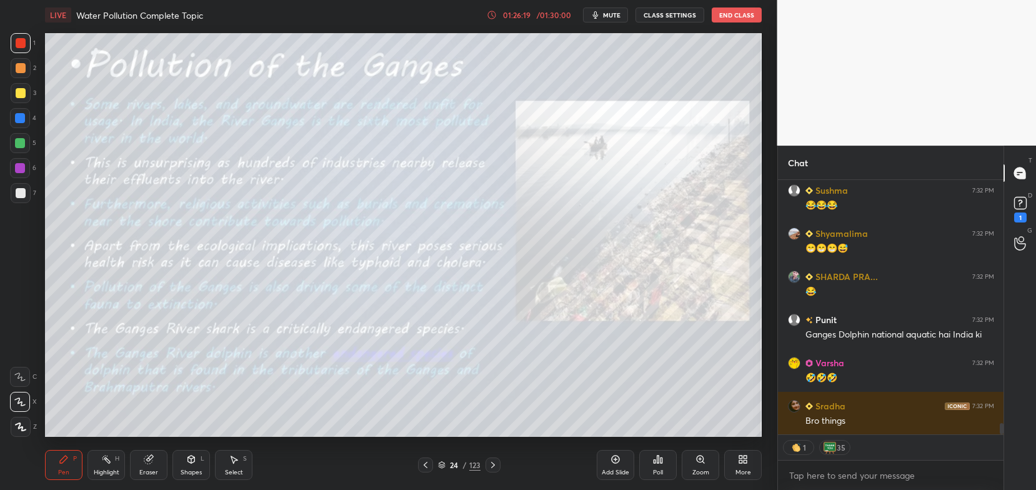
scroll to position [5503, 0]
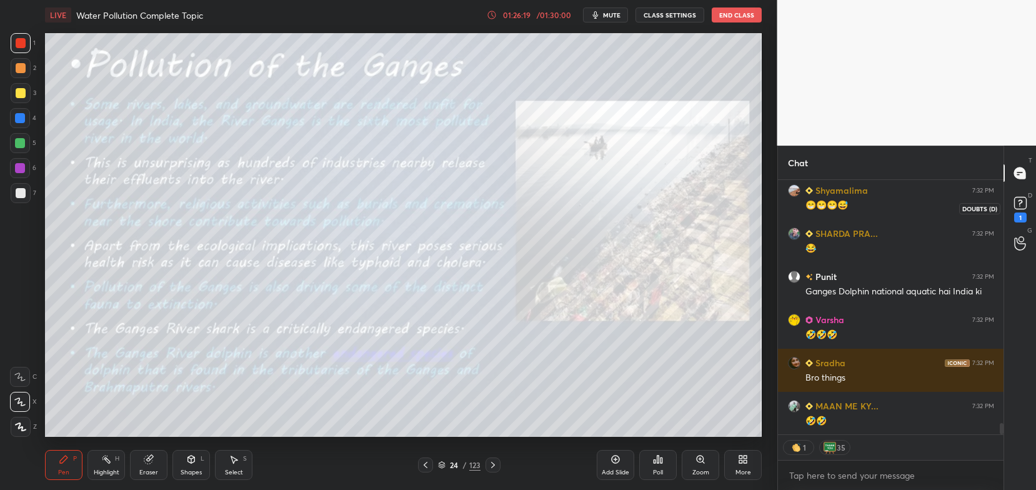
click at [1028, 204] on icon at bounding box center [1020, 203] width 19 height 19
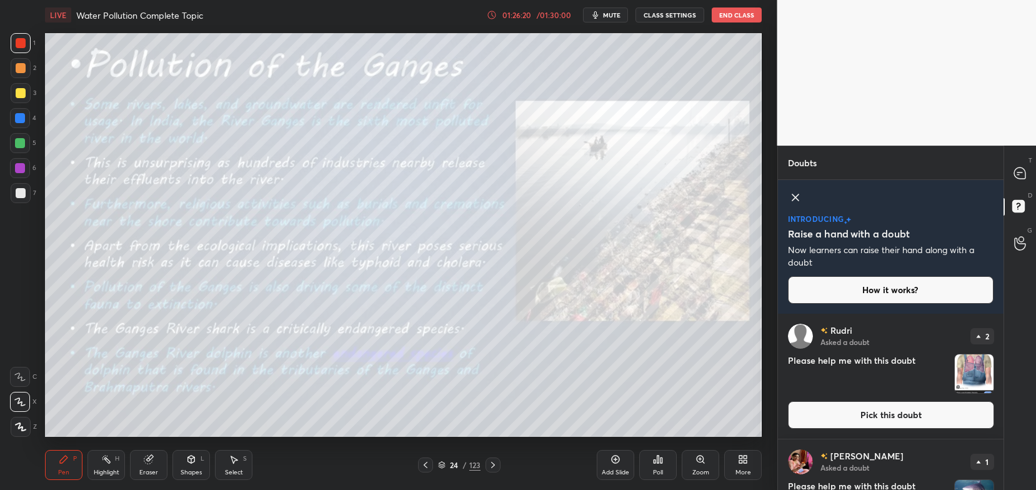
click at [880, 406] on button "Pick this doubt" at bounding box center [891, 415] width 206 height 28
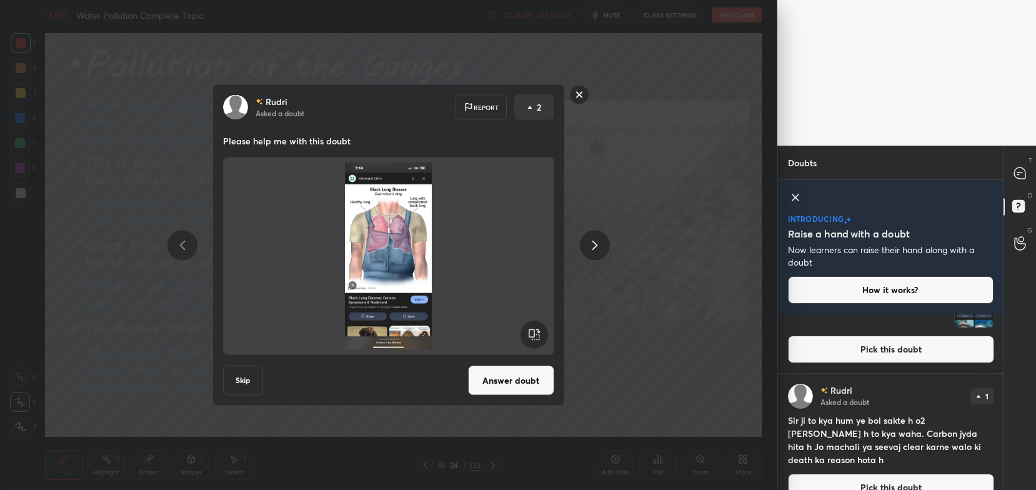
click at [920, 347] on button "Pick this doubt" at bounding box center [891, 350] width 206 height 28
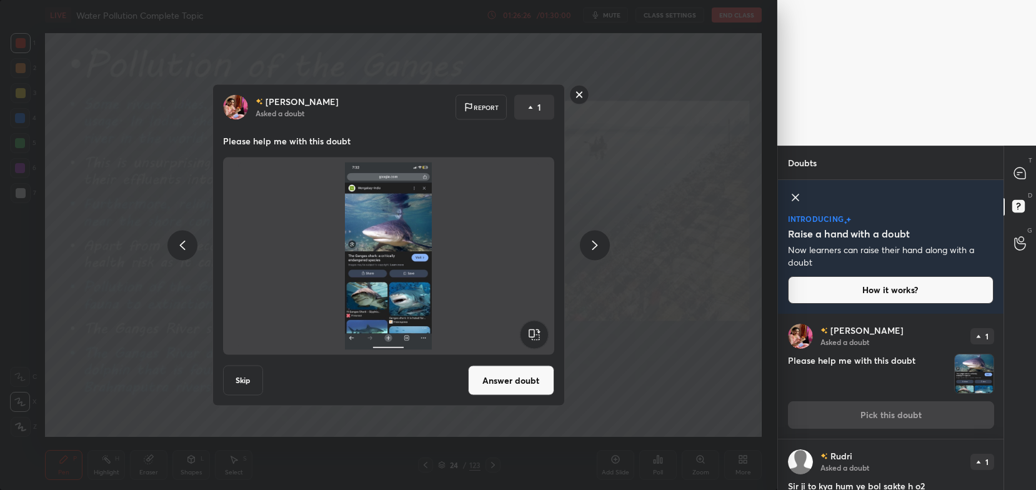
click at [535, 382] on button "Answer doubt" at bounding box center [511, 381] width 86 height 30
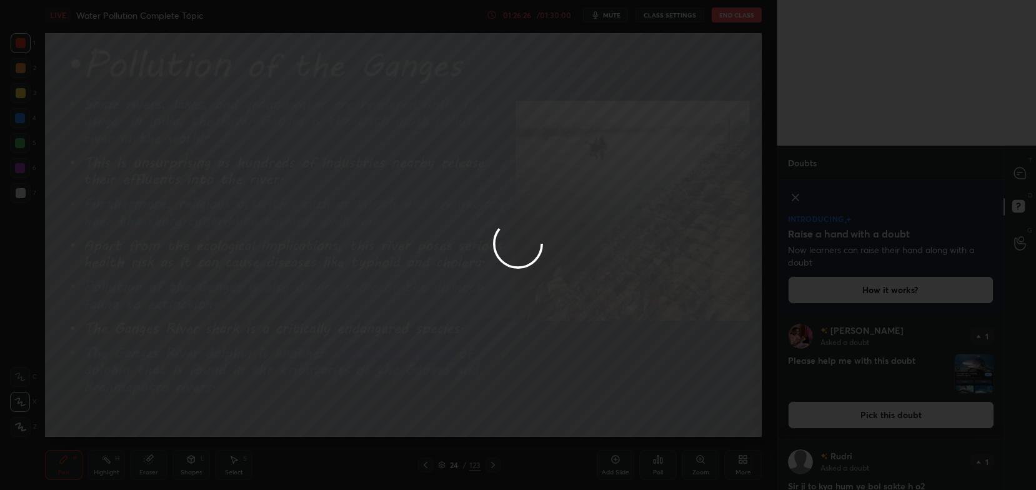
scroll to position [0, 0]
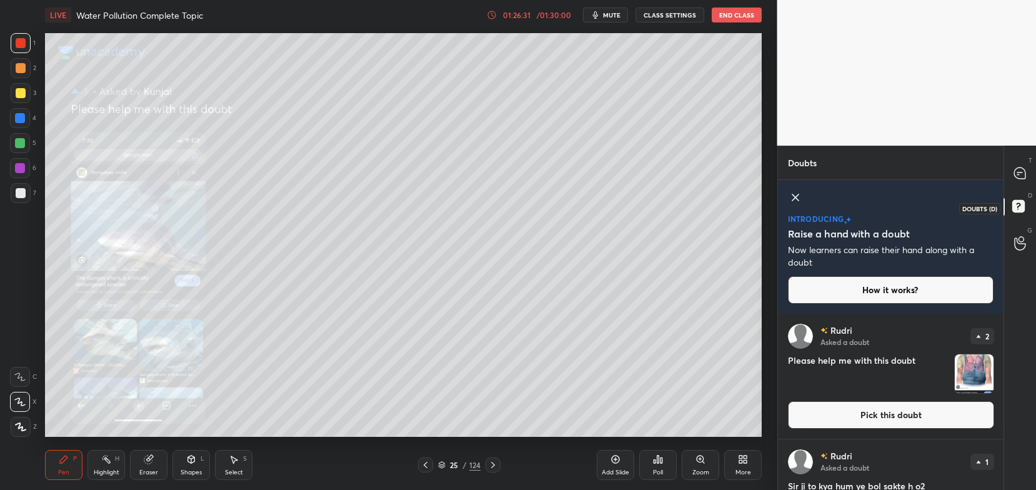
click at [1016, 186] on div "T Messages (T)" at bounding box center [1020, 173] width 32 height 35
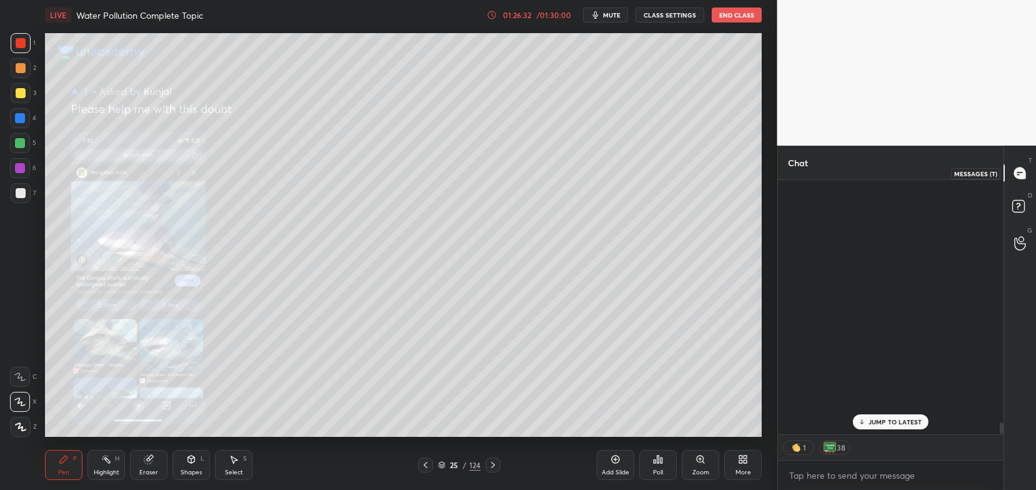
scroll to position [251, 223]
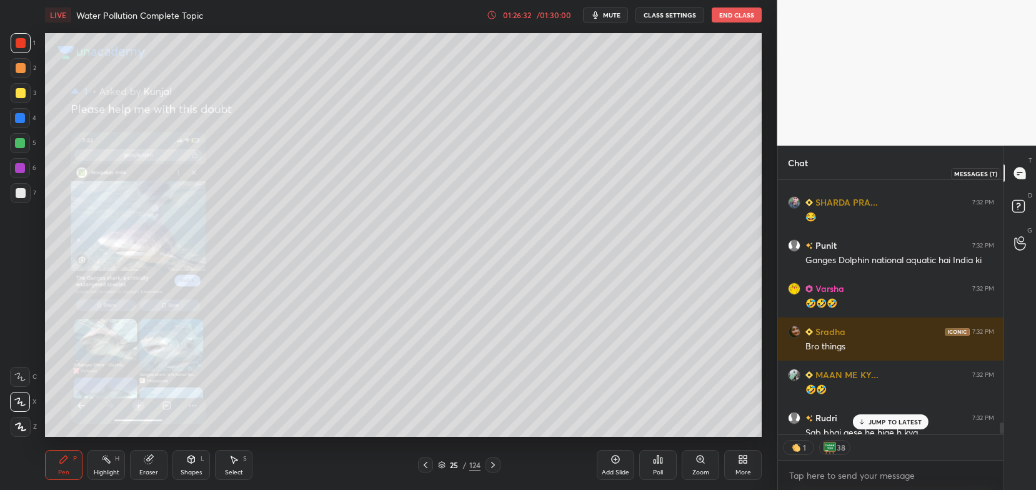
click at [1021, 176] on icon at bounding box center [1019, 173] width 11 height 11
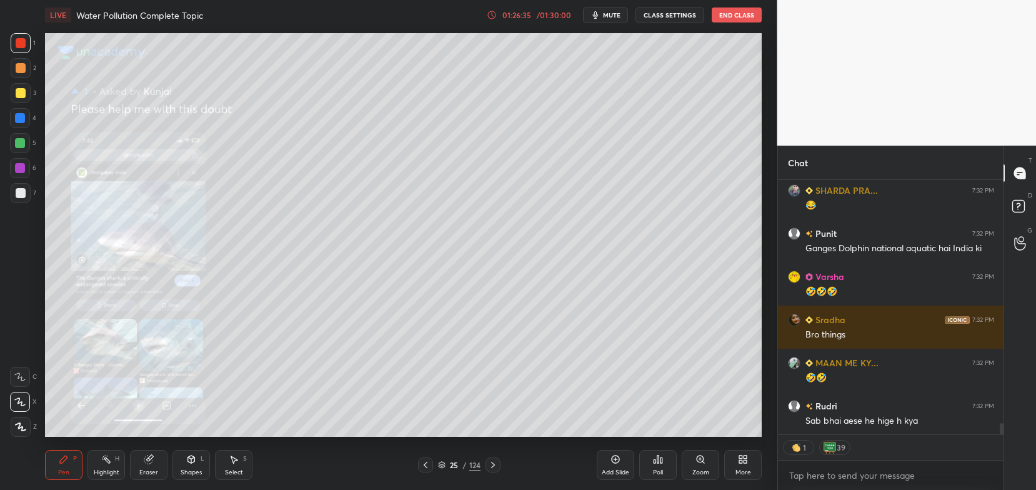
click at [428, 468] on icon at bounding box center [426, 465] width 10 height 10
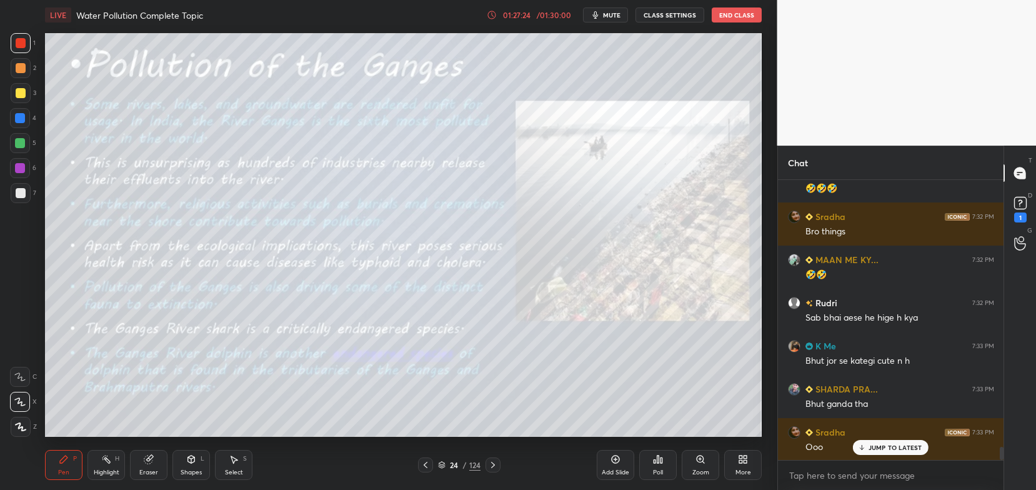
scroll to position [5662, 0]
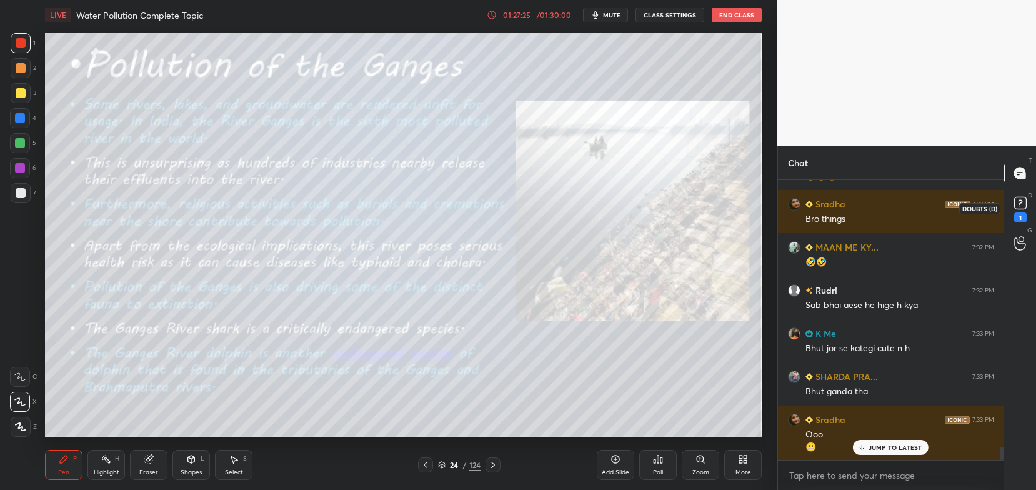
click at [1026, 212] on icon at bounding box center [1020, 203] width 19 height 19
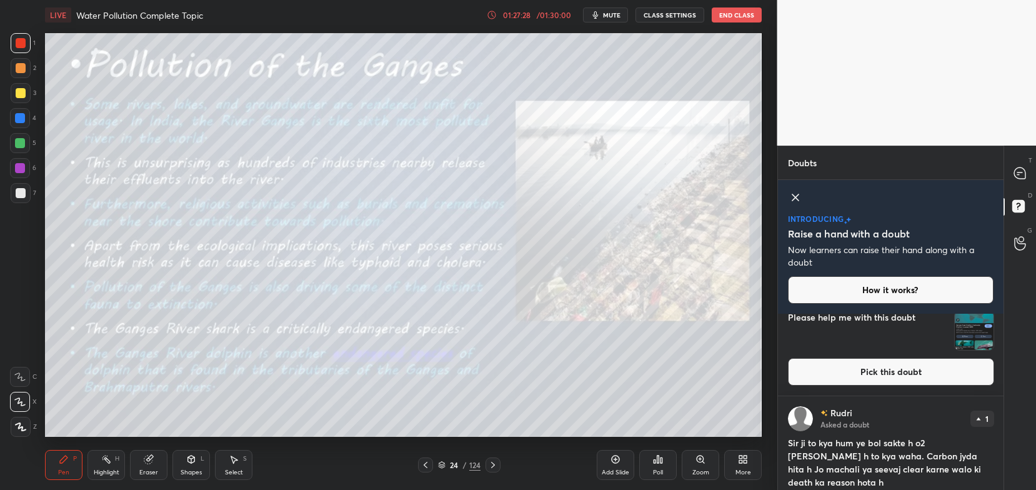
scroll to position [155, 0]
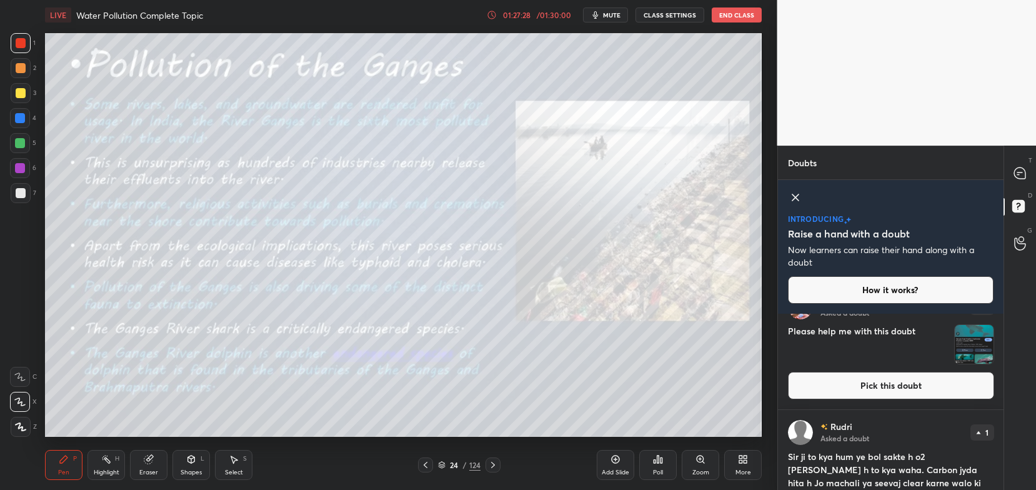
click at [909, 400] on div "[PERSON_NAME] Asked a doubt 1 Please help me with this doubt Pick this doubt" at bounding box center [891, 346] width 226 height 125
click at [908, 385] on button "Pick this doubt" at bounding box center [891, 386] width 206 height 28
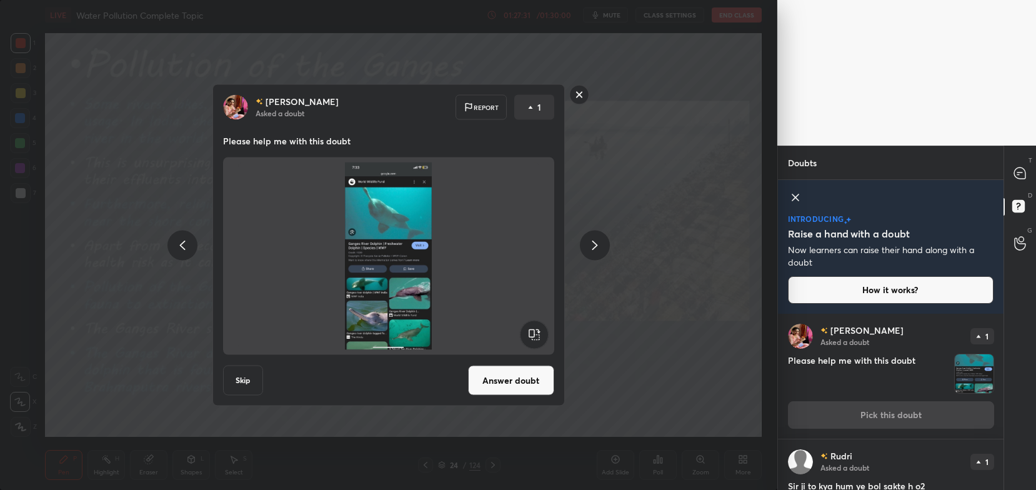
click at [522, 386] on button "Answer doubt" at bounding box center [511, 381] width 86 height 30
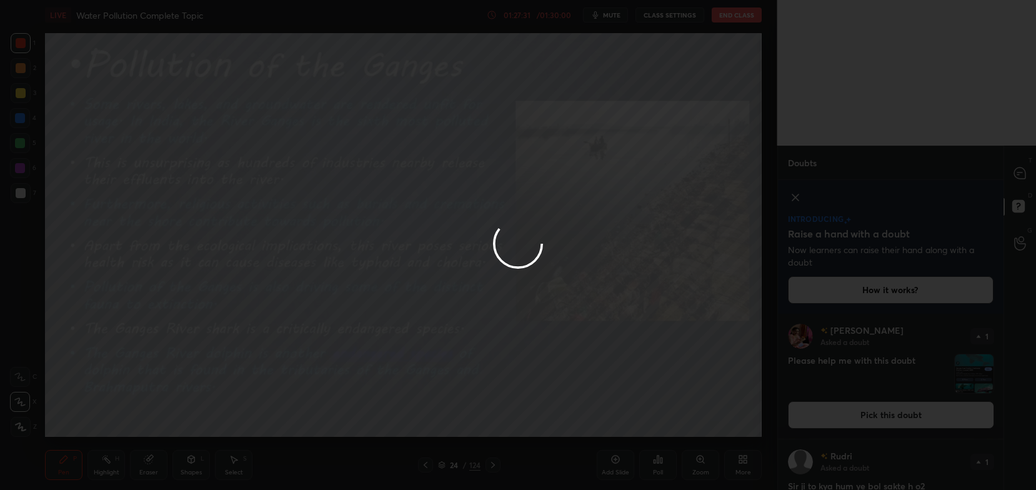
scroll to position [0, 0]
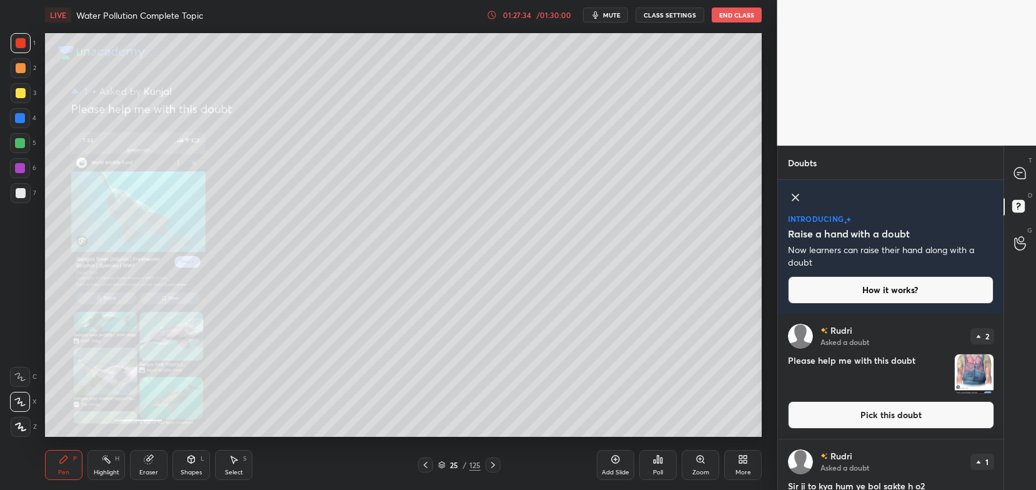
click at [704, 462] on icon at bounding box center [701, 459] width 10 height 10
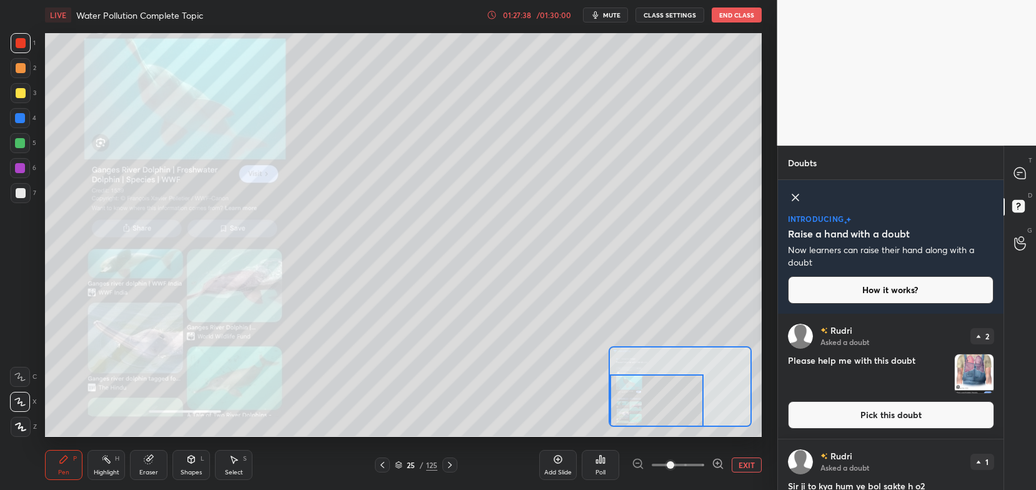
click at [715, 461] on icon at bounding box center [718, 463] width 8 height 8
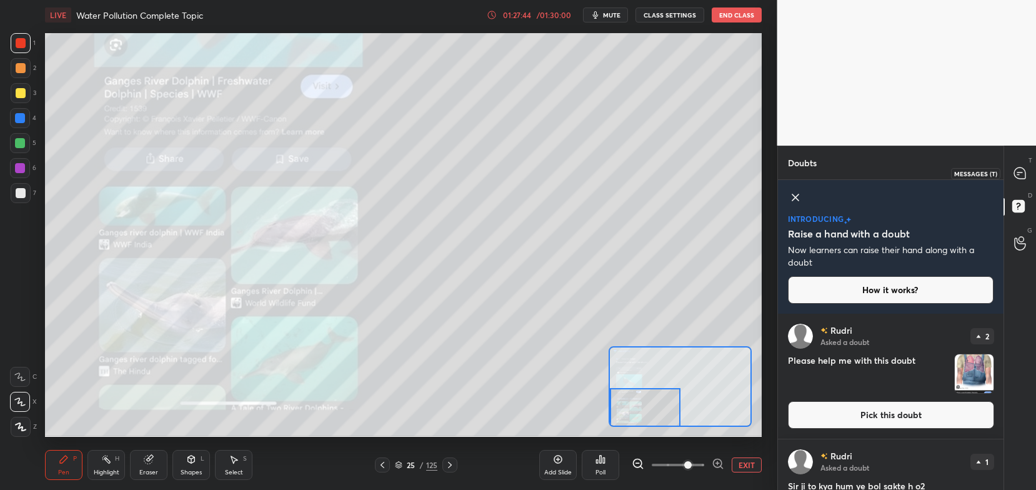
click at [1029, 173] on div at bounding box center [1020, 173] width 25 height 23
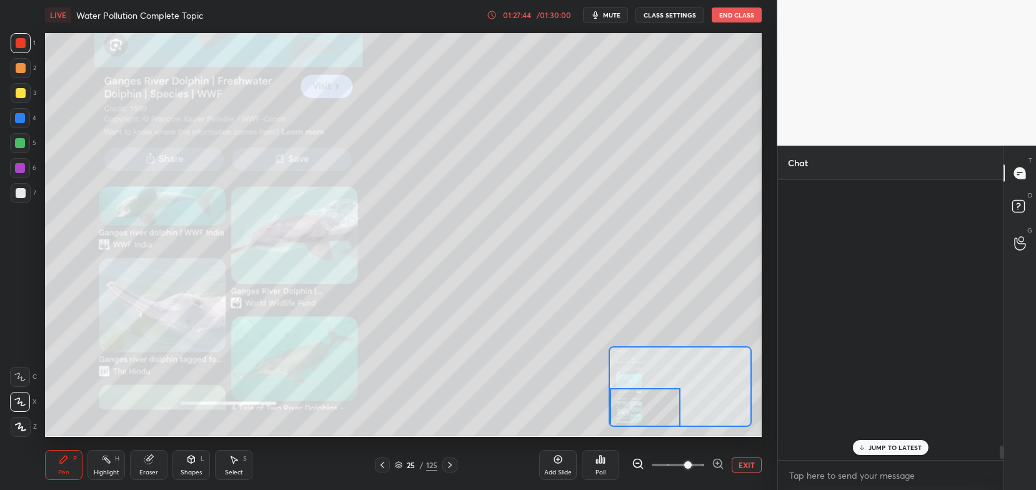
scroll to position [276, 223]
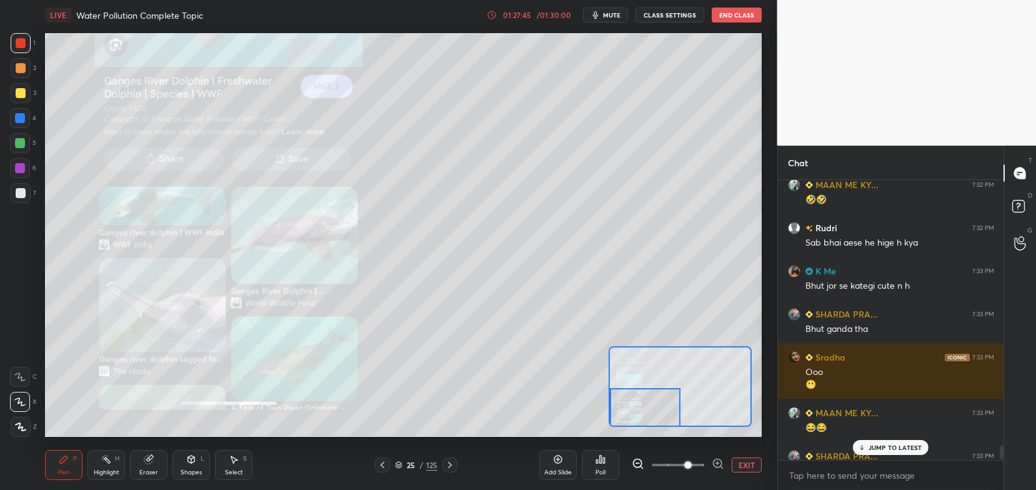
click at [874, 441] on div "JUMP TO LATEST" at bounding box center [890, 447] width 75 height 15
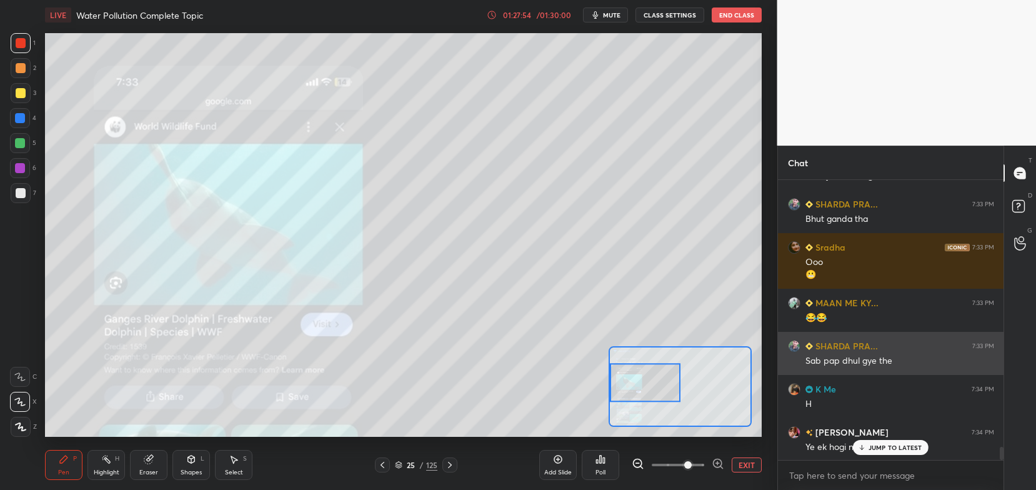
scroll to position [5878, 0]
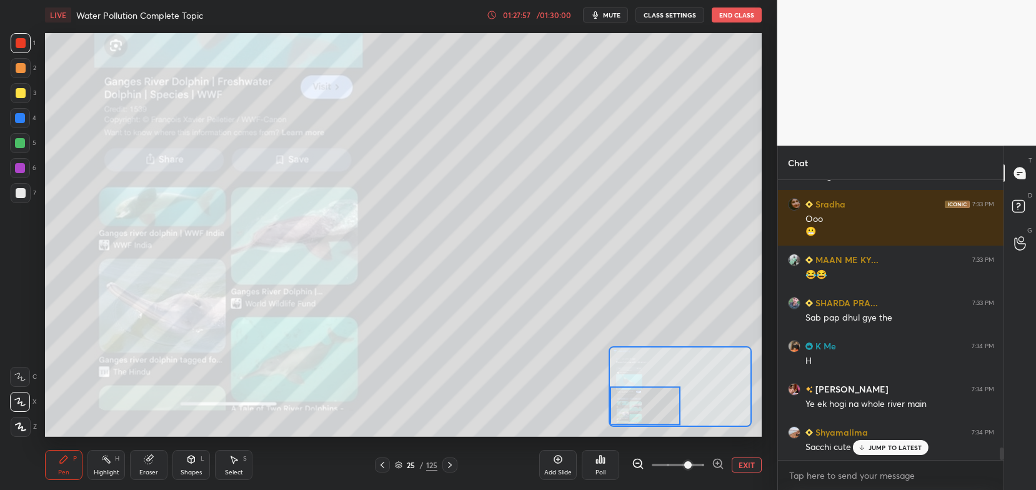
click at [714, 460] on icon at bounding box center [718, 464] width 13 height 13
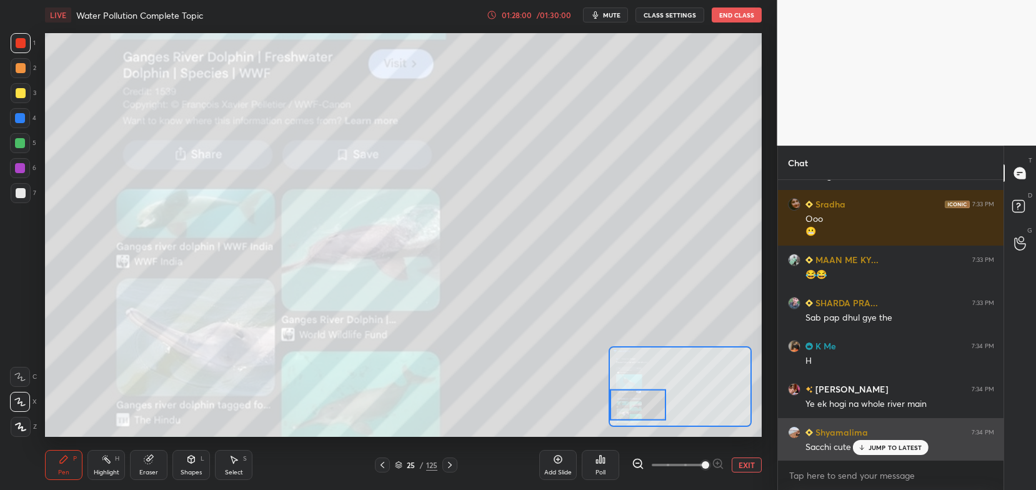
click at [880, 451] on p "JUMP TO LATEST" at bounding box center [896, 448] width 54 height 8
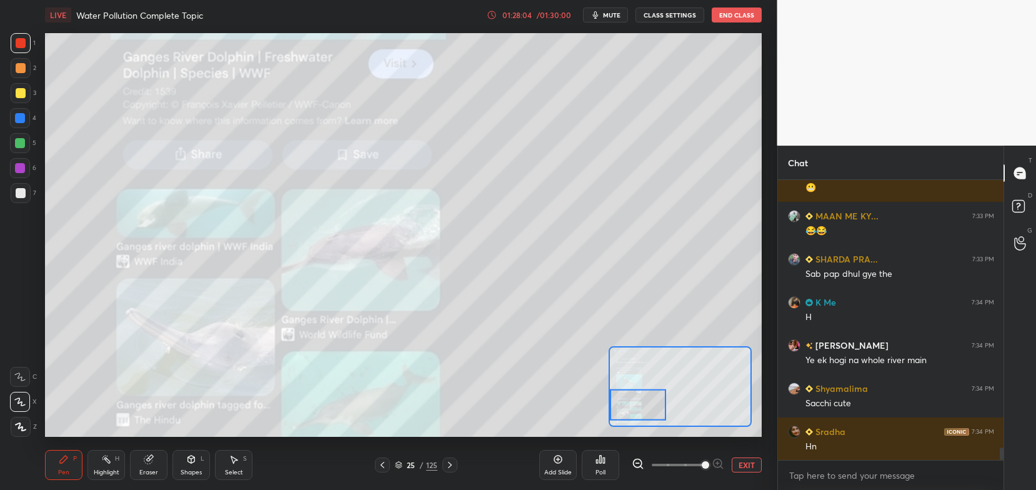
click at [754, 465] on button "EXIT" at bounding box center [747, 465] width 30 height 15
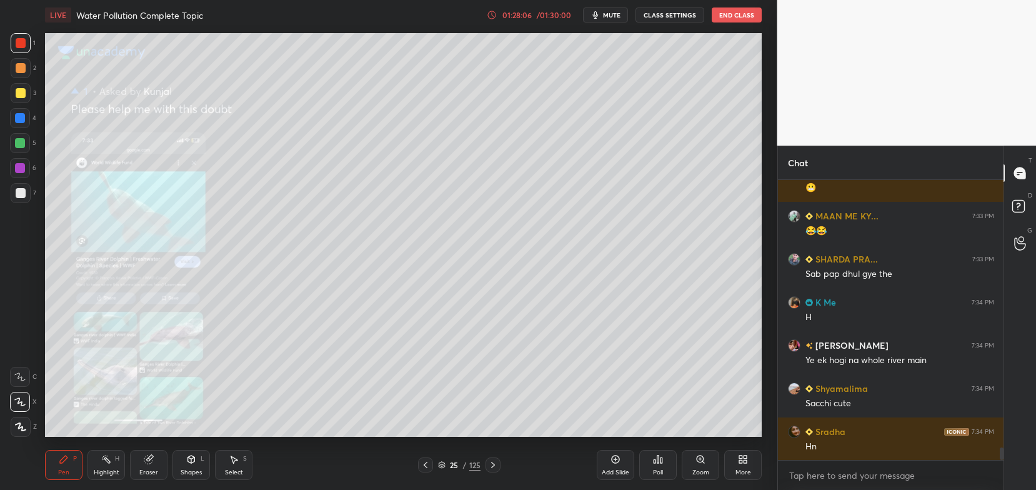
click at [426, 469] on icon at bounding box center [426, 465] width 10 height 10
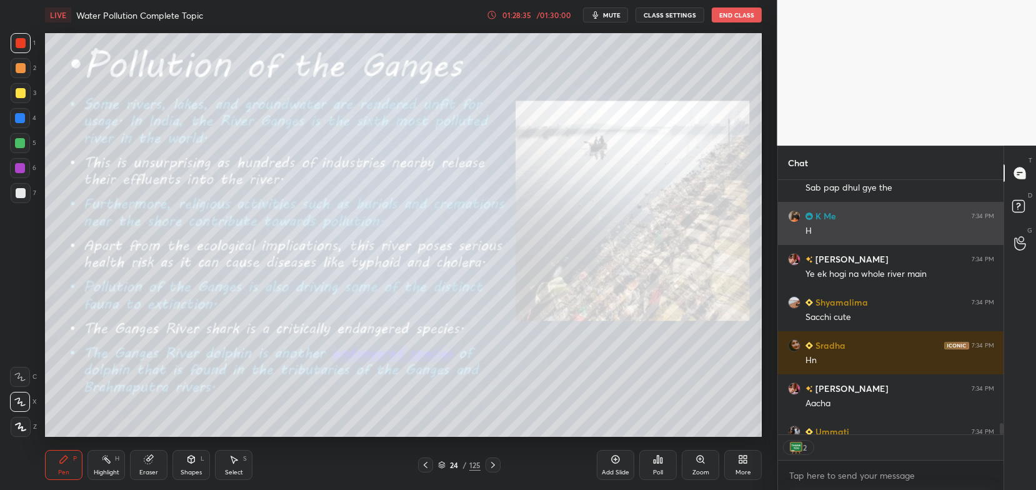
scroll to position [6033, 0]
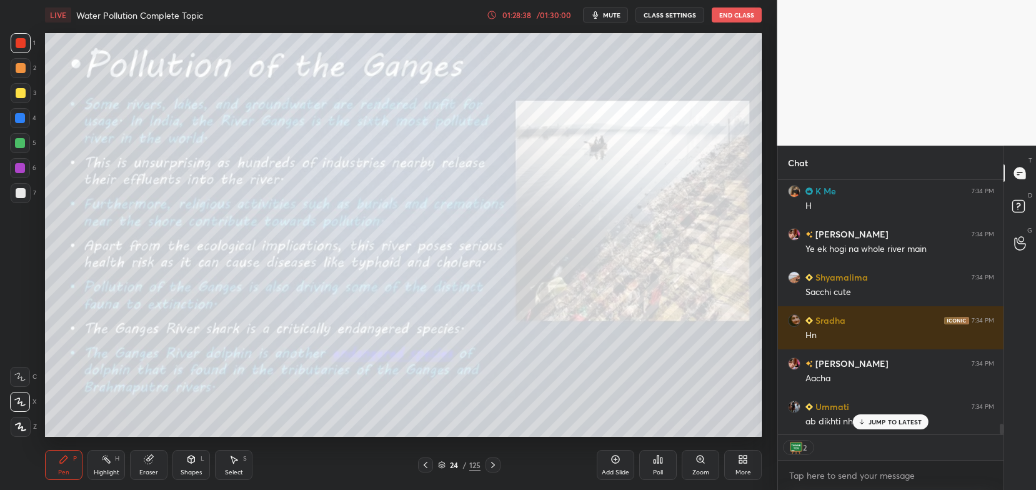
click at [865, 422] on icon at bounding box center [862, 422] width 8 height 8
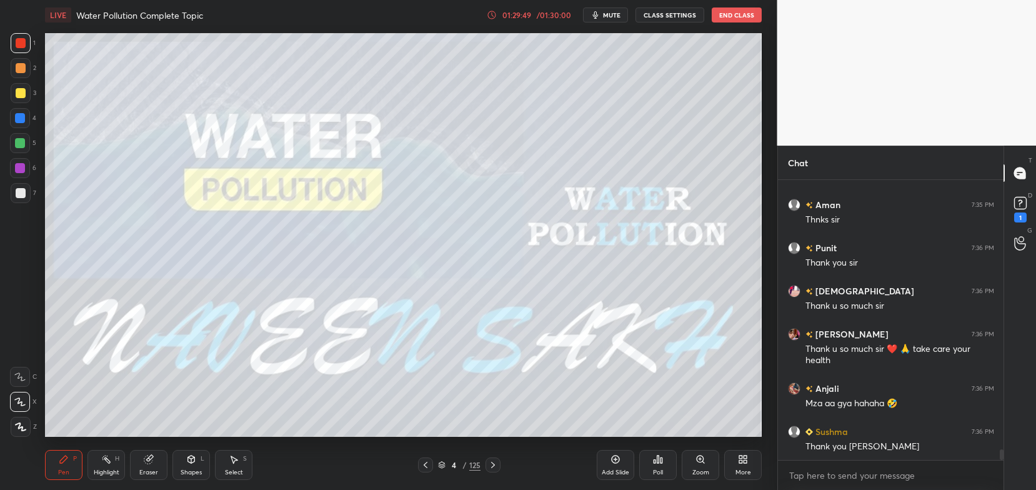
scroll to position [4, 4]
click at [1013, 200] on icon at bounding box center [1020, 203] width 19 height 19
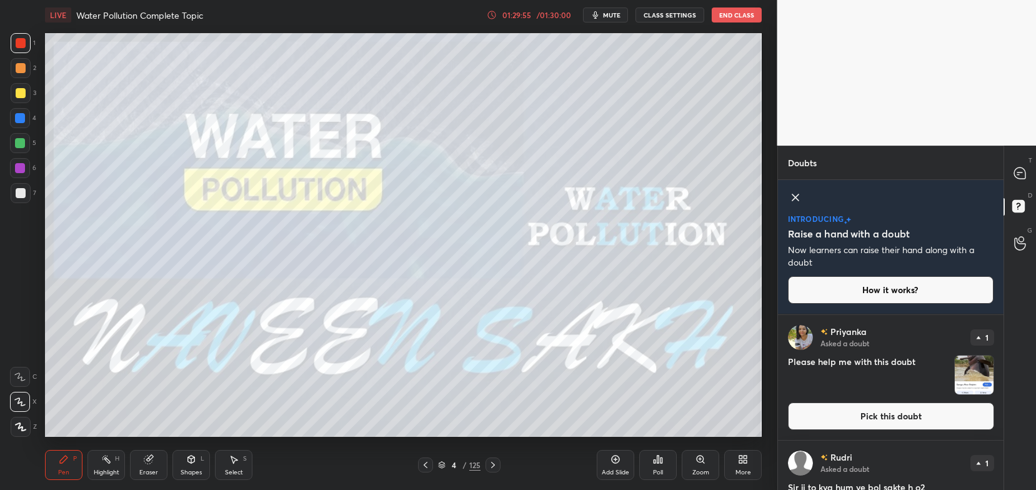
scroll to position [123, 0]
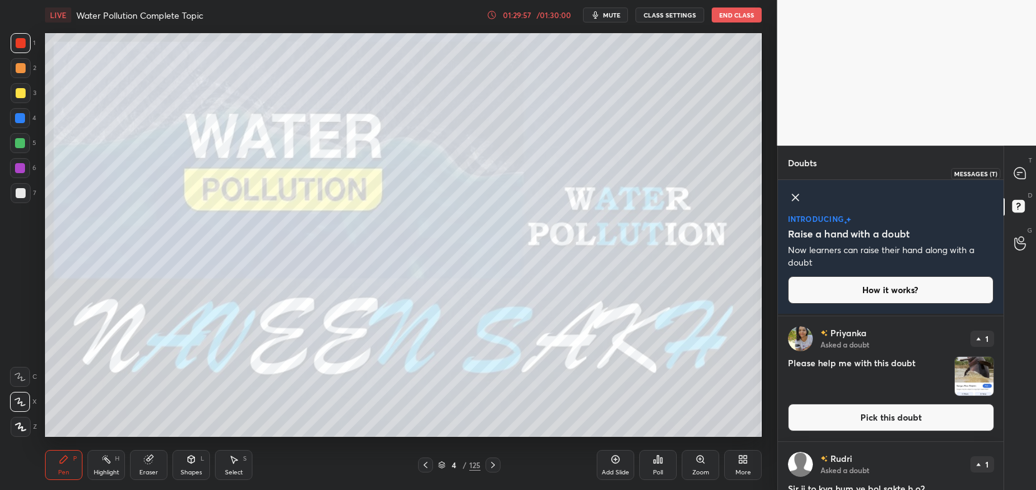
click at [1019, 170] on icon at bounding box center [1019, 173] width 11 height 11
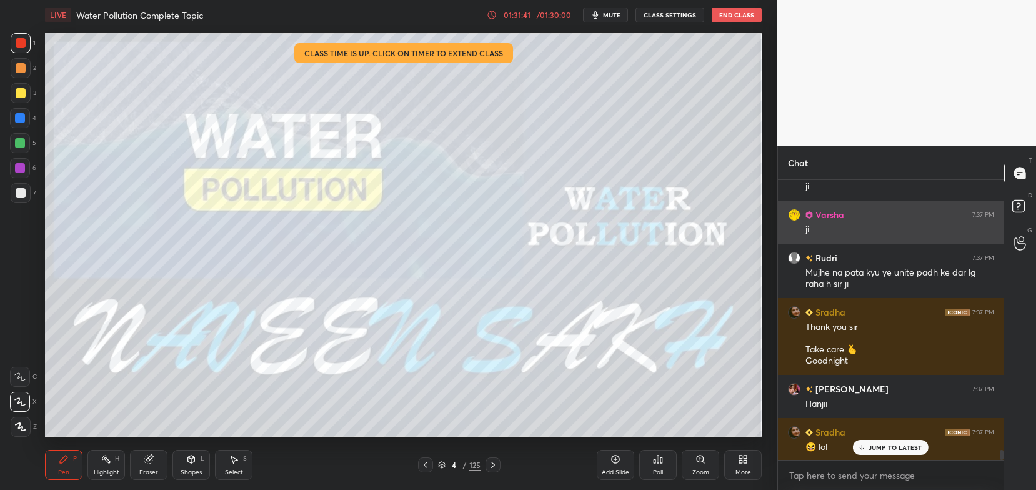
scroll to position [7716, 0]
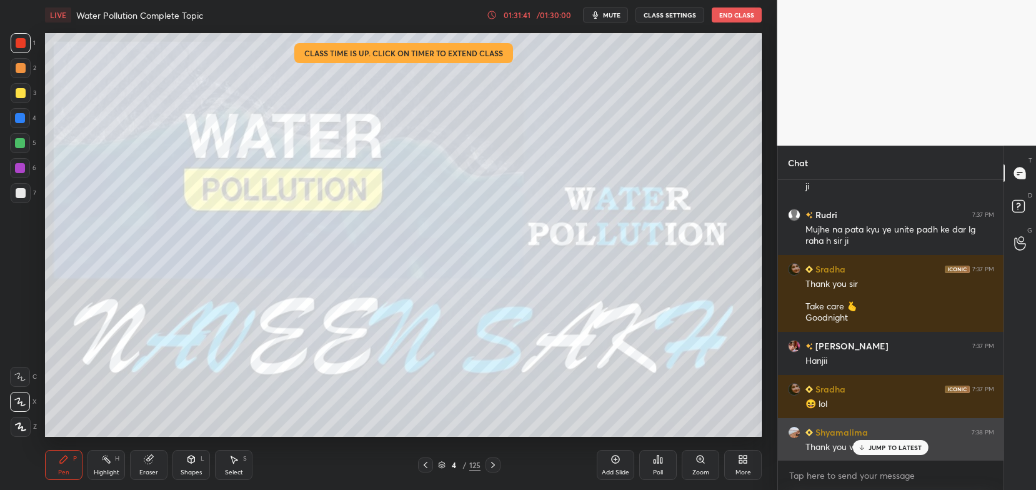
click at [886, 448] on p "JUMP TO LATEST" at bounding box center [896, 448] width 54 height 8
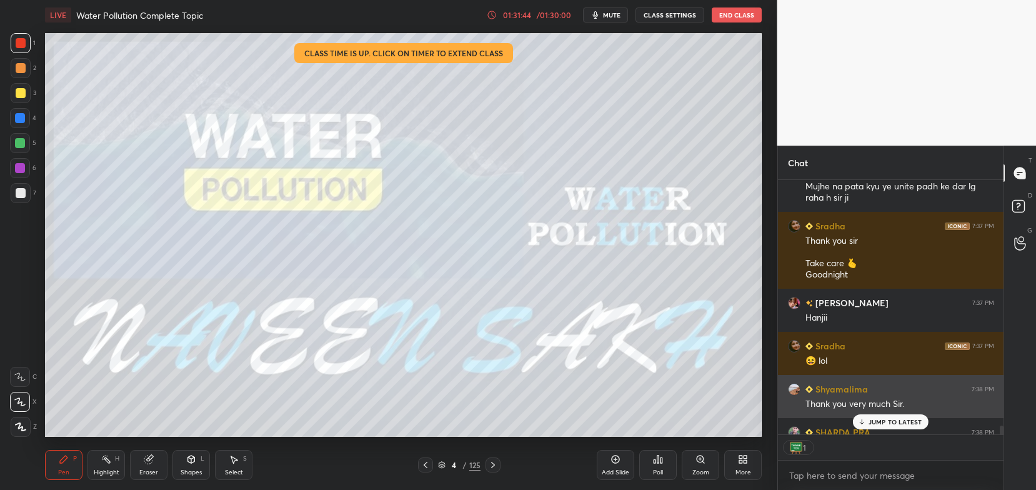
scroll to position [7828, 0]
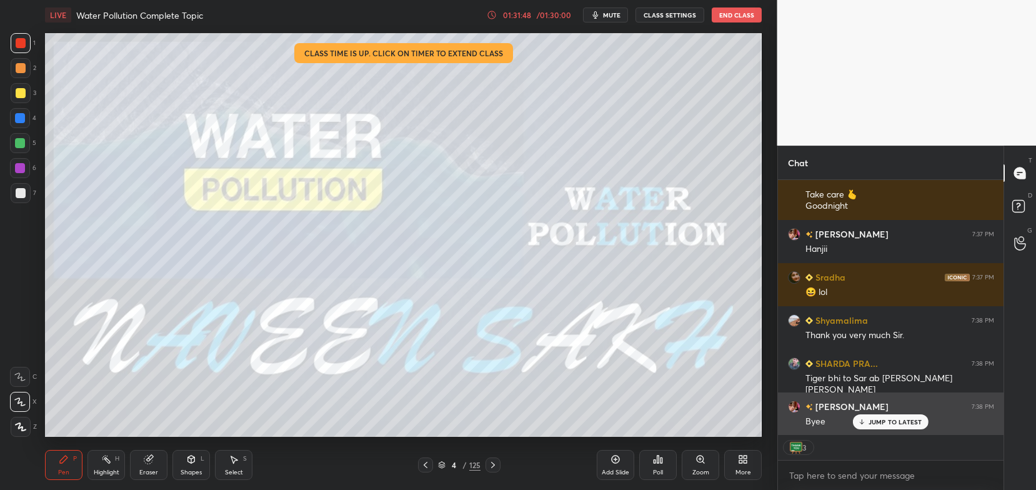
click at [884, 421] on p "JUMP TO LATEST" at bounding box center [896, 422] width 54 height 8
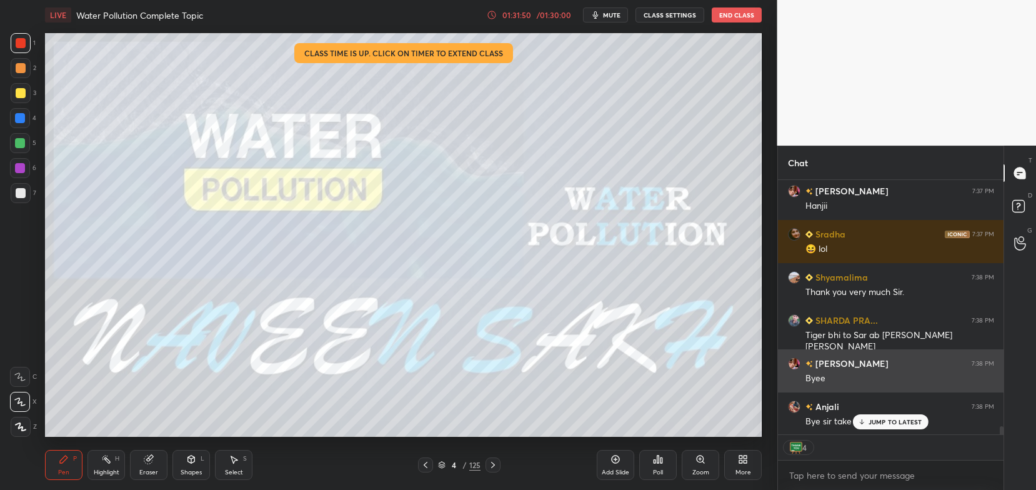
scroll to position [7914, 0]
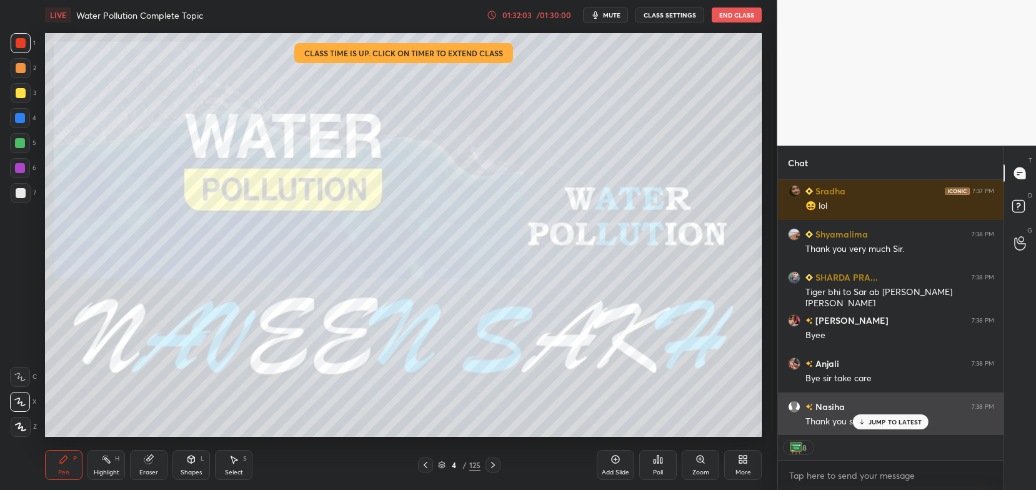
click at [886, 426] on p "JUMP TO LATEST" at bounding box center [896, 422] width 54 height 8
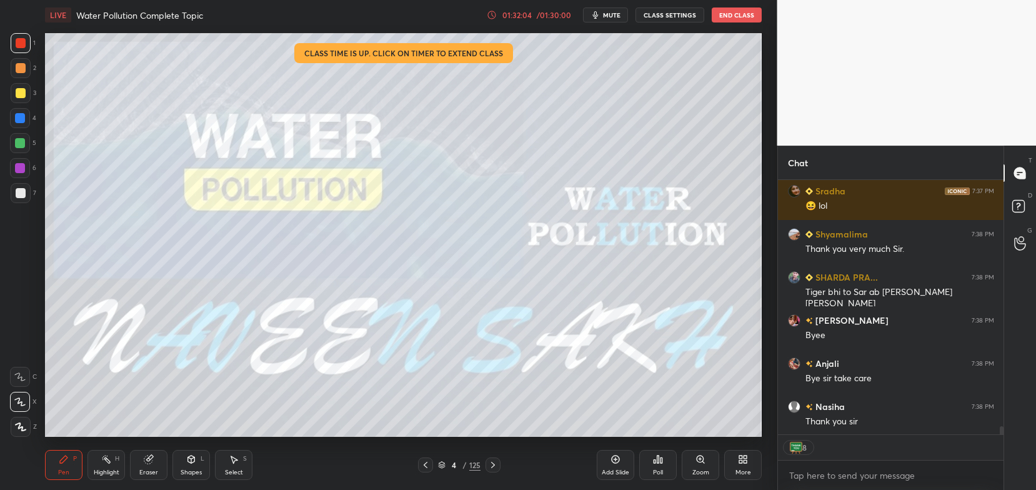
click at [740, 23] on div "LIVE Water Pollution Complete Topic 01:32:04 / 01:30:00 mute CLASS SETTINGS End…" at bounding box center [403, 15] width 717 height 30
click at [734, 15] on button "End Class" at bounding box center [737, 15] width 50 height 15
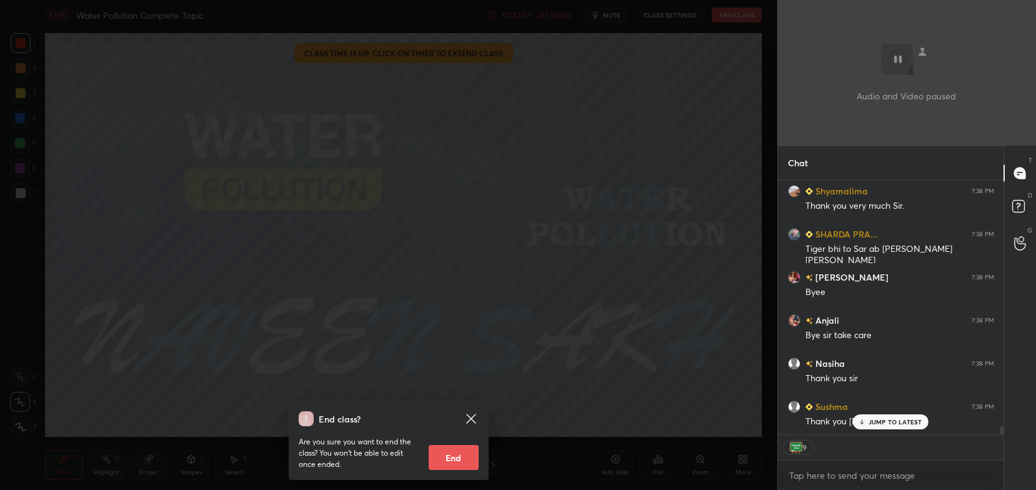
click at [457, 457] on button "End" at bounding box center [454, 457] width 50 height 25
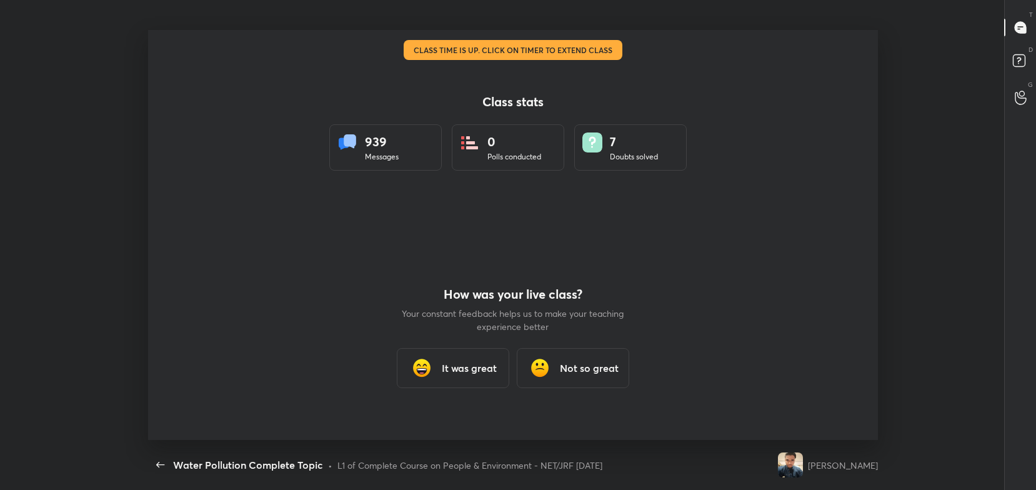
scroll to position [409, 977]
click at [477, 357] on div "It was great" at bounding box center [453, 368] width 113 height 40
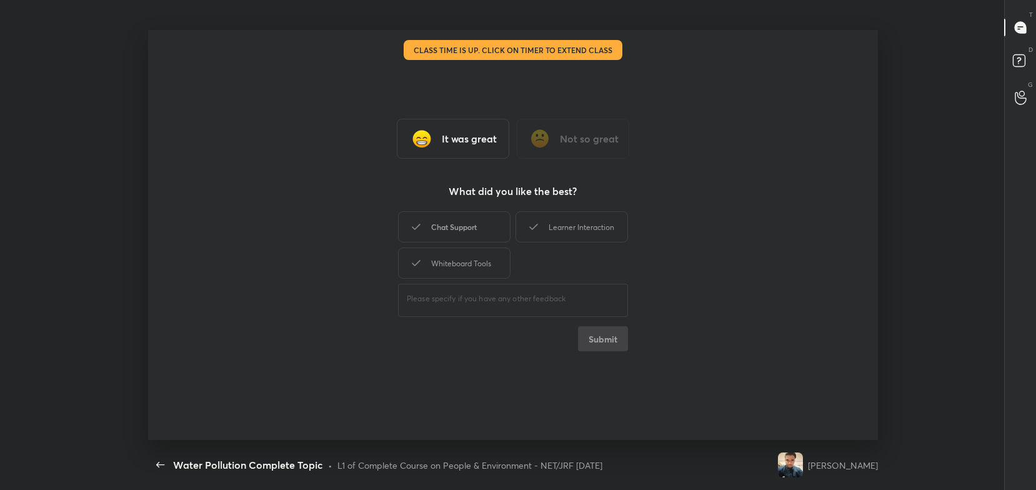
click at [486, 232] on div "Chat Support" at bounding box center [454, 226] width 113 height 31
click at [487, 262] on div "Whiteboard Tools" at bounding box center [454, 263] width 113 height 31
click at [544, 225] on div "Learner Interaction" at bounding box center [572, 226] width 113 height 31
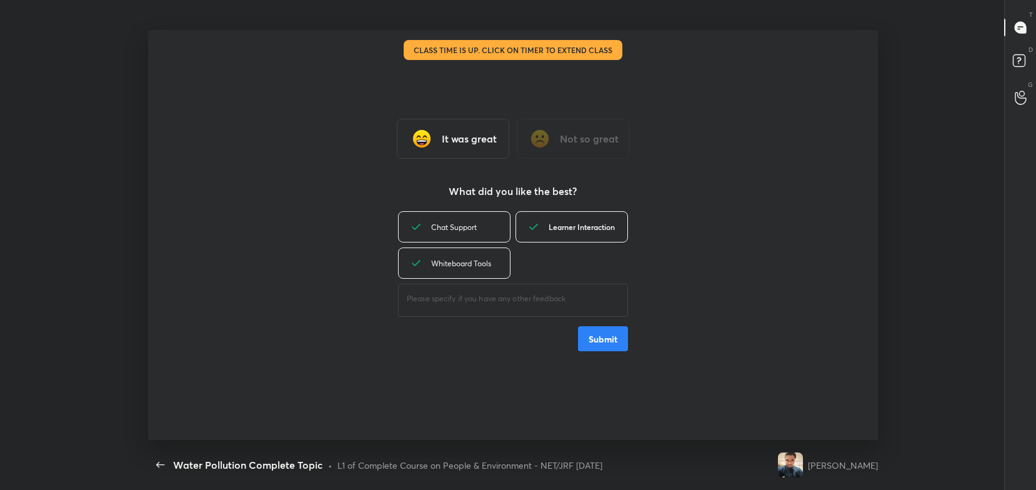
click at [607, 341] on button "Submit" at bounding box center [603, 338] width 50 height 25
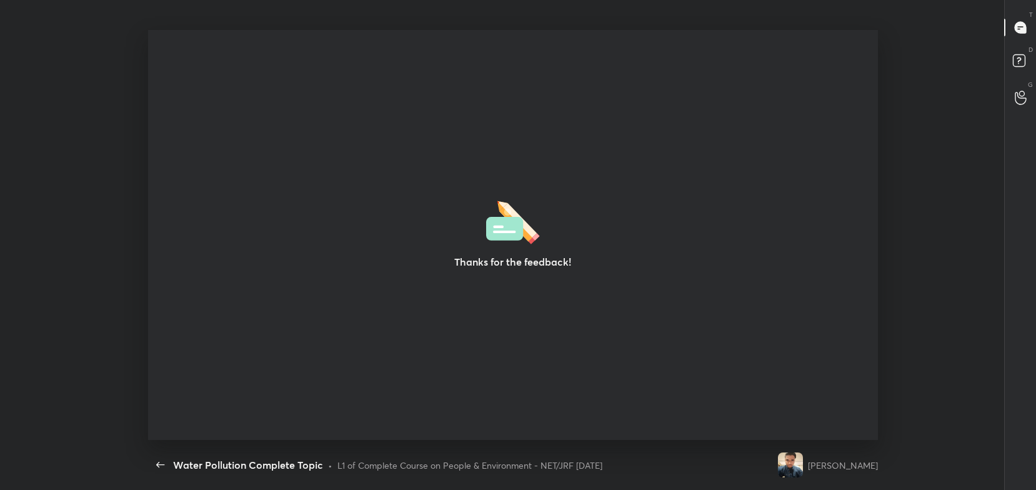
type textarea "x"
